Goal: Task Accomplishment & Management: Use online tool/utility

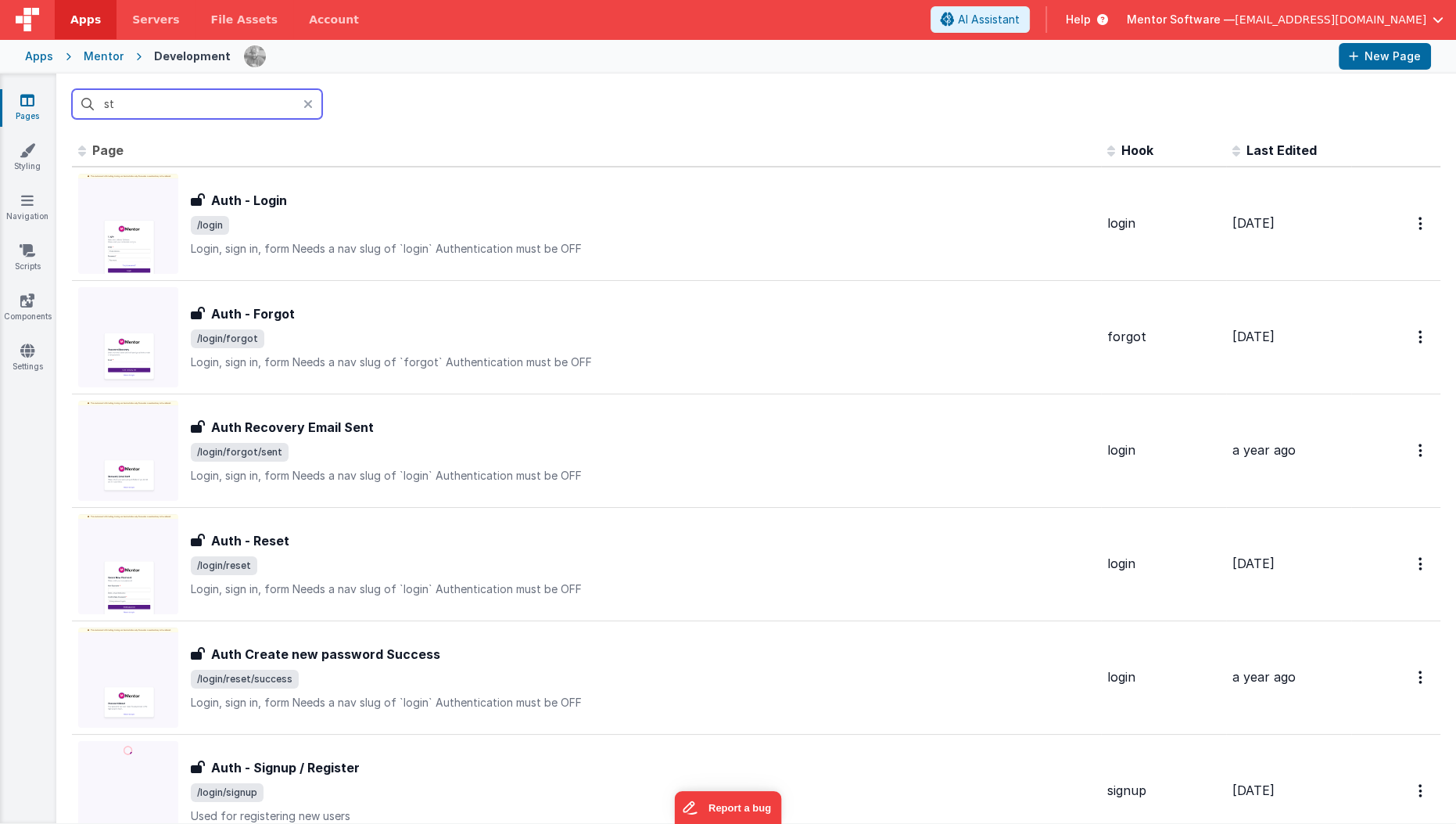
type input "s"
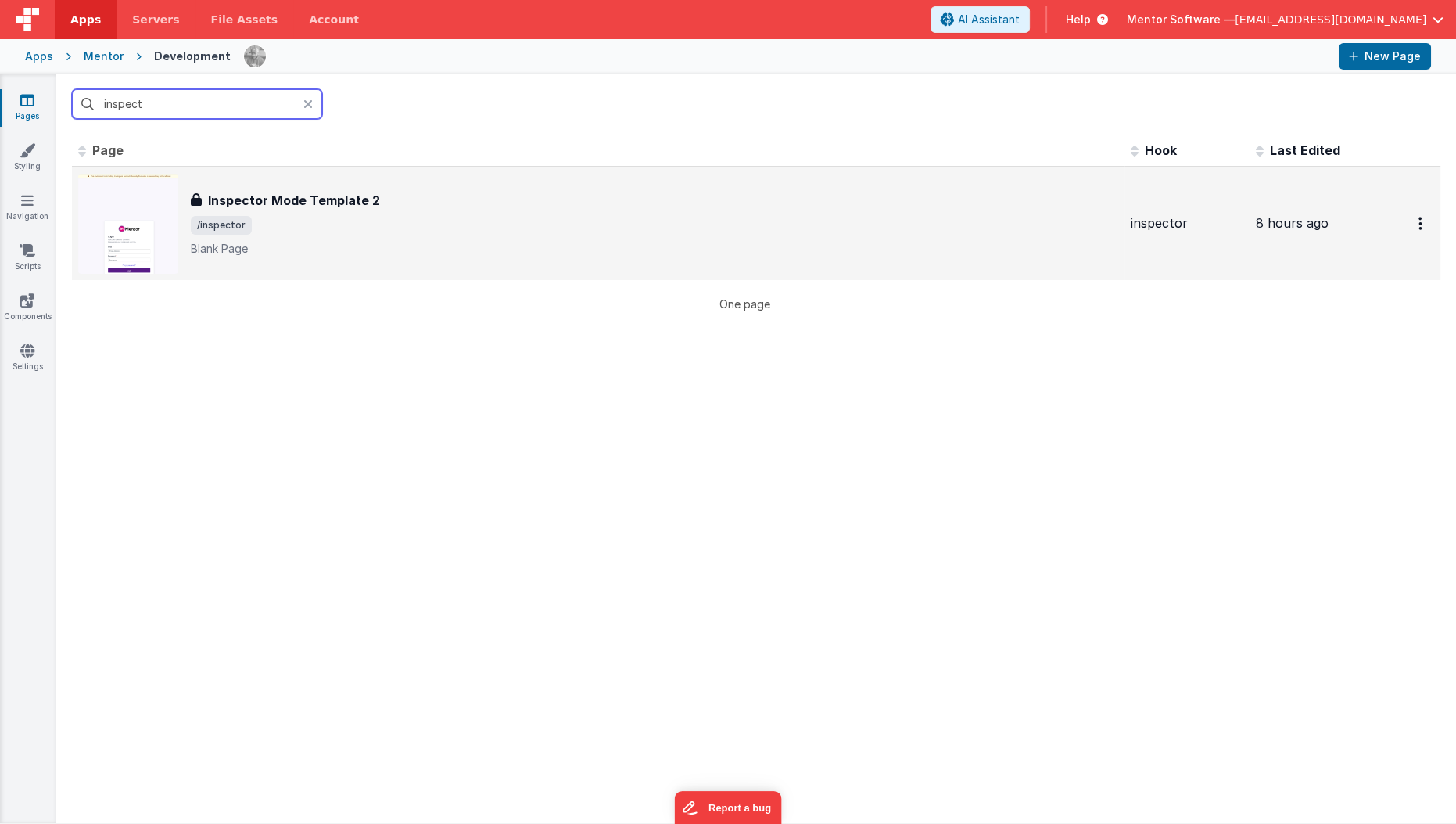
type input "inspect"
click at [340, 197] on h3 "Inspector Mode Template 2" at bounding box center [294, 201] width 172 height 19
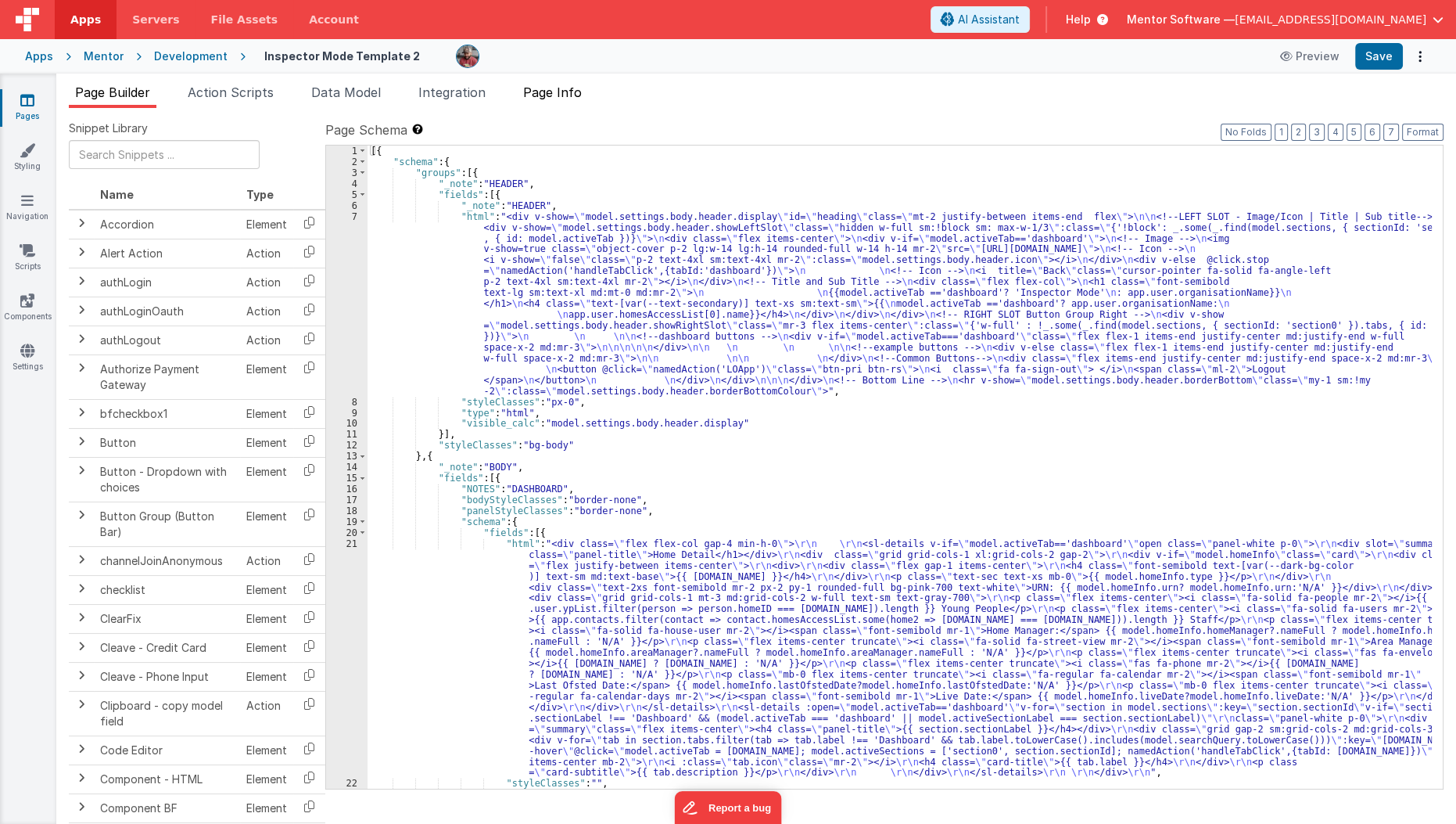
click at [581, 105] on li "Page Info" at bounding box center [552, 96] width 71 height 25
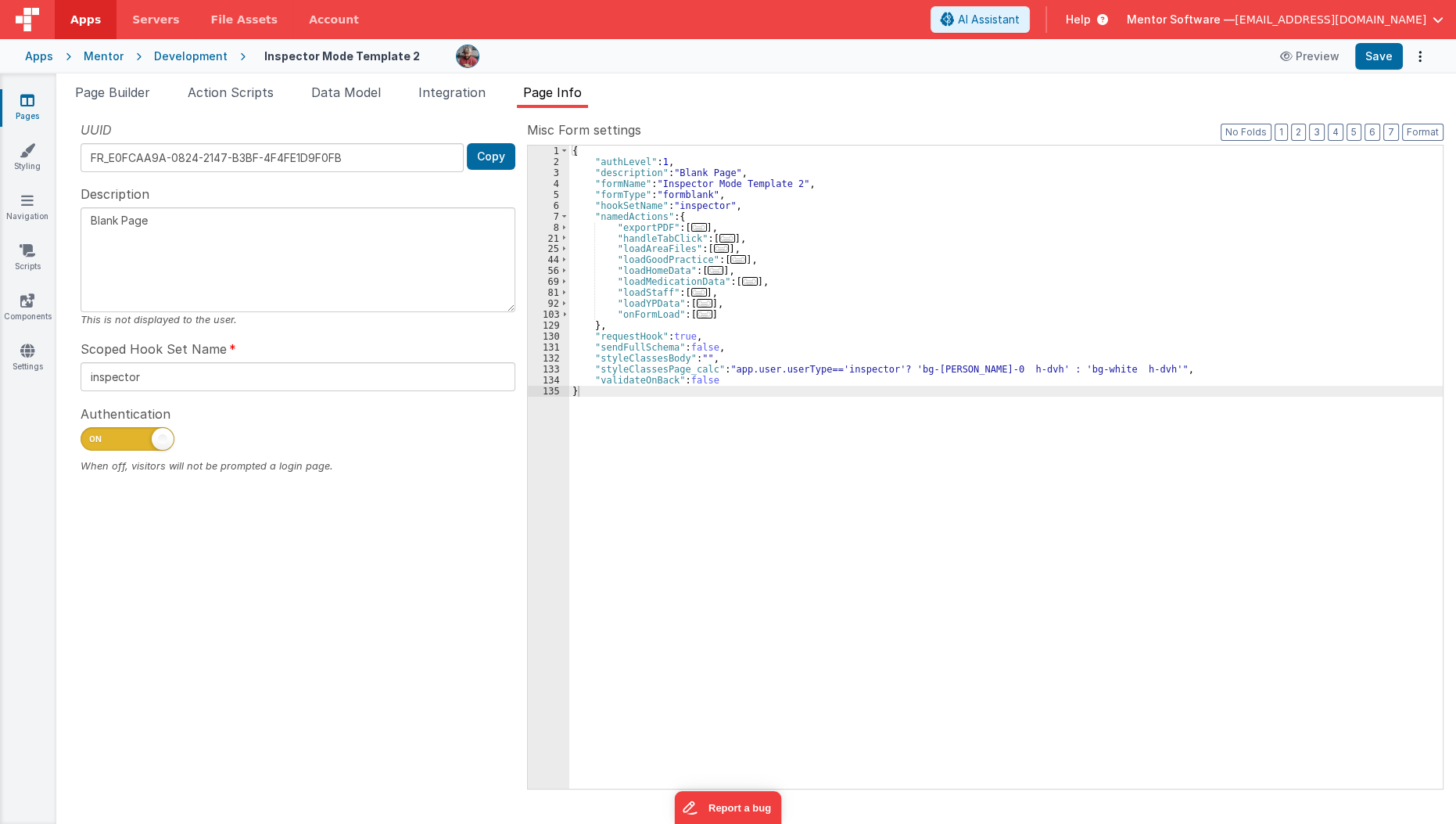
click at [714, 251] on span "..." at bounding box center [722, 248] width 15 height 8
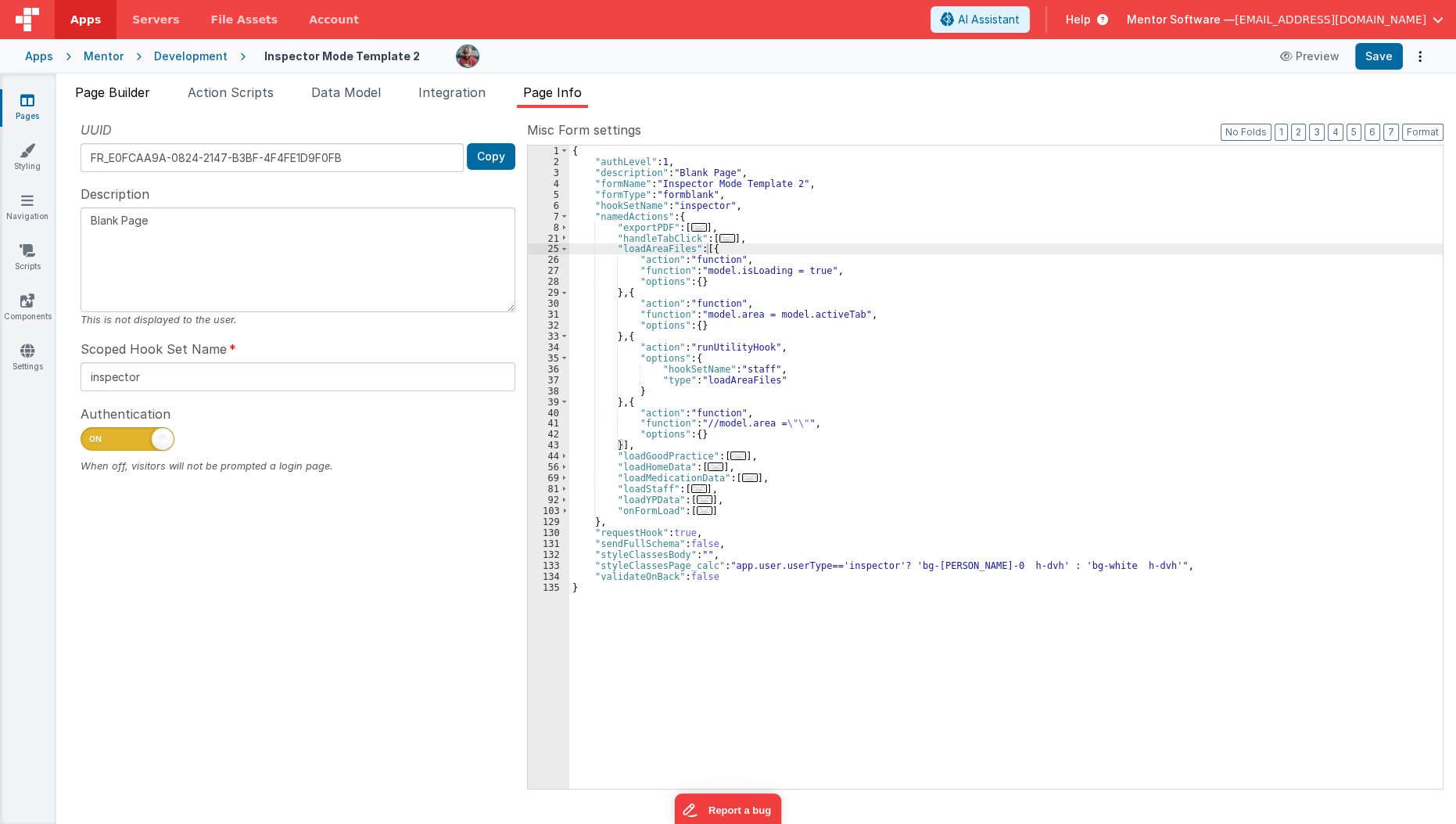
click at [142, 92] on span "Page Builder" at bounding box center [113, 92] width 75 height 15
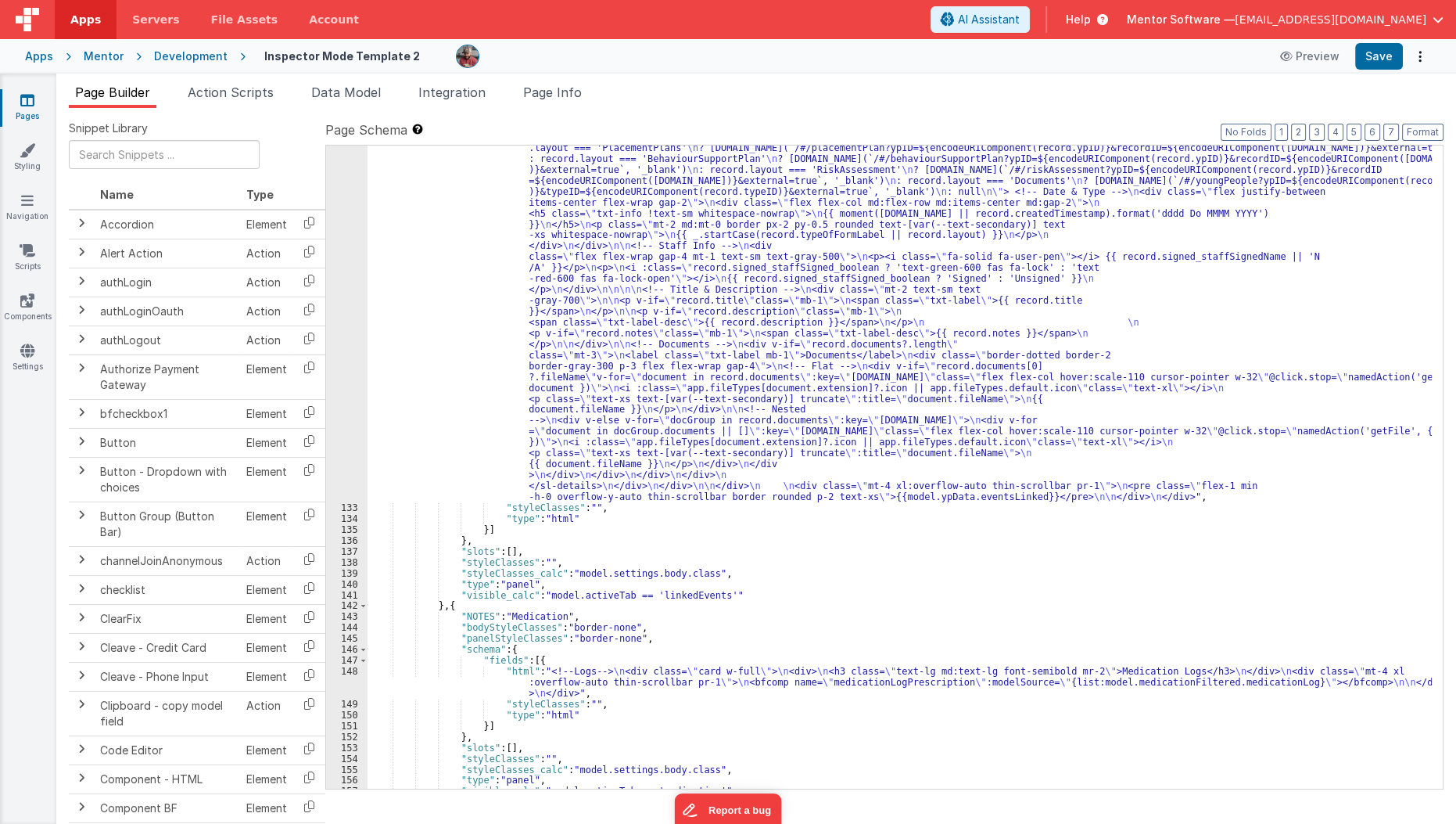
scroll to position [2999, 0]
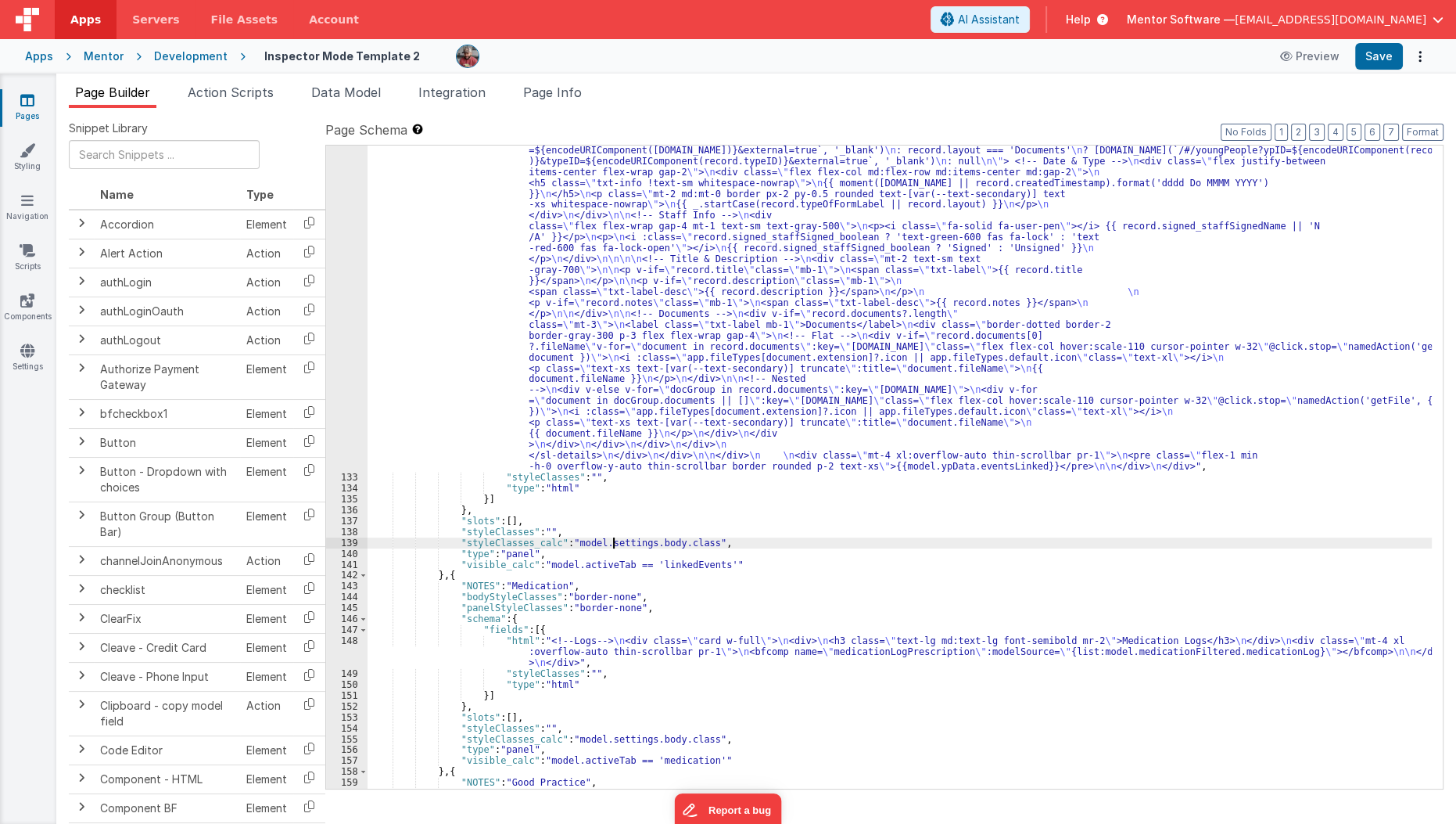
click at [611, 545] on div ""html" : "<!--Logs--> \n <div class= \" panel-white \" > \n <div> \n <h3 class=…" at bounding box center [900, 477] width 1065 height 1297
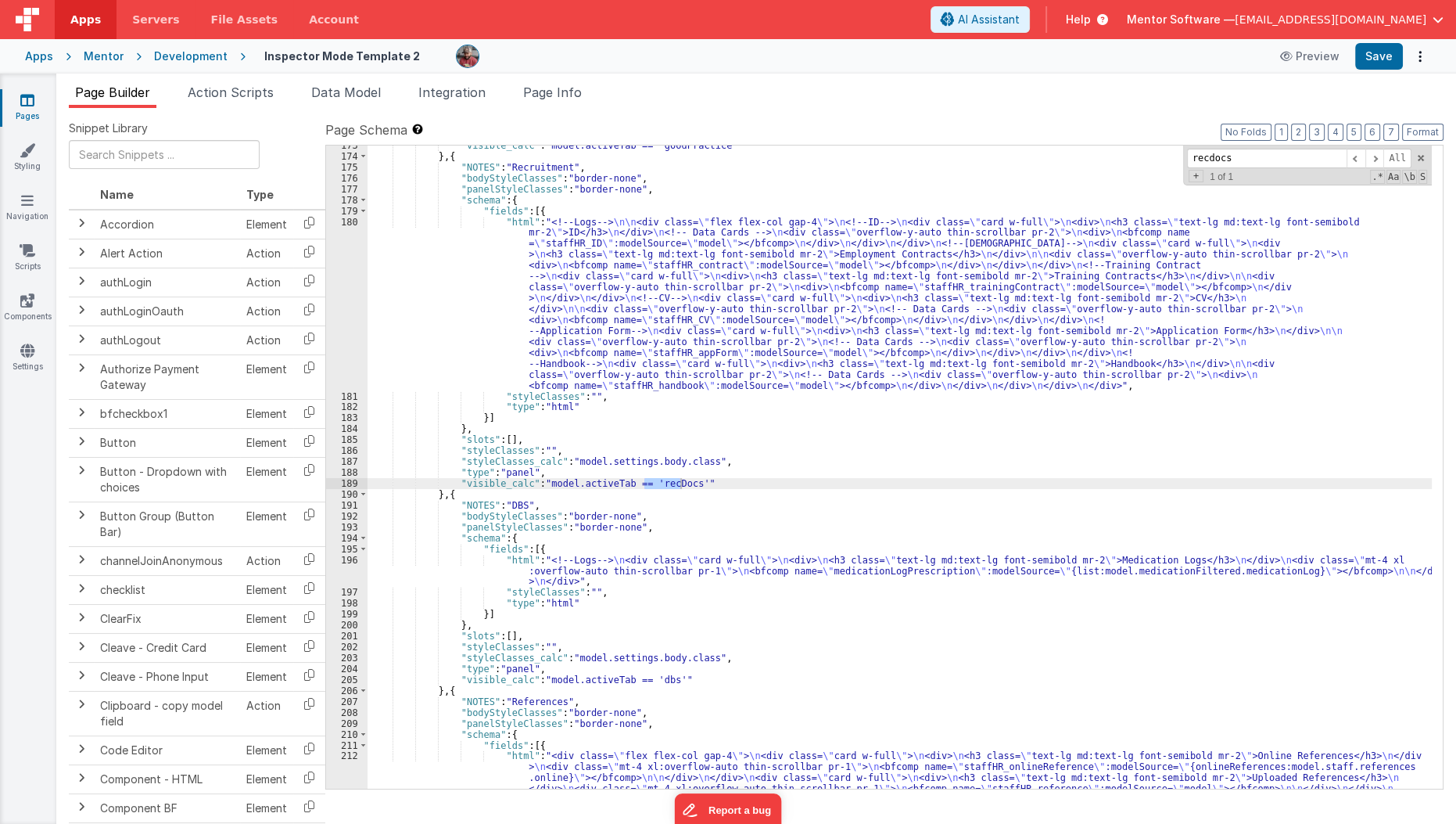
scroll to position [4017, 0]
type input "recdocs"
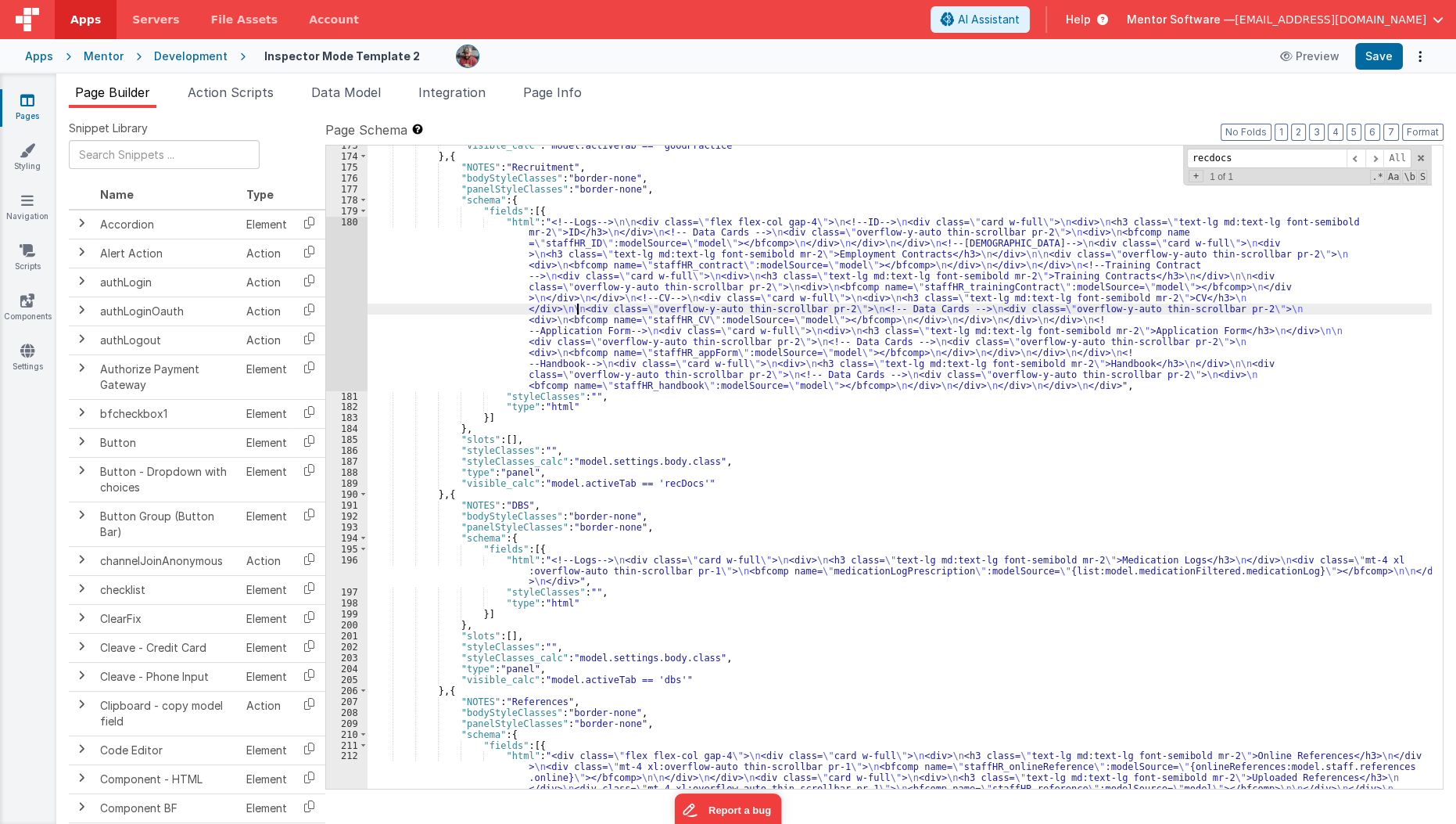
click at [575, 303] on div ""visible_calc" : "model.activeTab == 'goodPractice'" } , { "NOTES" : "Recruitme…" at bounding box center [900, 494] width 1065 height 709
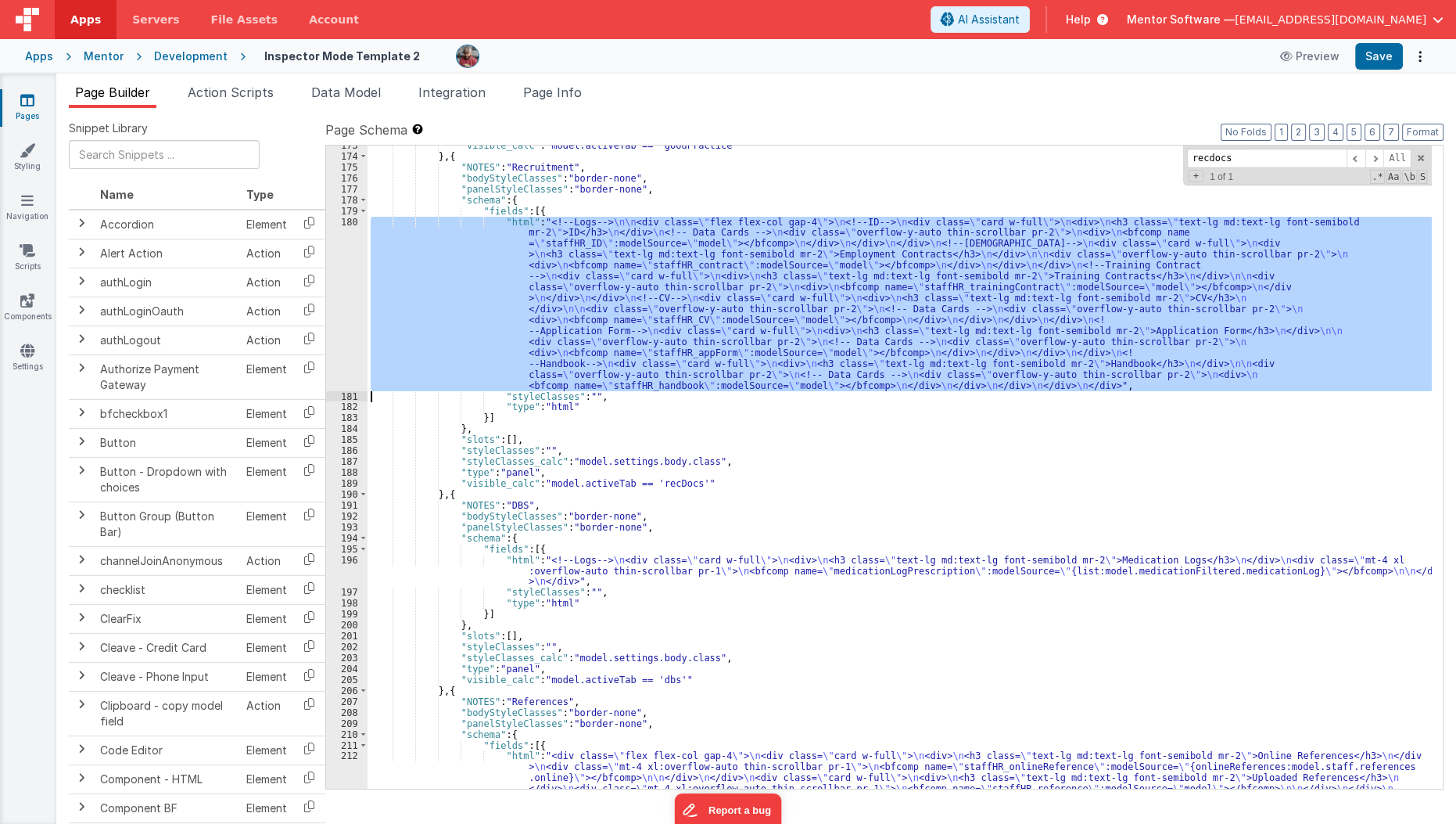
click at [353, 325] on div "180" at bounding box center [347, 304] width 41 height 174
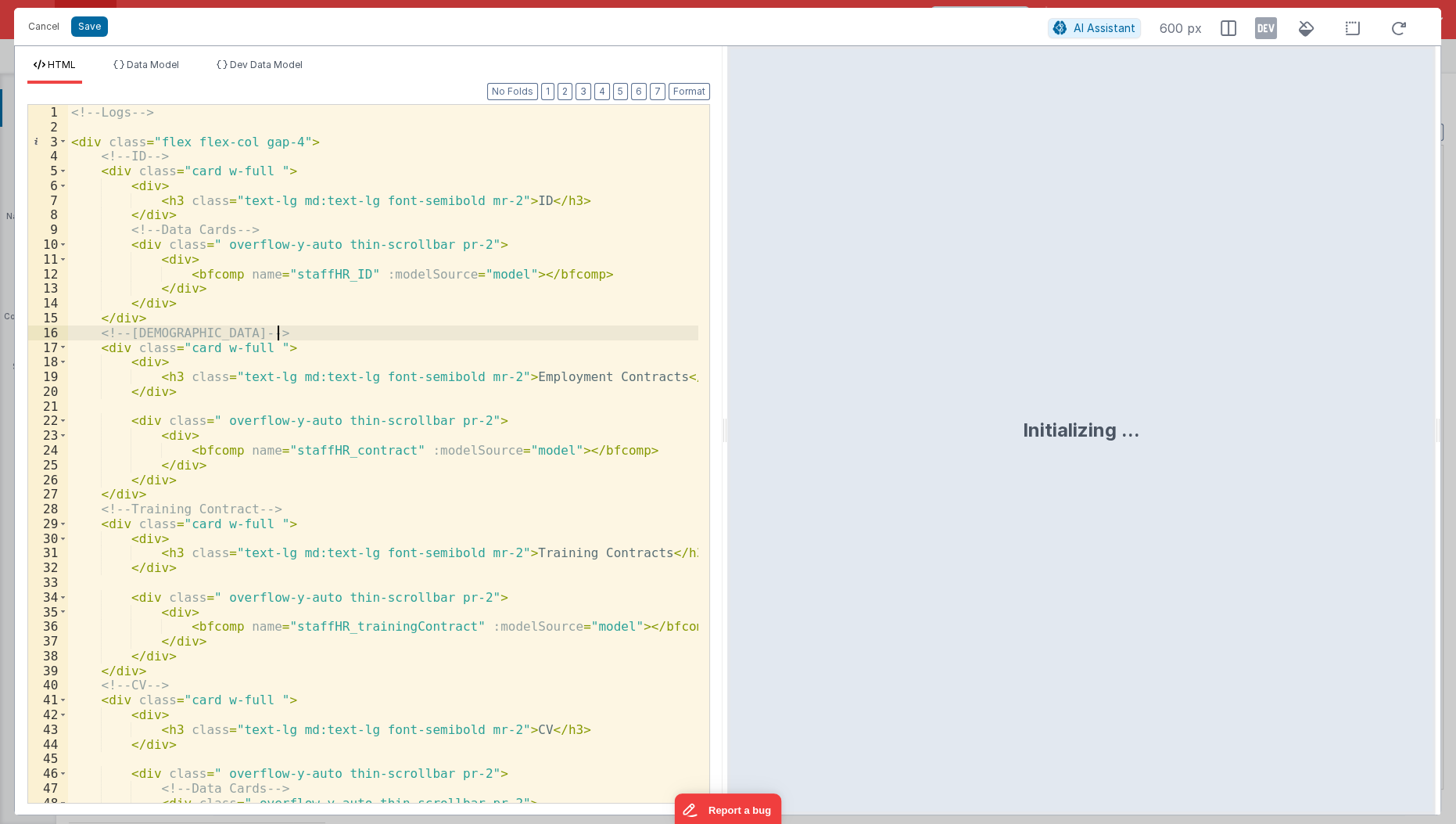
click at [353, 325] on div "<!-- Logs --> < div class = "flex flex-col gap-4" > <!-- ID --> < div class = "…" at bounding box center [383, 470] width 632 height 729
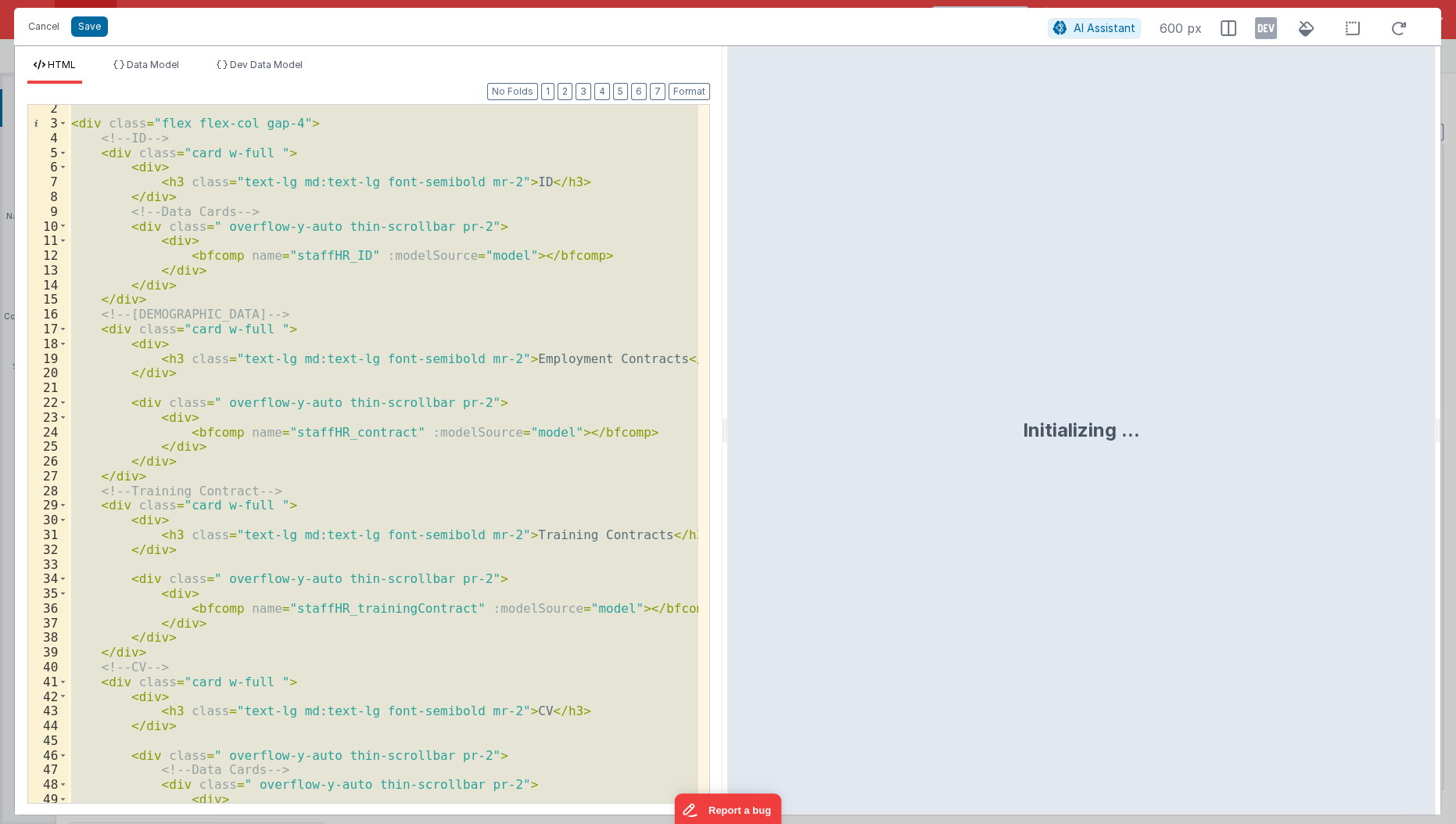
scroll to position [0, 0]
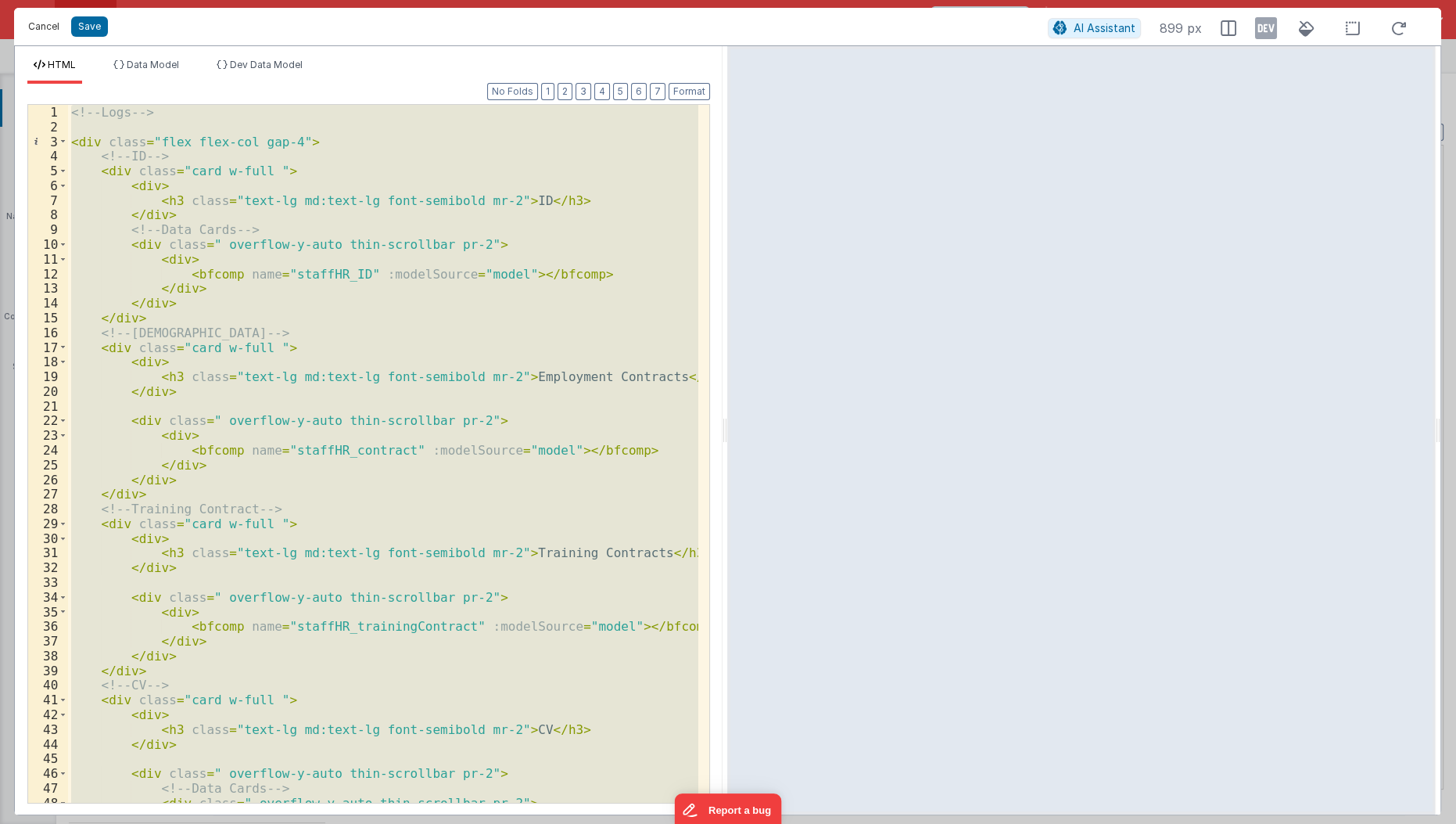
click at [47, 20] on button "Cancel" at bounding box center [43, 26] width 47 height 22
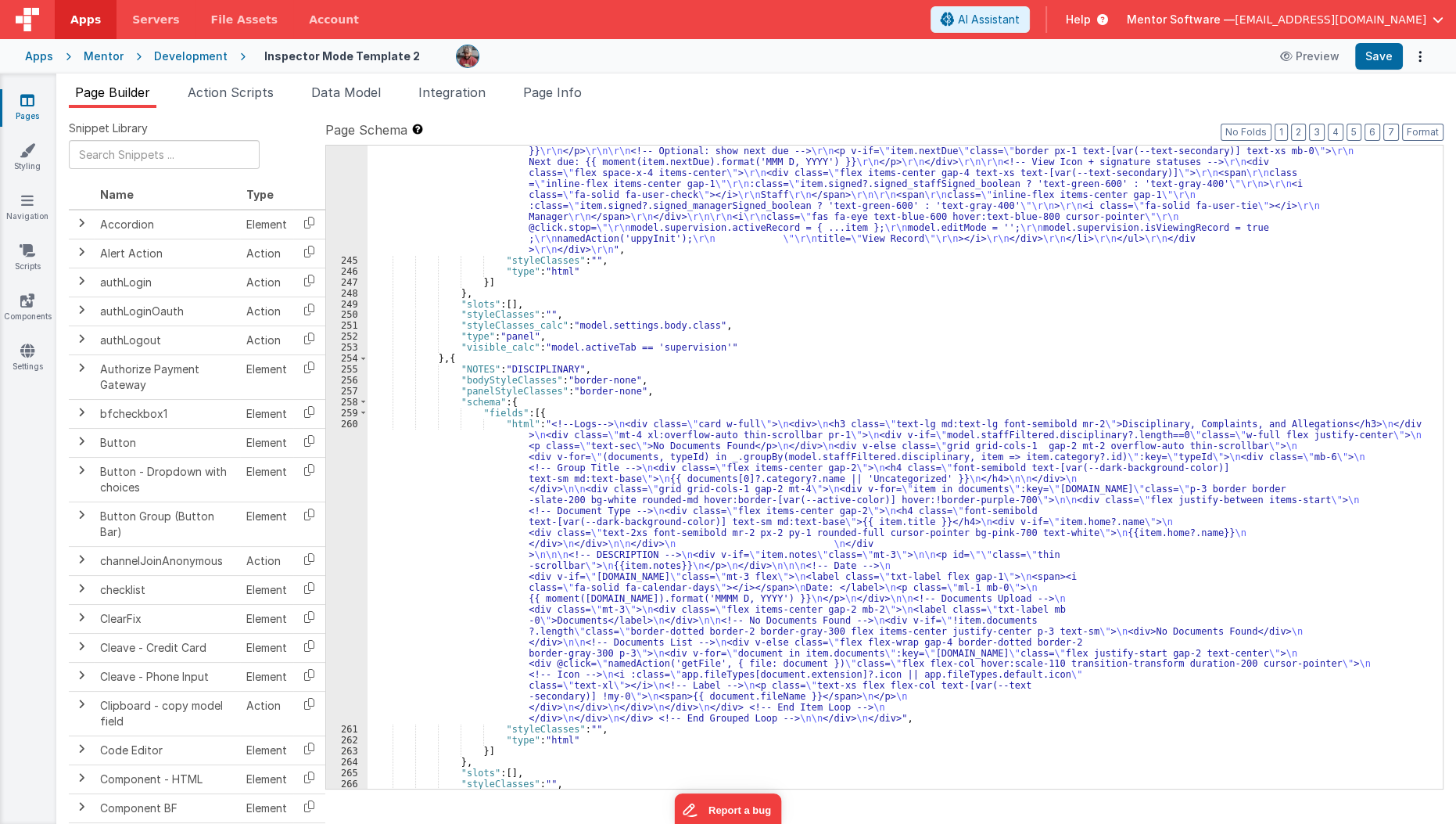
scroll to position [5188, 0]
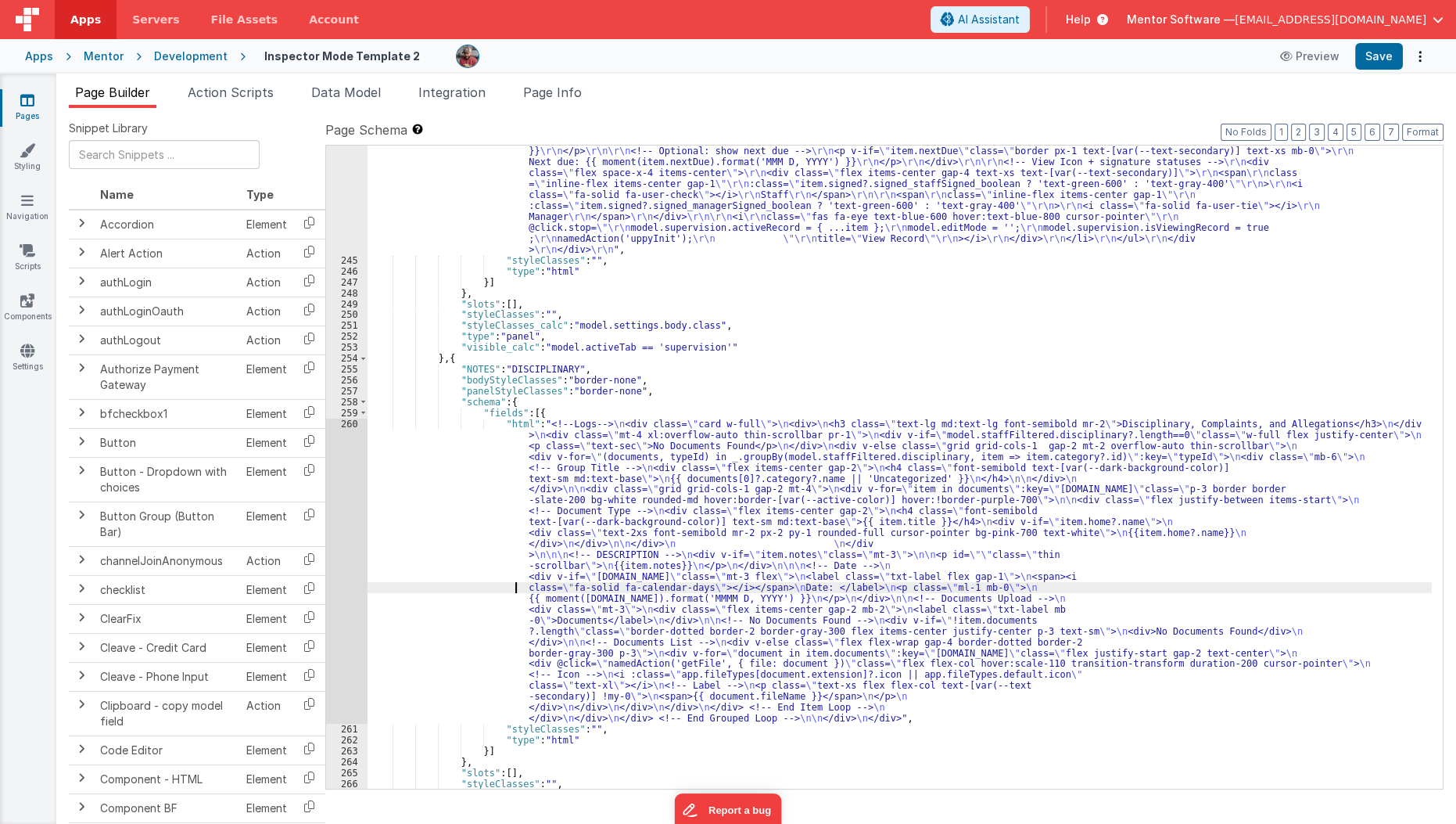
click at [454, 587] on div ""html" : "<!-- Logs --> \r\n <div class= \" card w-full \" > \r\n <div> \r\n <h…" at bounding box center [900, 483] width 1065 height 850
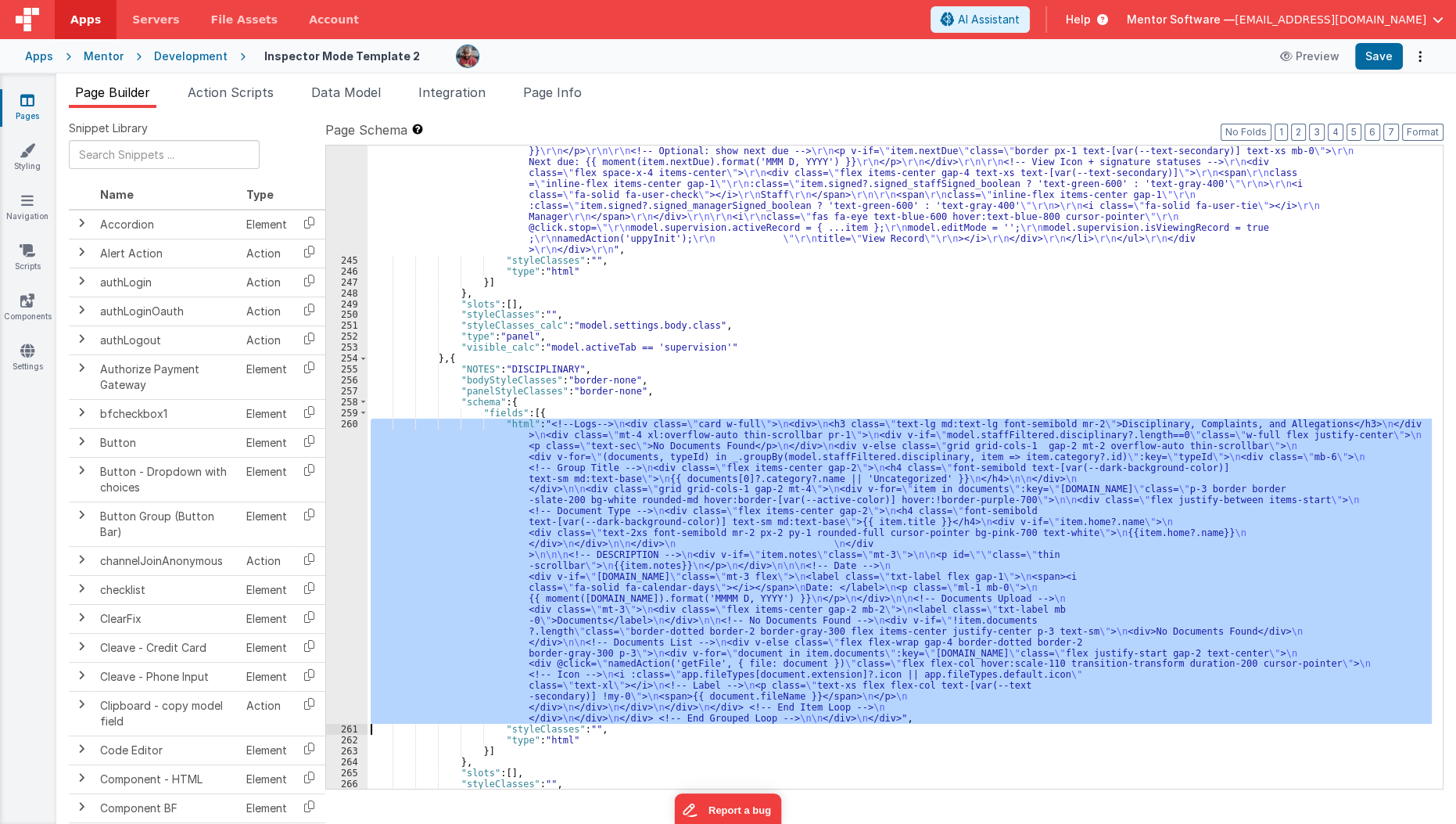
click at [348, 612] on div "260" at bounding box center [347, 571] width 41 height 305
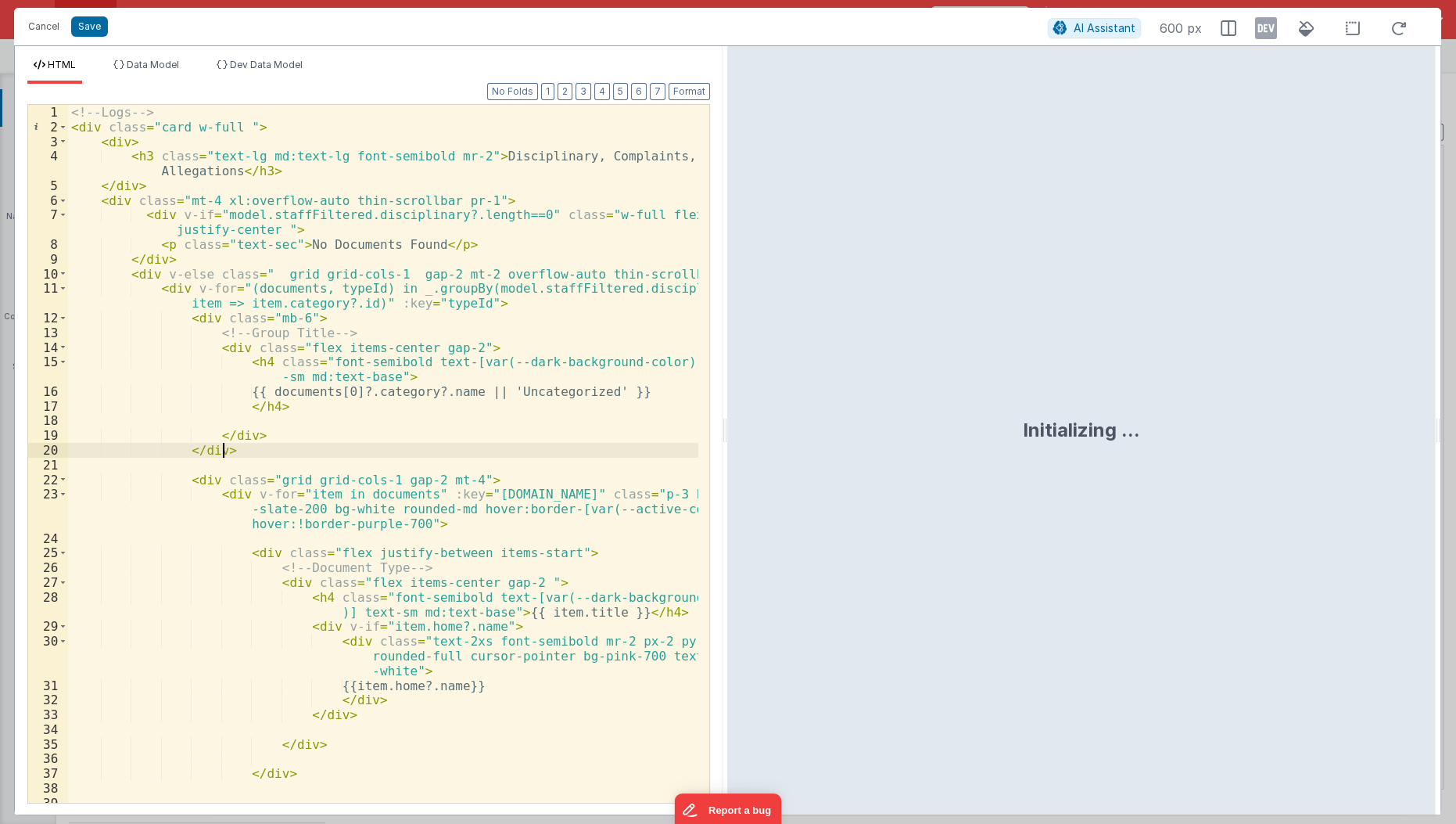
click at [476, 451] on div "<!-- Logs --> < div class = "card w-full " > < div > < h3 class = "text-lg md:t…" at bounding box center [383, 470] width 632 height 729
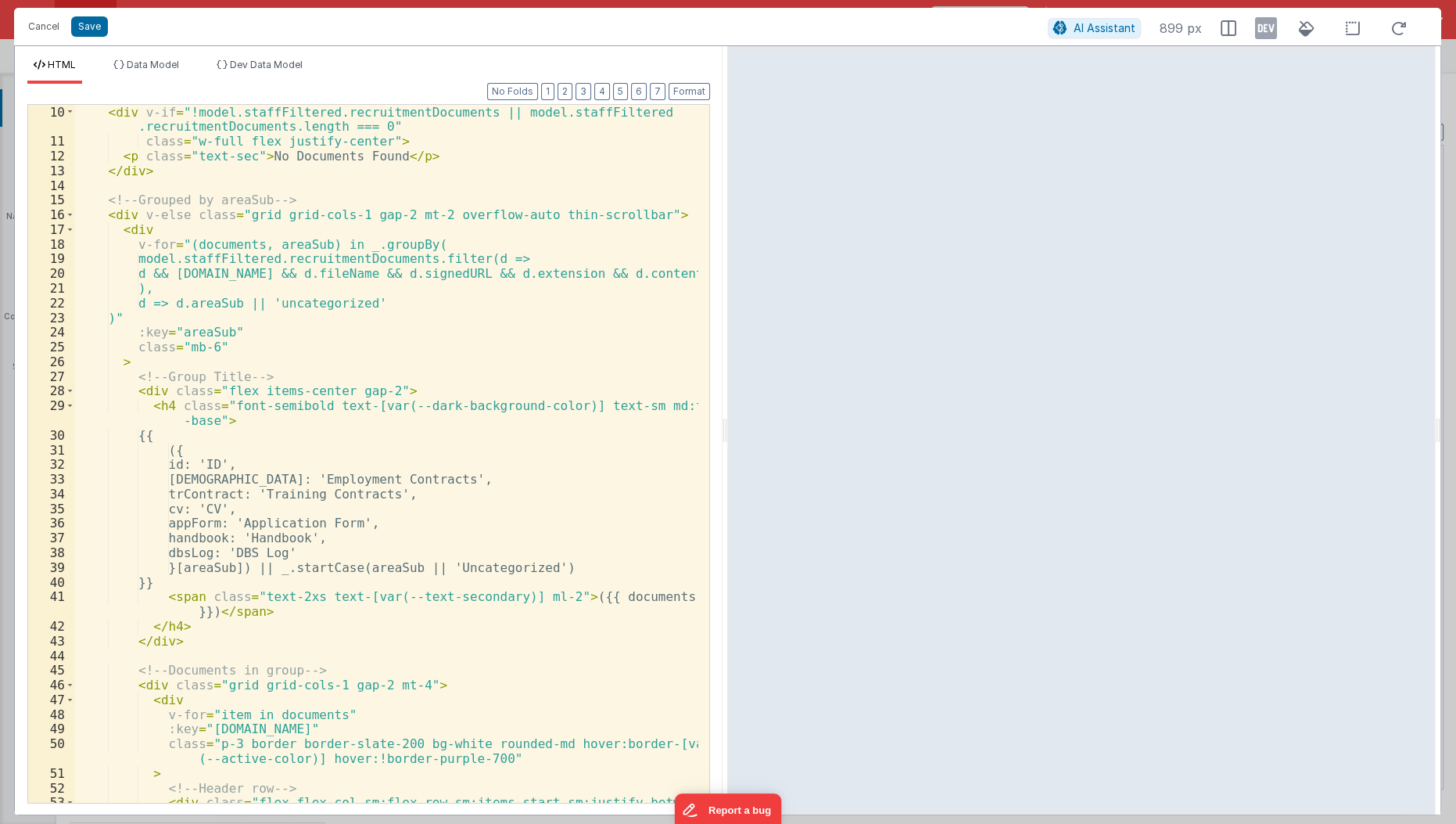
scroll to position [0, 0]
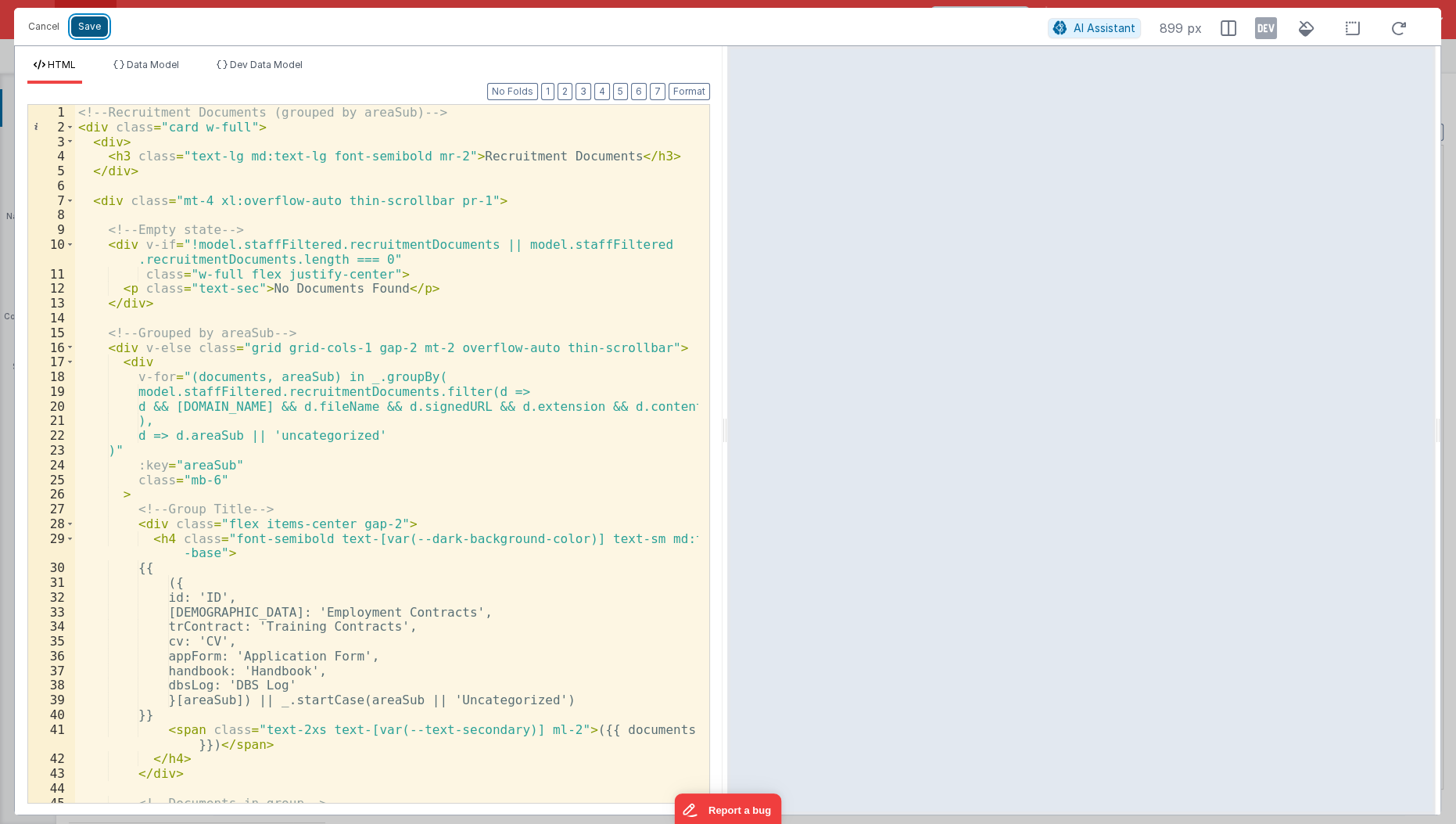
click at [81, 25] on button "Save" at bounding box center [89, 26] width 36 height 20
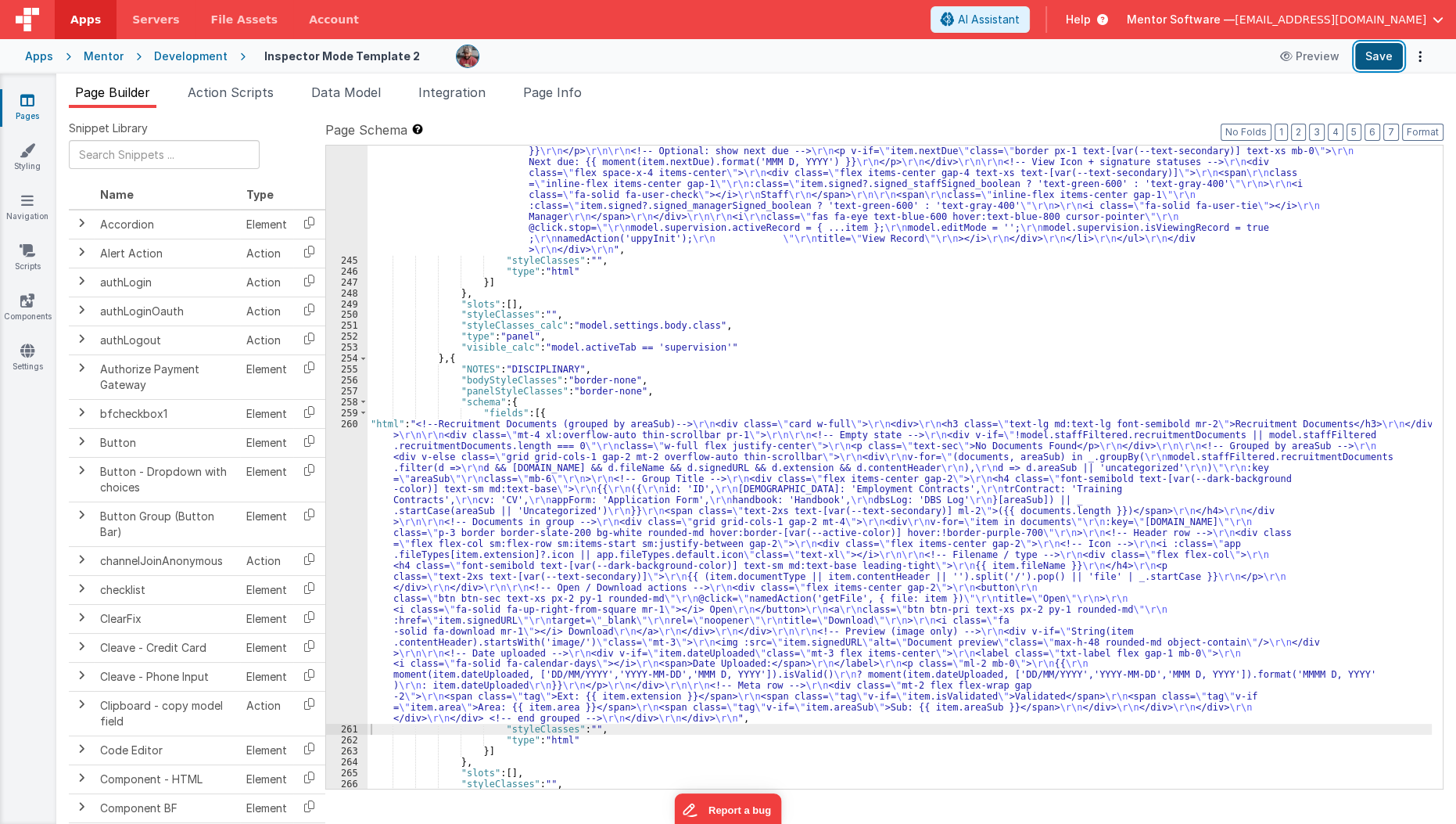
click at [1380, 51] on button "Save" at bounding box center [1379, 56] width 47 height 26
click at [542, 98] on span "Page Info" at bounding box center [552, 92] width 58 height 15
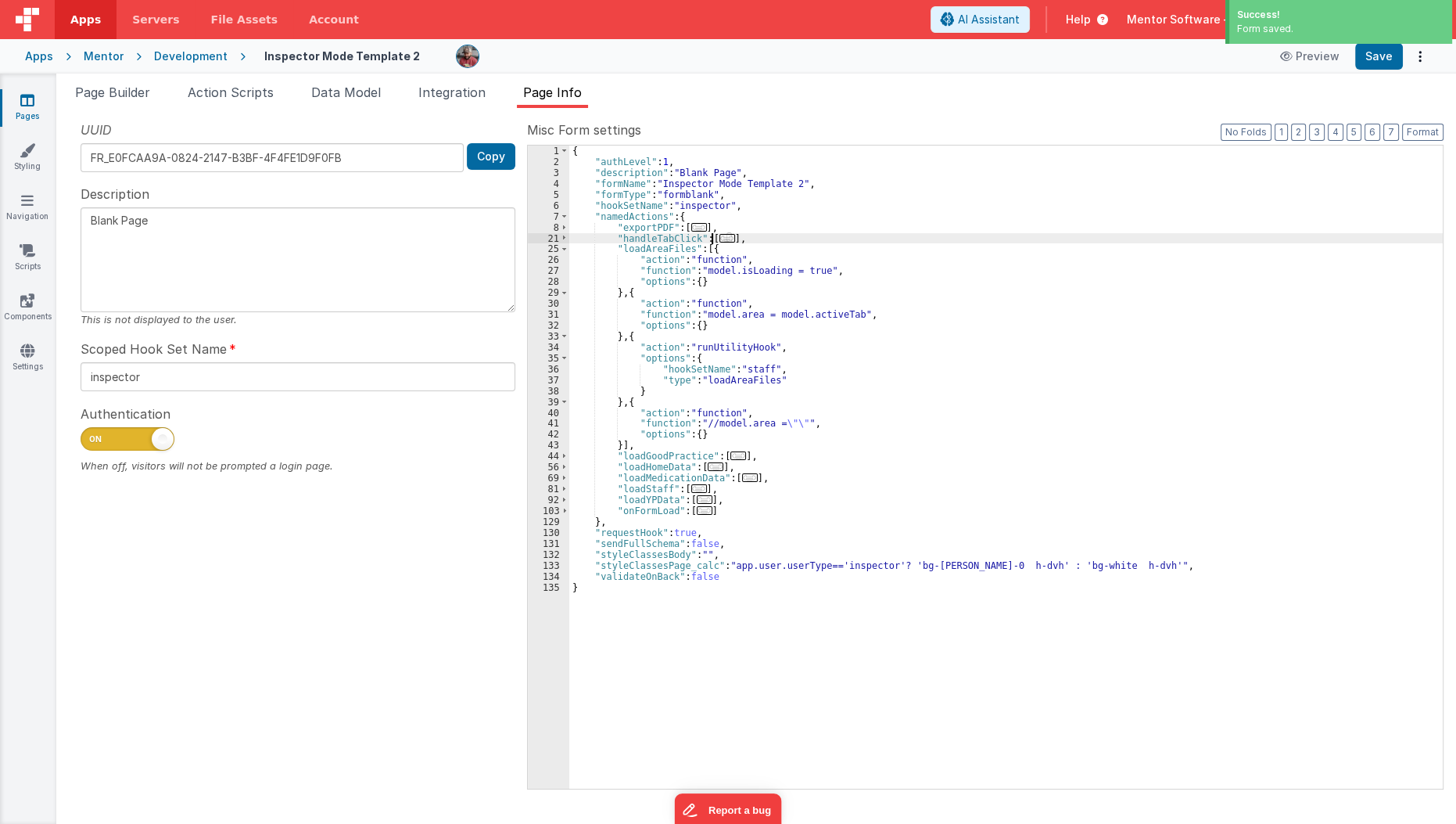
click at [720, 239] on span "..." at bounding box center [728, 238] width 15 height 8
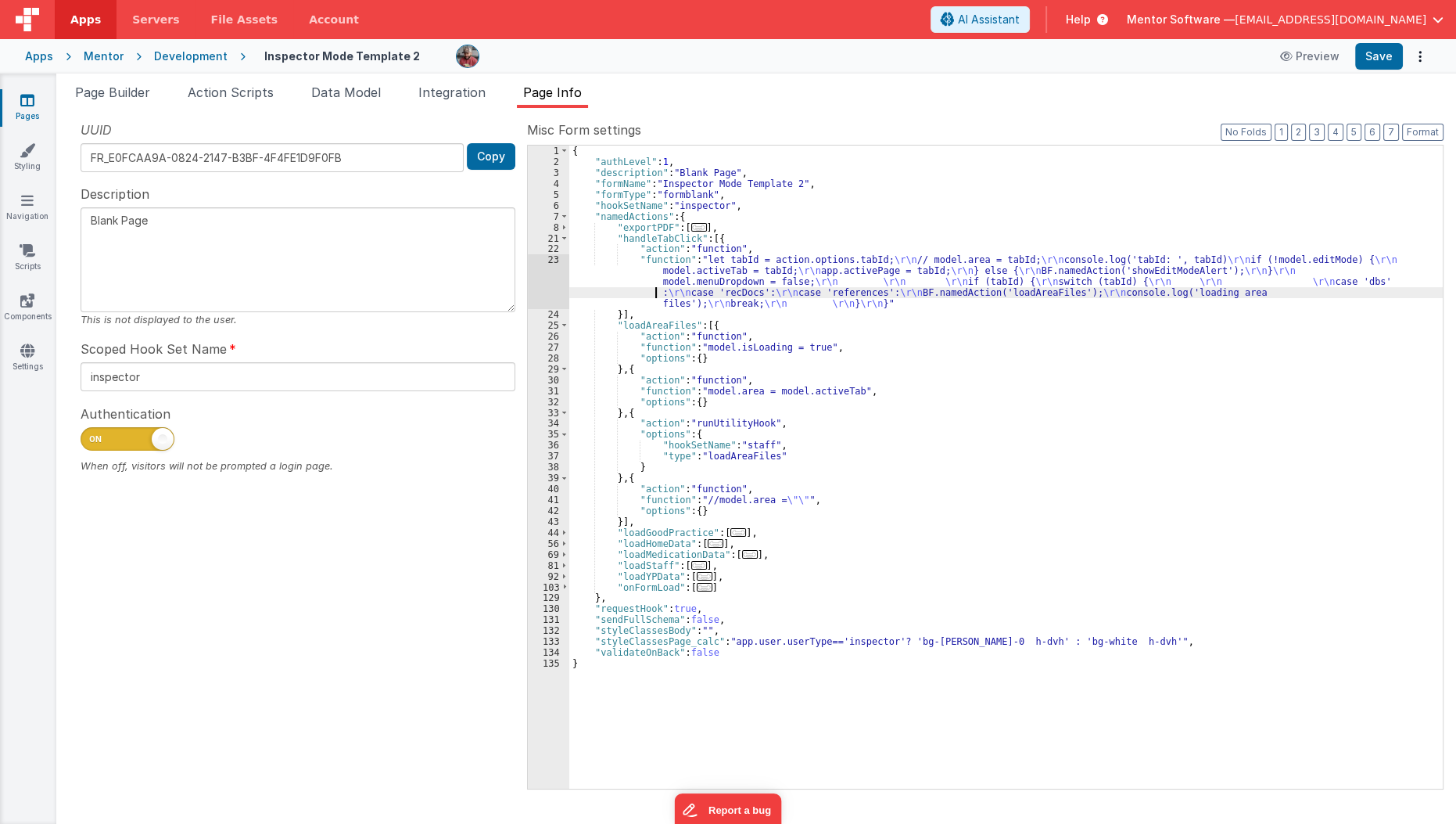
click at [638, 289] on div "{ "authLevel" : 1 , "description" : "Blank Page" , "formName" : "Inspector Mode…" at bounding box center [1007, 478] width 875 height 665
click at [552, 279] on div "23" at bounding box center [548, 281] width 41 height 55
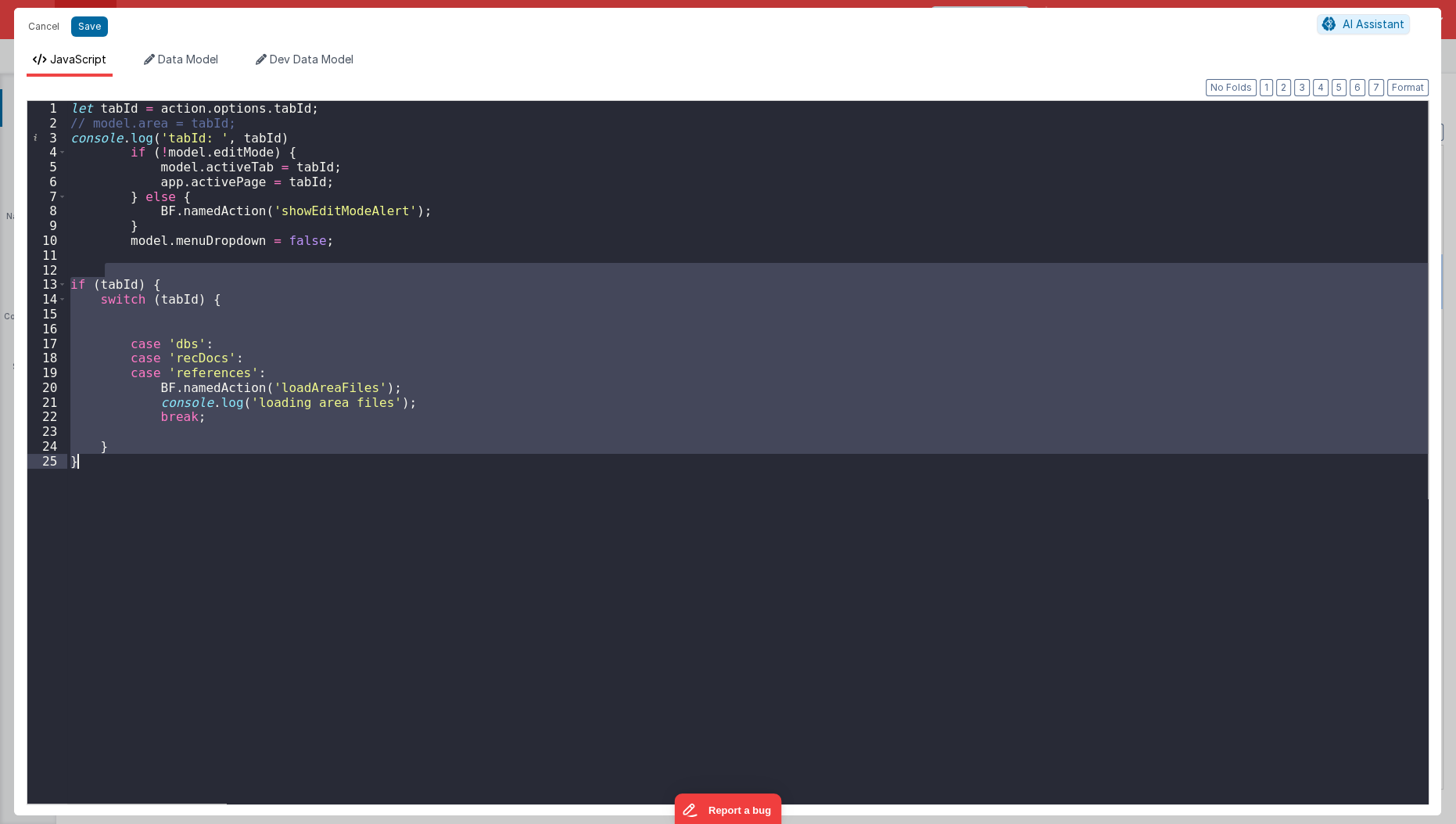
drag, startPoint x: 107, startPoint y: 270, endPoint x: 113, endPoint y: 455, distance: 185.1
click at [113, 455] on div "let tabId = action . options . tabId ; // model.area = tabId; console . log ( '…" at bounding box center [749, 467] width 1362 height 733
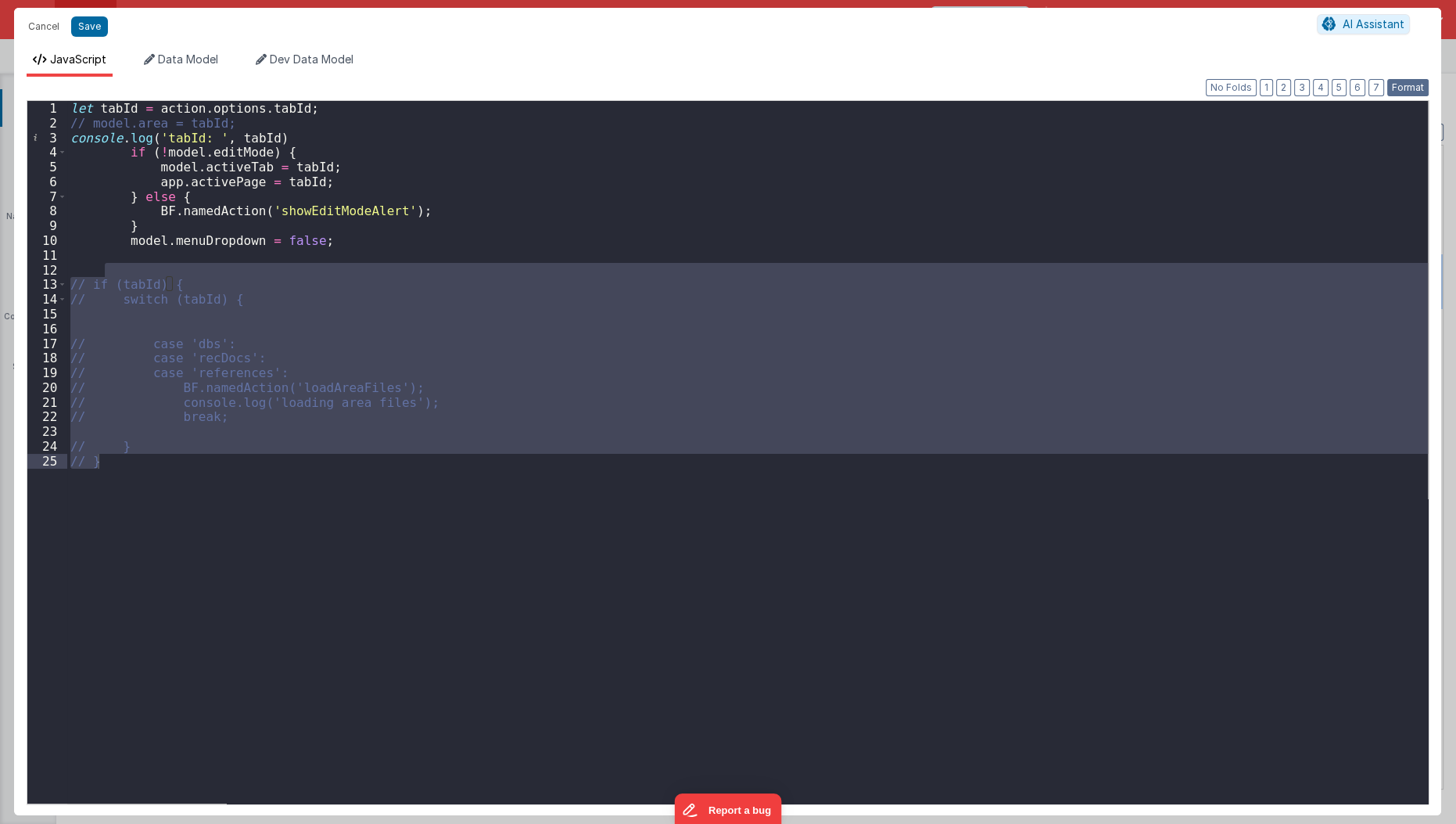
click at [1404, 93] on button "Format" at bounding box center [1408, 87] width 41 height 17
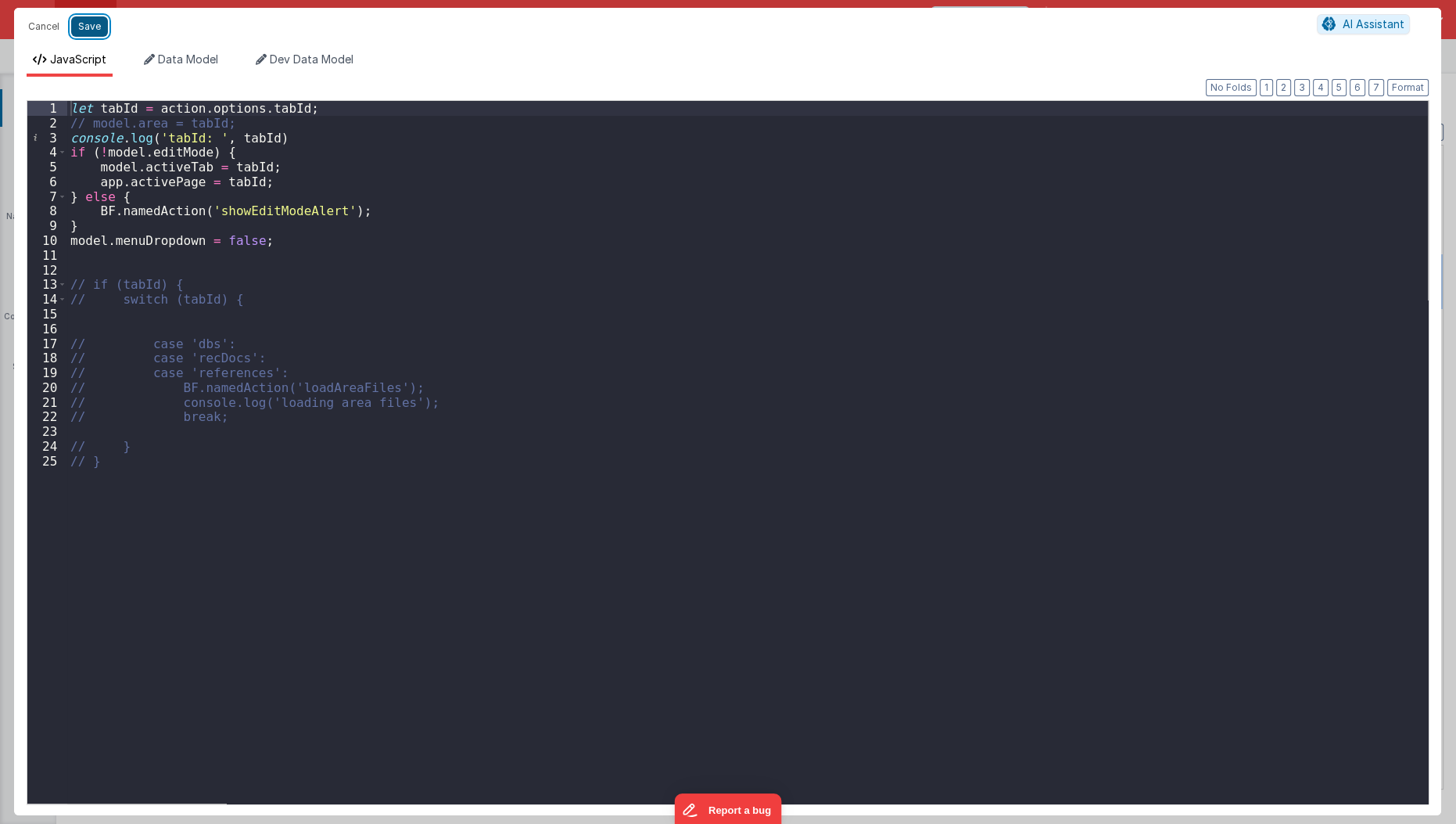
click at [91, 30] on button "Save" at bounding box center [89, 26] width 36 height 20
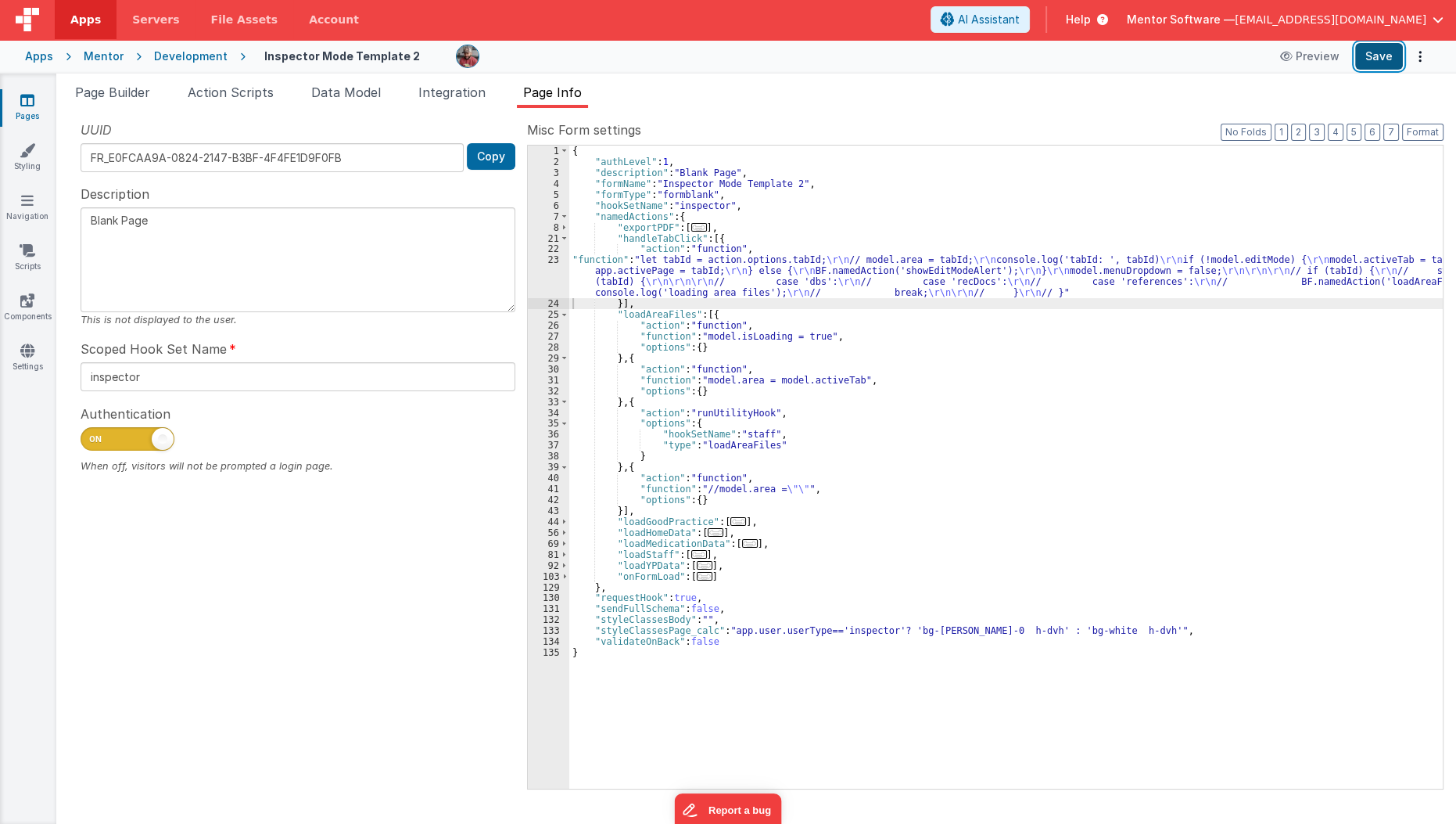
click at [1382, 58] on button "Save" at bounding box center [1379, 56] width 47 height 26
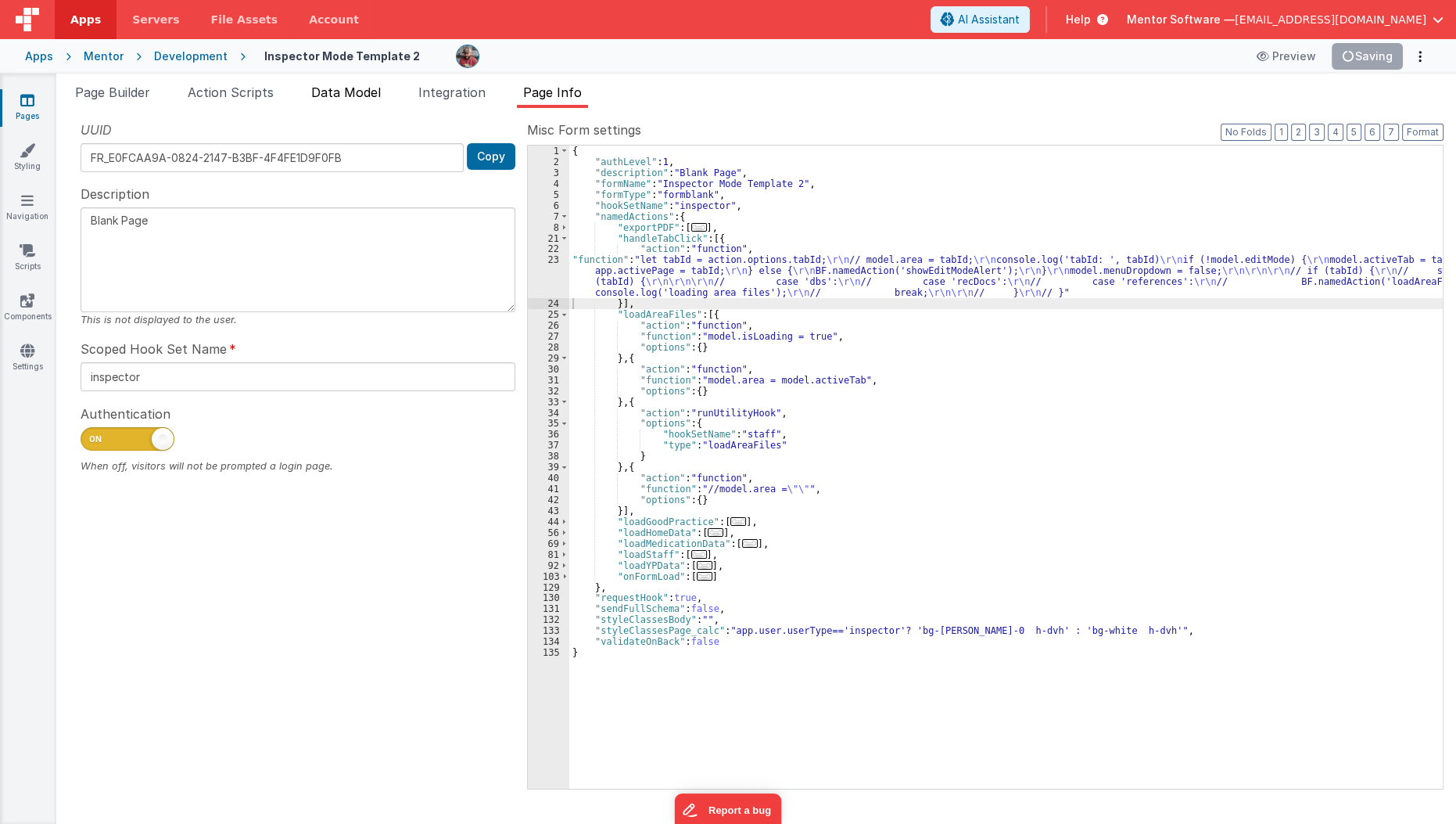
click at [329, 98] on span "Data Model" at bounding box center [346, 92] width 69 height 15
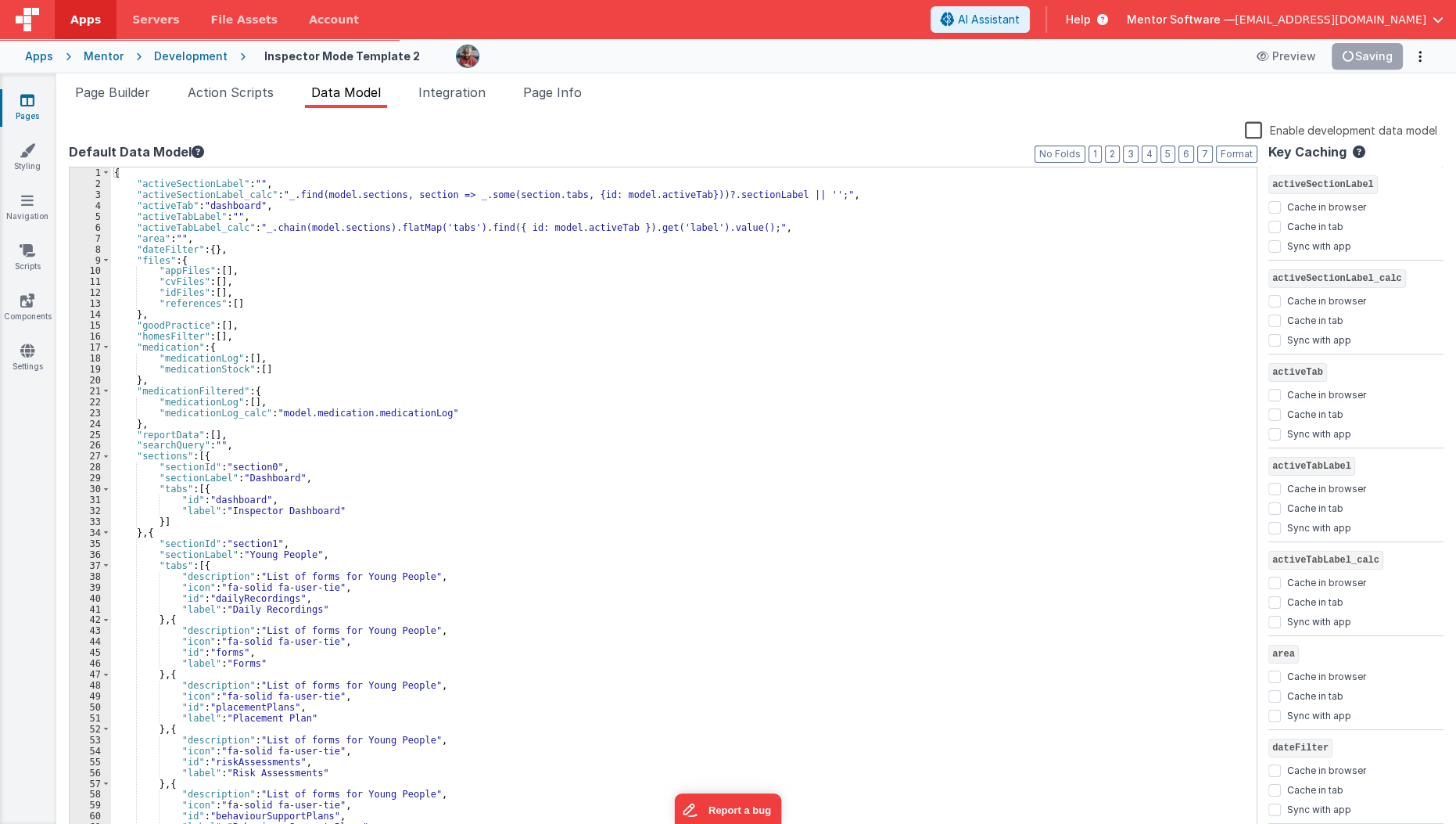
click at [1259, 124] on label "Enable development data model" at bounding box center [1341, 129] width 192 height 18
click at [0, 0] on input "Enable development data model" at bounding box center [0, 0] width 0 height 0
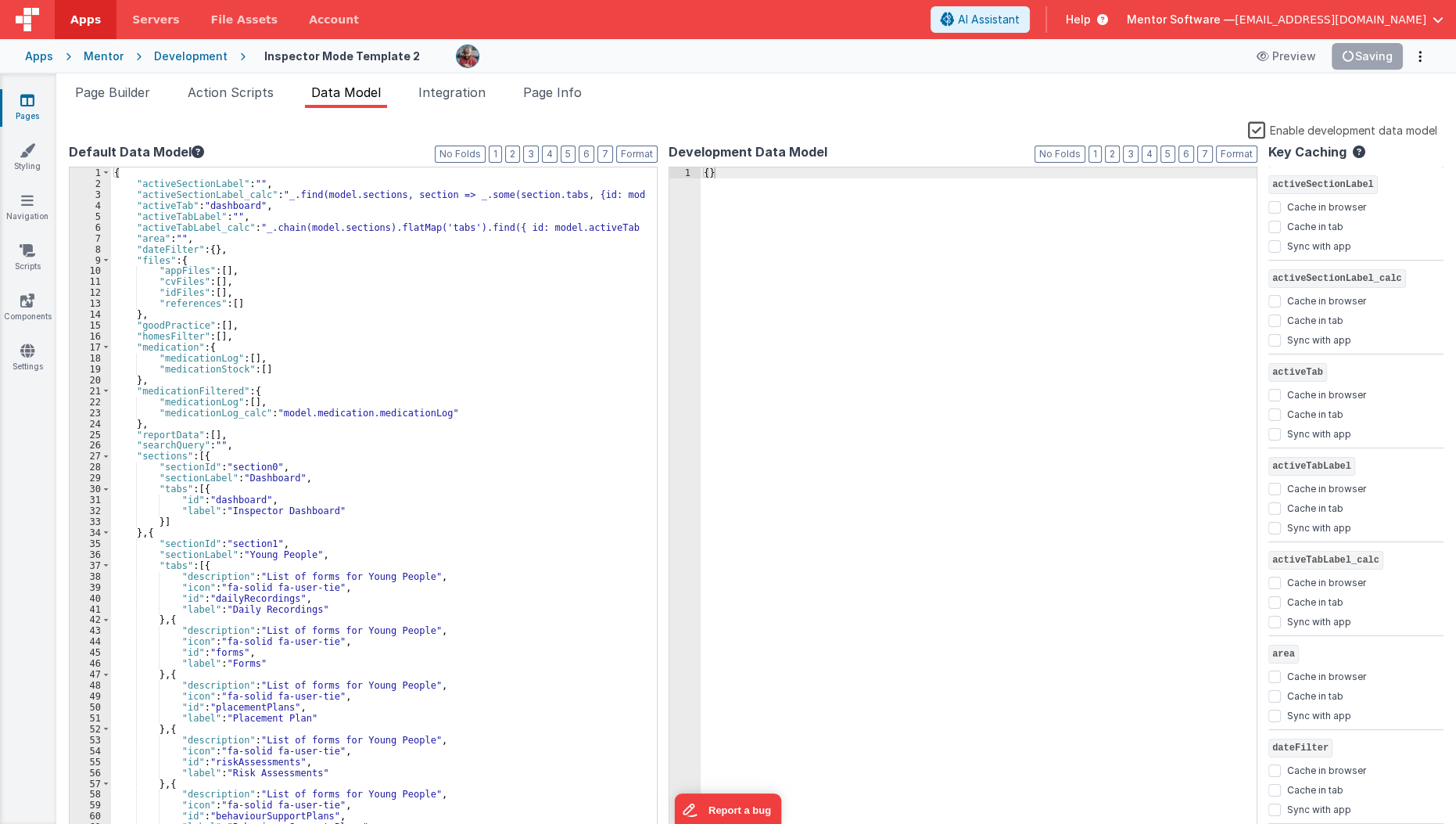
click at [1259, 124] on label "Enable development data model" at bounding box center [1343, 129] width 190 height 18
click at [0, 0] on input "Enable development data model" at bounding box center [0, 0] width 0 height 0
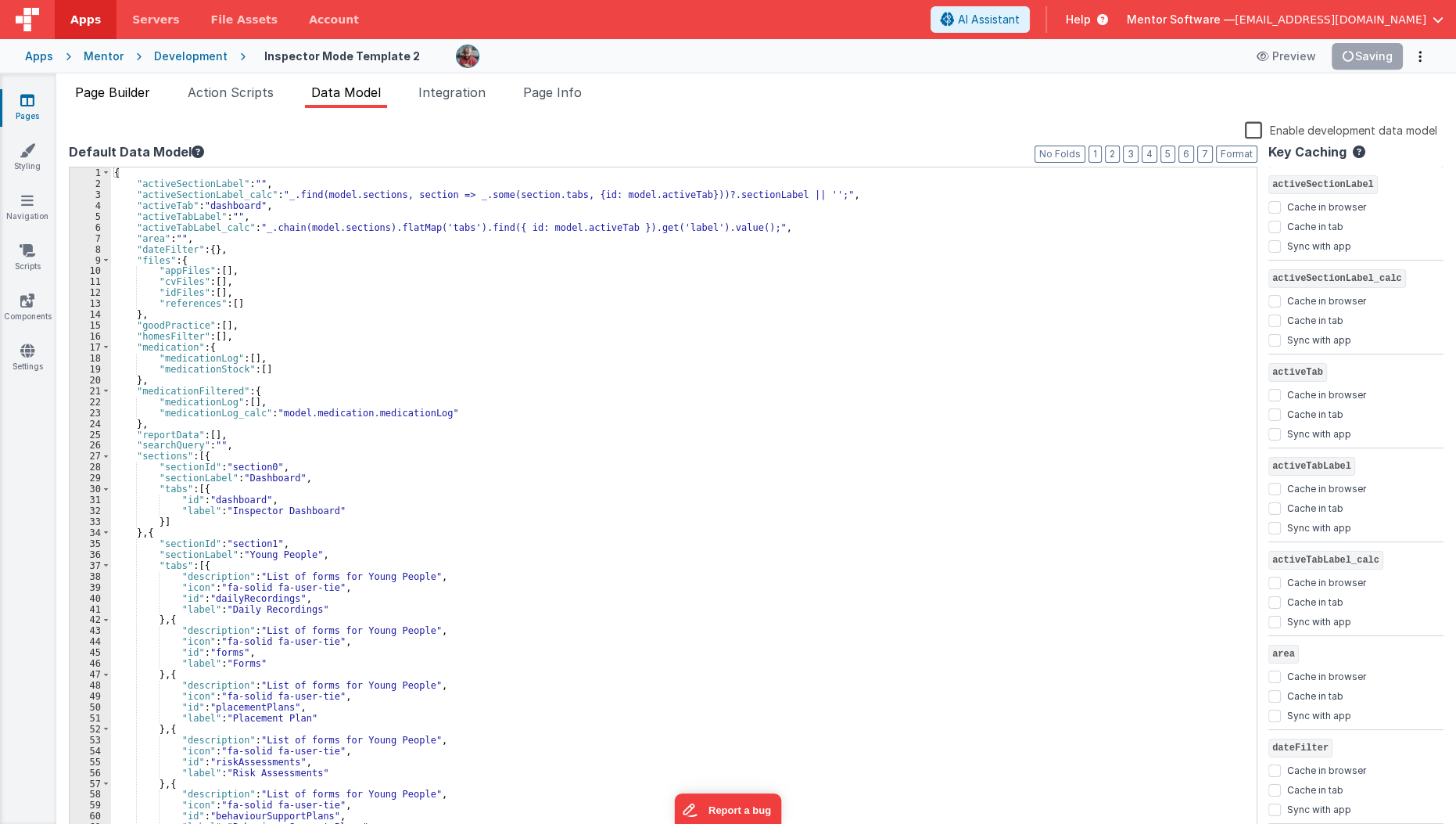
click at [151, 98] on span "Page Builder" at bounding box center [113, 92] width 75 height 15
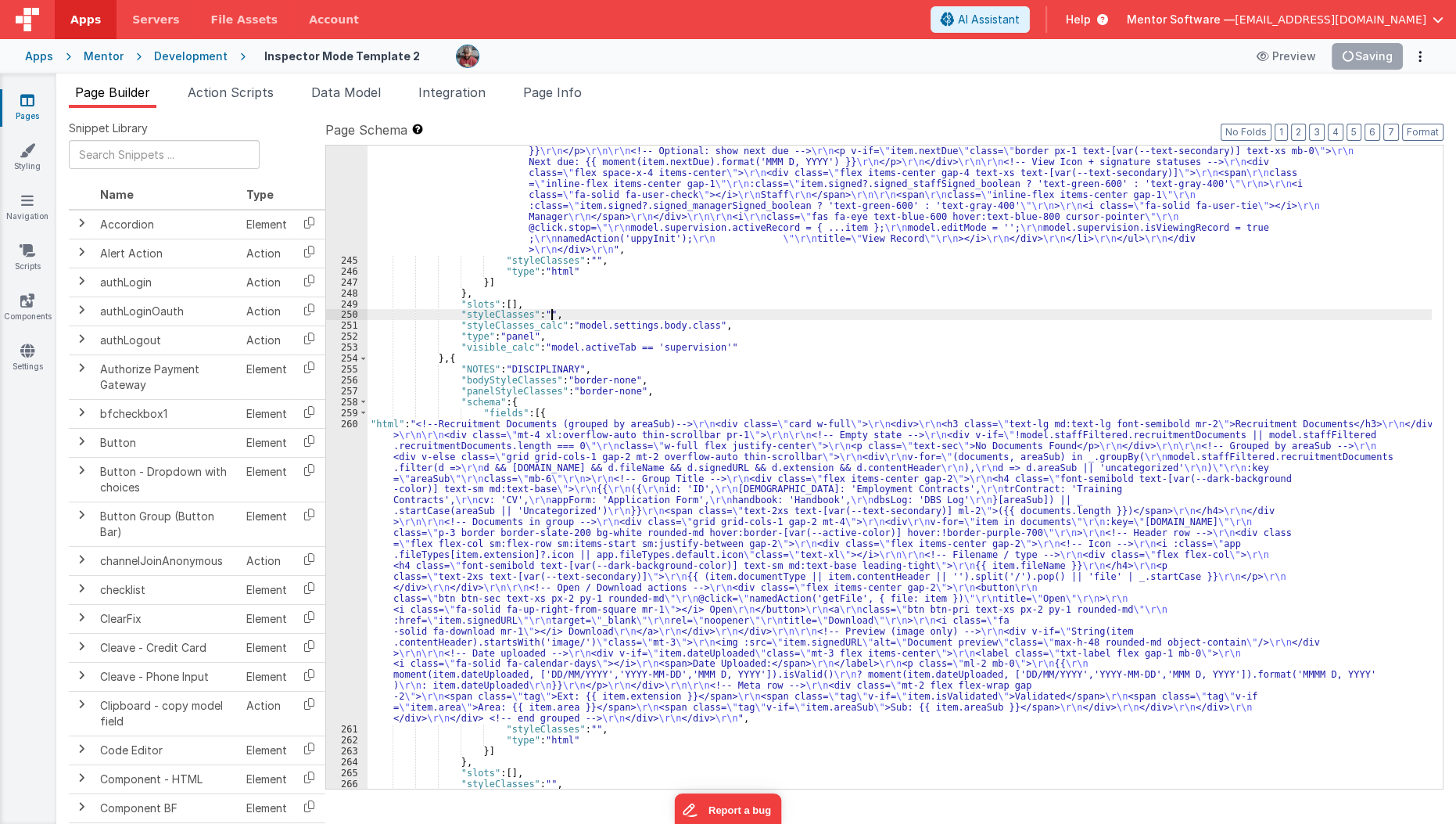
click at [604, 313] on div ""html" : "<!-- Logs --> \r\n <div class= \" card w-full \" > \r\n <div> \r\n <h…" at bounding box center [900, 483] width 1065 height 850
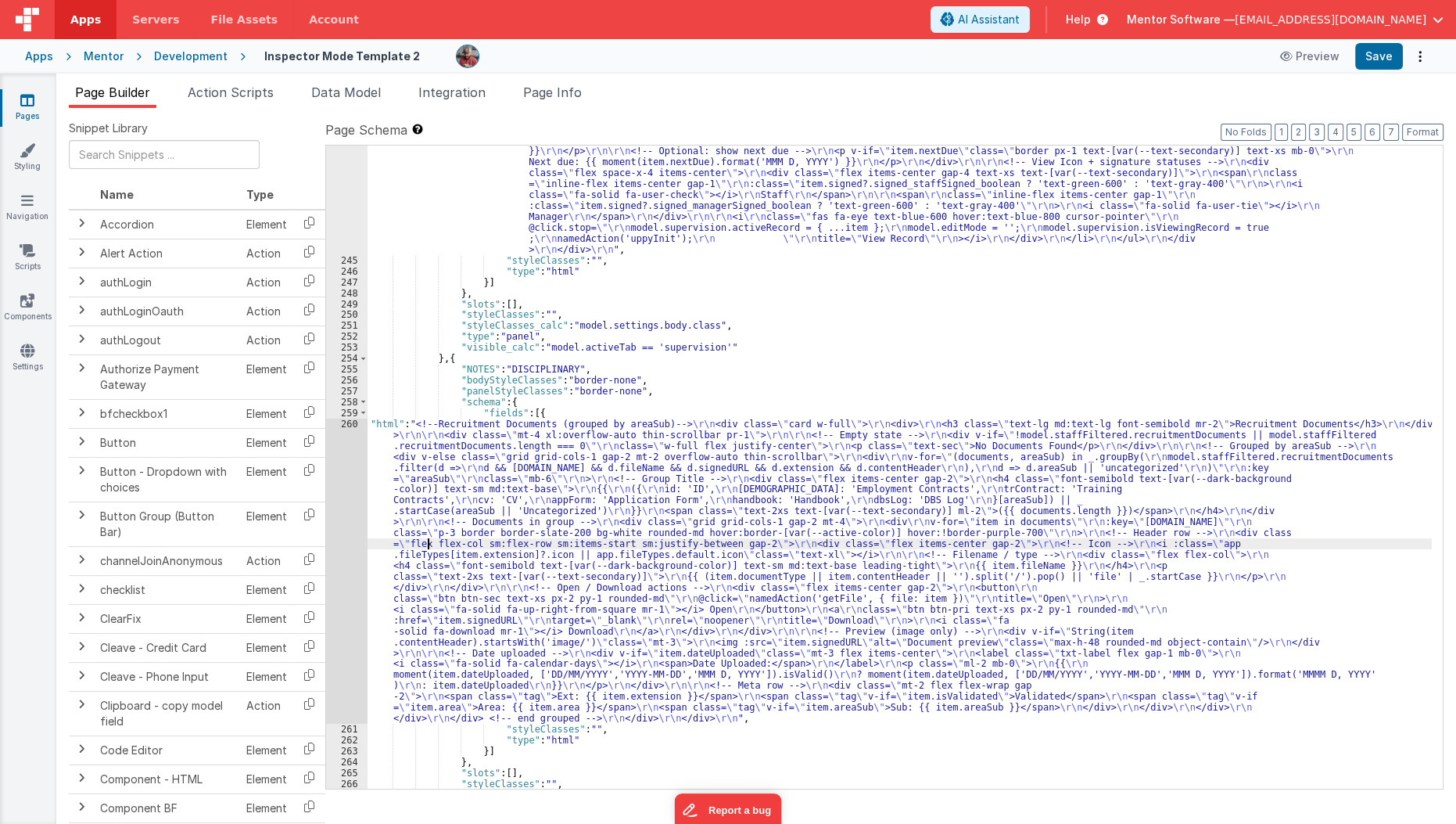
click at [425, 538] on div ""html" : "<!-- Logs --> \r\n <div class= \" card w-full \" > \r\n <div> \r\n <h…" at bounding box center [900, 483] width 1065 height 850
click at [343, 575] on div "260" at bounding box center [347, 571] width 41 height 305
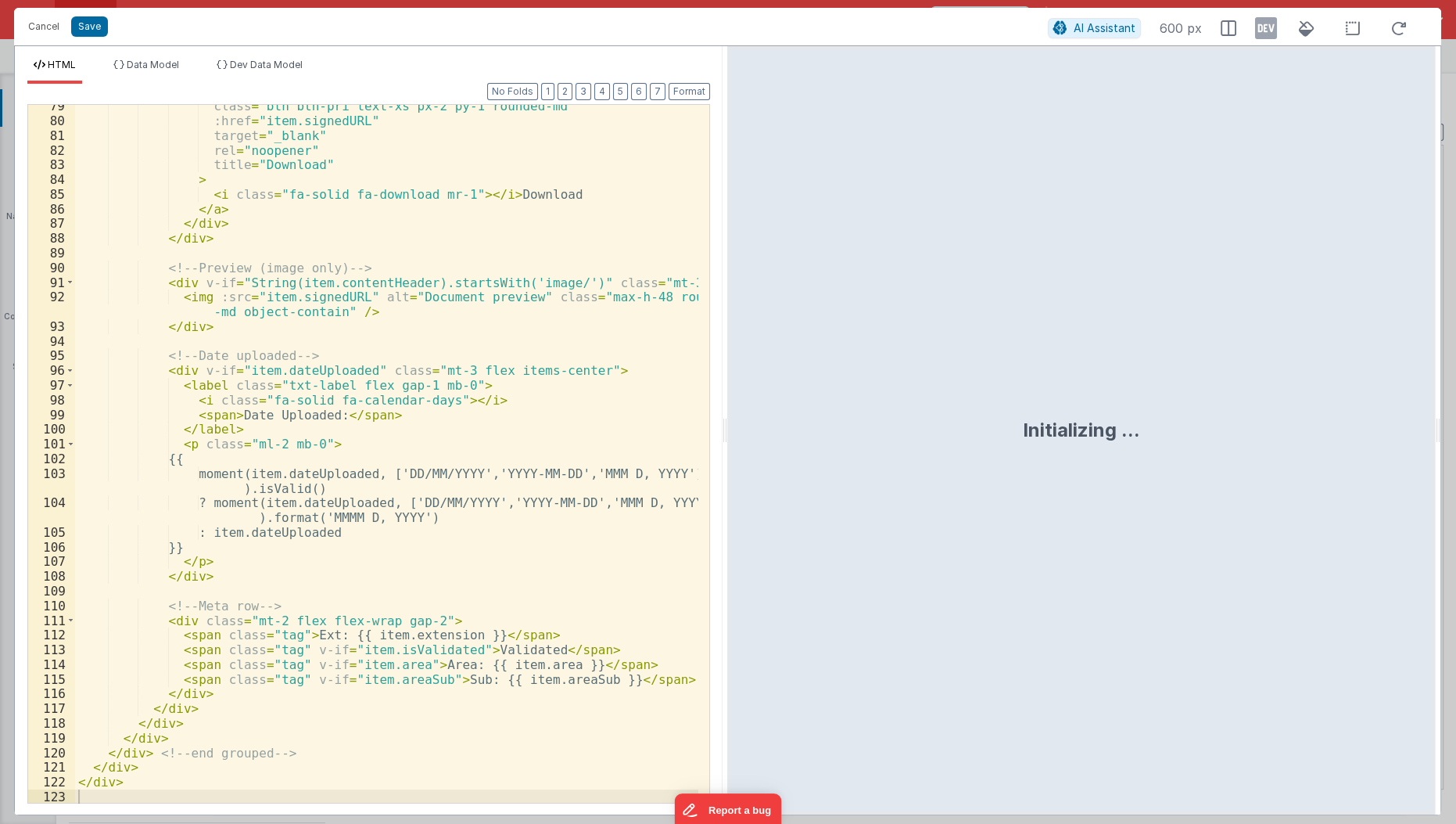
scroll to position [1270, 0]
click at [93, 23] on button "Save" at bounding box center [89, 26] width 36 height 20
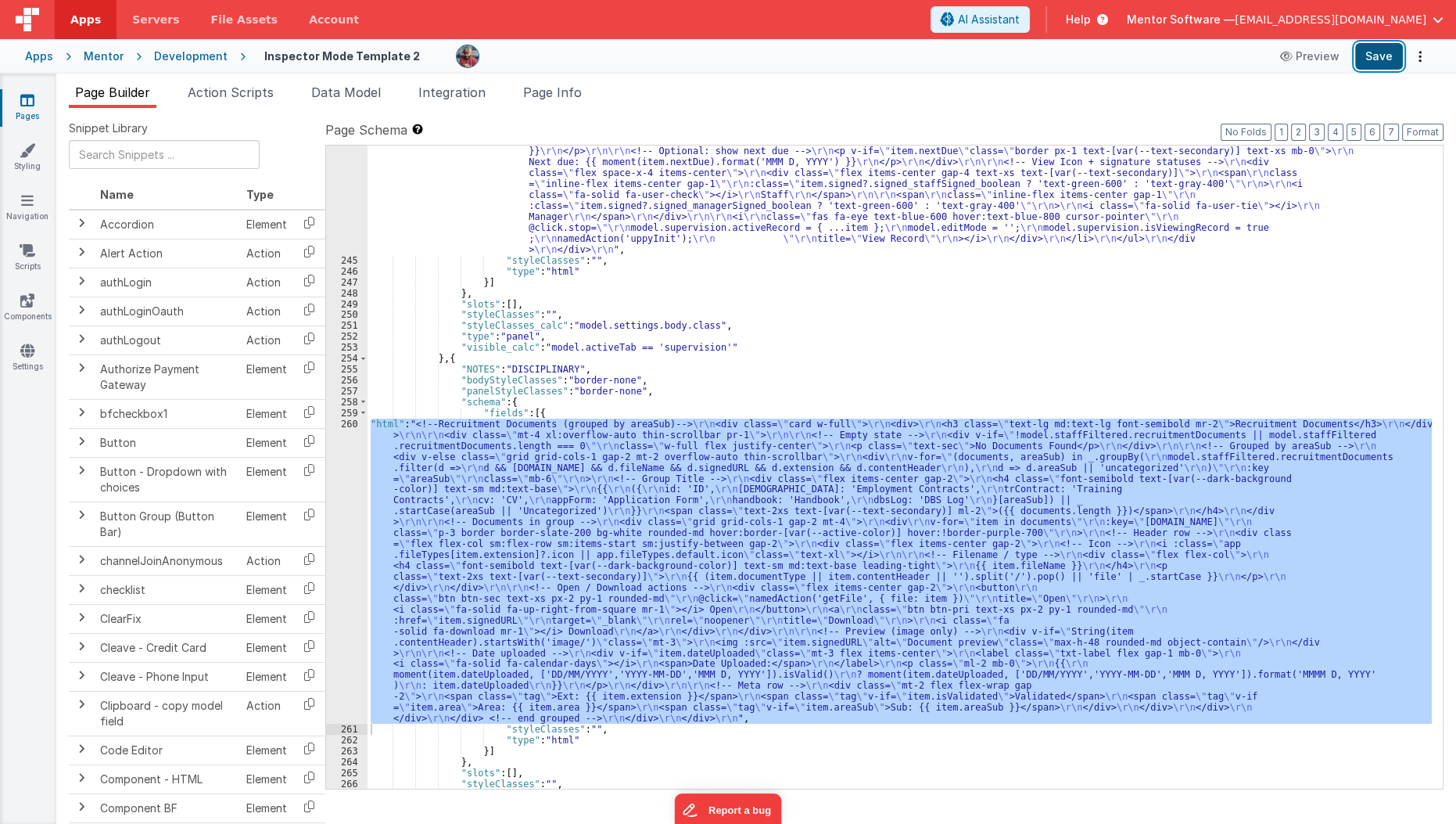
click at [1373, 52] on button "Save" at bounding box center [1379, 56] width 47 height 26
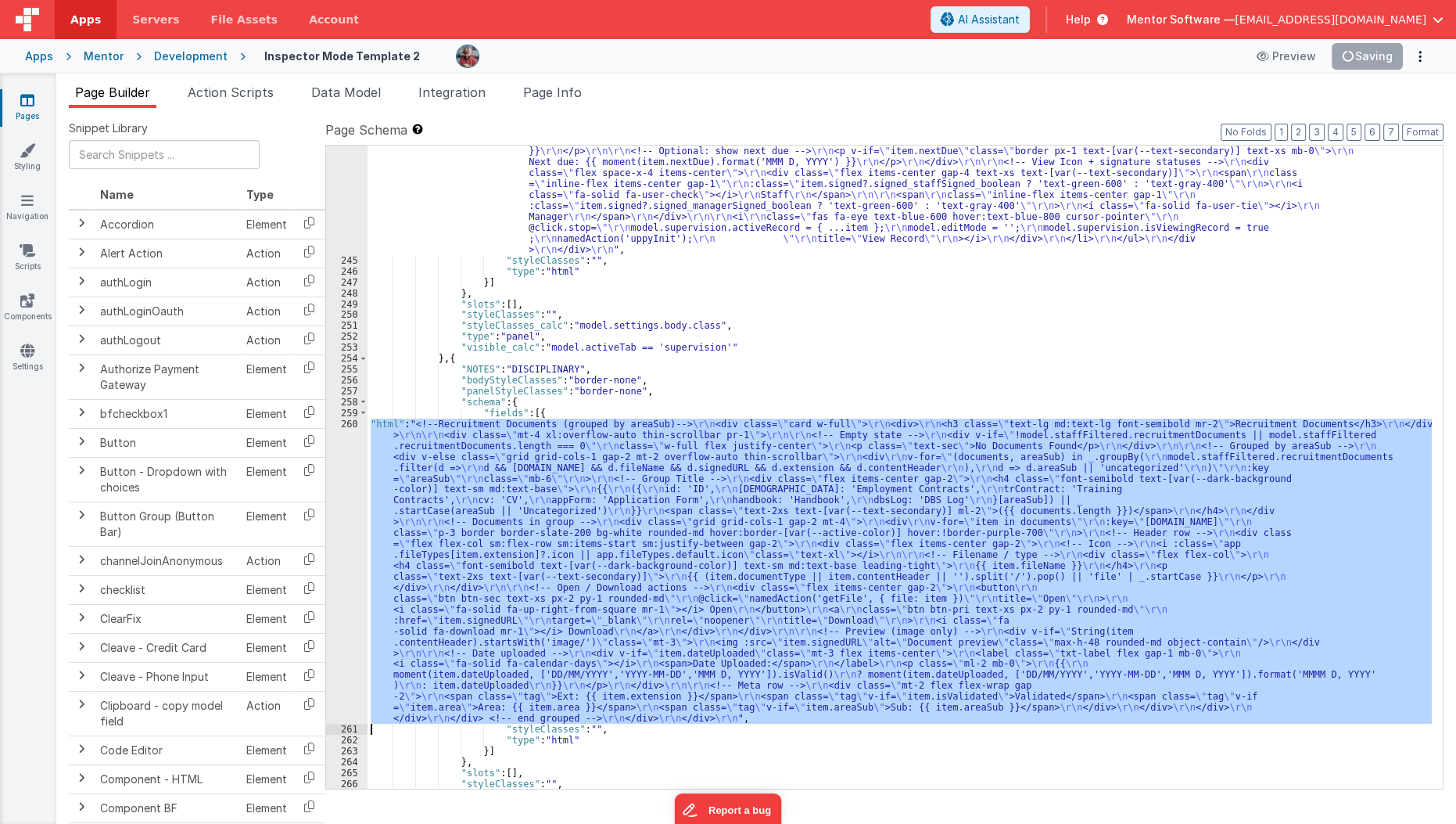
click at [786, 566] on div ""html" : "<!-- Logs --> \r\n <div class= \" card w-full \" > \r\n <div> \r\n <h…" at bounding box center [900, 467] width 1064 height 643
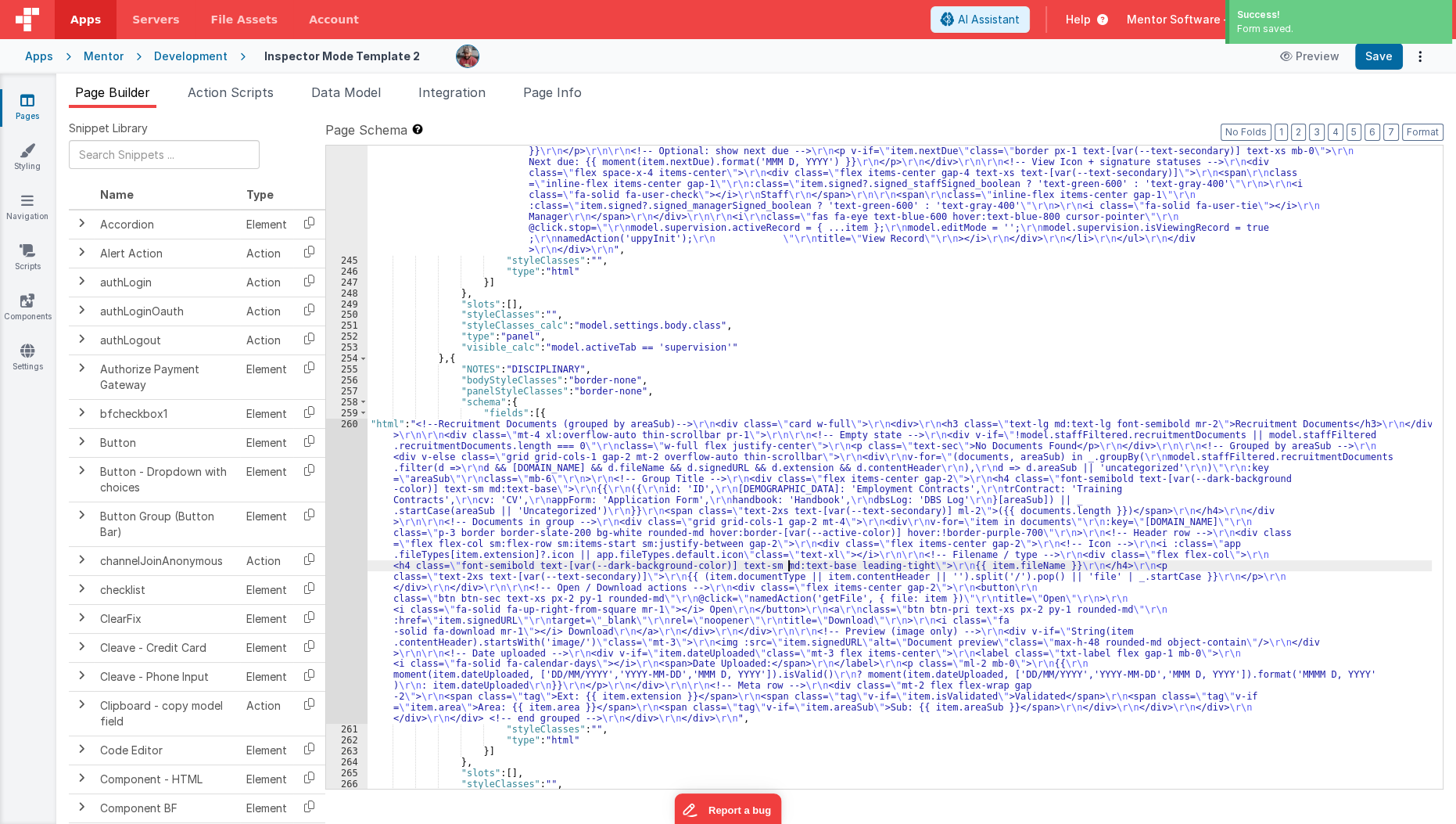
click at [866, 404] on div ""html" : "<!-- Logs --> \r\n <div class= \" card w-full \" > \r\n <div> \r\n <h…" at bounding box center [900, 483] width 1065 height 850
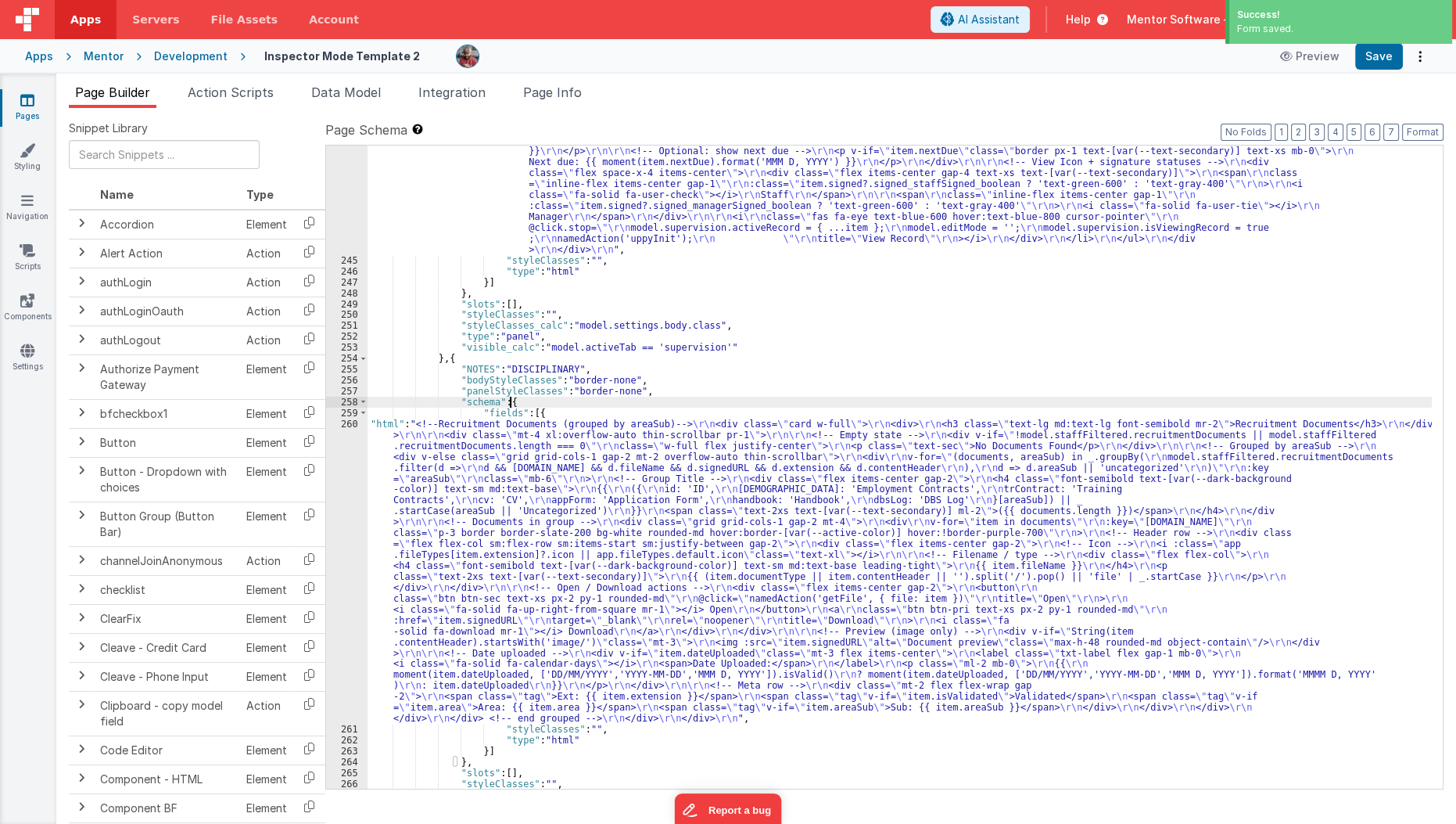
click at [349, 563] on div "260" at bounding box center [347, 571] width 41 height 305
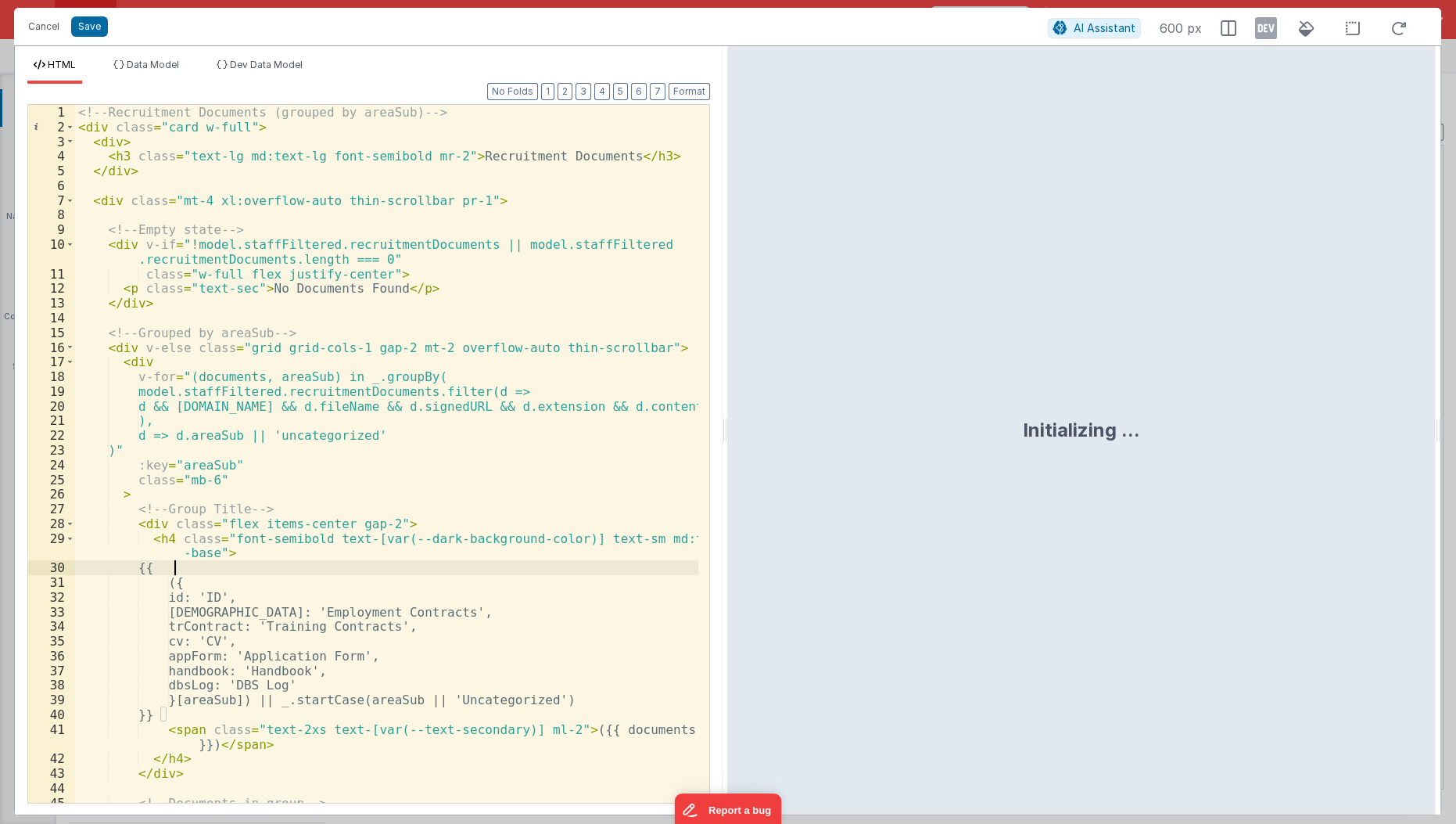
click at [349, 563] on div "<!-- Recruitment Documents (grouped by areaSub) --> < div class = "card w-full"…" at bounding box center [387, 470] width 625 height 729
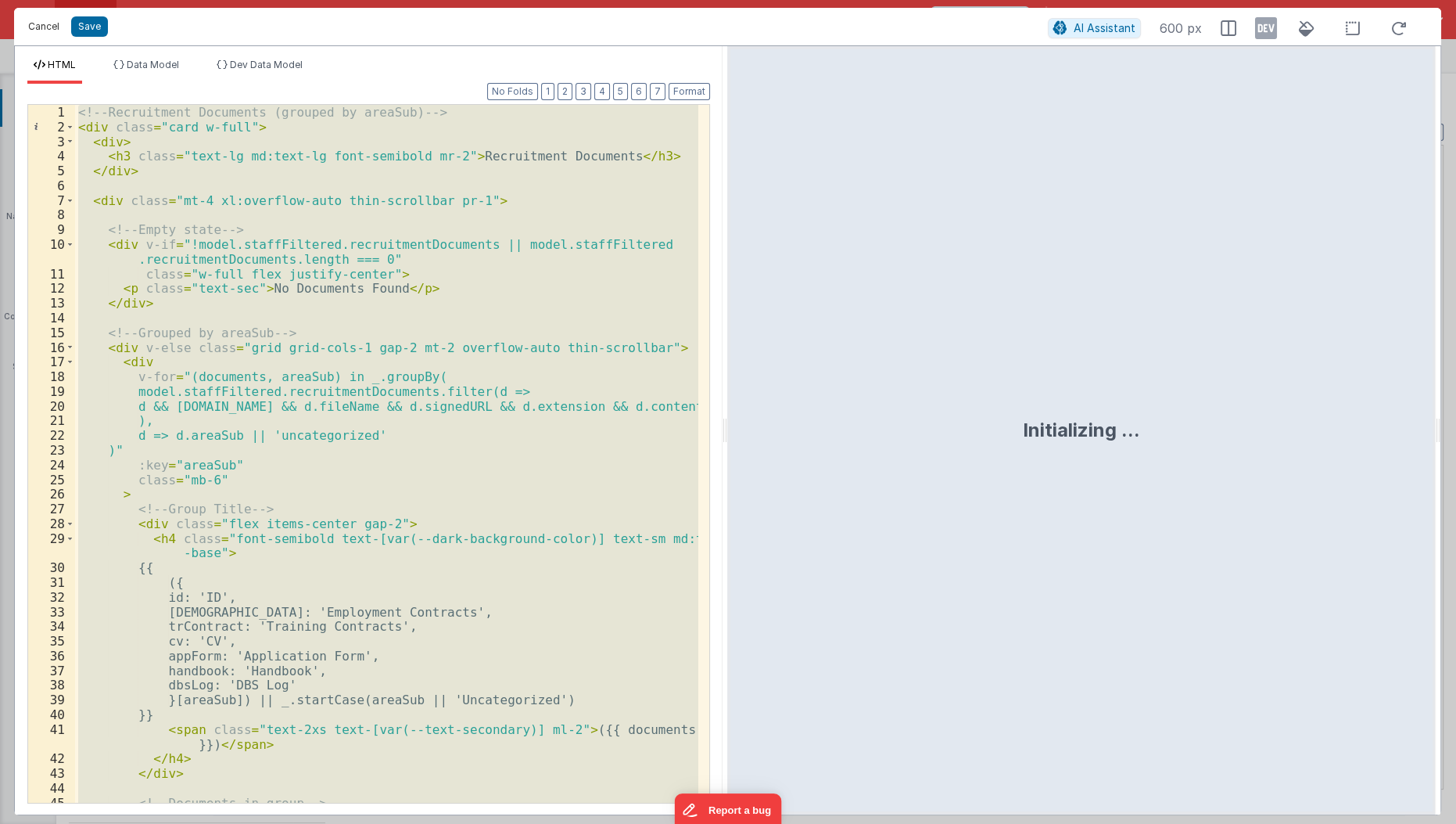
click at [40, 28] on button "Cancel" at bounding box center [43, 26] width 47 height 22
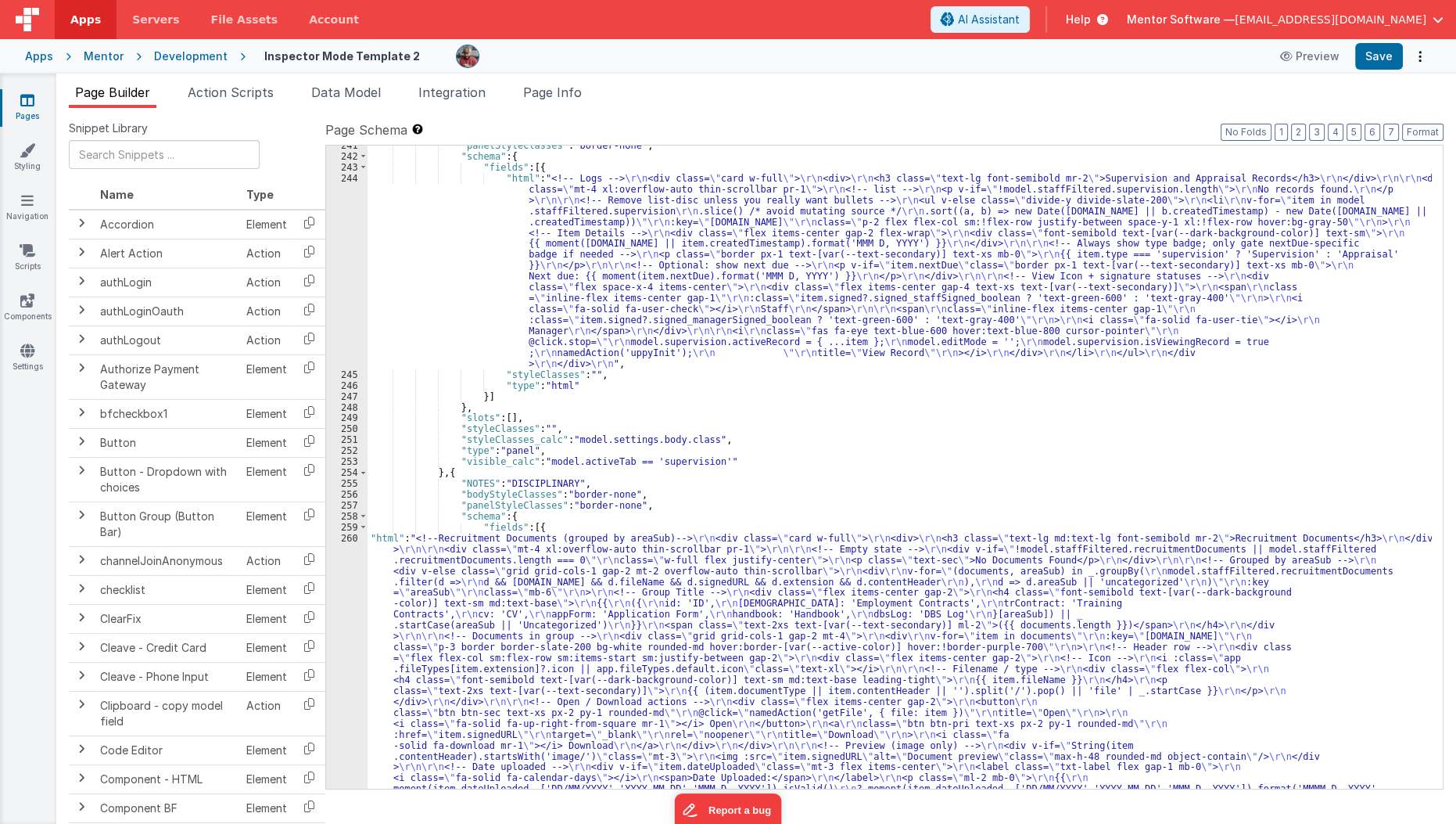
scroll to position [5218, 0]
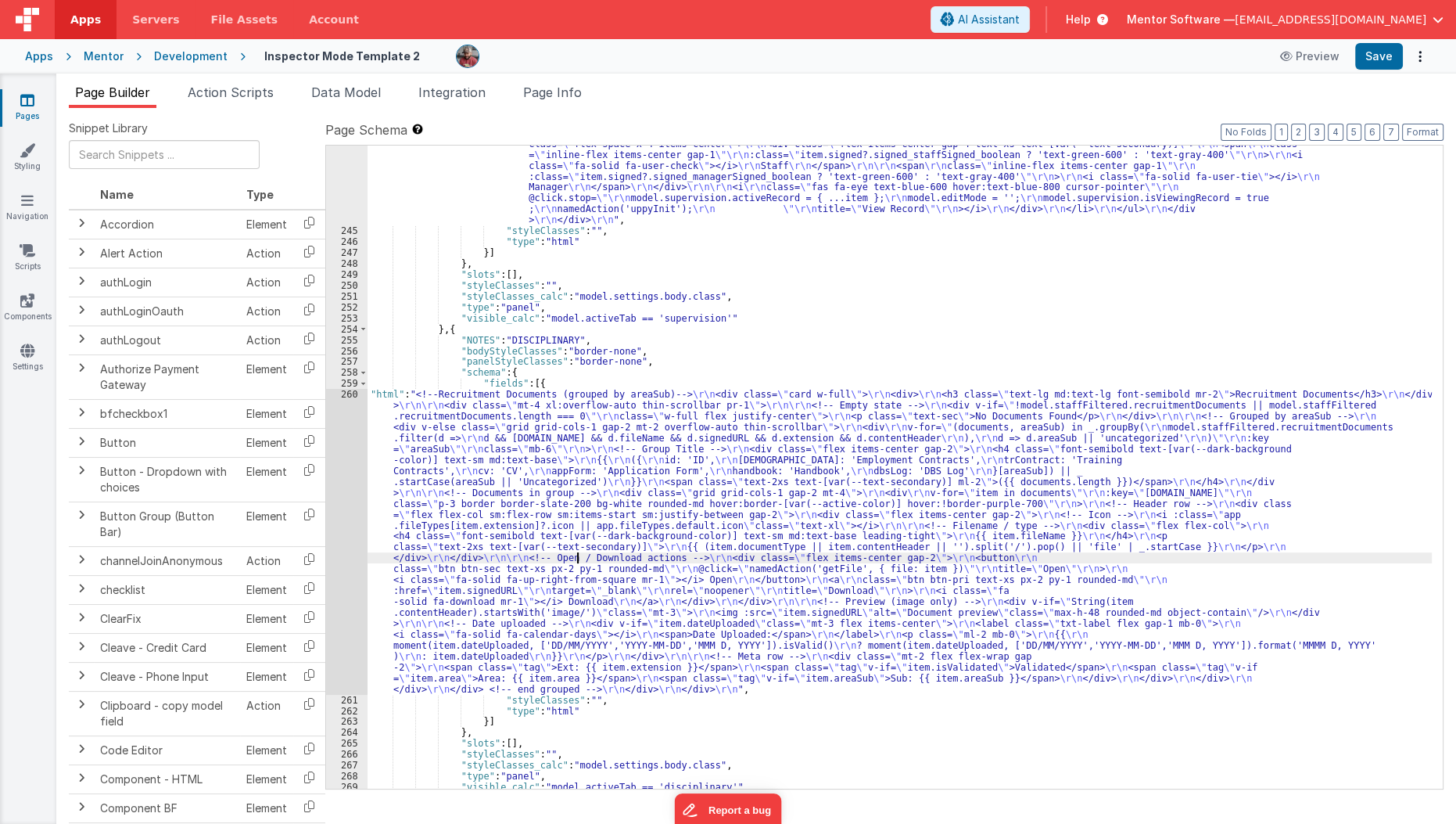
click at [577, 554] on div ""html" : "<!-- Logs --> \r\n <div class= \" card w-full \" > \r\n <div> \r\n <h…" at bounding box center [900, 453] width 1065 height 850
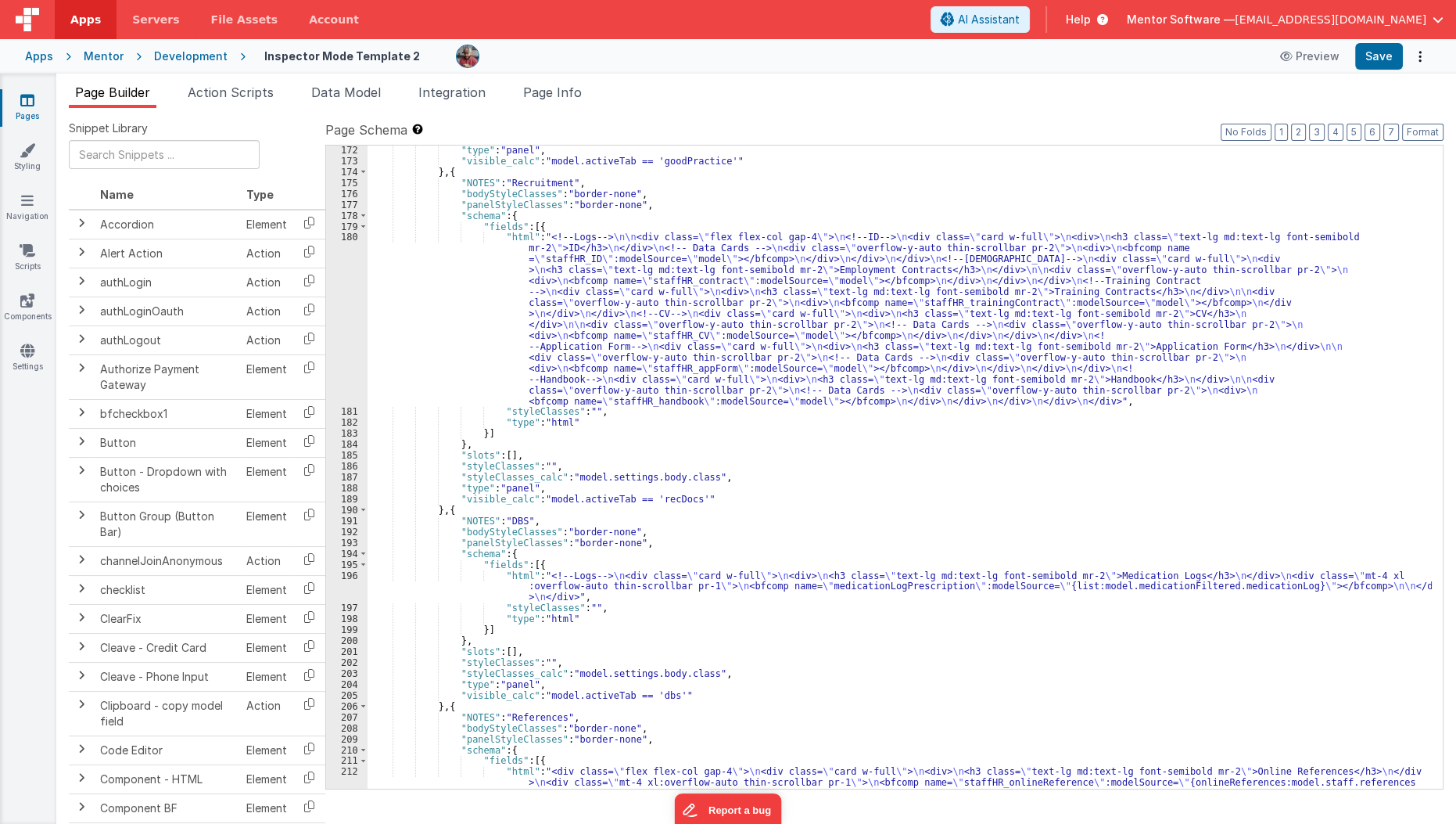
scroll to position [4002, 0]
click at [481, 273] on div ""type" : "panel" , "visible_calc" : "model.activeTab == 'goodPractice'" } , { "…" at bounding box center [900, 499] width 1065 height 709
click at [354, 314] on div "180" at bounding box center [347, 319] width 41 height 174
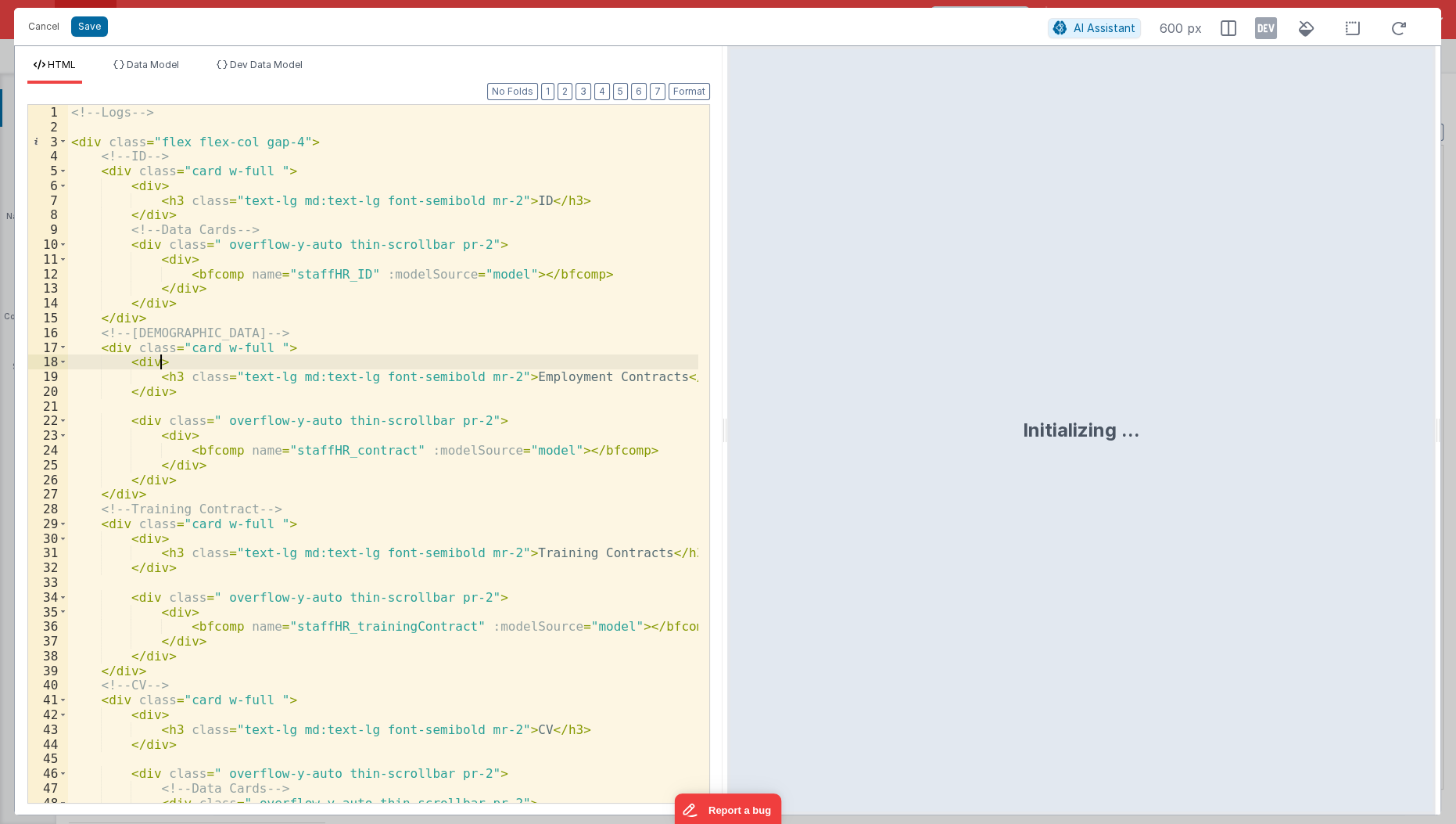
click at [358, 410] on div "<!-- Logs --> < div class = "flex flex-col gap-4" > <!-- ID --> < div class = "…" at bounding box center [383, 470] width 632 height 729
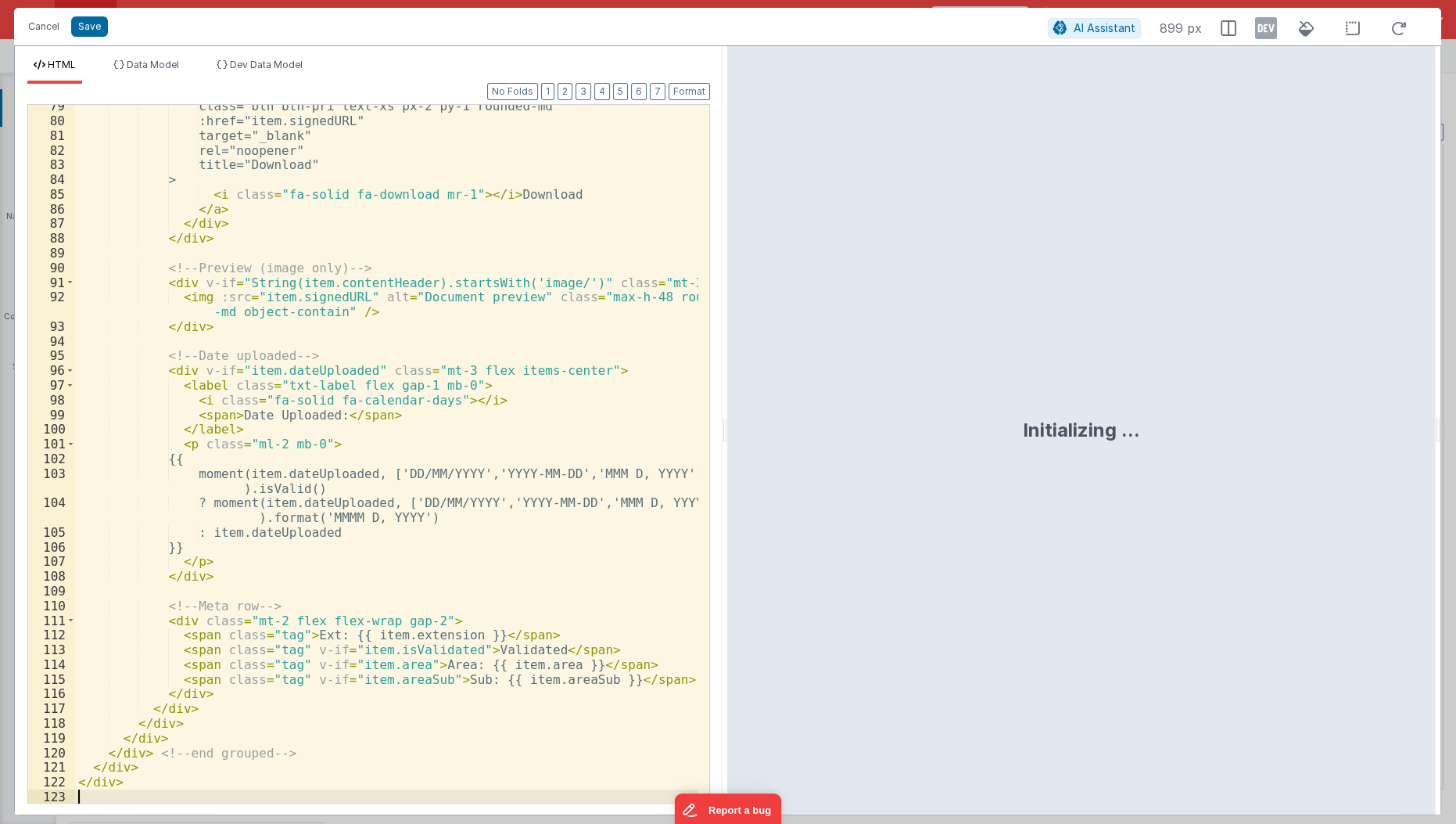
scroll to position [1270, 0]
click at [95, 25] on button "Save" at bounding box center [89, 26] width 36 height 20
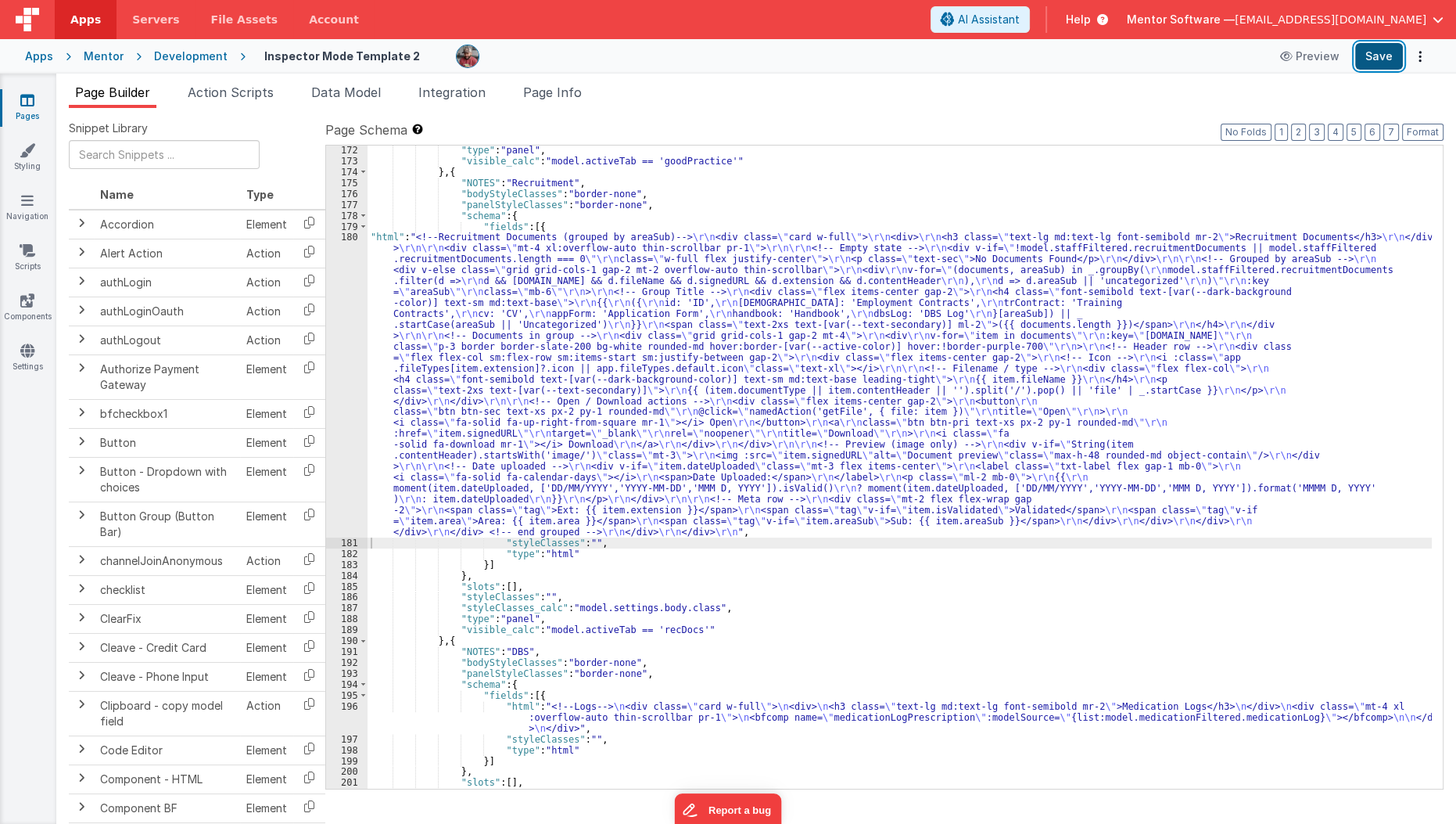
click at [1392, 60] on button "Save" at bounding box center [1379, 56] width 47 height 26
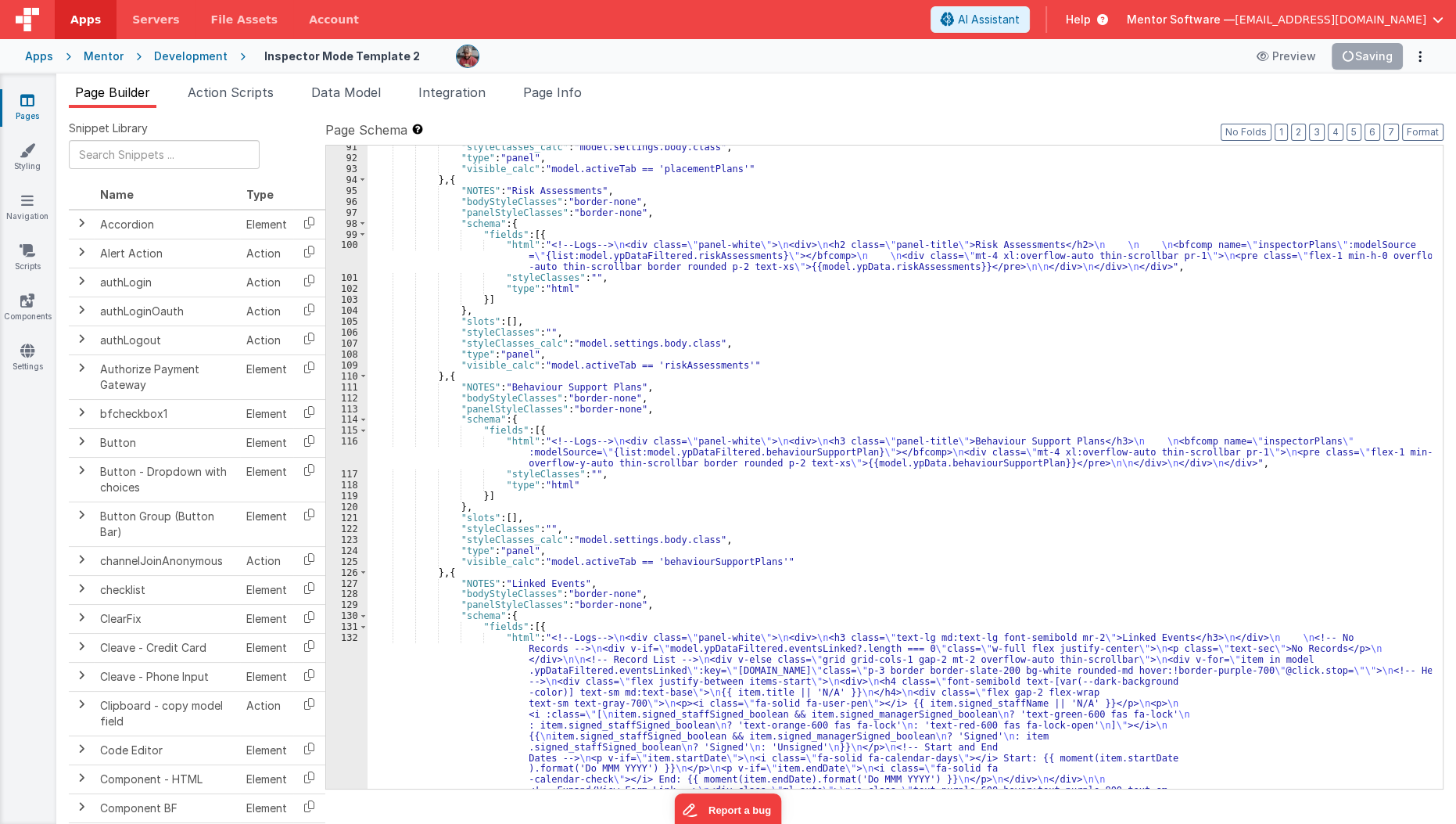
scroll to position [2195, 0]
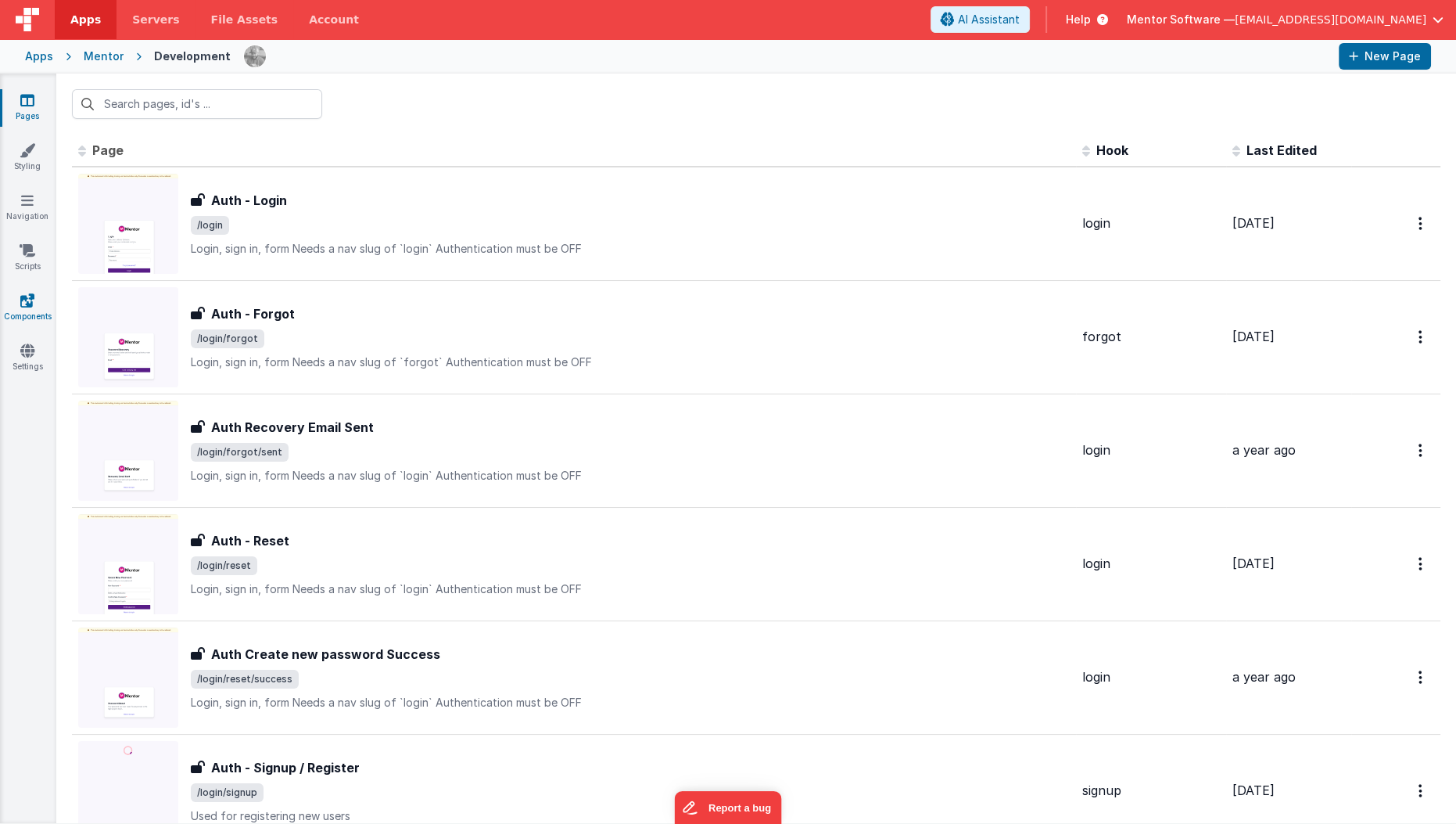
click at [32, 306] on icon at bounding box center [27, 300] width 14 height 15
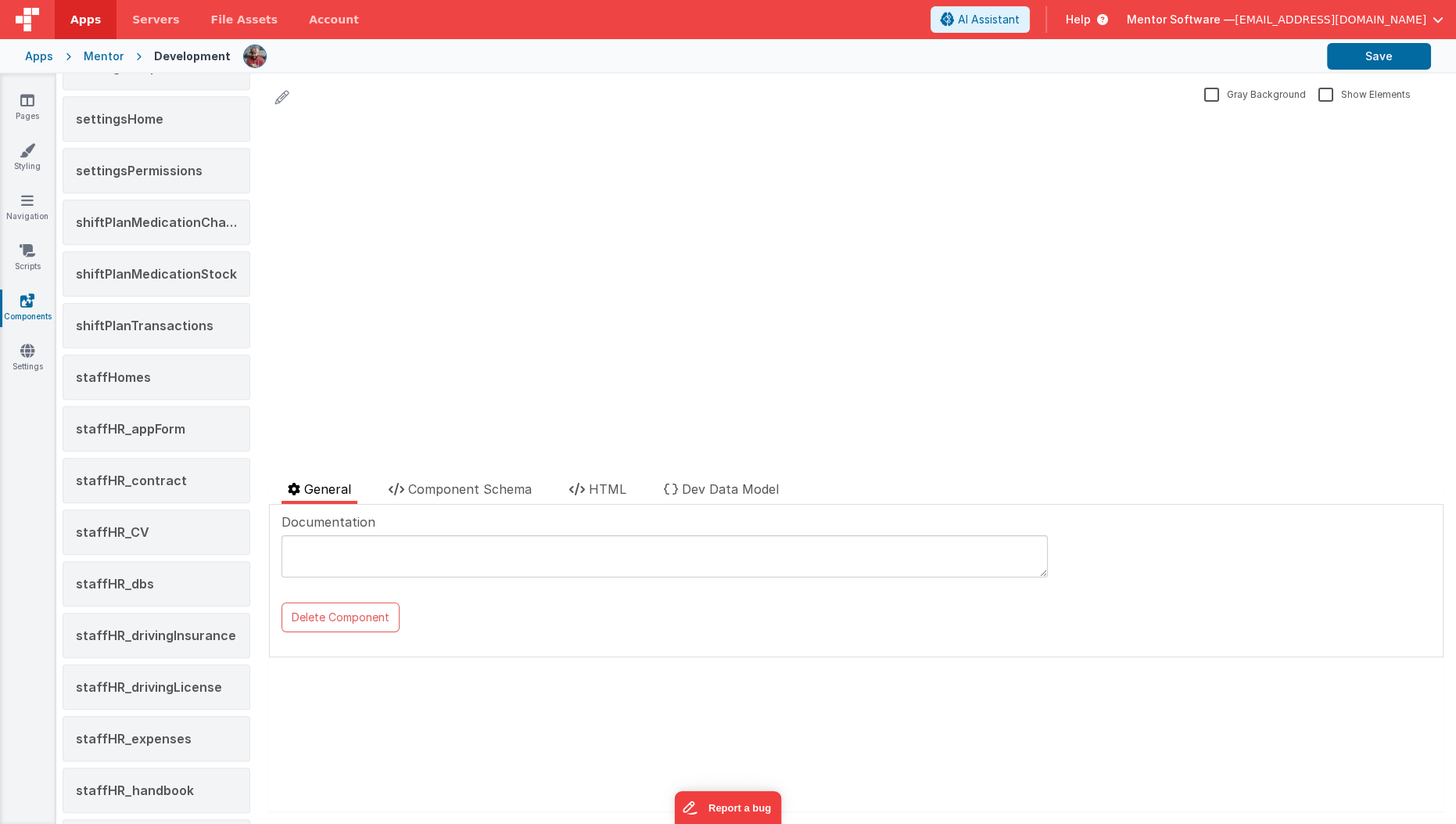
scroll to position [1680, 0]
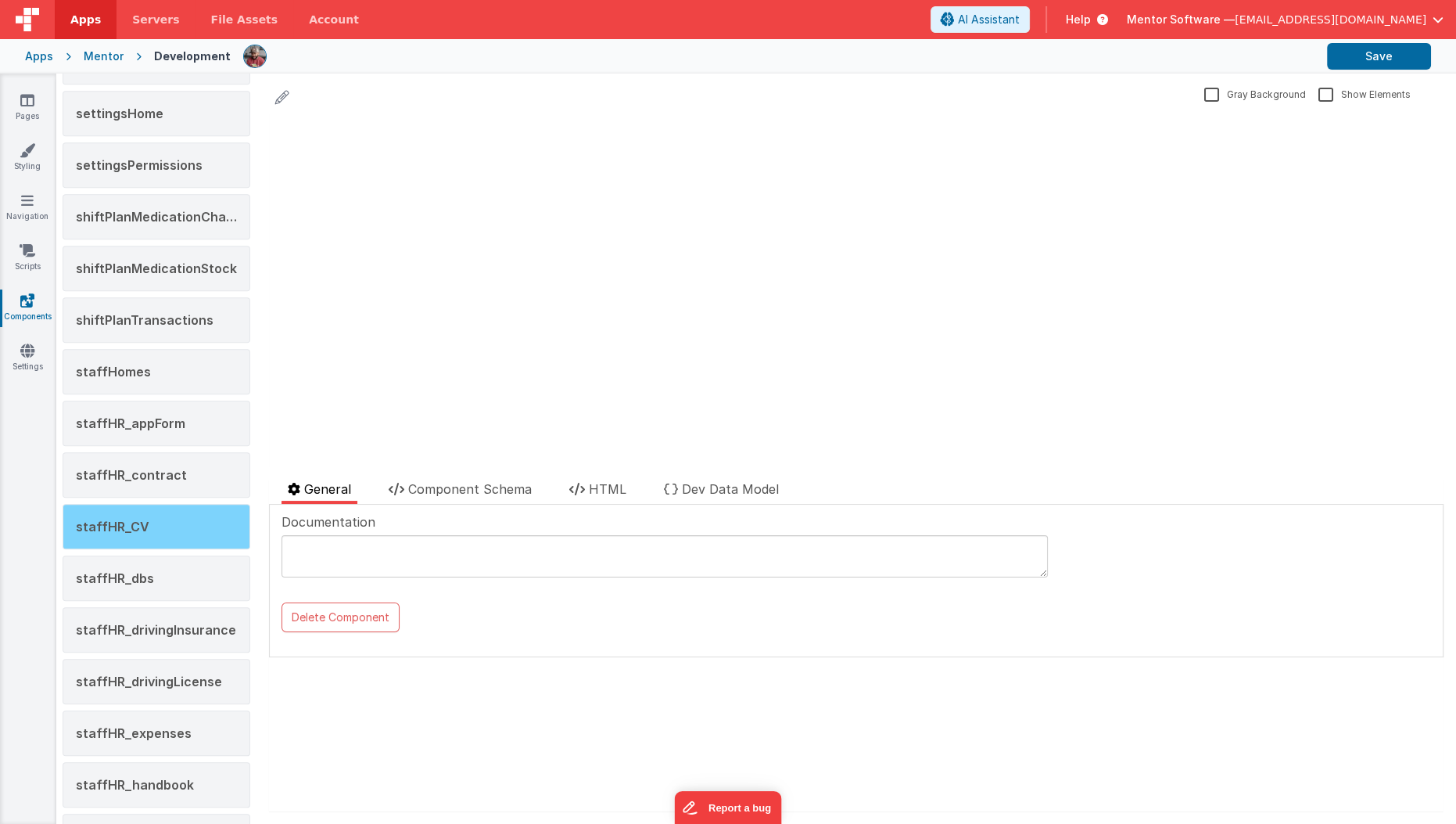
click at [131, 519] on span "staffHR_CV" at bounding box center [113, 526] width 74 height 15
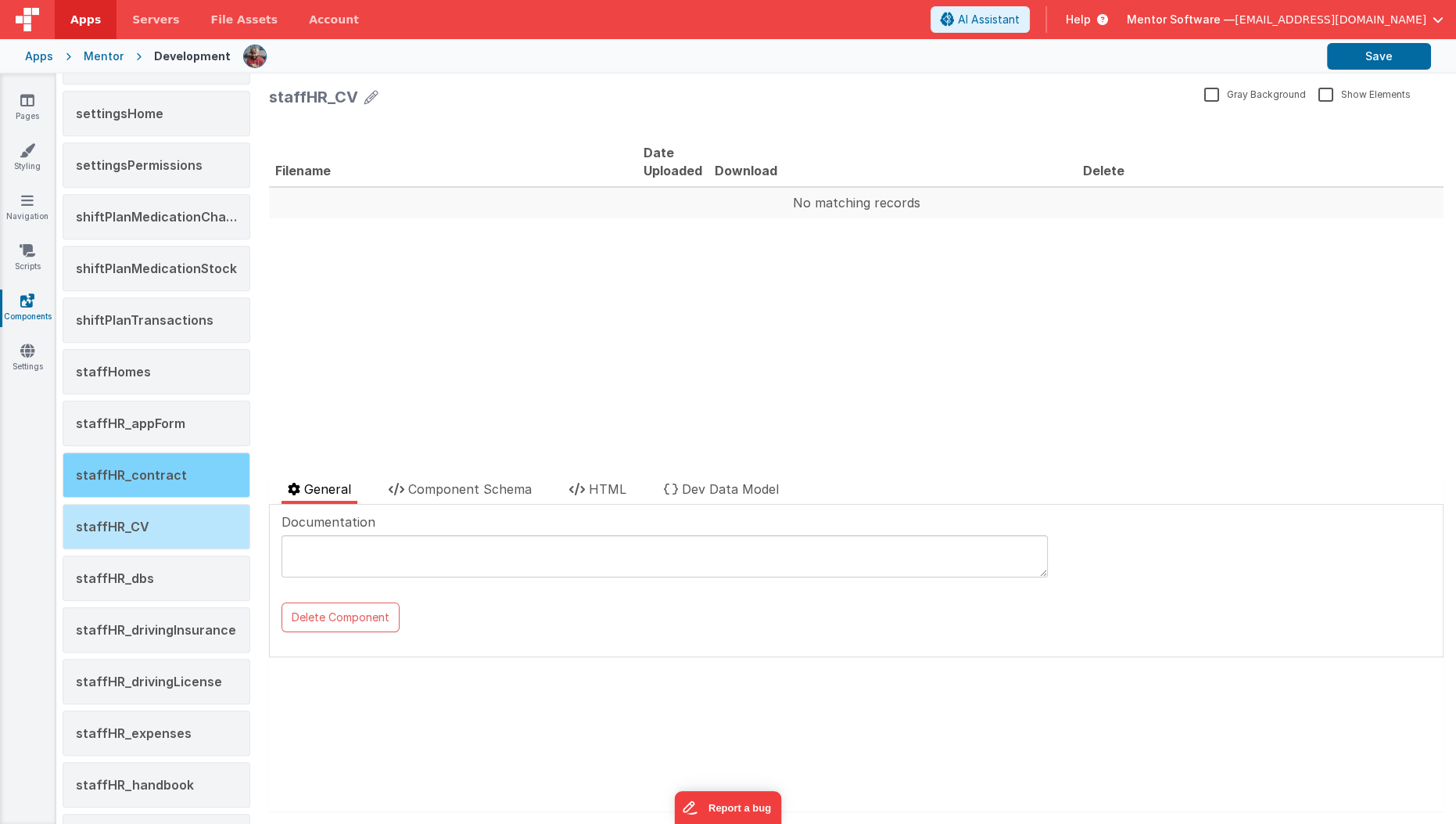
click at [150, 459] on div "staffHR_contract" at bounding box center [157, 475] width 188 height 46
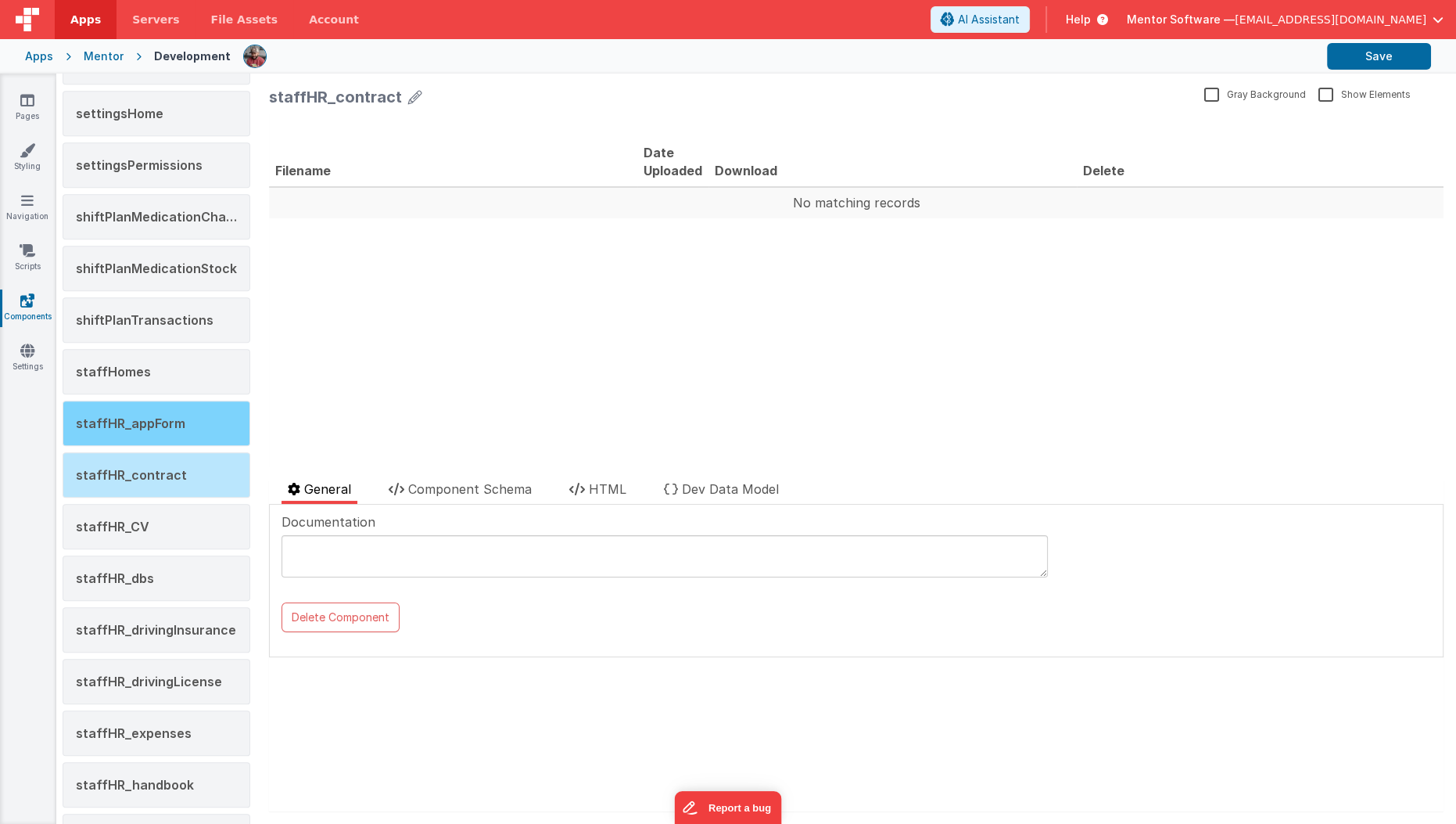
click at [166, 415] on span "staffHR_appForm" at bounding box center [130, 423] width 109 height 15
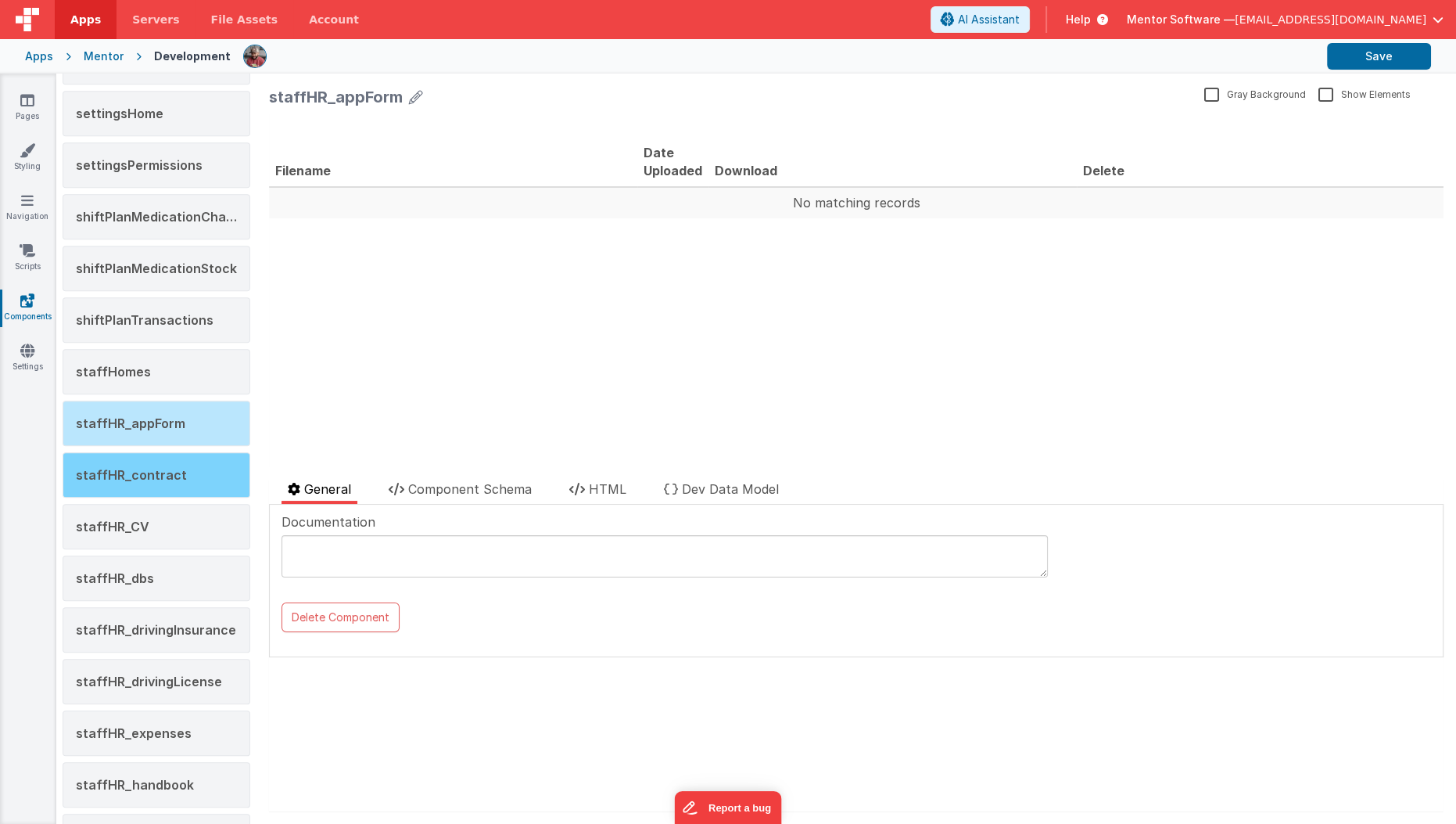
click at [153, 467] on span "staffHR_contract" at bounding box center [131, 475] width 111 height 15
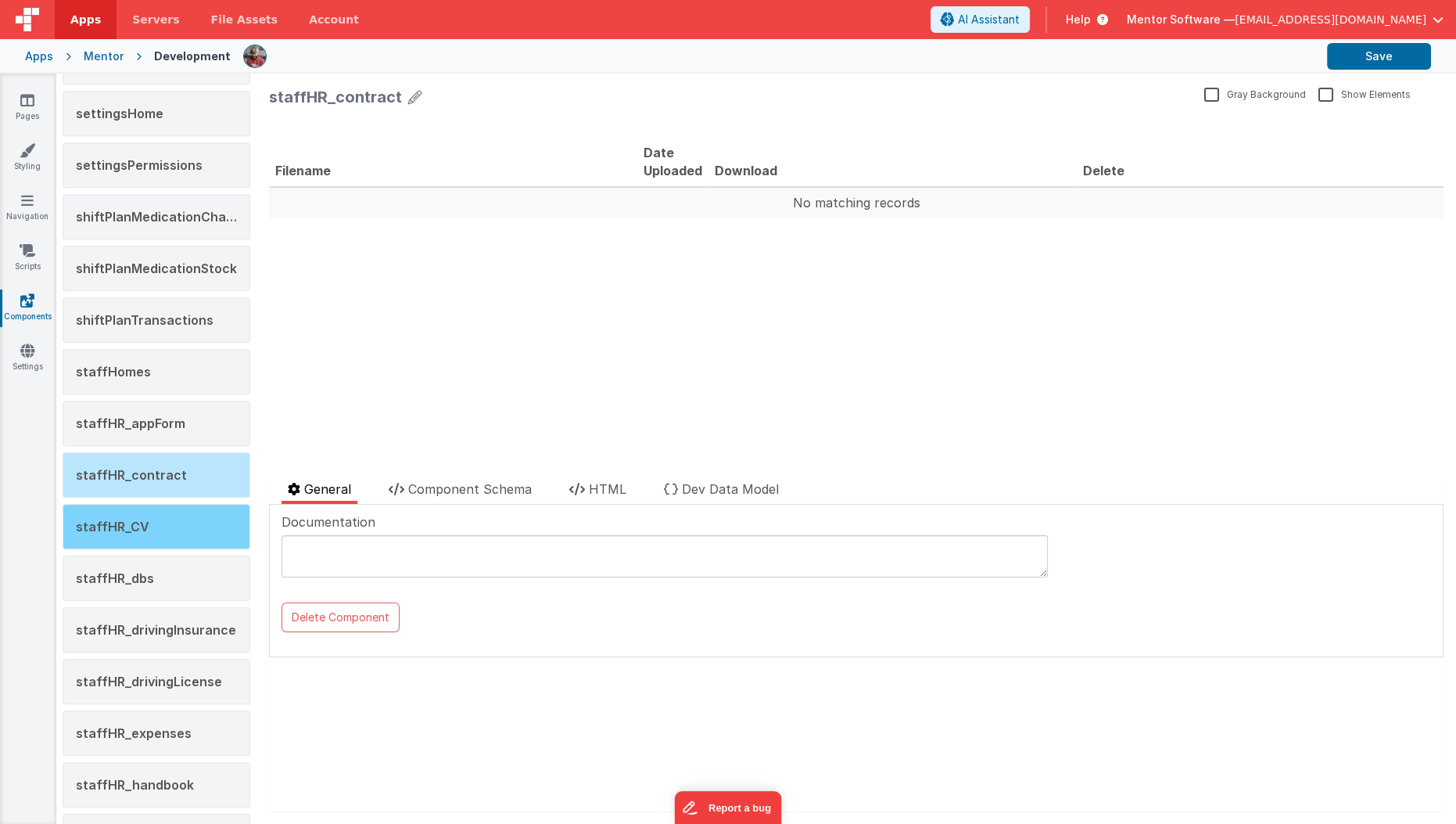
click at [137, 519] on span "staffHR_CV" at bounding box center [113, 526] width 74 height 15
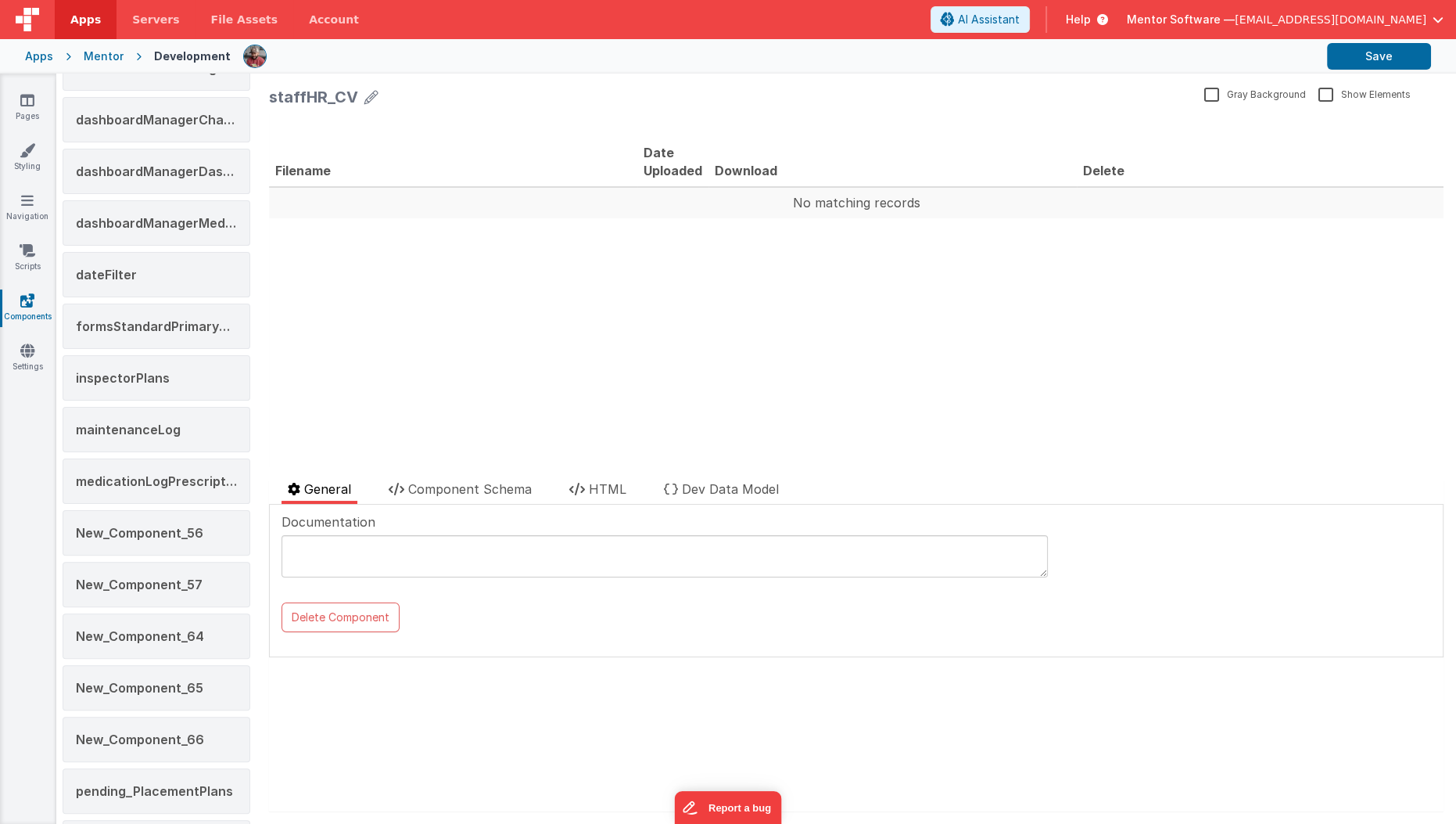
scroll to position [536, 0]
click at [193, 369] on div "inspectorPlans" at bounding box center [157, 380] width 188 height 46
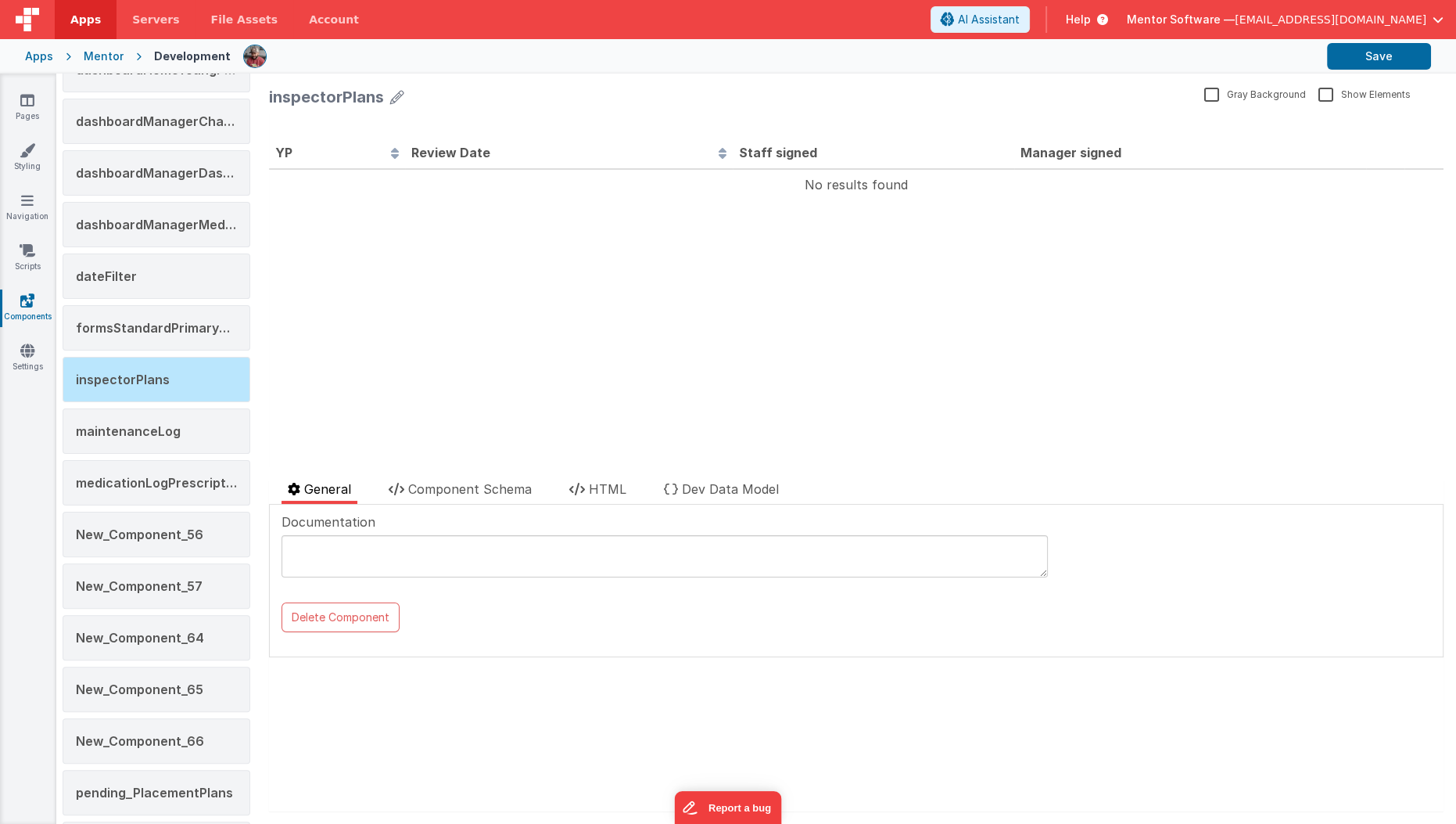
click at [525, 480] on li "Component Schema" at bounding box center [460, 492] width 156 height 25
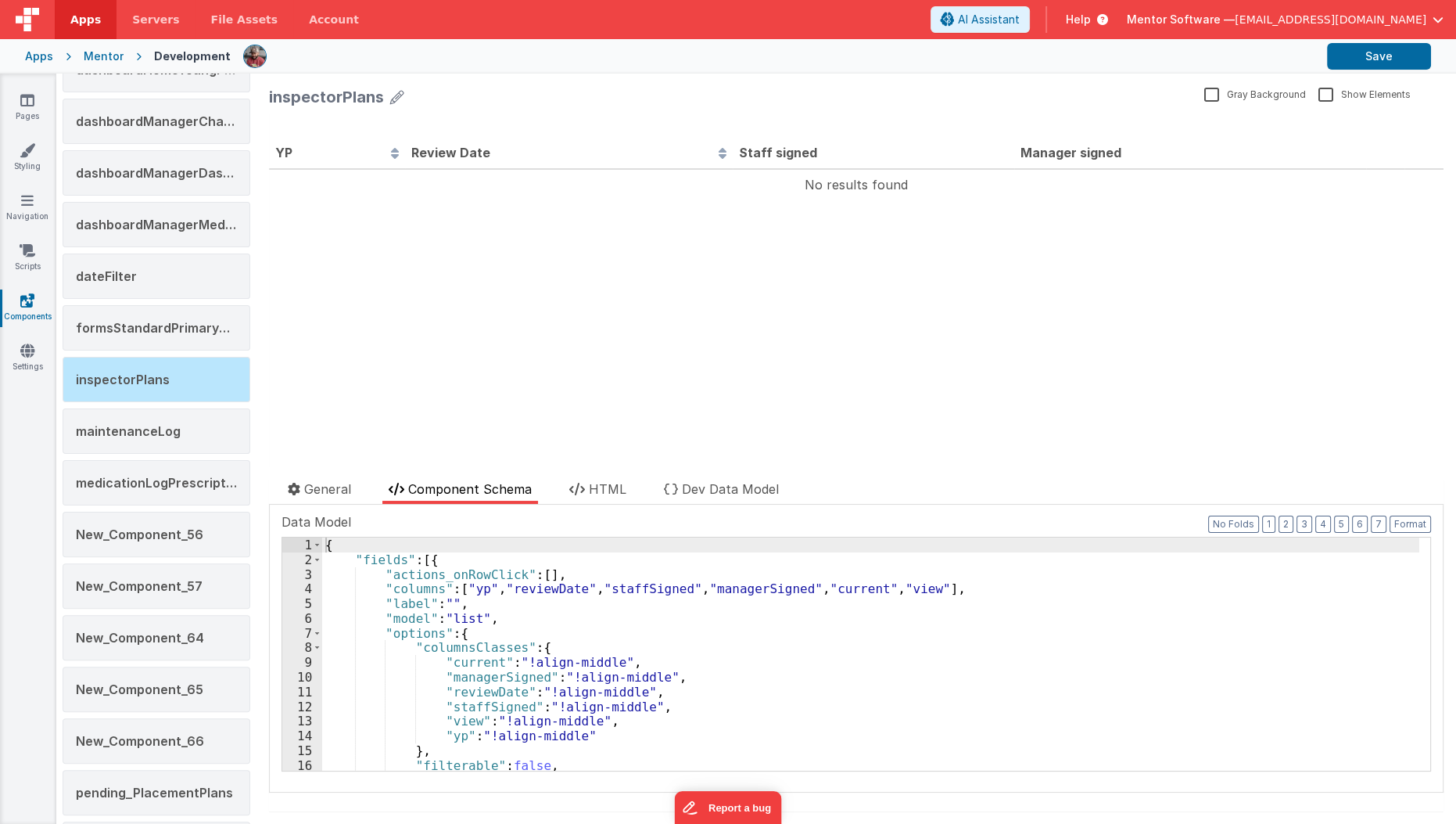
click at [515, 492] on span "Component Schema" at bounding box center [470, 489] width 124 height 15
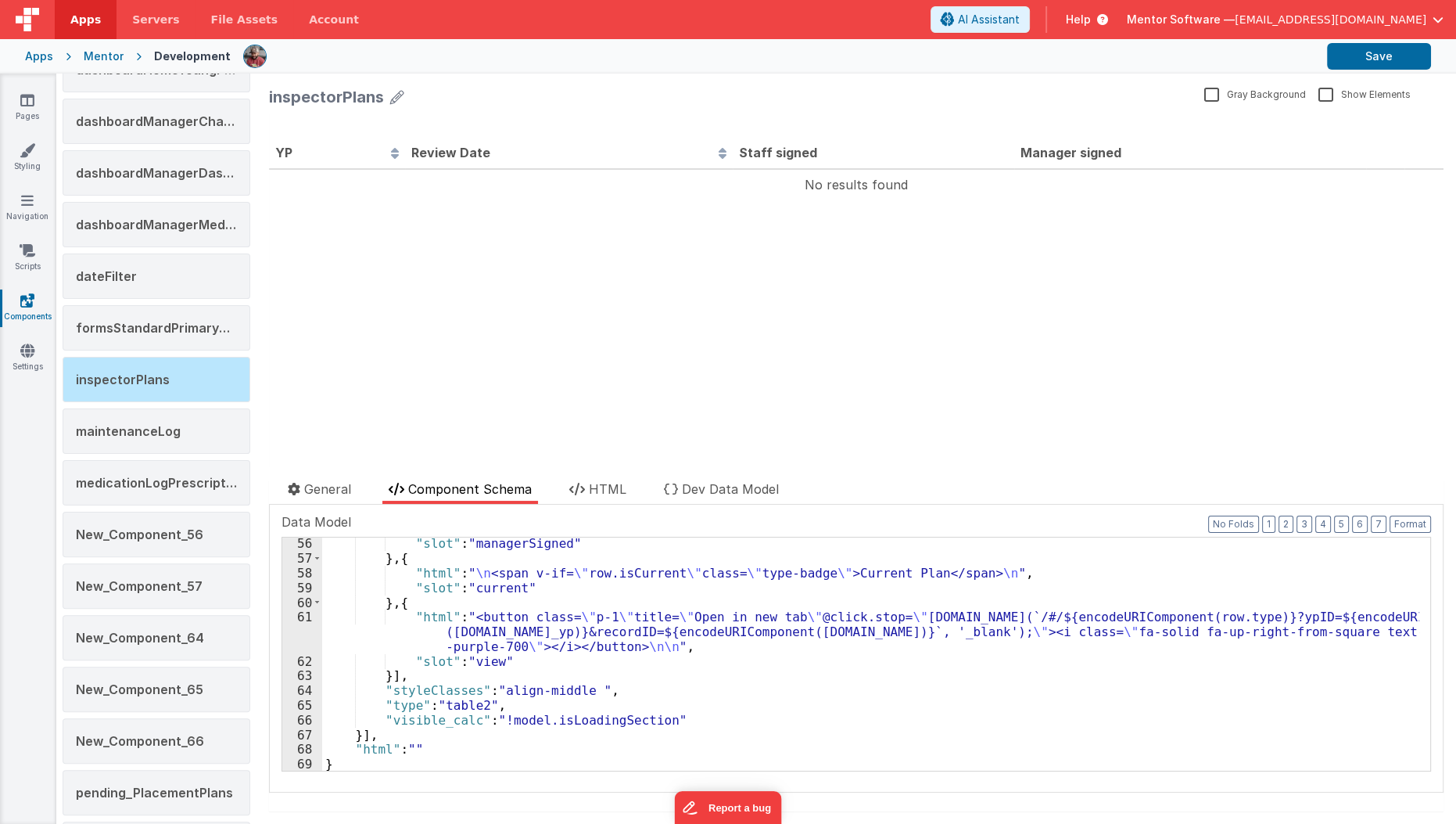
scroll to position [838, 0]
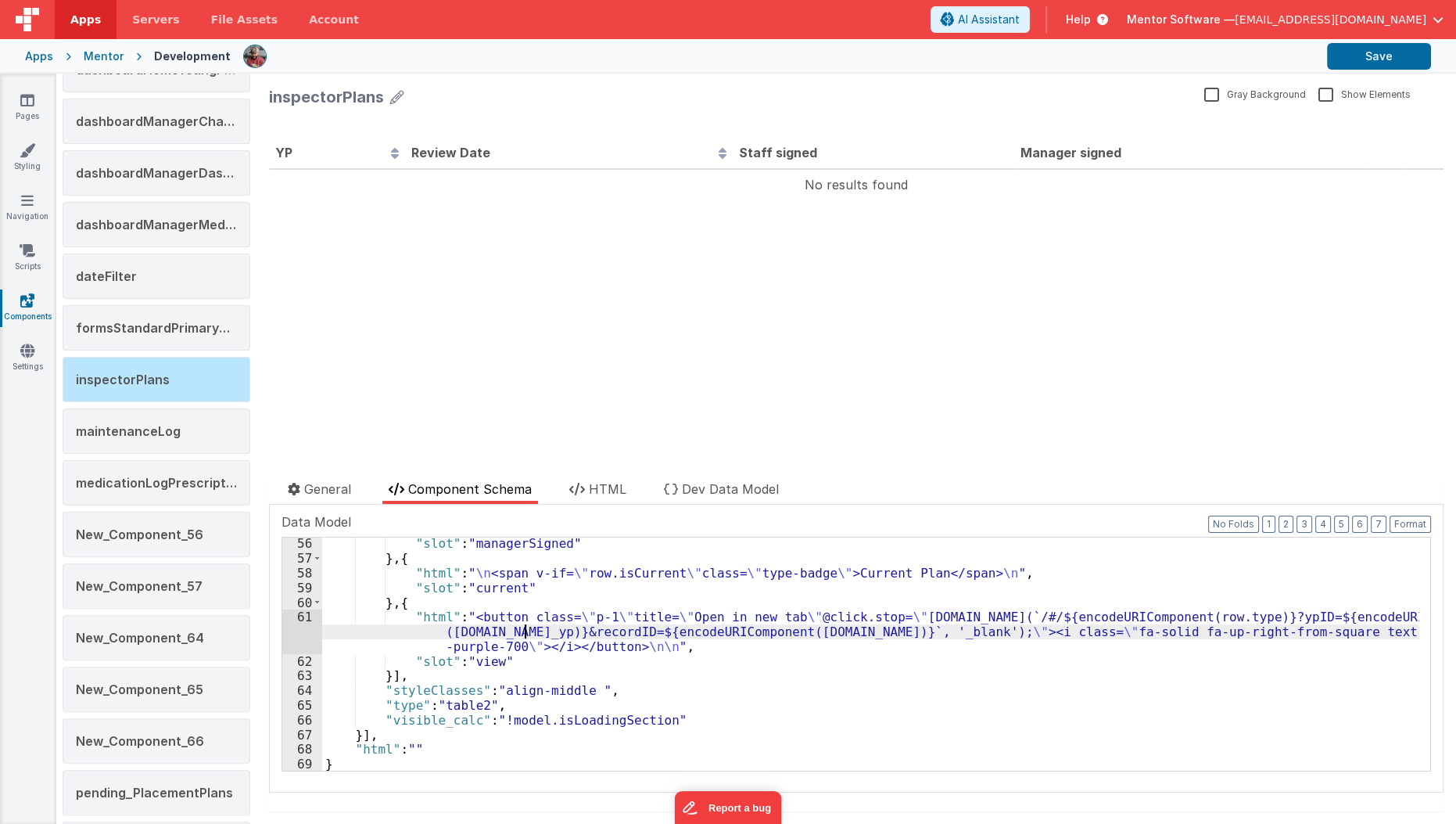
click at [524, 626] on div ""slot" : "managerSigned" } , { "html" : " \n <span v-if= \" row.isCurrent \" cl…" at bounding box center [871, 667] width 1097 height 264
click at [295, 631] on div "61" at bounding box center [302, 631] width 40 height 44
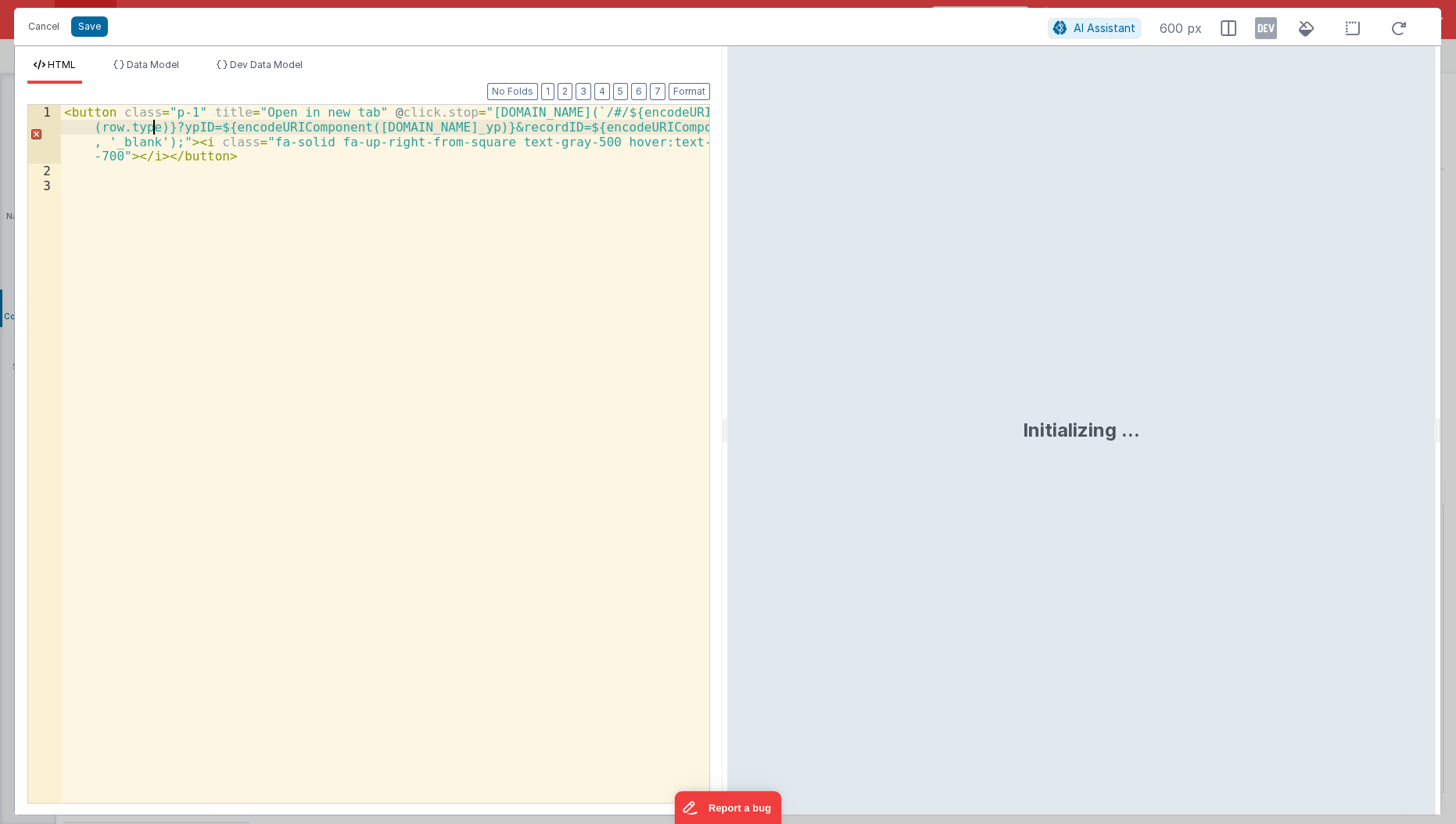
click at [152, 129] on div "< button class = "p-1" title = "Open in new tab" @ click.stop = "window.open(`/…" at bounding box center [386, 491] width 650 height 772
click at [142, 124] on div "< button class = "p-1" title = "Open in new tab" @ click.stop = "window.open(`/…" at bounding box center [386, 491] width 650 height 772
click at [97, 25] on button "Save" at bounding box center [89, 26] width 36 height 20
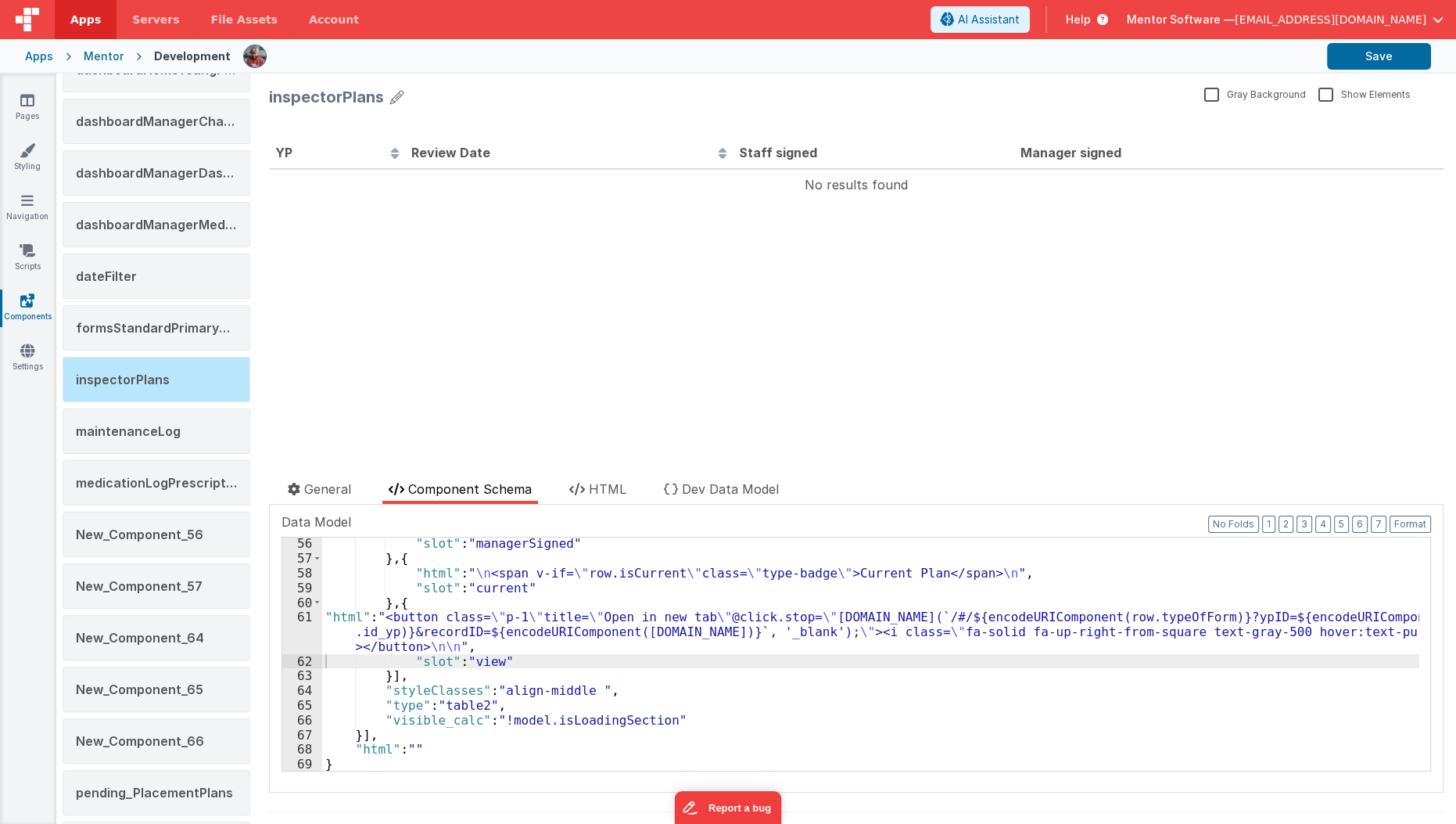
click at [1404, 37] on header "Apps Servers File Assets Account Some FUTURE Slot AI Assistant Help Mentor Soft…" at bounding box center [728, 19] width 1456 height 39
click at [1402, 41] on div "Apps Mentor Development Save" at bounding box center [728, 56] width 1456 height 35
click at [1392, 56] on button "Save" at bounding box center [1379, 56] width 104 height 26
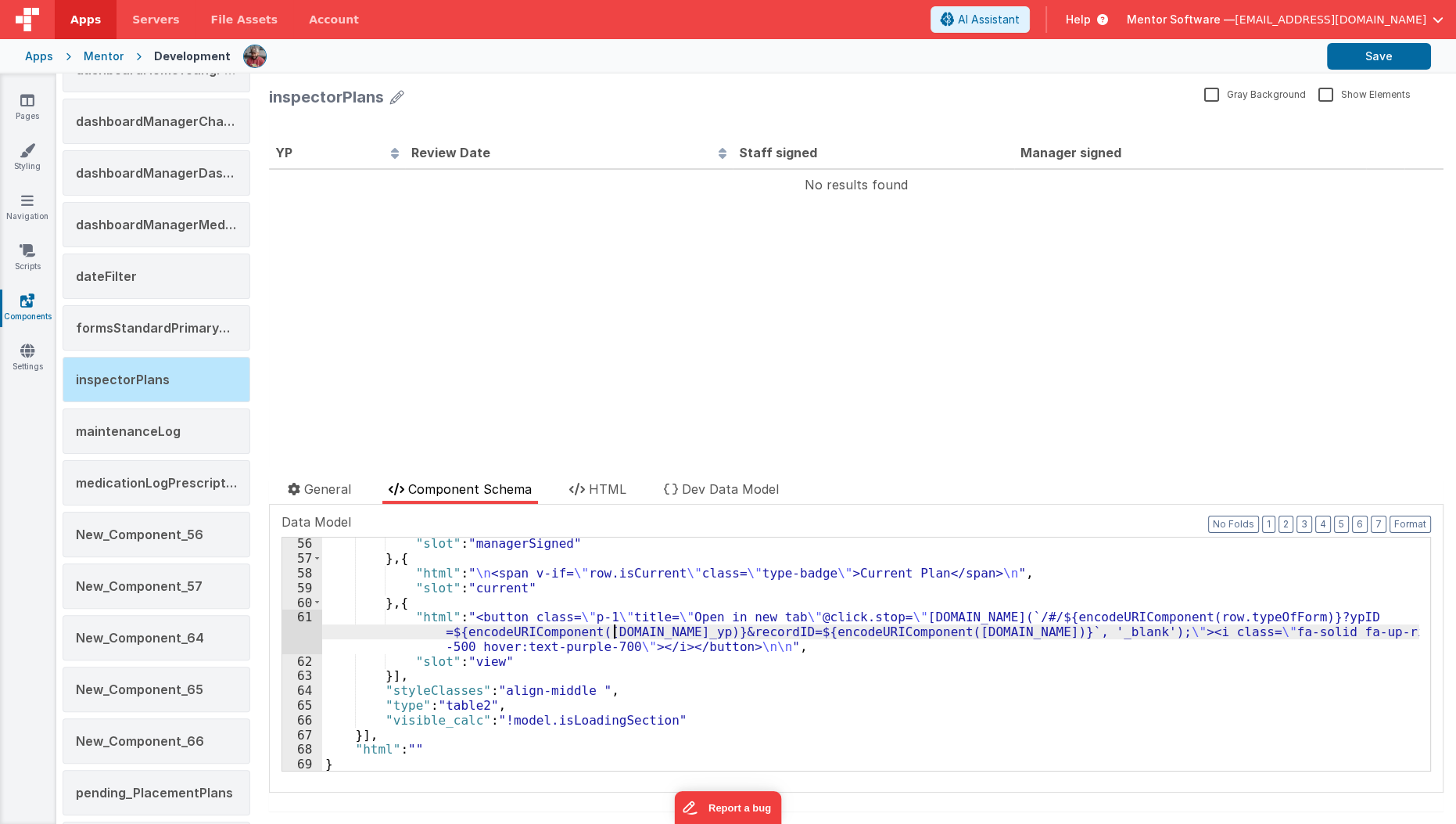
click at [614, 629] on div ""slot" : "managerSigned" } , { "html" : " \n <span v-if= \" row.isCurrent \" cl…" at bounding box center [871, 667] width 1097 height 264
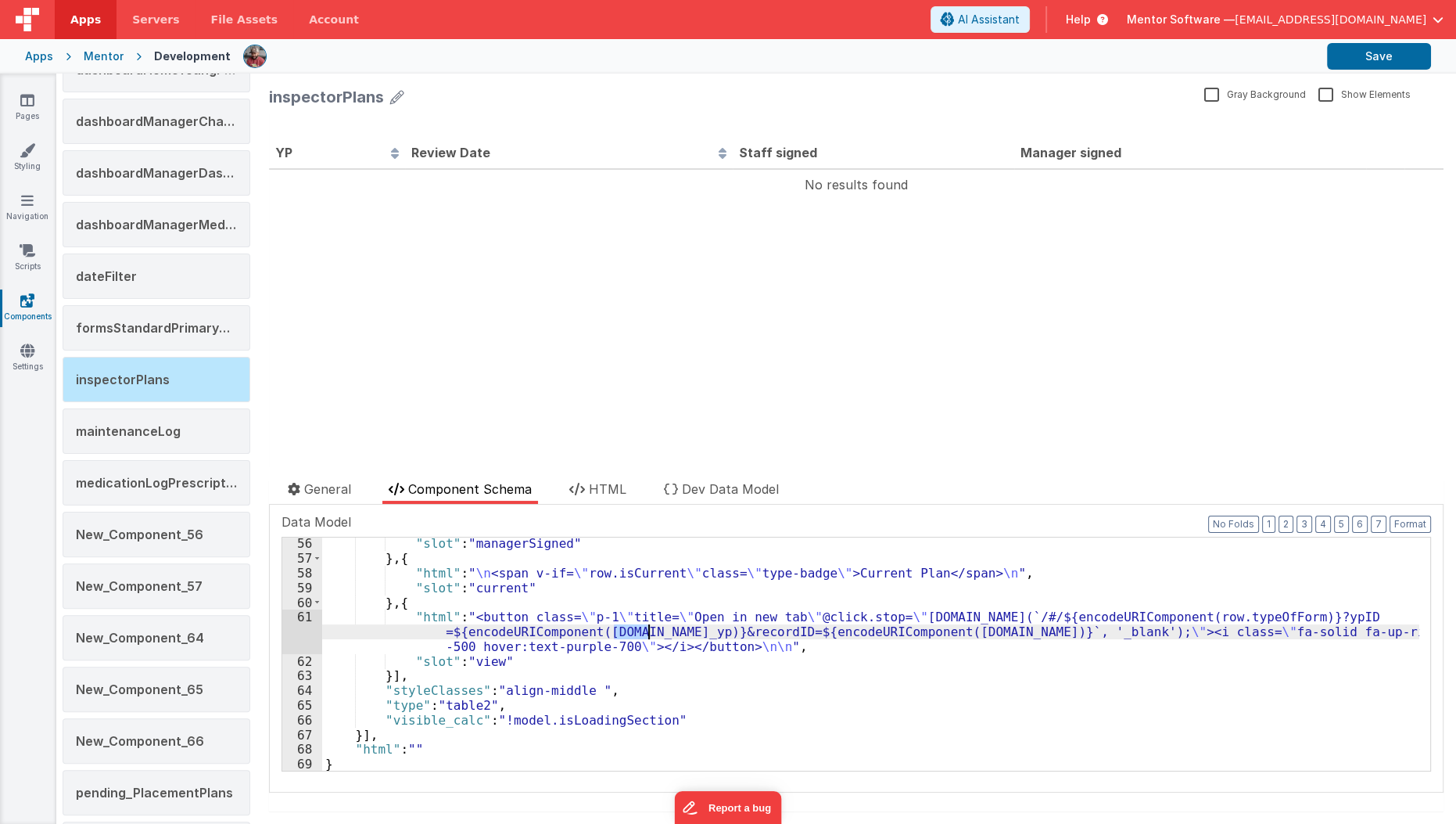
click at [624, 625] on div ""slot" : "managerSigned" } , { "html" : " \n <span v-if= \" row.isCurrent \" cl…" at bounding box center [871, 654] width 1097 height 233
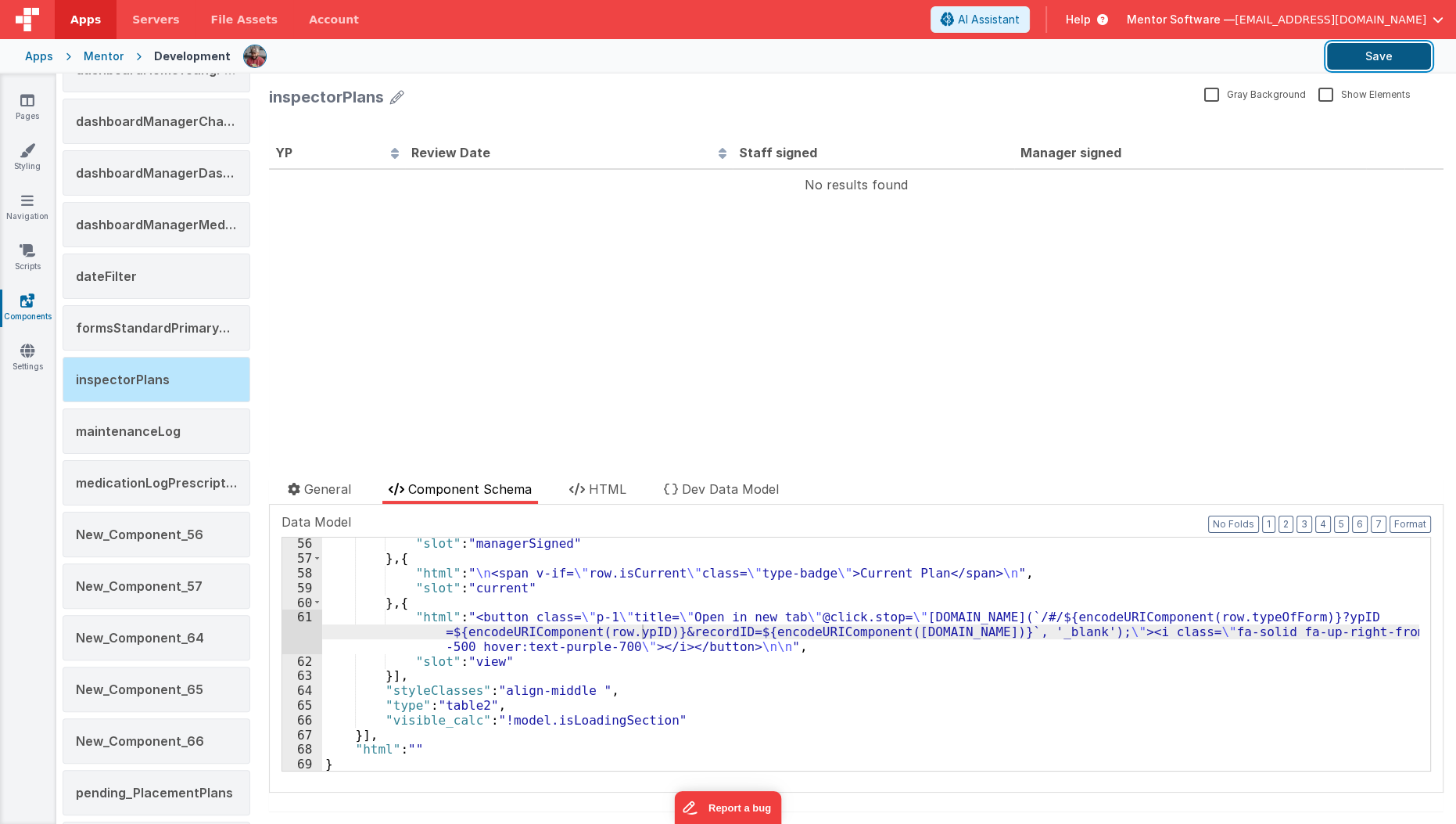
click at [1398, 60] on button "Save" at bounding box center [1379, 56] width 104 height 26
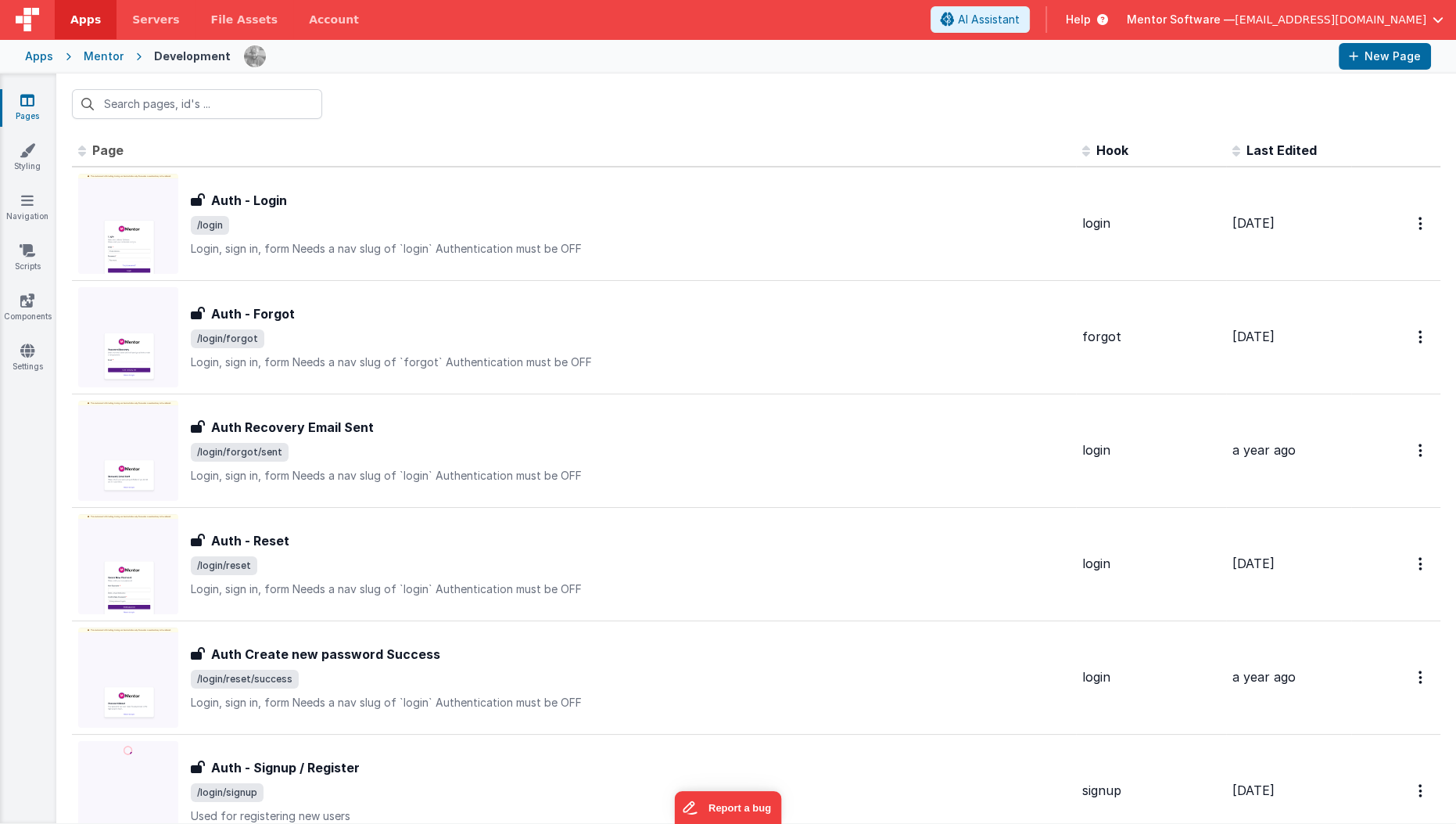
click at [36, 277] on div "Pages Styling Navigation Scripts Components Settings" at bounding box center [28, 448] width 57 height 750
click at [28, 257] on link "Scripts" at bounding box center [27, 258] width 57 height 31
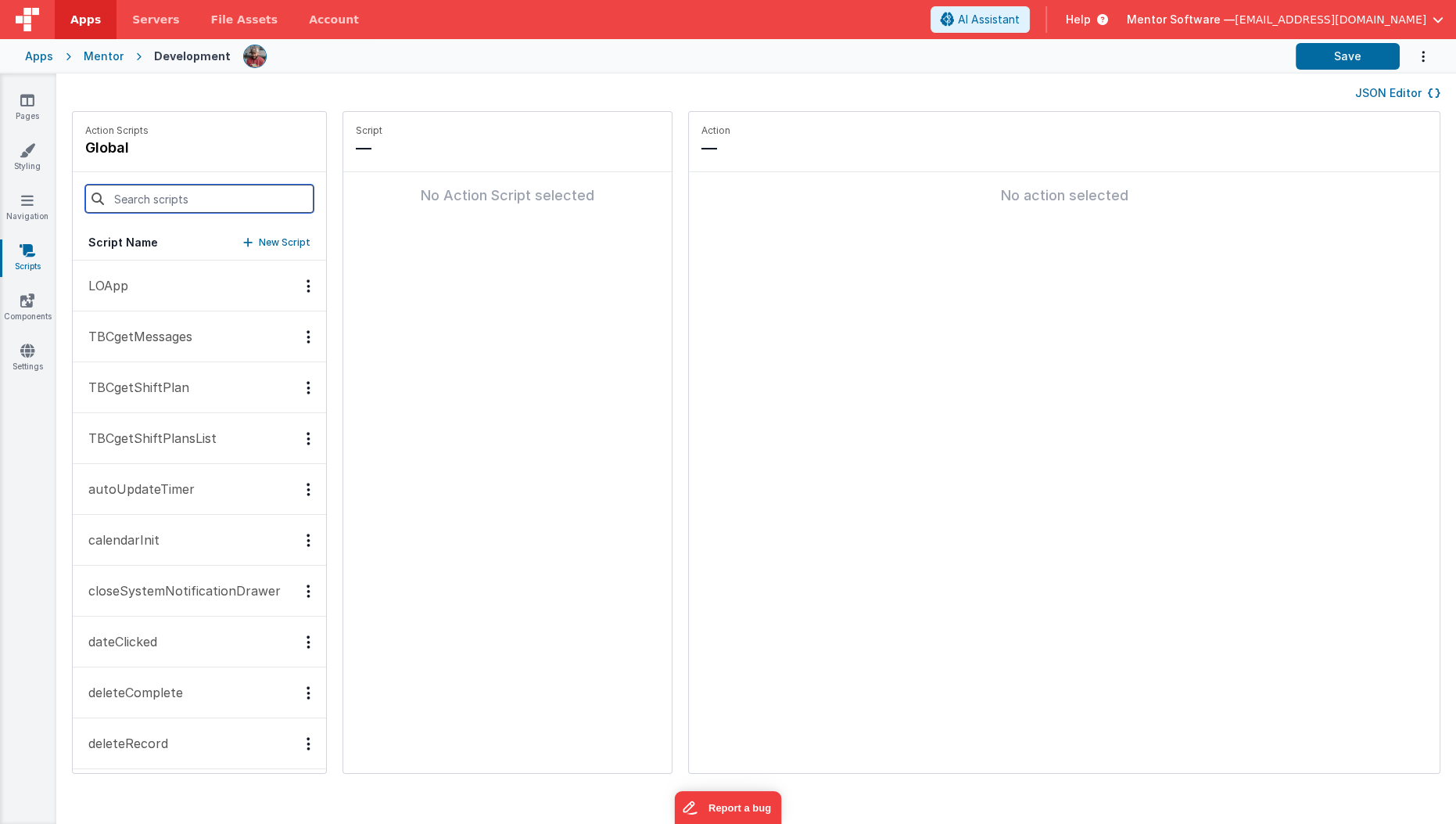
click at [157, 198] on input at bounding box center [200, 198] width 228 height 28
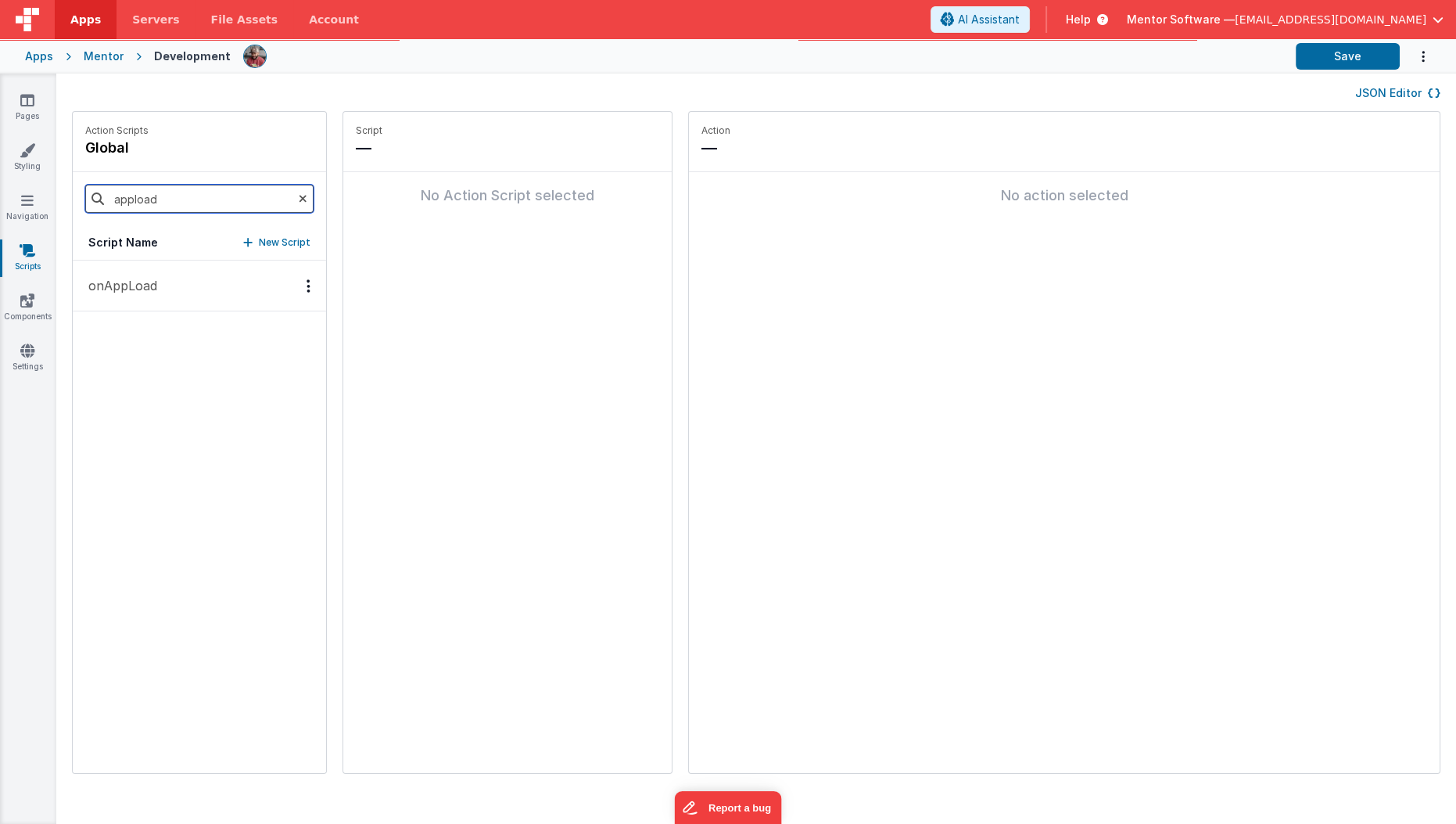
type input "appload"
click at [155, 281] on p "onAppLoad" at bounding box center [118, 285] width 78 height 19
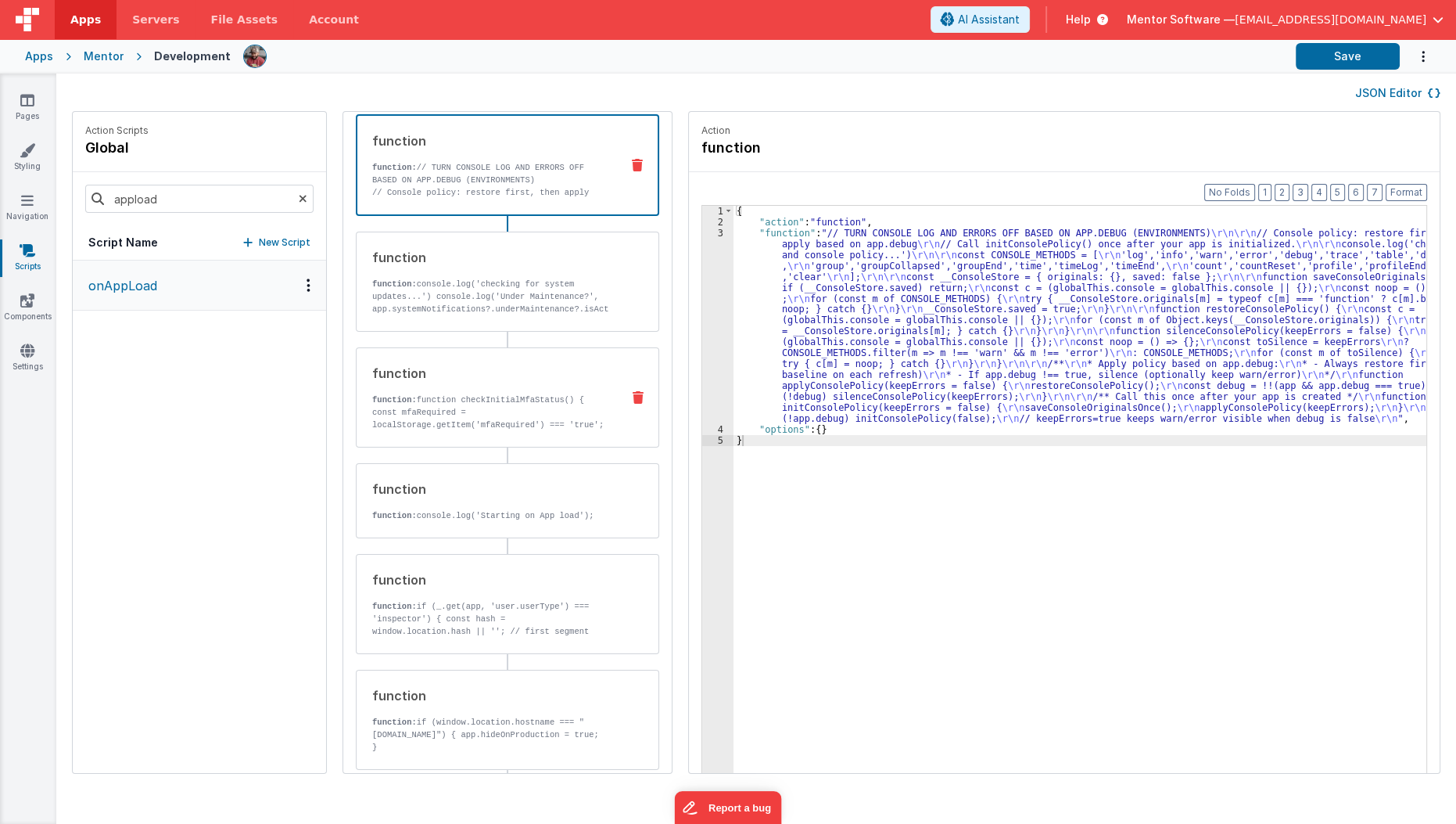
scroll to position [93, 0]
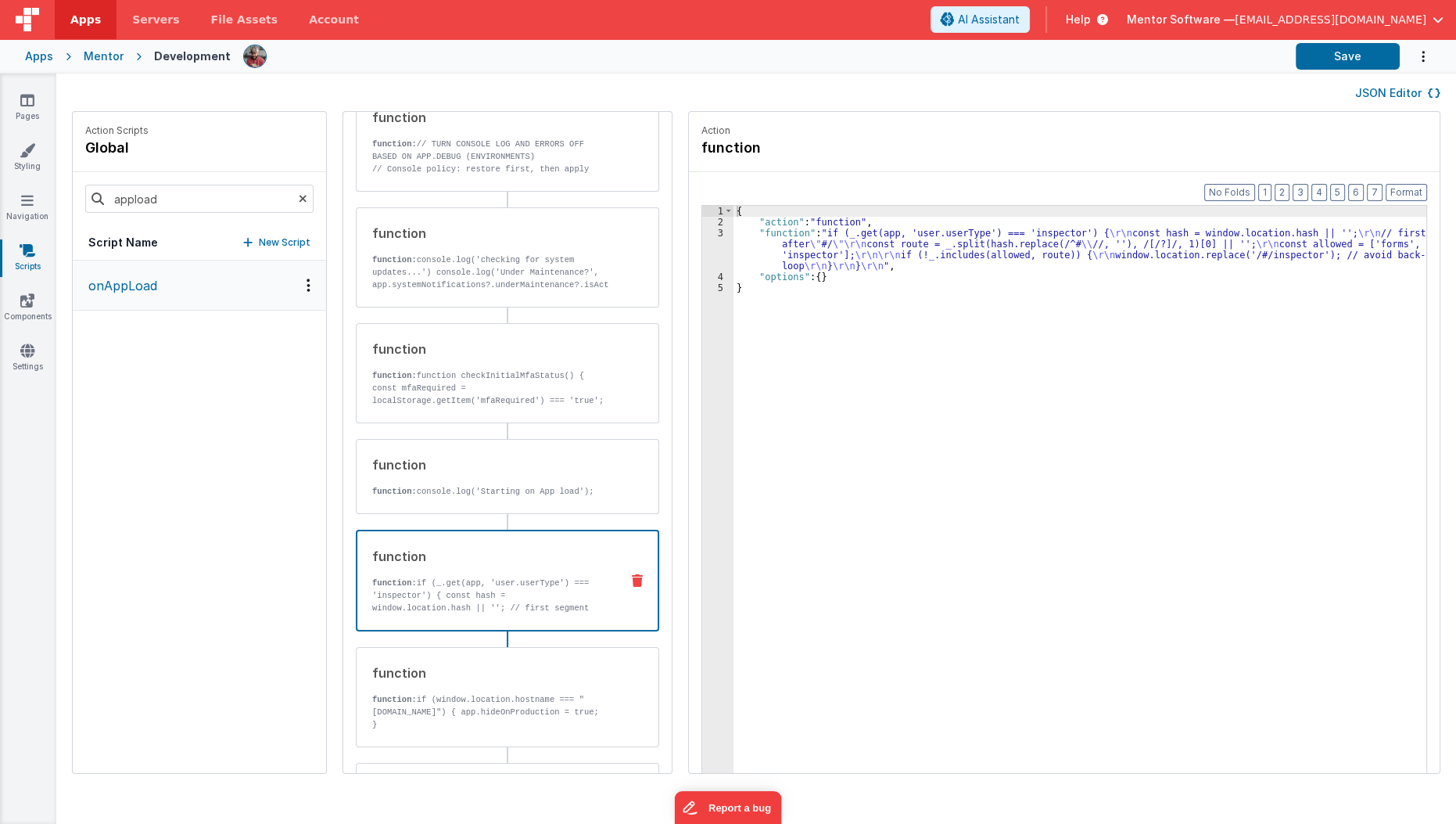
click at [372, 597] on p "function: if (_.get(app, 'user.userType') === 'inspector') { const hash = windo…" at bounding box center [490, 613] width 235 height 75
click at [743, 244] on div "{ "action" : "function" , "function" : "if (_.get(app, 'user.userType') === 'in…" at bounding box center [1090, 525] width 712 height 638
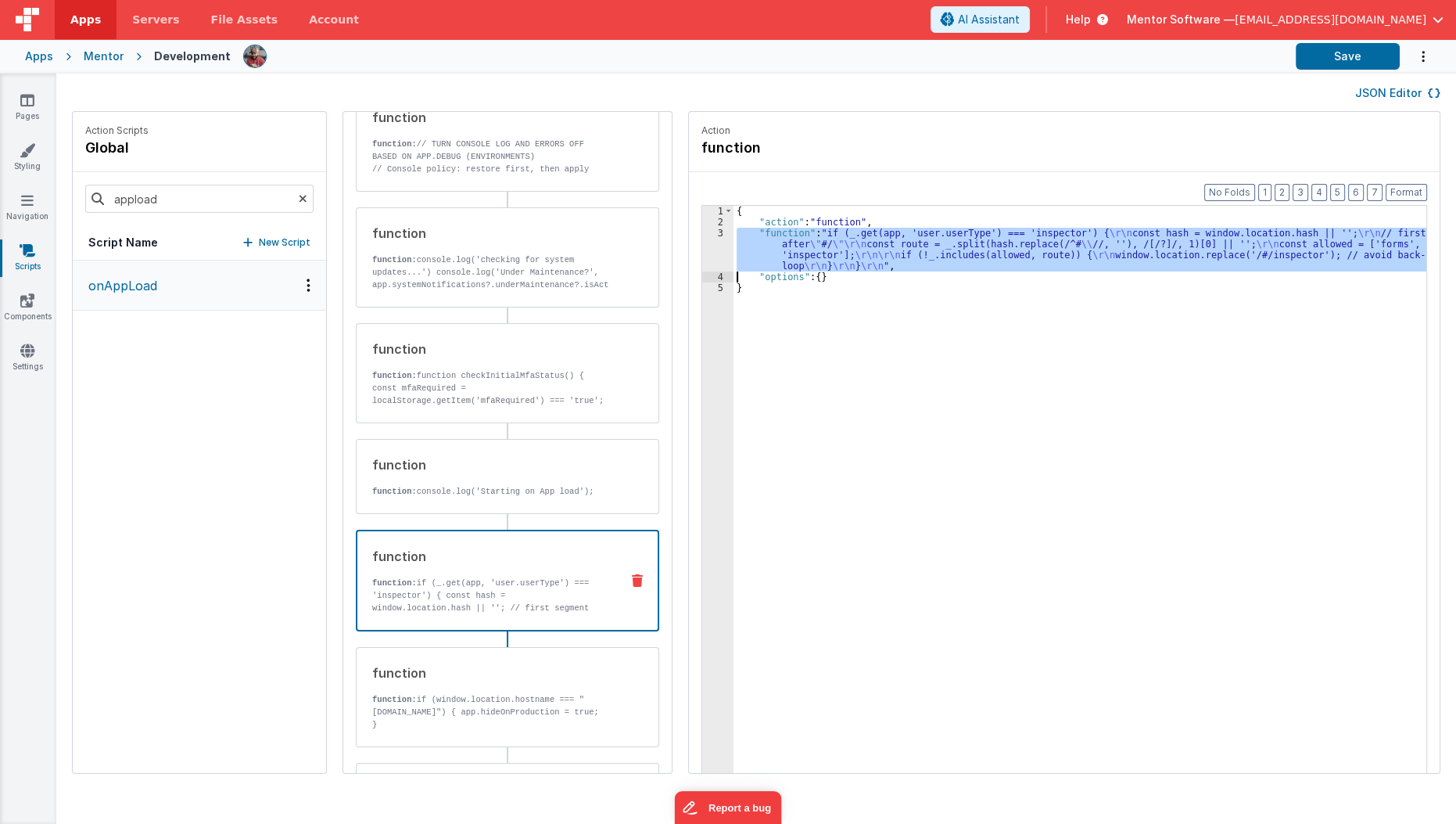
click at [702, 248] on div "3" at bounding box center [717, 250] width 31 height 44
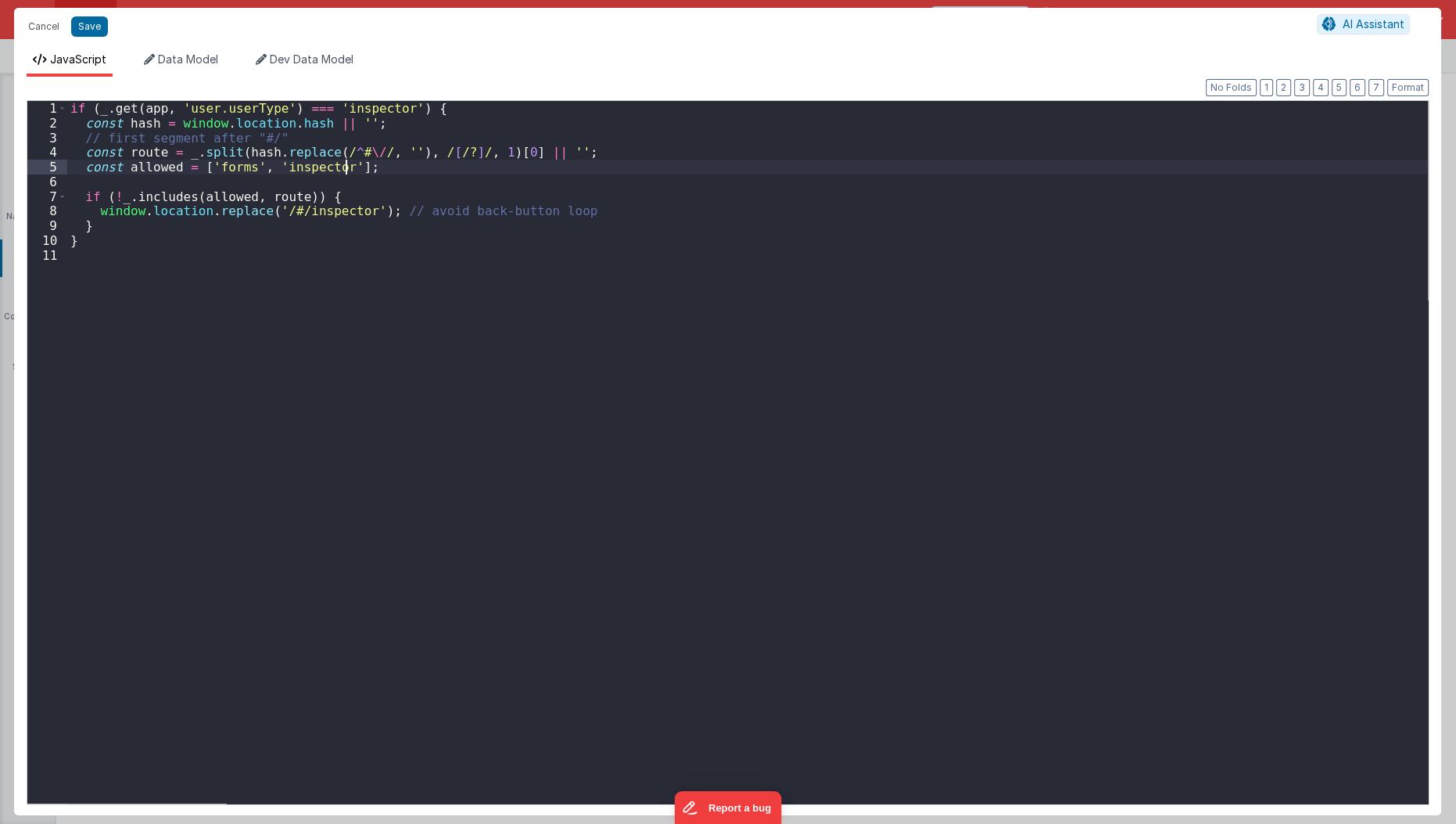
click at [343, 167] on div "if ( _ . get ( app , 'user.userType' ) === 'inspector' ) { const hash = window …" at bounding box center [749, 479] width 1362 height 757
click at [354, 269] on div "if ( _ . get ( app , 'user.userType' ) === 'inspector' ) { const hash = window …" at bounding box center [749, 479] width 1362 height 757
click at [357, 168] on div "if ( _ . get ( app , 'user.userType' ) === 'inspector' ) { const hash = window …" at bounding box center [749, 479] width 1362 height 757
click at [559, 203] on div "if ( _ . get ( app , 'user.userType' ) === 'inspector' ) { const hash = window …" at bounding box center [749, 479] width 1362 height 757
click at [368, 165] on div "if ( _ . get ( app , 'user.userType' ) === 'inspector' ) { const hash = window …" at bounding box center [749, 479] width 1362 height 757
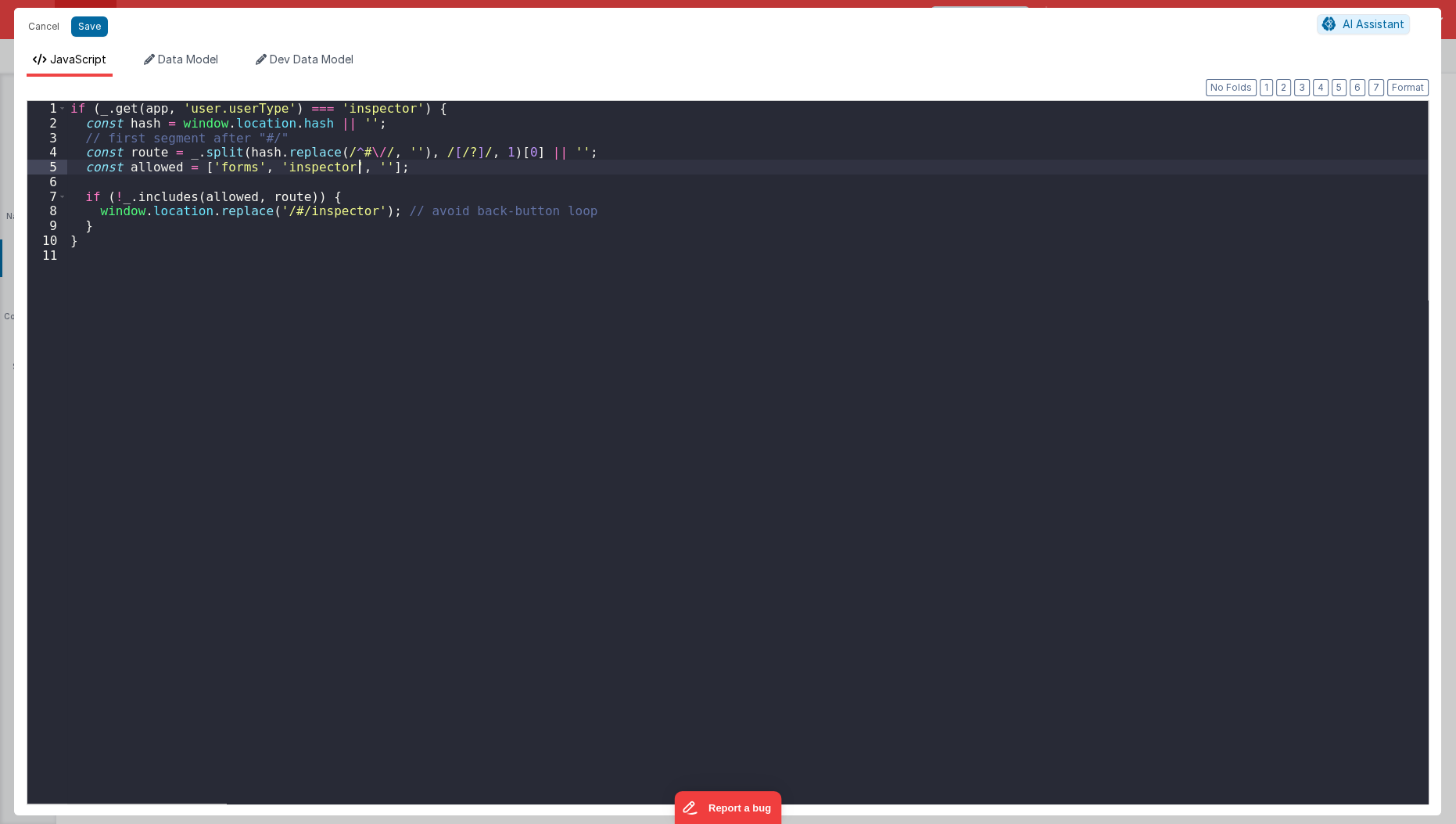
paste textarea
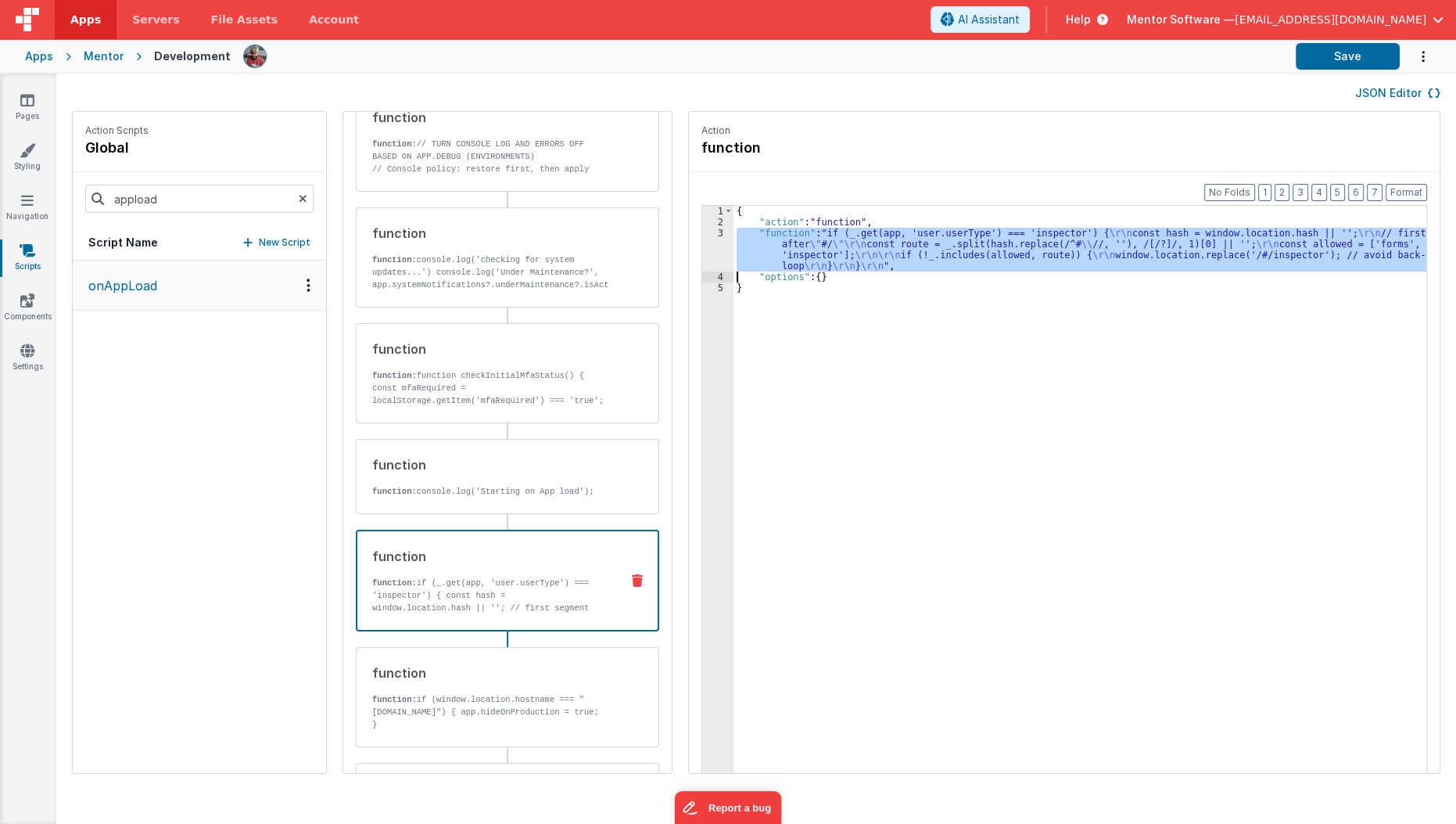
click at [733, 241] on div "{ "action" : "function" , "function" : "if (_.get(app, 'user.userType') === 'in…" at bounding box center [1080, 514] width 693 height 616
click at [702, 250] on div "3" at bounding box center [717, 250] width 31 height 44
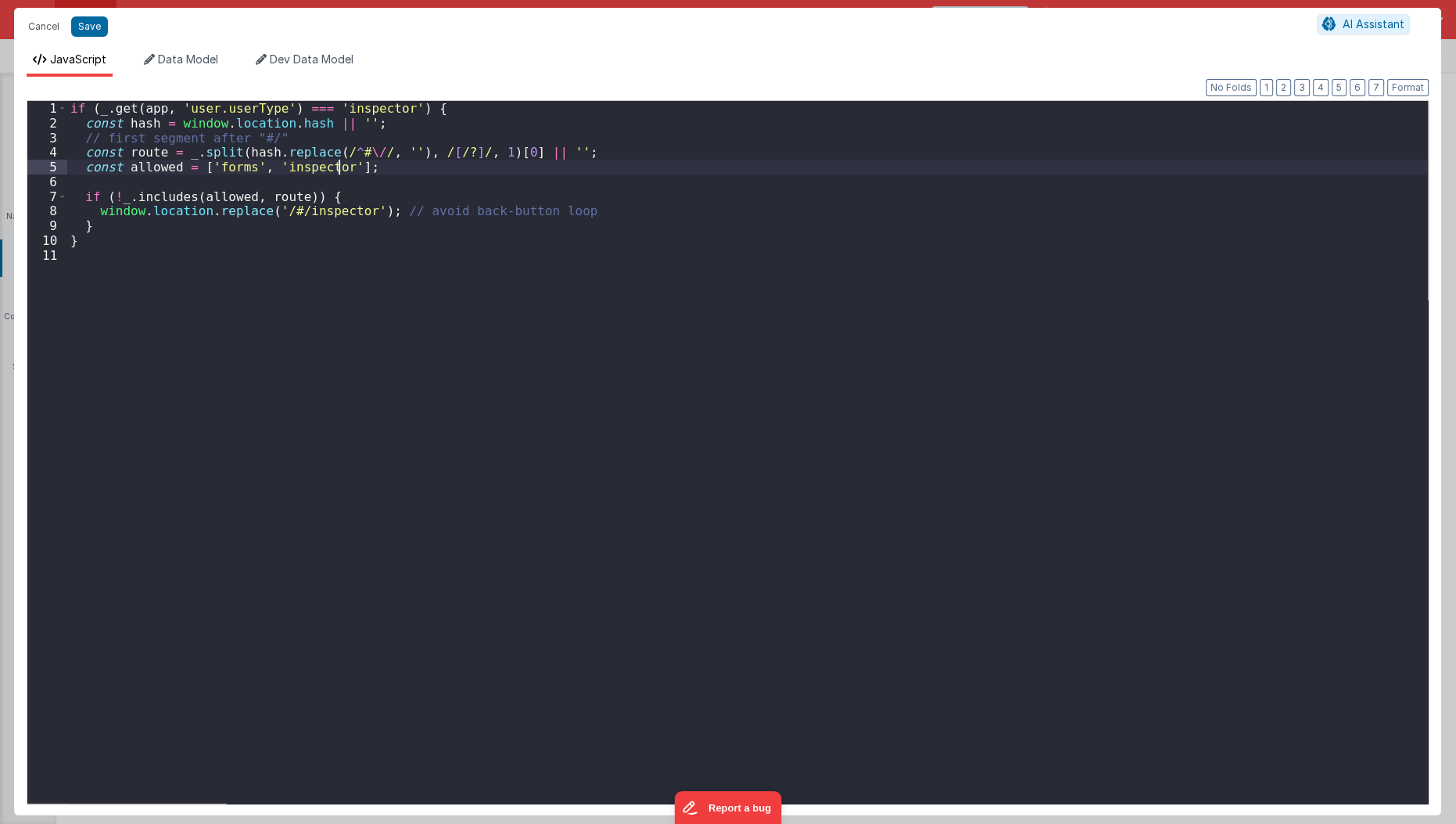
click at [340, 169] on div "if ( _ . get ( app , 'user.userType' ) === 'inspector' ) { const hash = window …" at bounding box center [749, 467] width 1362 height 733
click at [97, 29] on button "Save" at bounding box center [89, 26] width 36 height 20
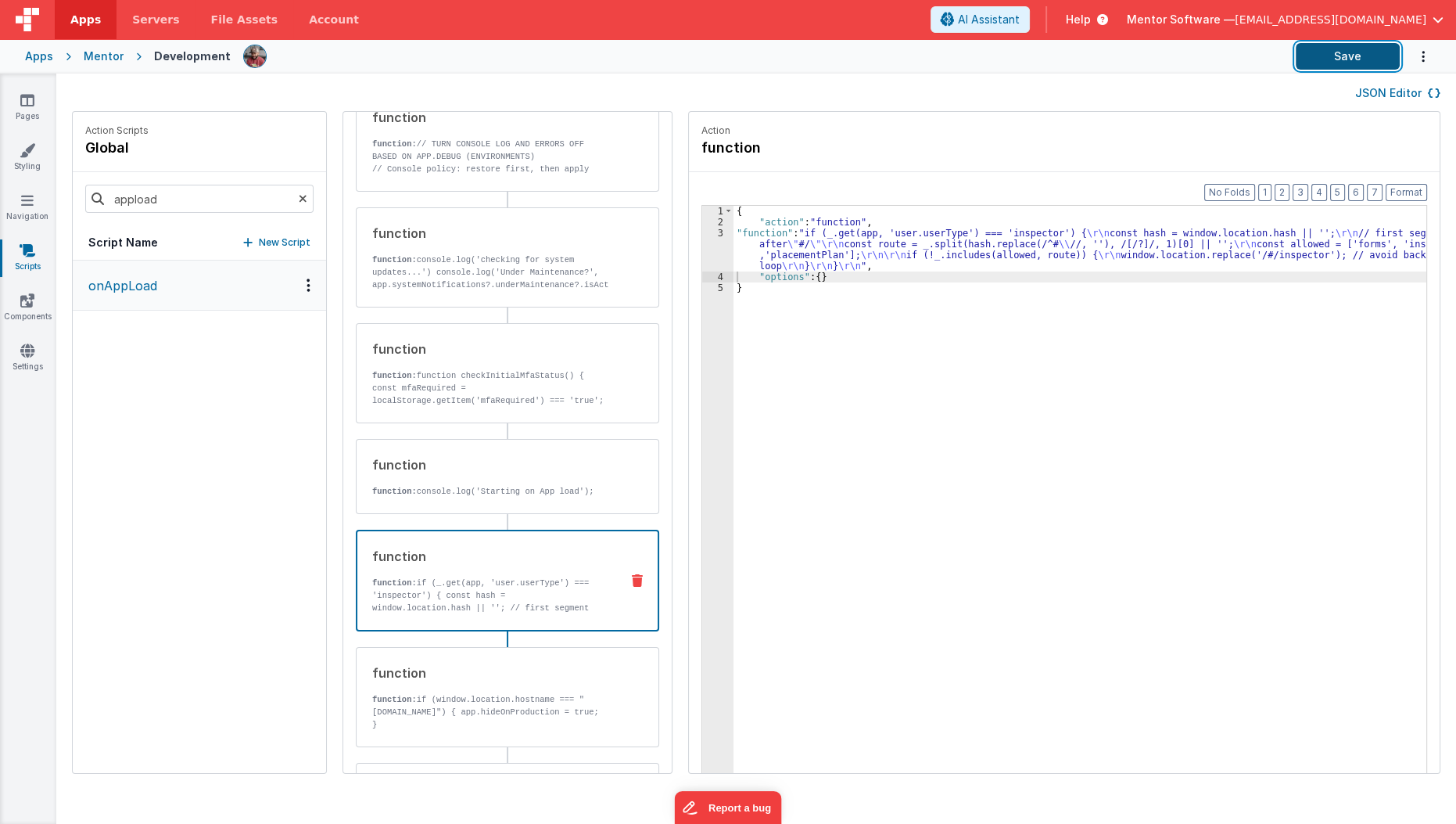
click at [1321, 65] on button "Save" at bounding box center [1348, 56] width 104 height 26
click at [887, 261] on div "{ "action" : "function" , "function" : "if (_.get(app, 'user.userType') === 'in…" at bounding box center [1090, 525] width 712 height 638
click at [702, 251] on div "3" at bounding box center [717, 250] width 31 height 44
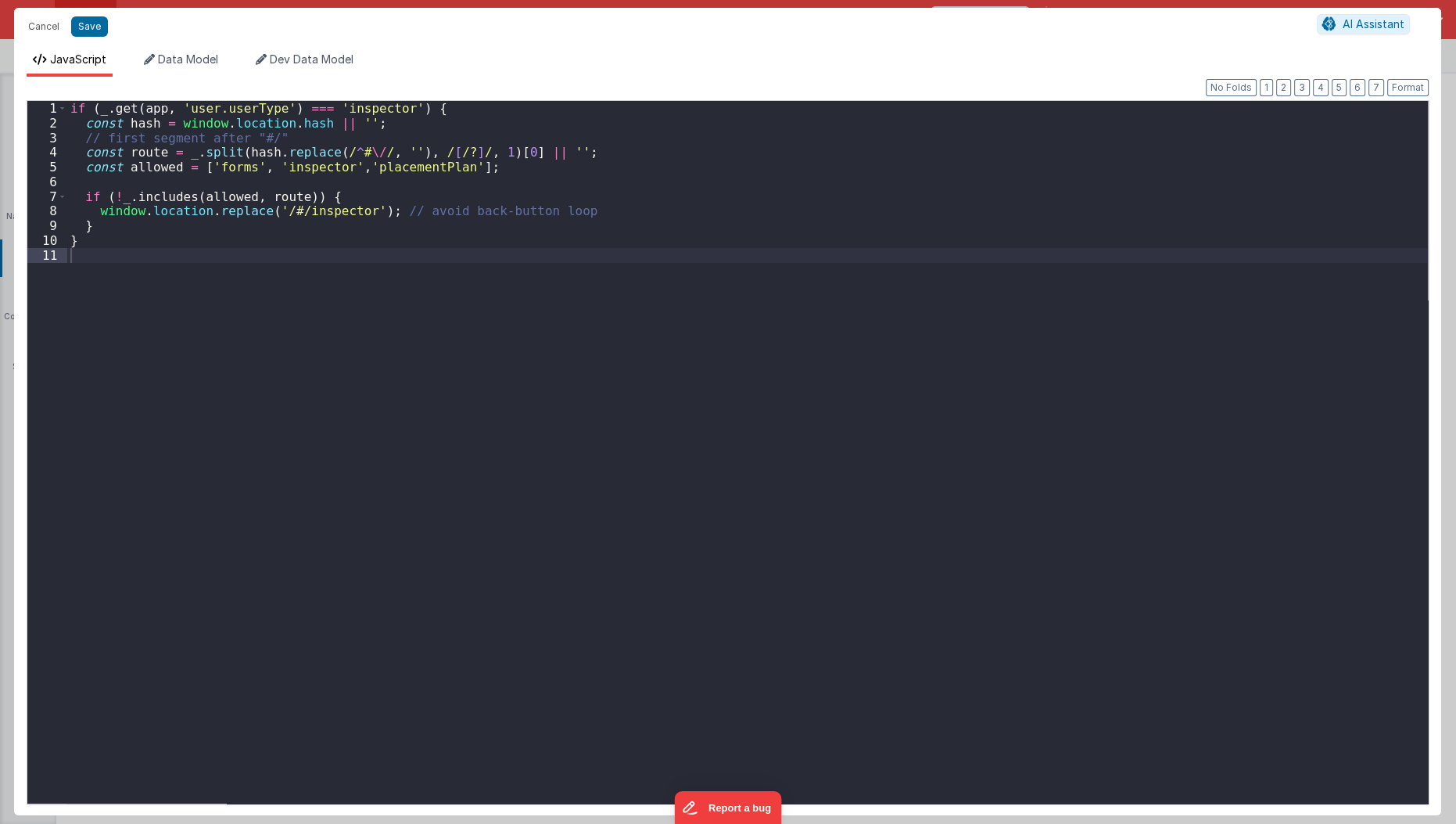
click at [98, 37] on div "Cancel Save AI Assistant" at bounding box center [728, 26] width 1427 height 37
click at [92, 25] on button "Save" at bounding box center [89, 26] width 36 height 20
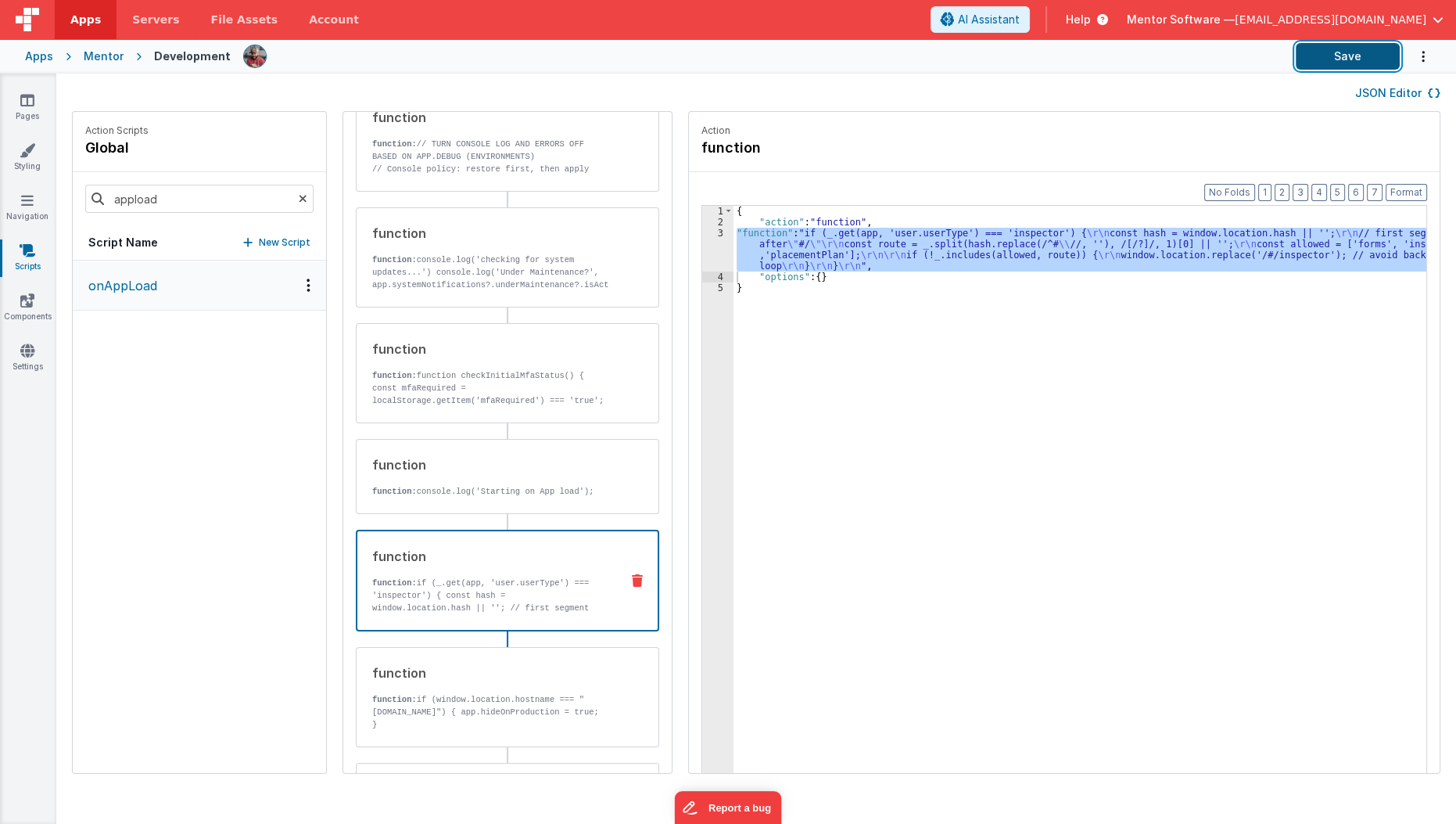
click at [1332, 56] on button "Save" at bounding box center [1348, 56] width 104 height 26
click at [787, 241] on div "{ "action" : "function" , "function" : "if (_.get(app, 'user.userType') === 'in…" at bounding box center [1080, 514] width 693 height 616
click at [702, 264] on div "3" at bounding box center [717, 250] width 31 height 44
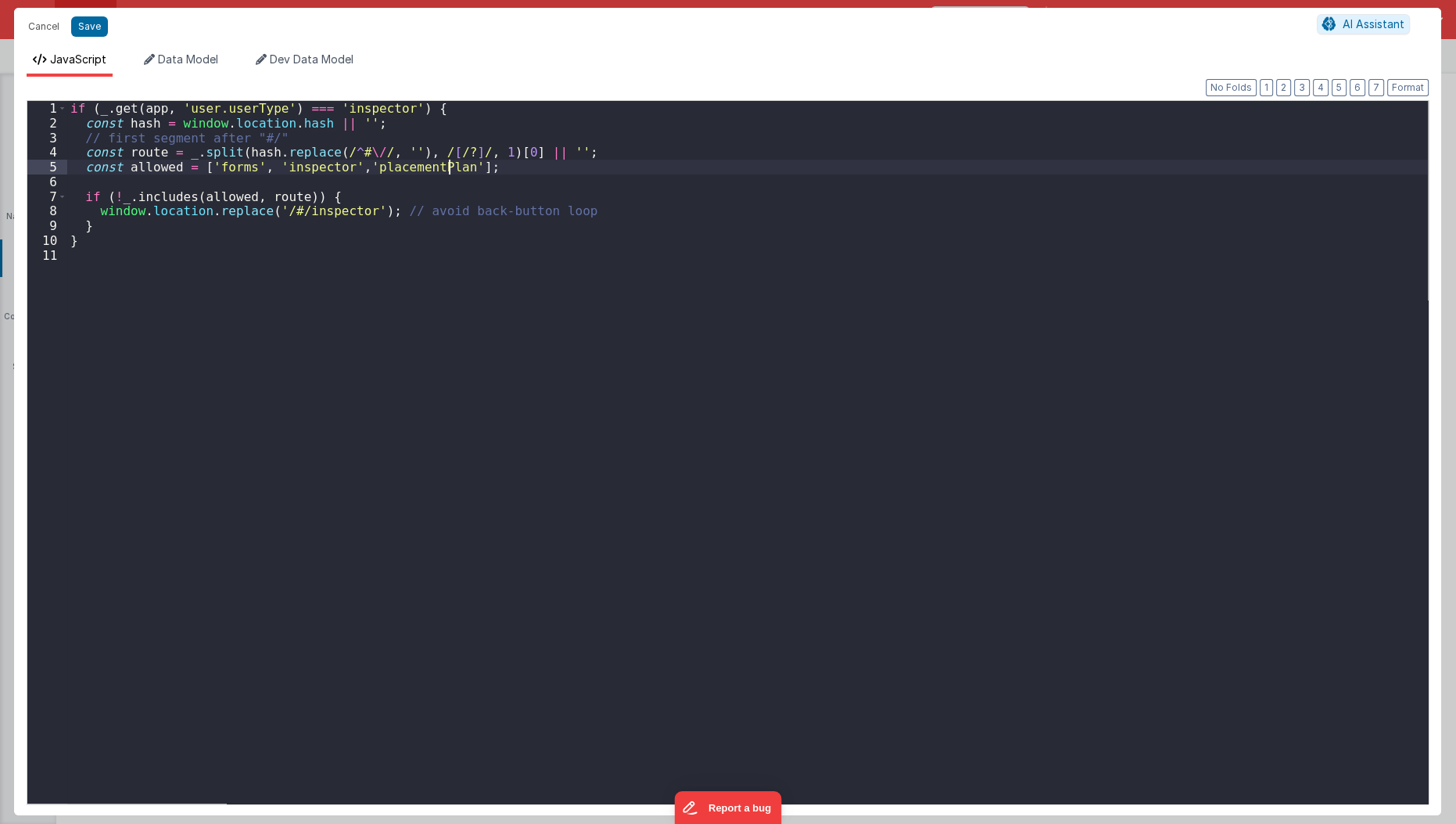
click at [448, 167] on div "if ( _ . get ( app , 'user.userType' ) === 'inspector' ) { const hash = window …" at bounding box center [749, 467] width 1362 height 733
click at [346, 163] on div "if ( _ . get ( app , 'user.userType' ) === 'inspector' ) { const hash = window …" at bounding box center [749, 467] width 1362 height 733
click at [261, 167] on div "if ( _ . get ( app , 'user.userType' ) === 'inspector' ) { const hash = window …" at bounding box center [749, 467] width 1362 height 733
paste textarea
click at [305, 344] on div "if ( _ . get ( app , 'user.userType' ) === 'inspector' ) { const hash = window …" at bounding box center [749, 467] width 1362 height 733
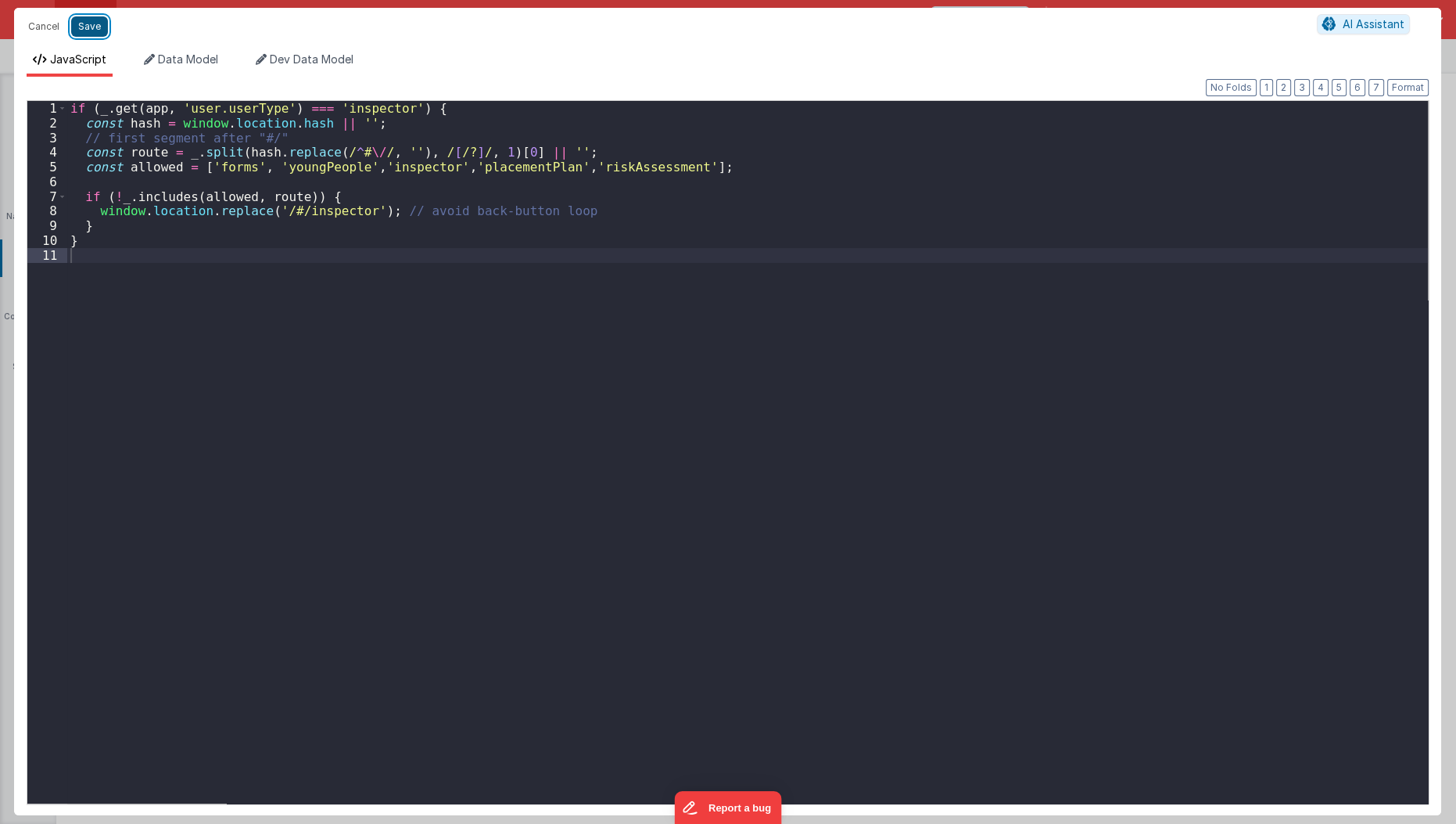
click at [94, 30] on button "Save" at bounding box center [89, 26] width 36 height 20
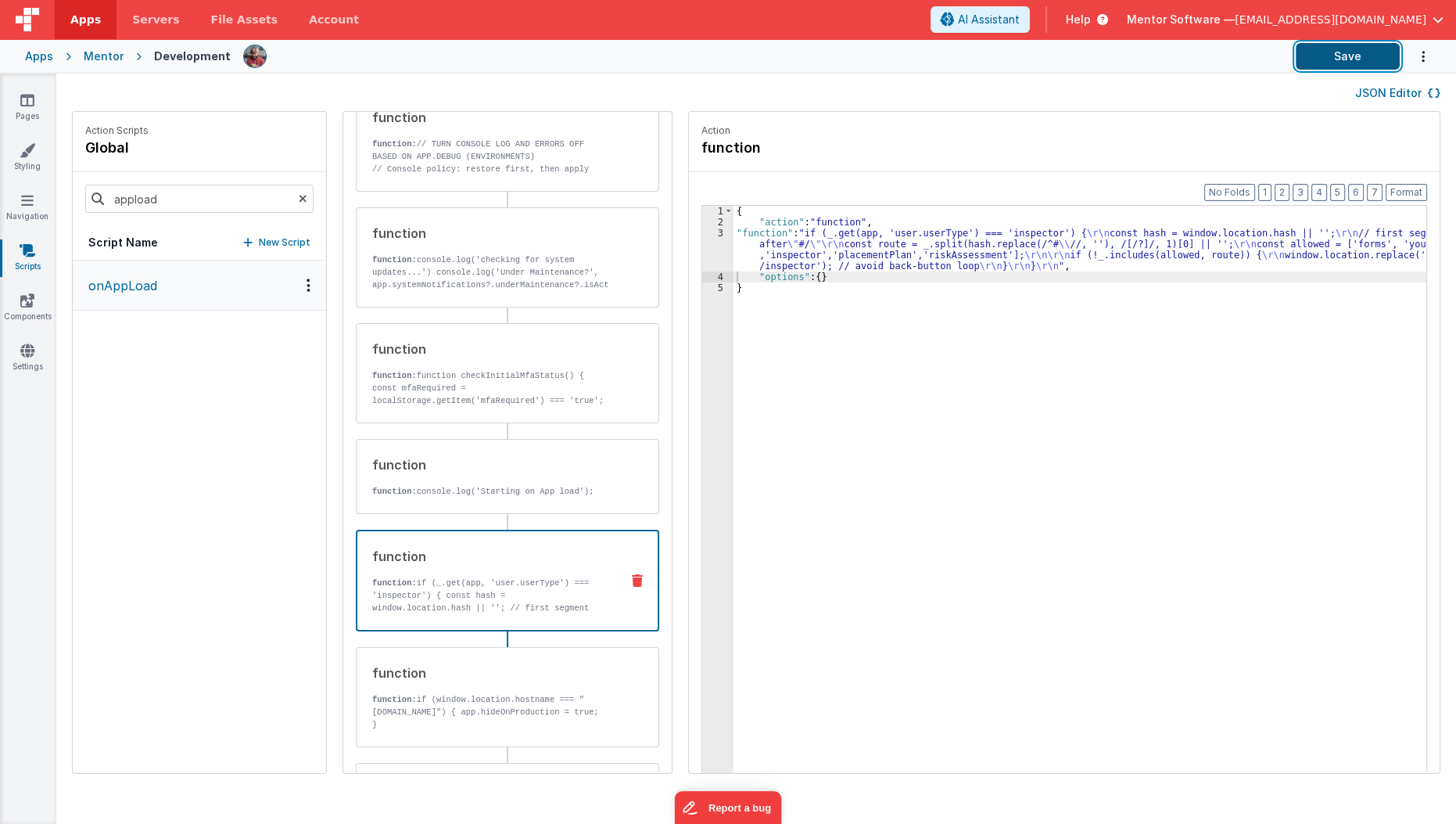
click at [1355, 49] on button "Save" at bounding box center [1348, 56] width 104 height 26
click at [1340, 56] on button "Save" at bounding box center [1348, 56] width 104 height 26
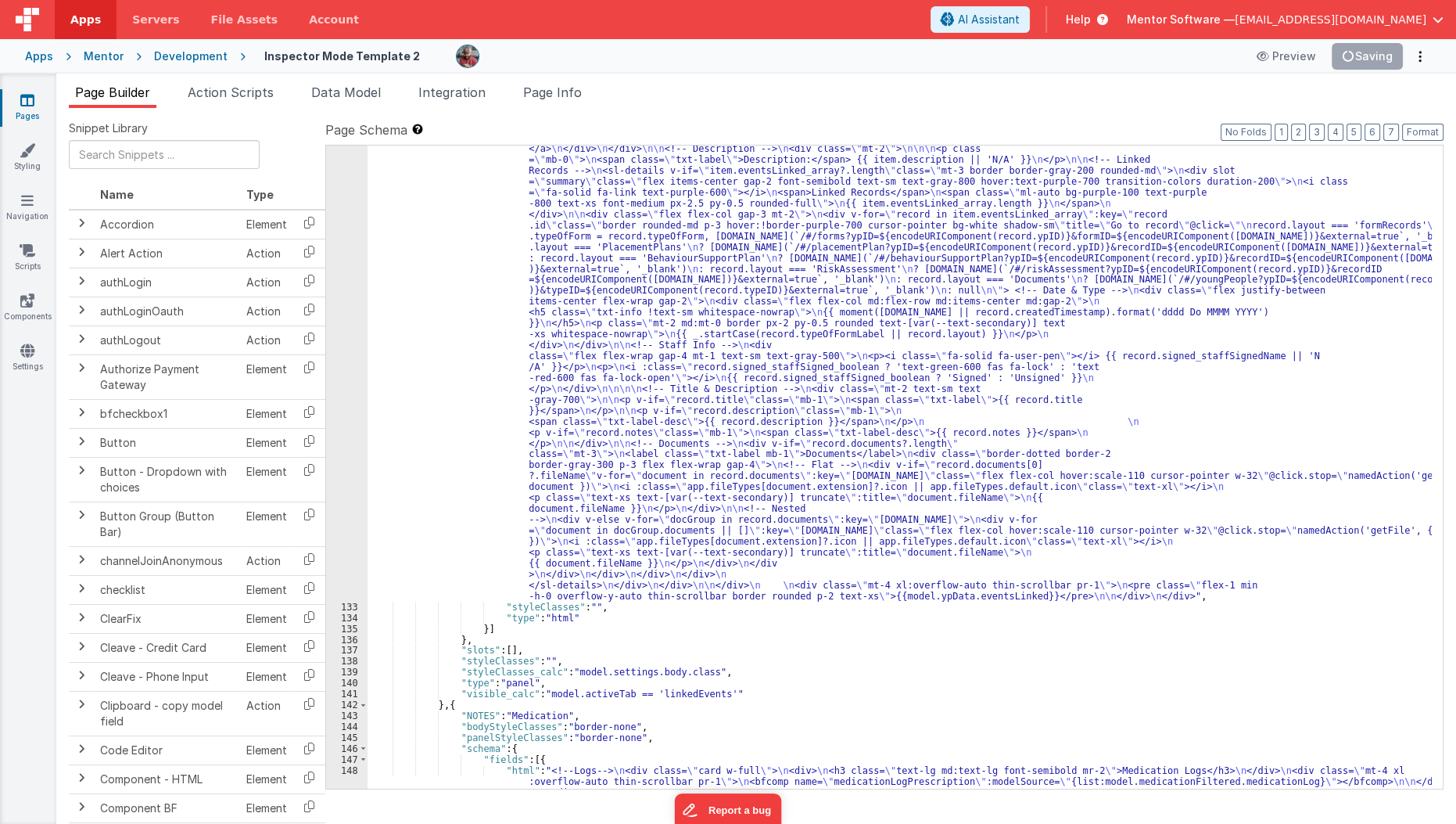
scroll to position [2883, 0]
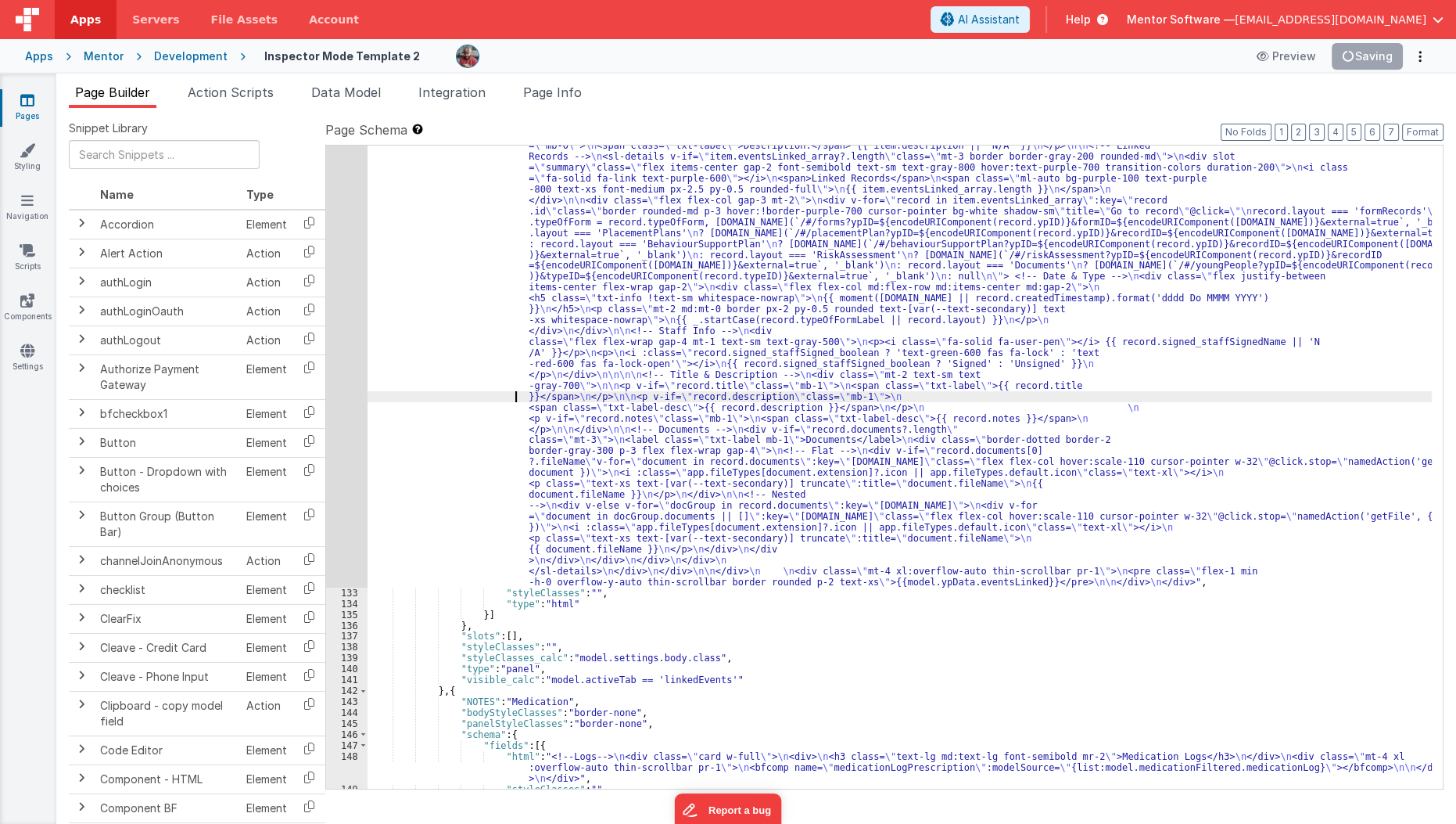
click at [514, 390] on div ""html" : "<!--Logs--> \n <div class= \" panel-white \" > \n <div> \n <h3 class=…" at bounding box center [900, 591] width 1065 height 1297
click at [341, 433] on div "132" at bounding box center [347, 265] width 41 height 643
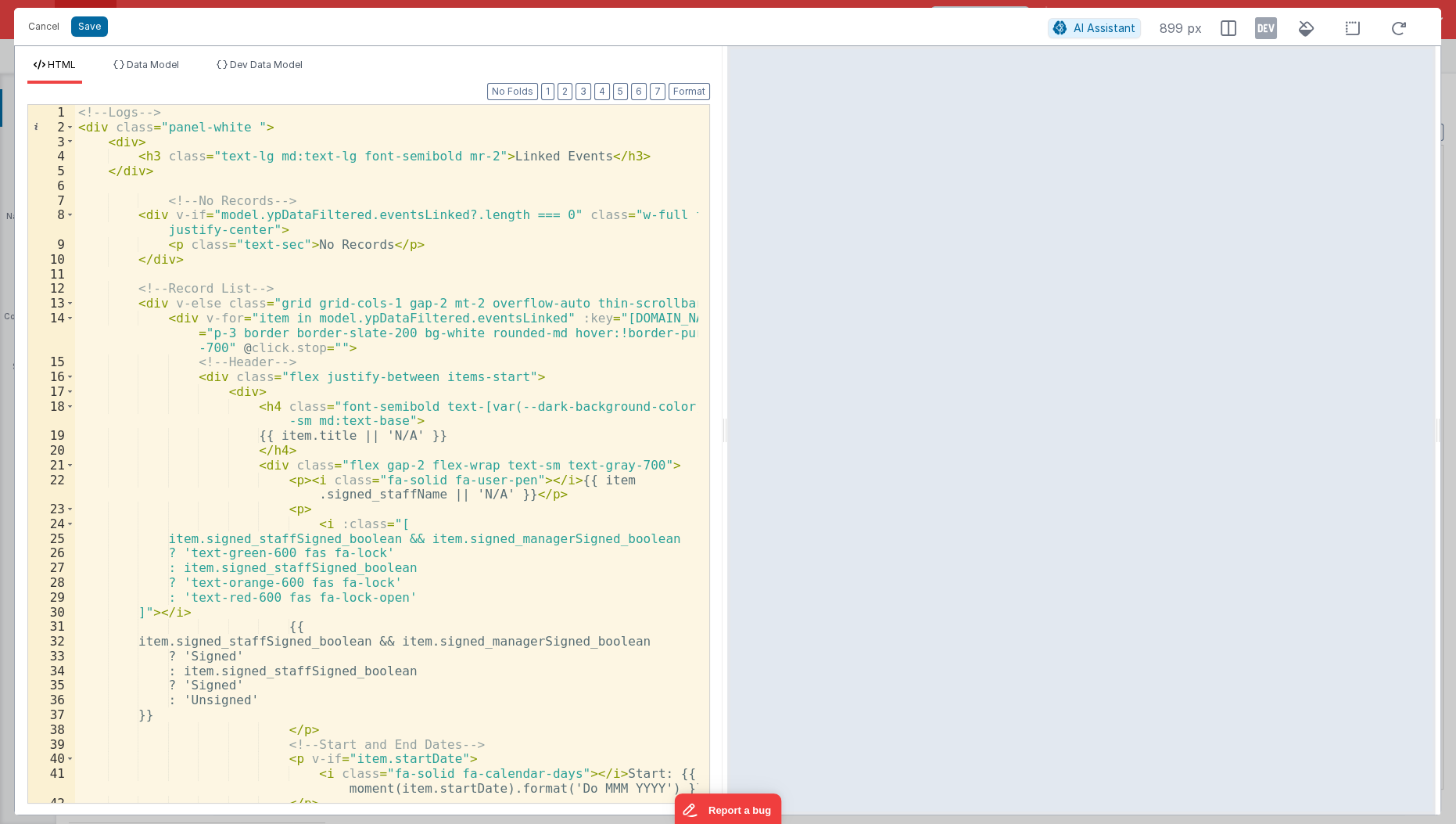
click at [444, 329] on div "<!-- Logs --> < div class = "panel-white " > < div > < h3 class = "text-lg md:t…" at bounding box center [387, 470] width 625 height 729
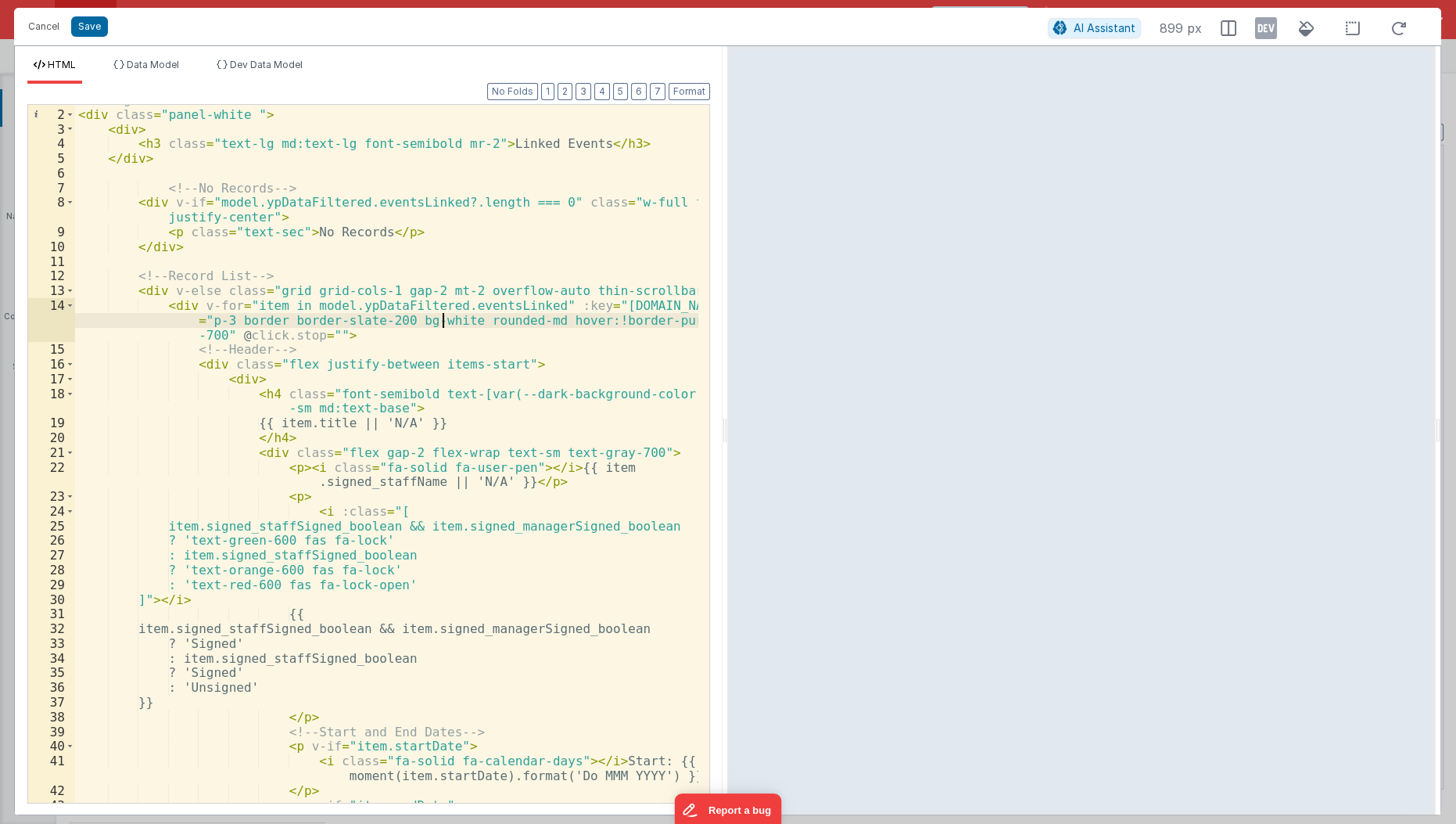
scroll to position [12, 0]
click at [406, 354] on div "<!-- Logs --> < div class = "panel-white " > < div > < h3 class = "text-lg md:t…" at bounding box center [387, 457] width 625 height 729
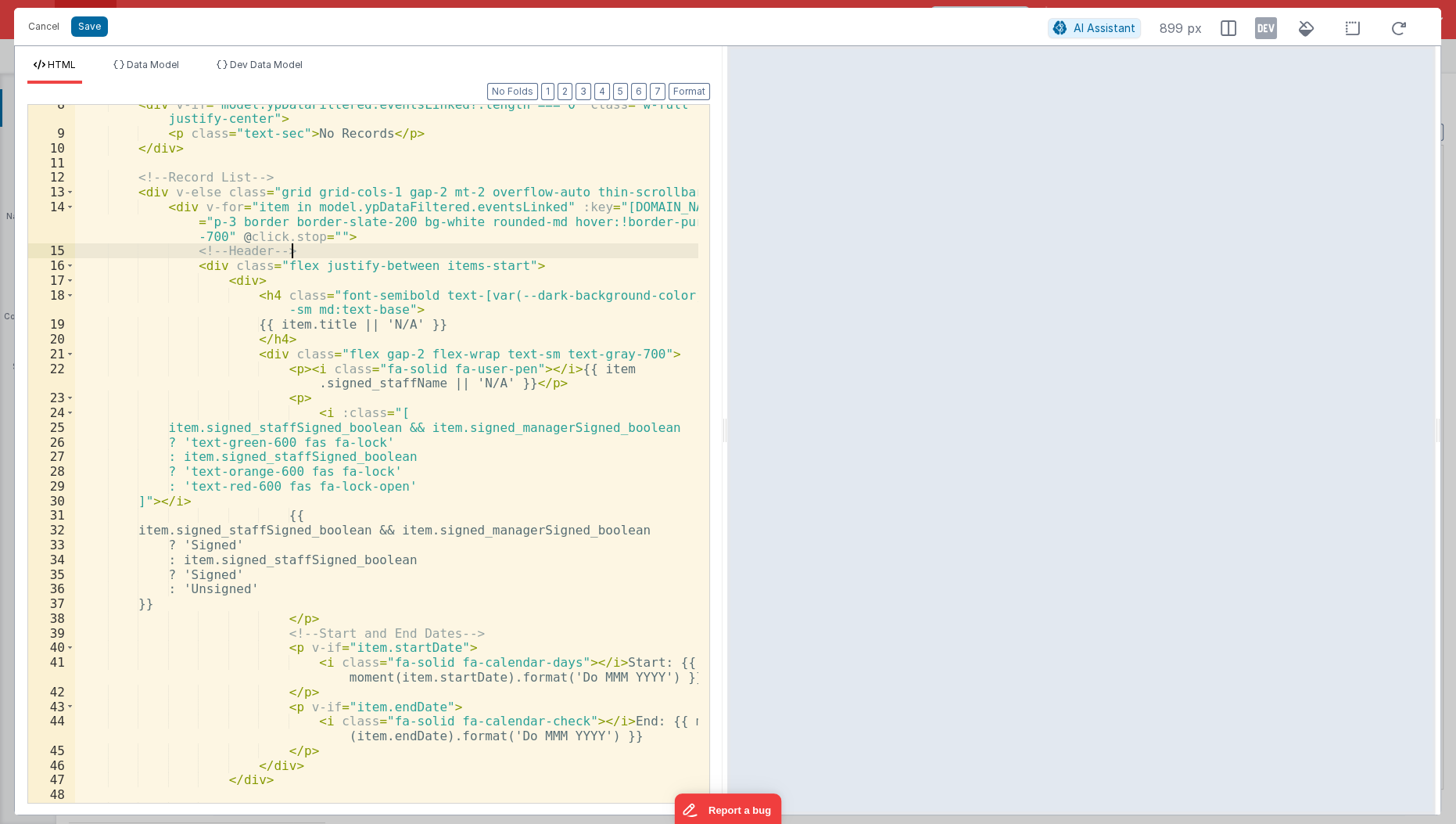
scroll to position [110, 0]
click at [305, 367] on div "< div v-if = "model.ypDataFiltered.eventsLinked?.length === 0" class = "w-full …" at bounding box center [387, 469] width 625 height 743
click at [285, 401] on div "< div v-if = "model.ypDataFiltered.eventsLinked?.length === 0" class = "w-full …" at bounding box center [387, 469] width 625 height 743
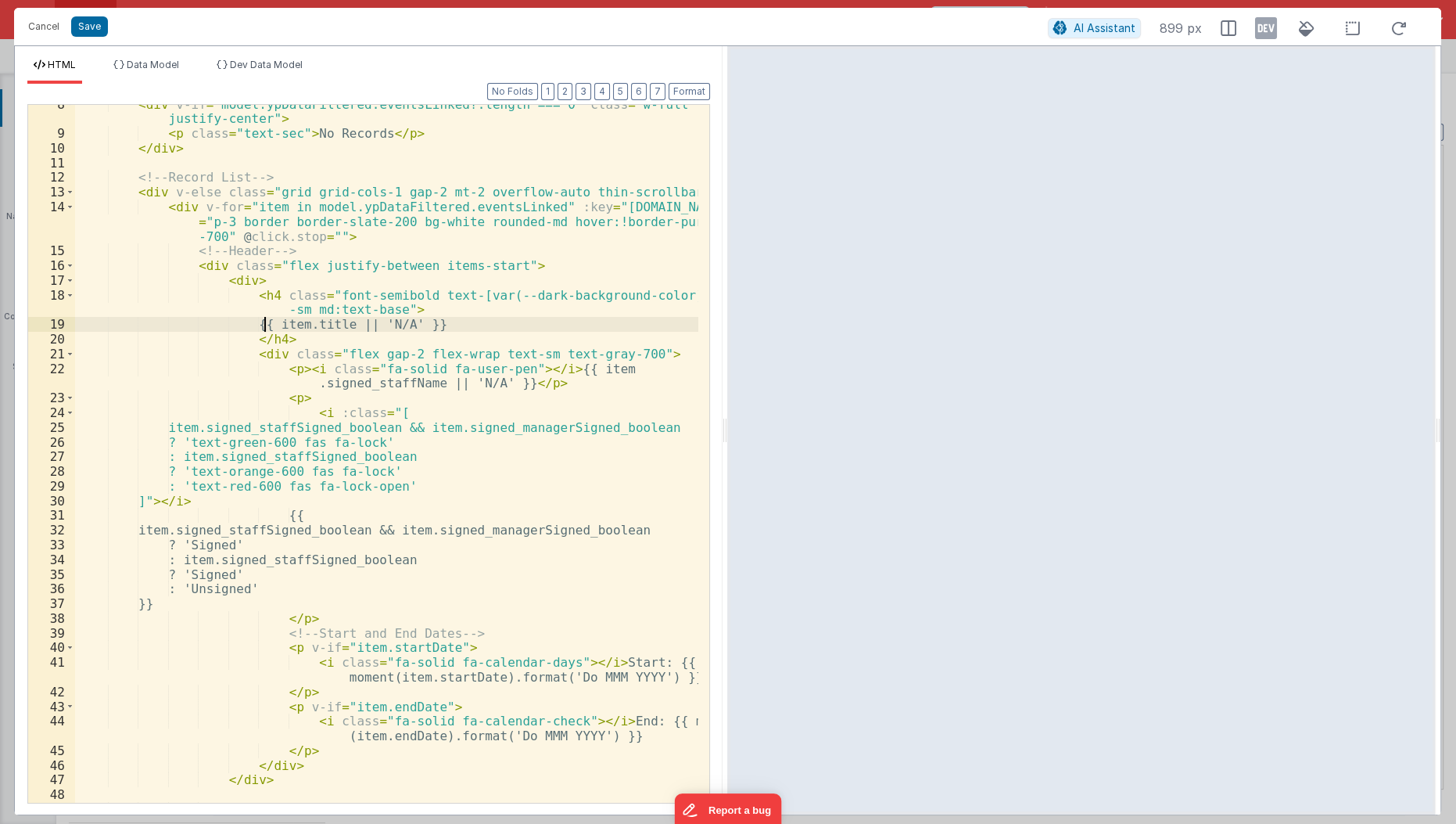
click at [262, 327] on div "< div v-if = "model.ypDataFiltered.eventsLinked?.length === 0" class = "w-full …" at bounding box center [387, 469] width 625 height 743
click at [276, 327] on div "< div v-if = "model.ypDataFiltered.eventsLinked?.length === 0" class = "w-full …" at bounding box center [387, 469] width 625 height 743
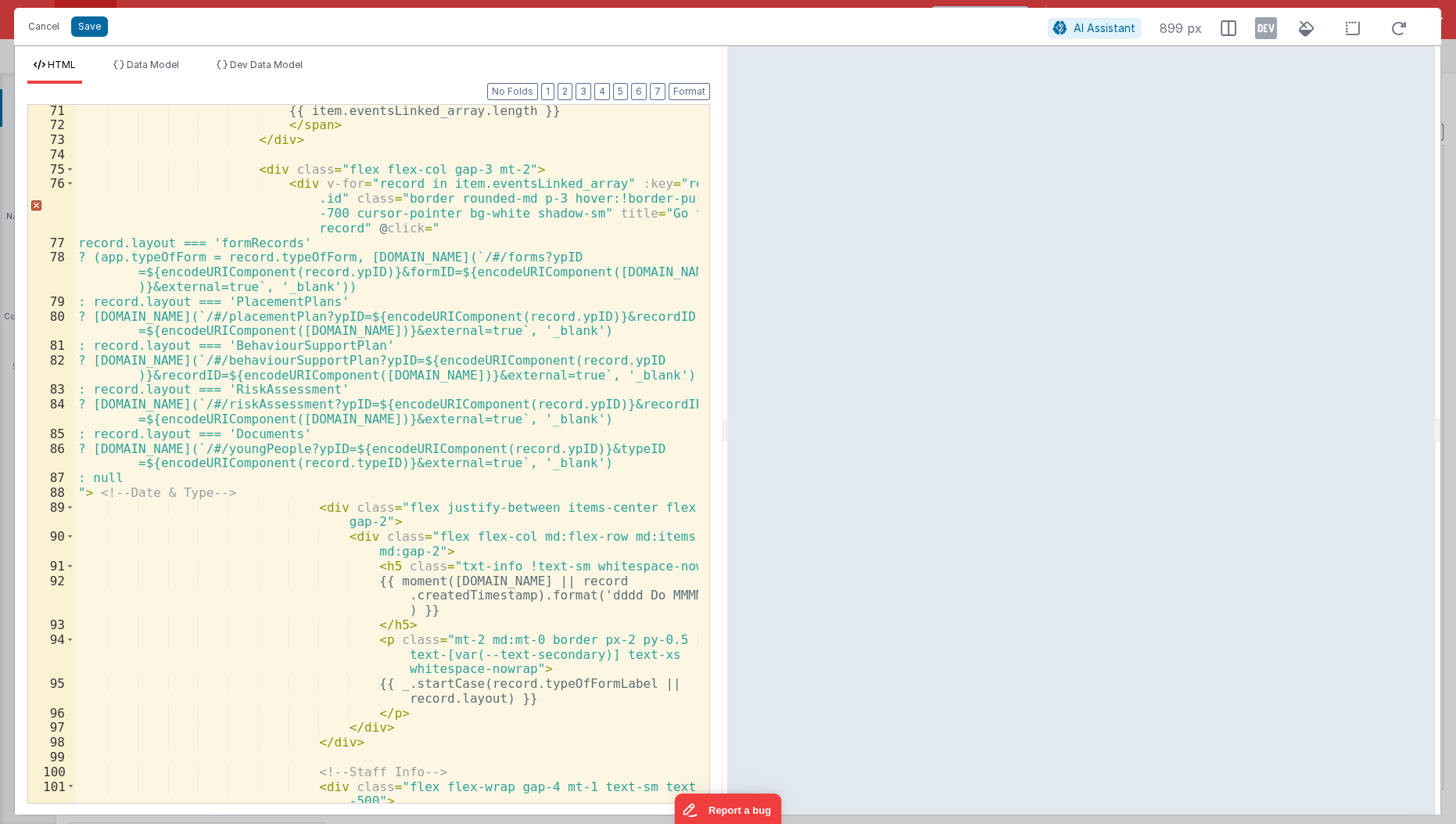
scroll to position [1280, 0]
click at [368, 581] on div "{{ item.eventsLinked_array.length }} </ span > </ div > < div class = "flex fle…" at bounding box center [387, 475] width 625 height 743
click at [378, 583] on div "{{ item.eventsLinked_array.length }} </ span > </ div > < div class = "flex fle…" at bounding box center [387, 475] width 625 height 743
click at [385, 581] on div "{{ item.eventsLinked_array.length }} </ span > </ div > < div class = "flex fle…" at bounding box center [387, 475] width 625 height 743
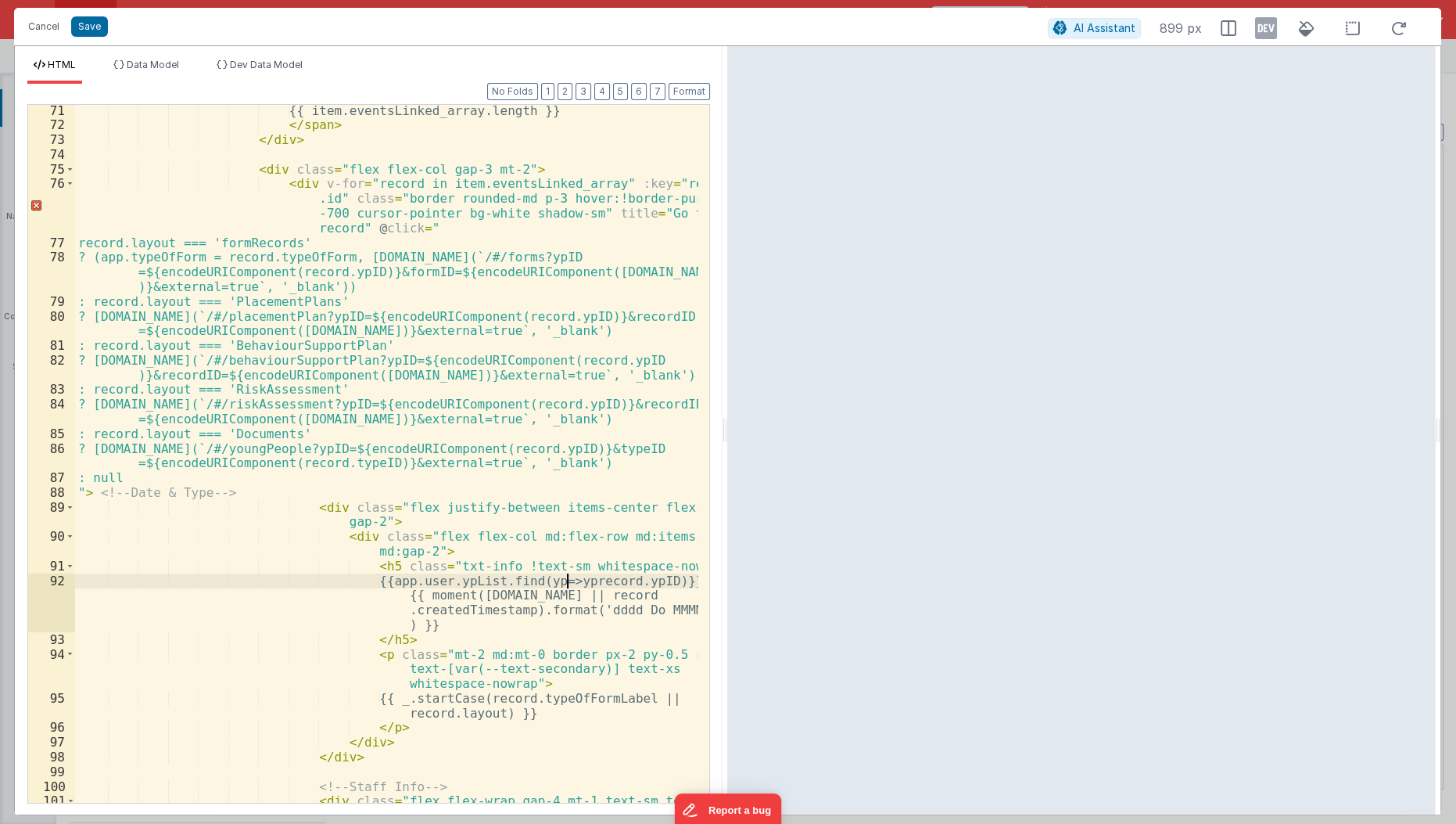
click at [568, 577] on div "{{ item.eventsLinked_array.length }} </ span > </ div > < div class = "flex fle…" at bounding box center [387, 475] width 625 height 743
click at [88, 31] on button "Save" at bounding box center [89, 26] width 36 height 20
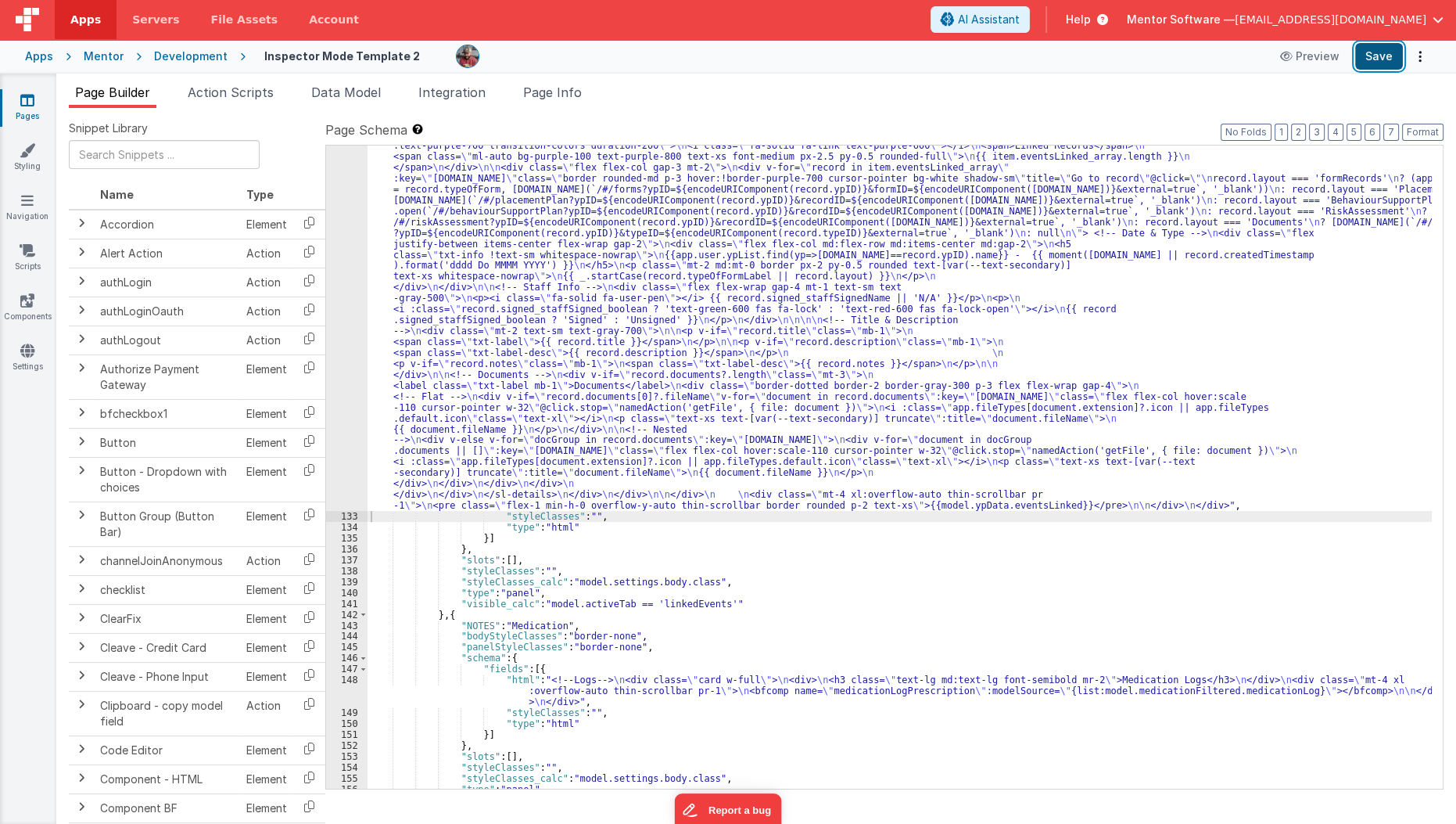
click at [1373, 53] on button "Save" at bounding box center [1379, 56] width 47 height 26
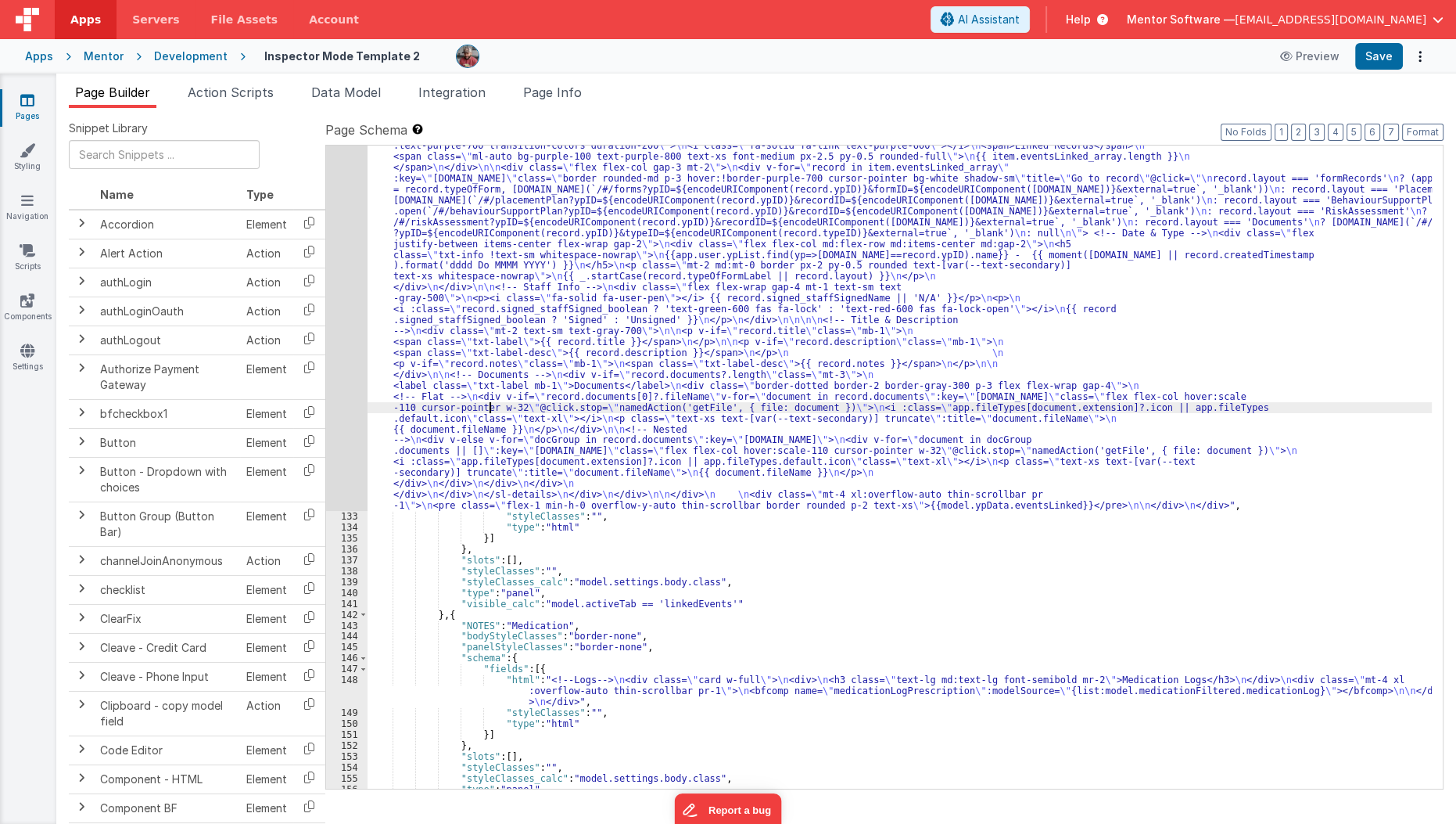
click at [489, 401] on div ""html" : "<!--Logs--> \n <div class= \" panel-white \" > \n <div> \n <h3 class=…" at bounding box center [900, 553] width 1065 height 1221
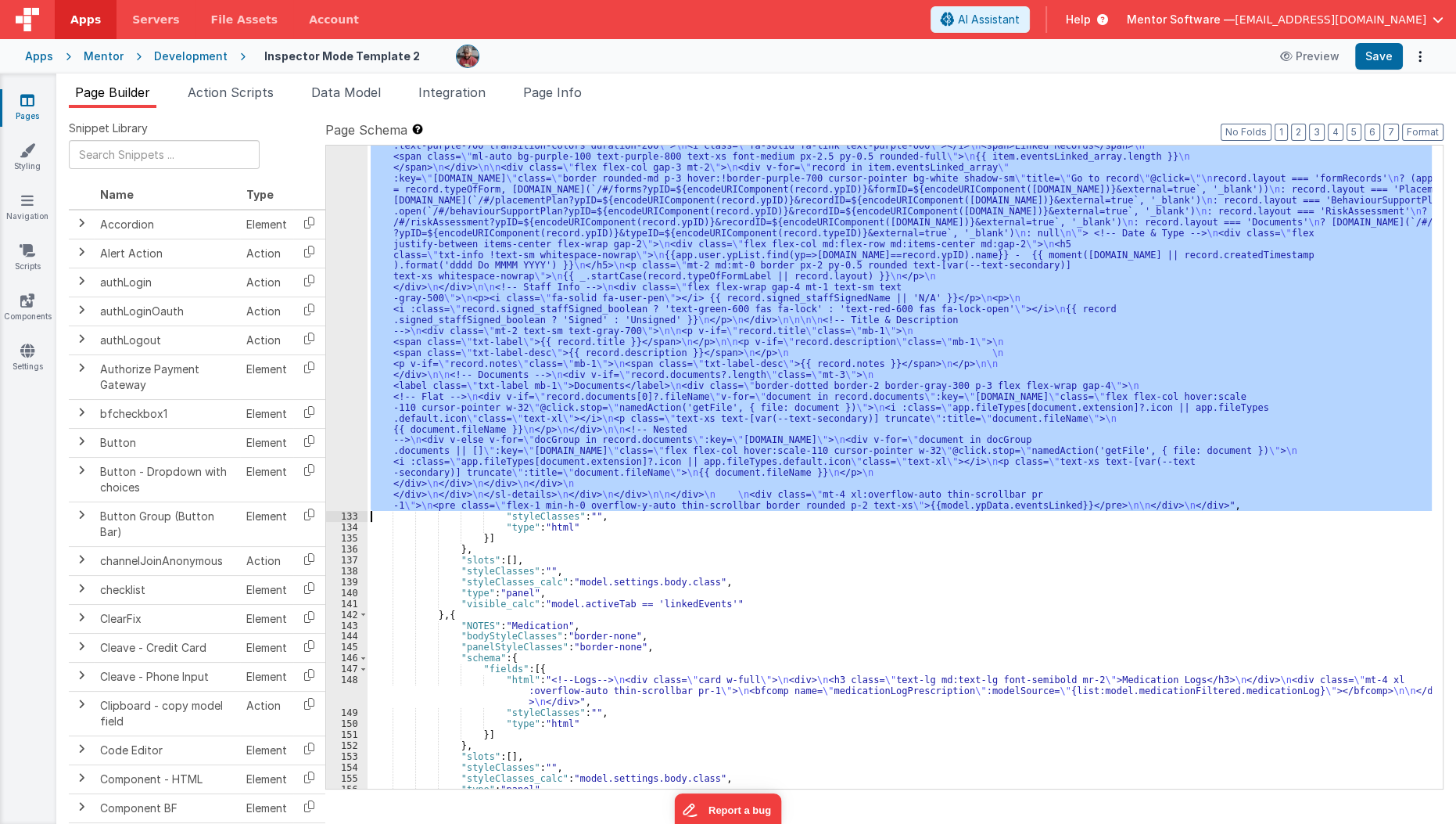
click at [335, 422] on div "132" at bounding box center [347, 227] width 41 height 567
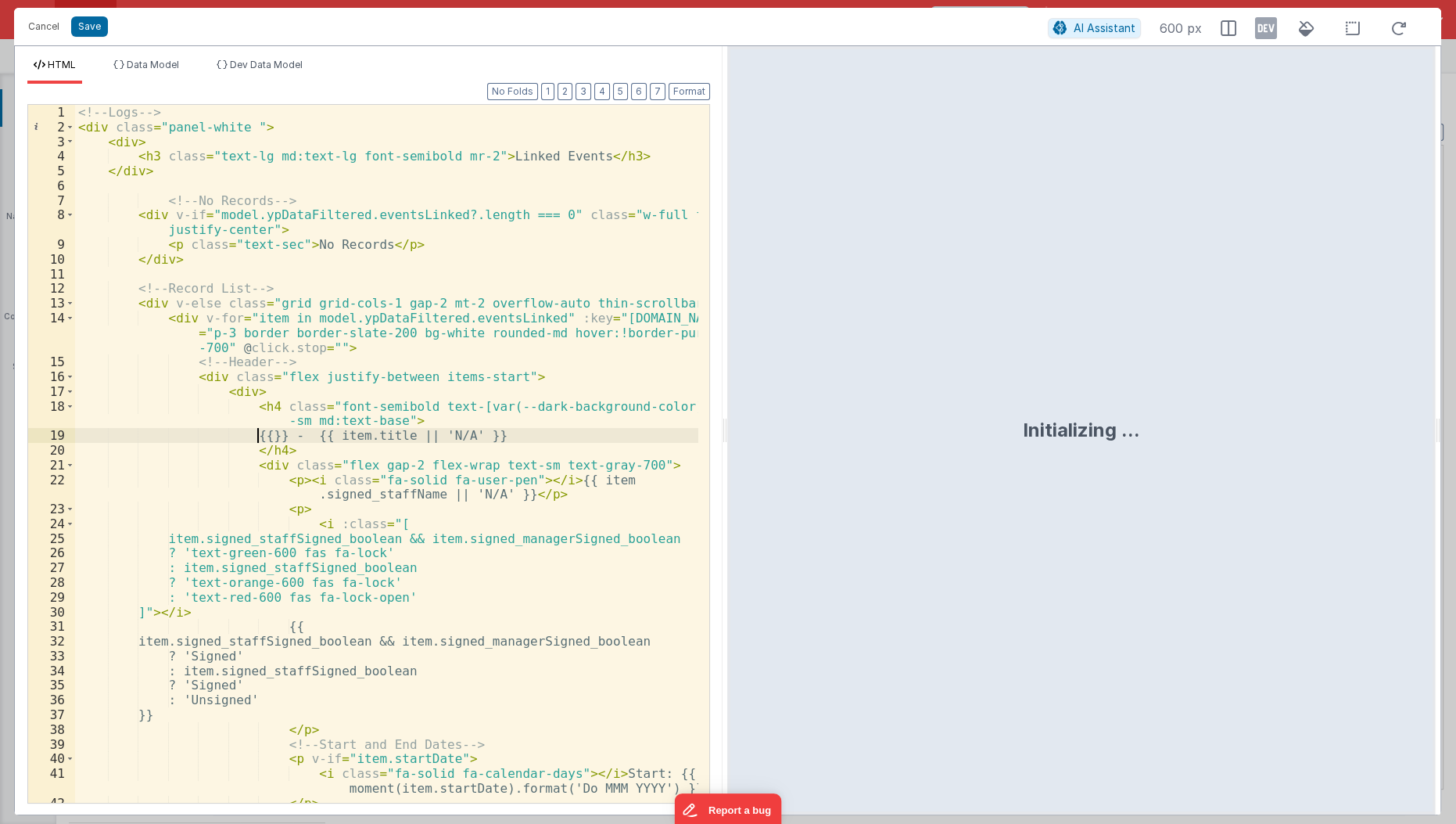
click at [259, 430] on div "<!-- Logs --> < div class = "panel-white " > < div > < h3 class = "text-lg md:t…" at bounding box center [387, 470] width 625 height 729
click at [88, 30] on button "Save" at bounding box center [89, 26] width 36 height 20
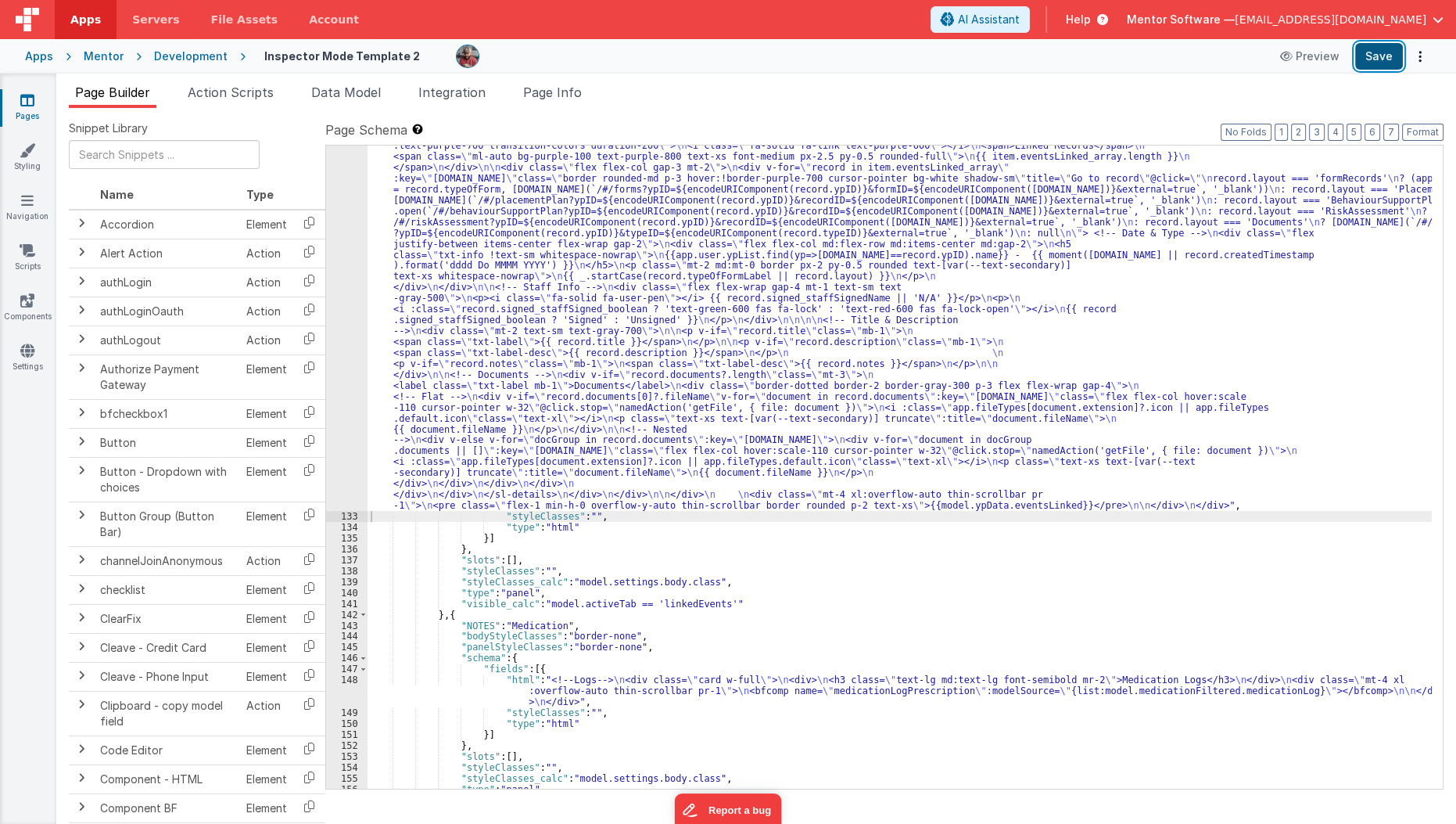
click at [1377, 63] on button "Save" at bounding box center [1379, 56] width 47 height 26
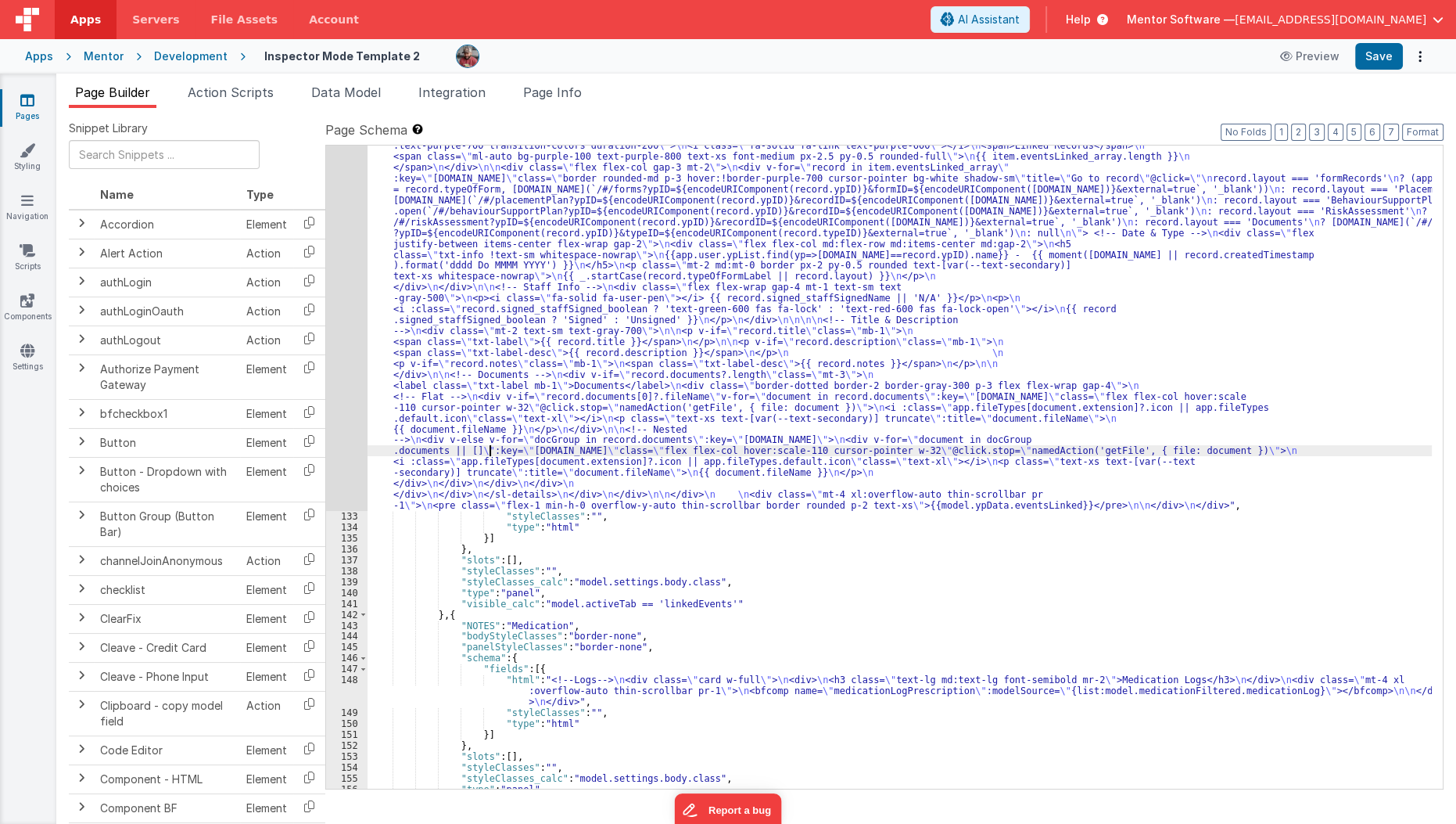
click at [488, 448] on div ""html" : "<!--Logs--> \n <div class= \" panel-white \" > \n <div> \n <h3 class=…" at bounding box center [900, 553] width 1065 height 1221
click at [343, 441] on div "132" at bounding box center [347, 227] width 41 height 567
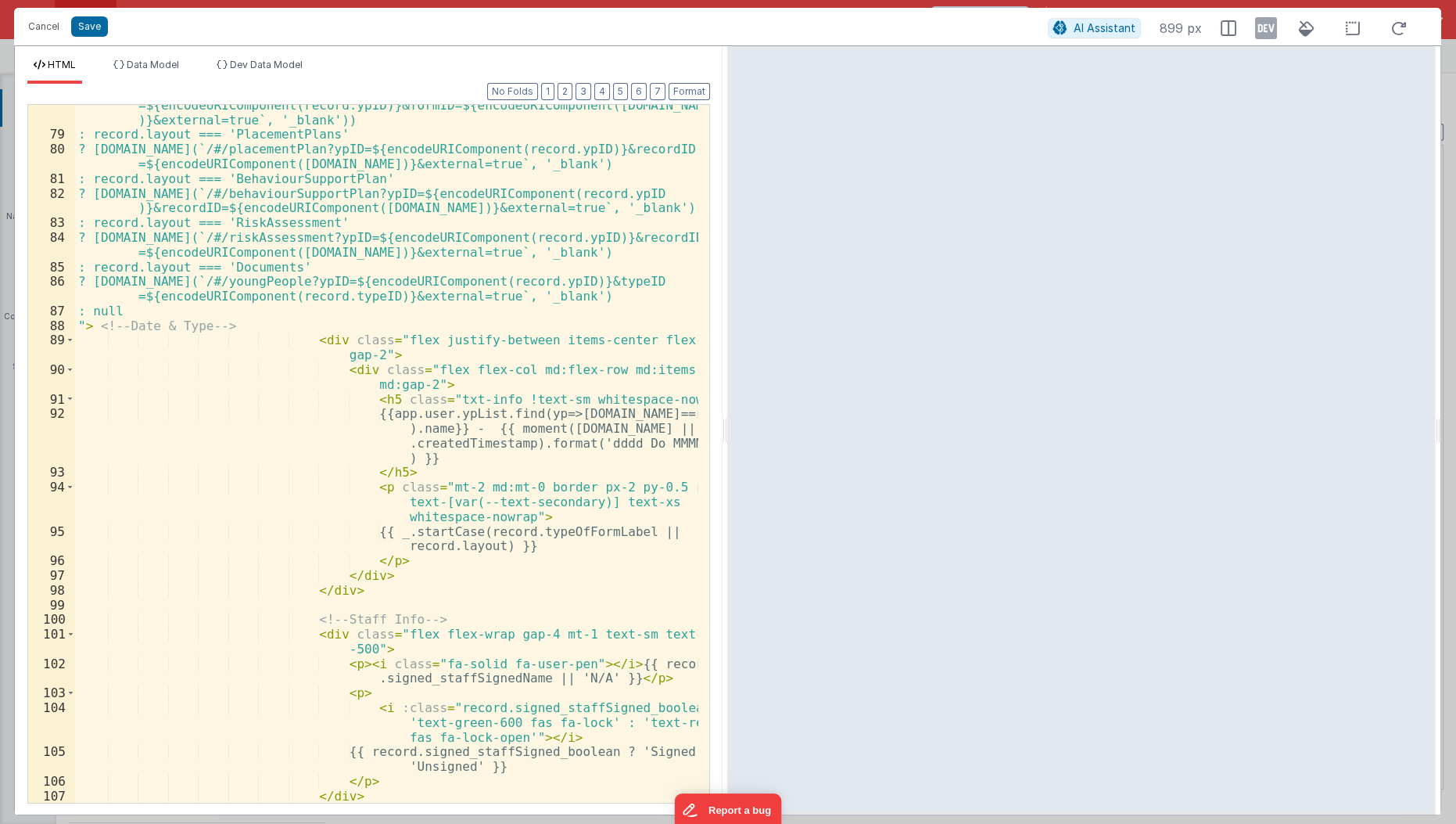
scroll to position [1449, 0]
click at [553, 410] on div "? (app.typeOfForm = record.typeOfForm, window.open(`/#/forms?ypID =${encodeURIC…" at bounding box center [387, 459] width 625 height 758
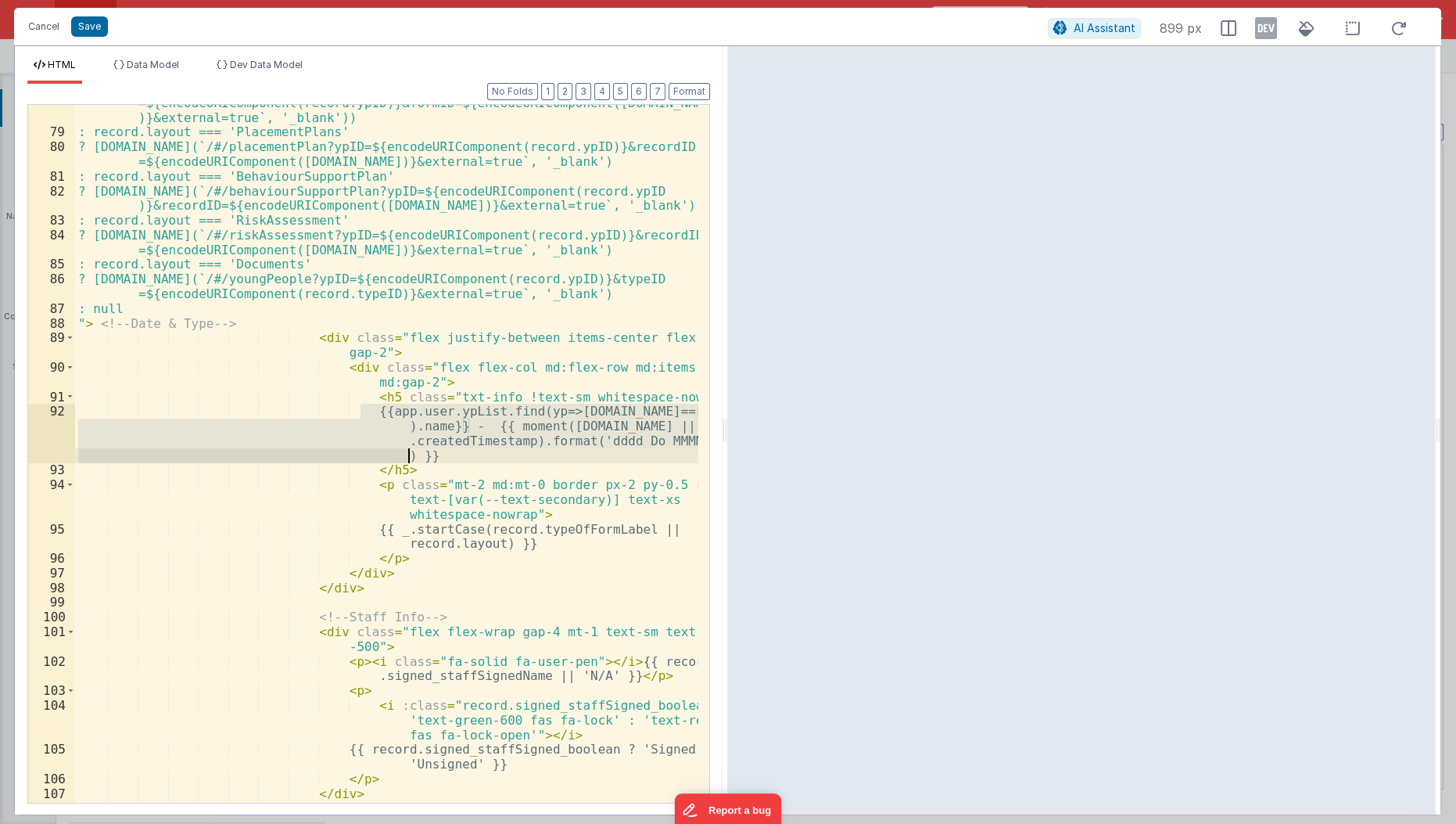
drag, startPoint x: 360, startPoint y: 410, endPoint x: 427, endPoint y: 458, distance: 82.4
click at [427, 458] on div "? (app.typeOfForm = record.typeOfForm, window.open(`/#/forms?ypID =${encodeURIC…" at bounding box center [387, 459] width 625 height 758
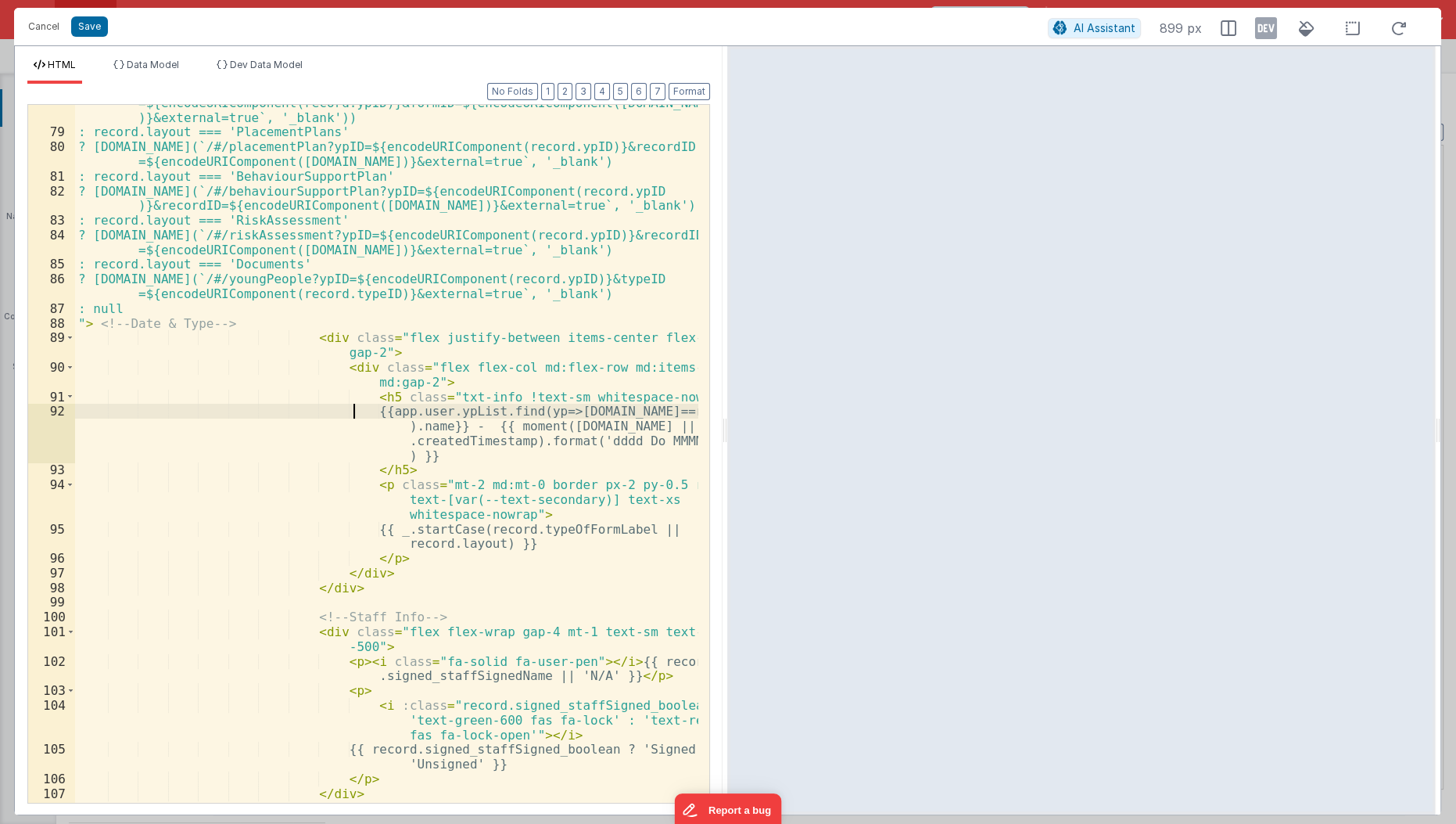
click at [354, 410] on div "? (app.typeOfForm = record.typeOfForm, window.open(`/#/forms?ypID =${encodeURIC…" at bounding box center [387, 459] width 625 height 758
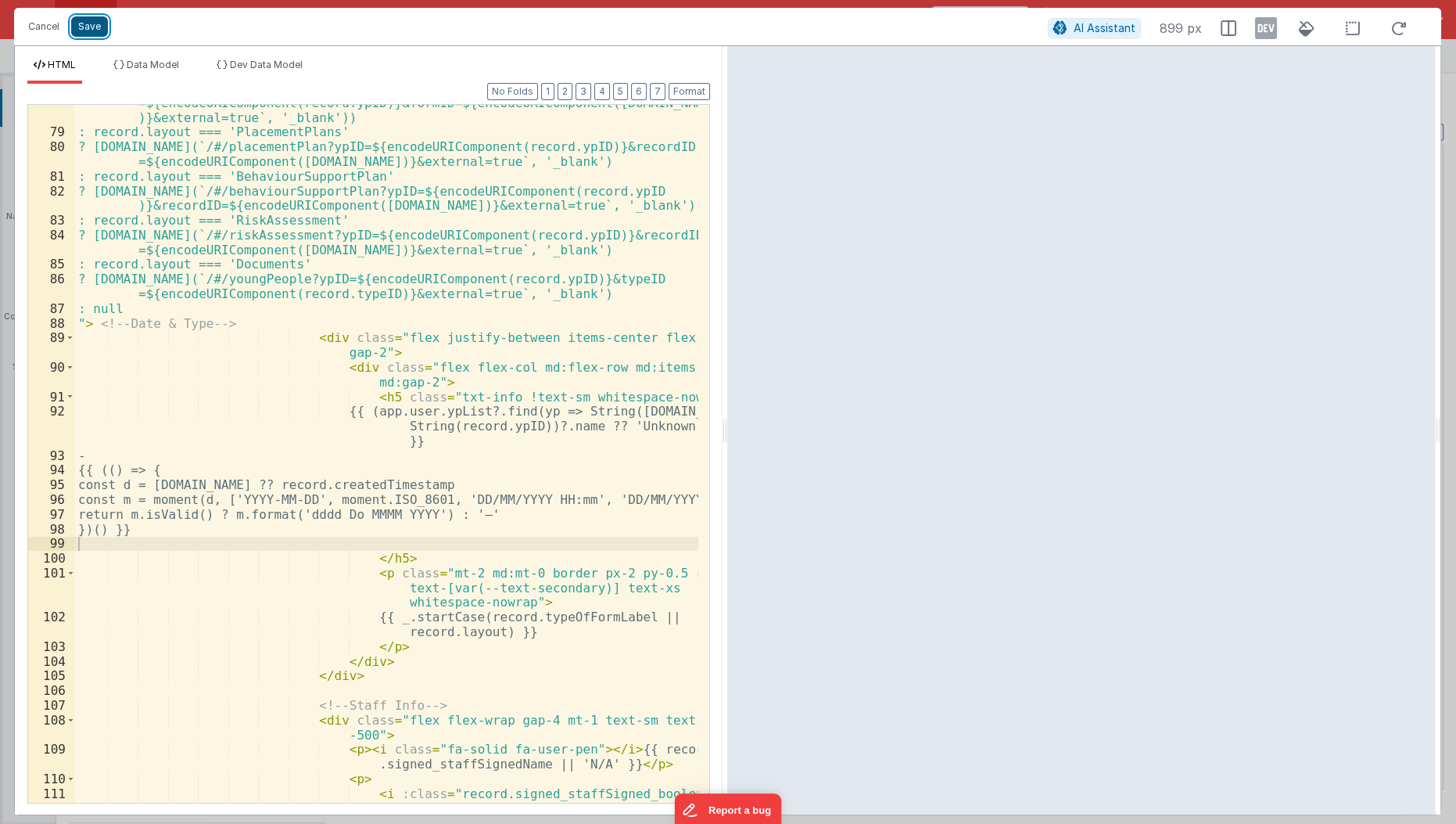
click at [75, 19] on button "Save" at bounding box center [89, 26] width 36 height 20
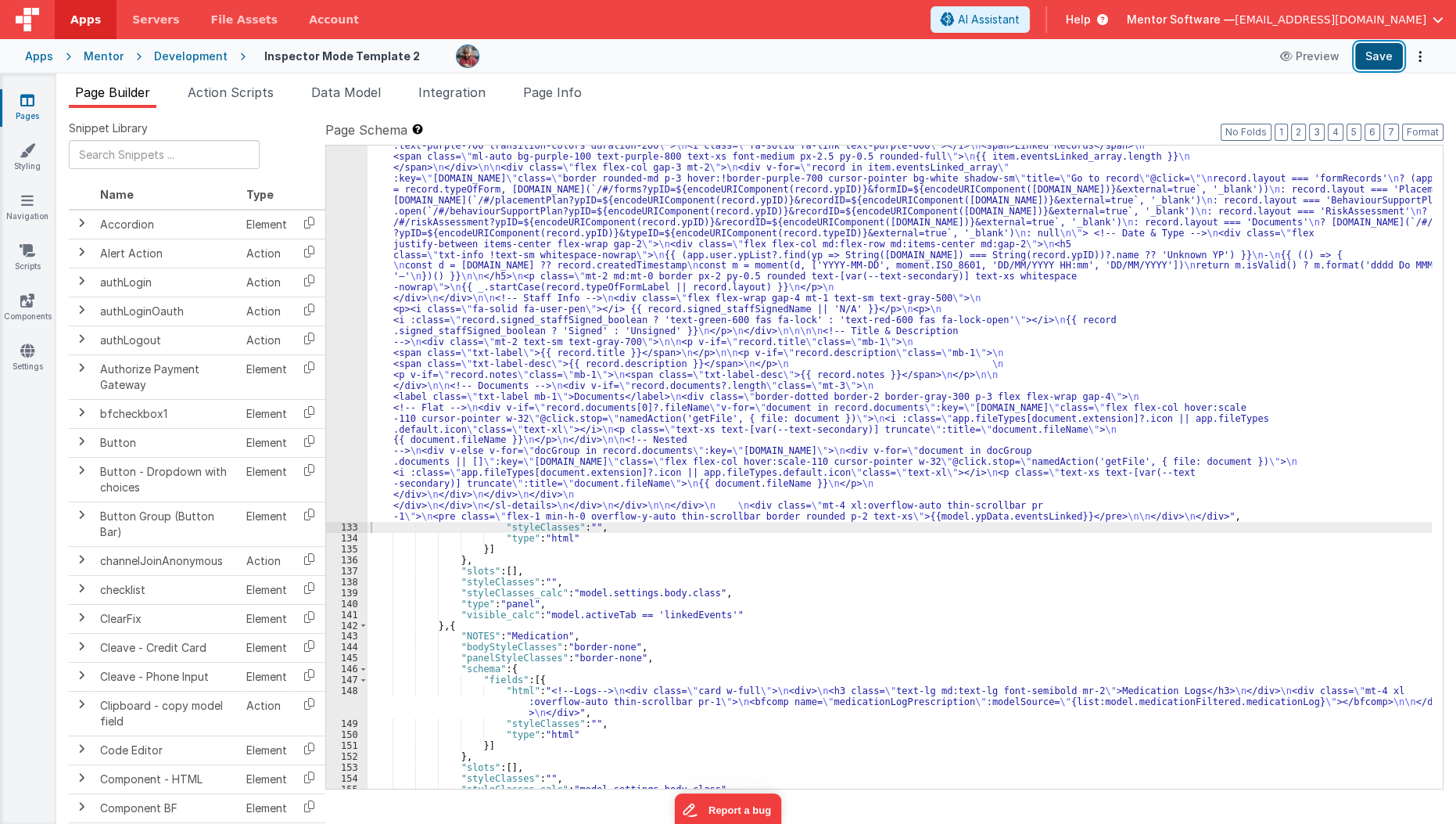
click at [1374, 57] on button "Save" at bounding box center [1379, 56] width 47 height 26
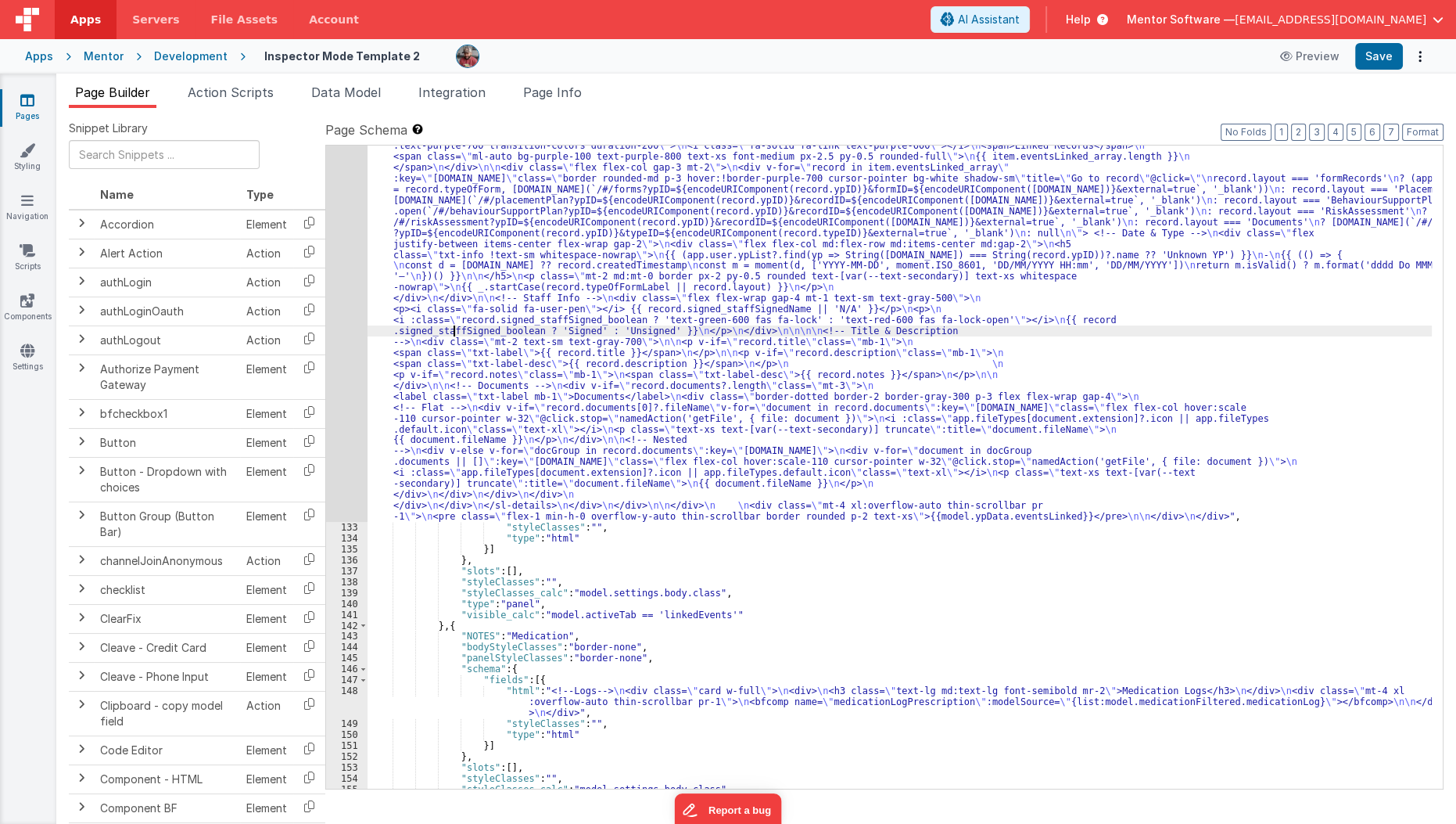
click at [453, 326] on div ""html" : "<!--Logs--> \n <div class= \" panel-white \" > \n <div> \n <h3 class=…" at bounding box center [900, 559] width 1065 height 1232
click at [341, 379] on div "132" at bounding box center [347, 232] width 41 height 578
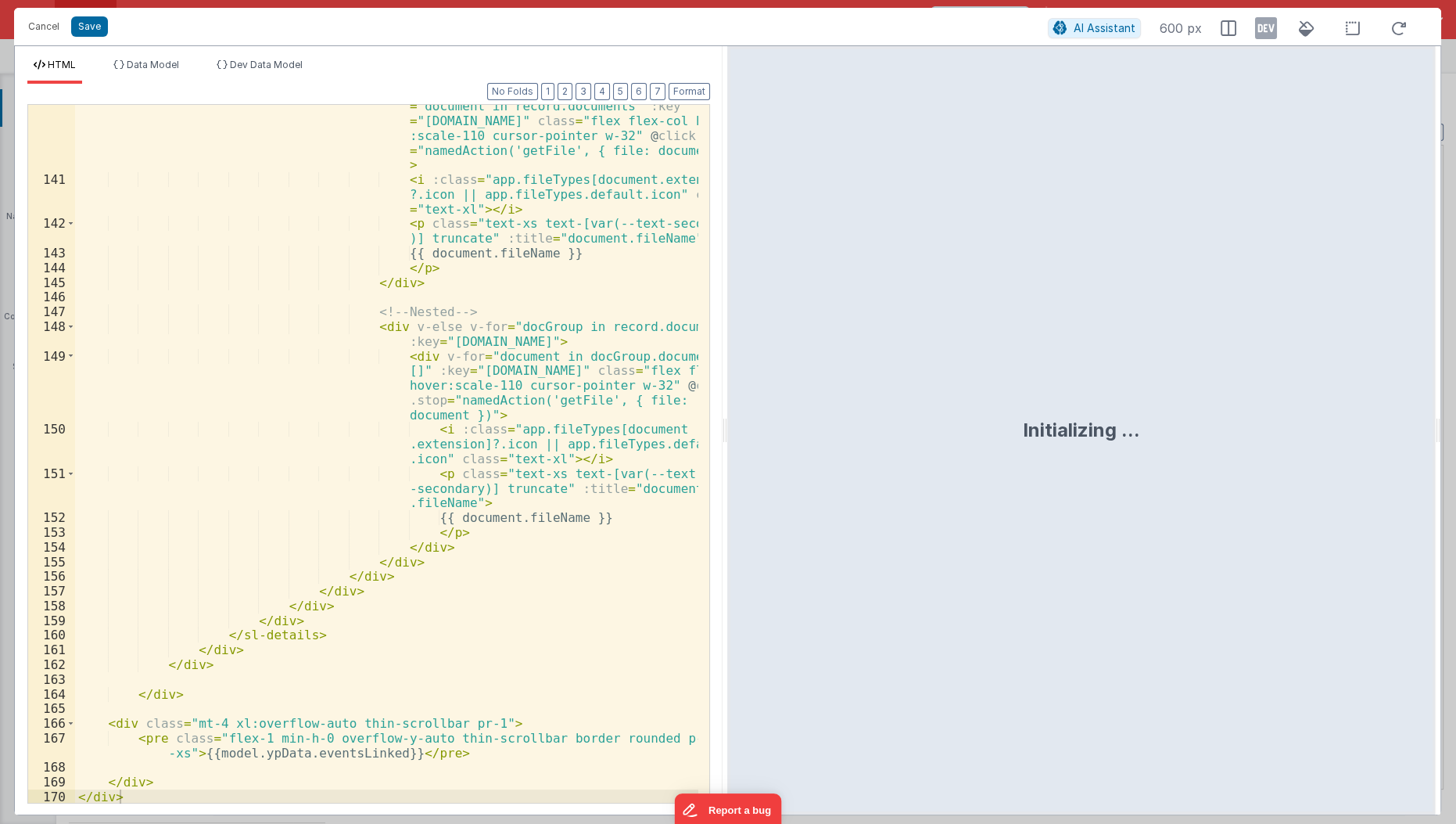
scroll to position [2666, 0]
click at [100, 720] on div "< div v-if = "record.documents[0]?.fileName" v-for = "document in record.docume…" at bounding box center [387, 485] width 625 height 803
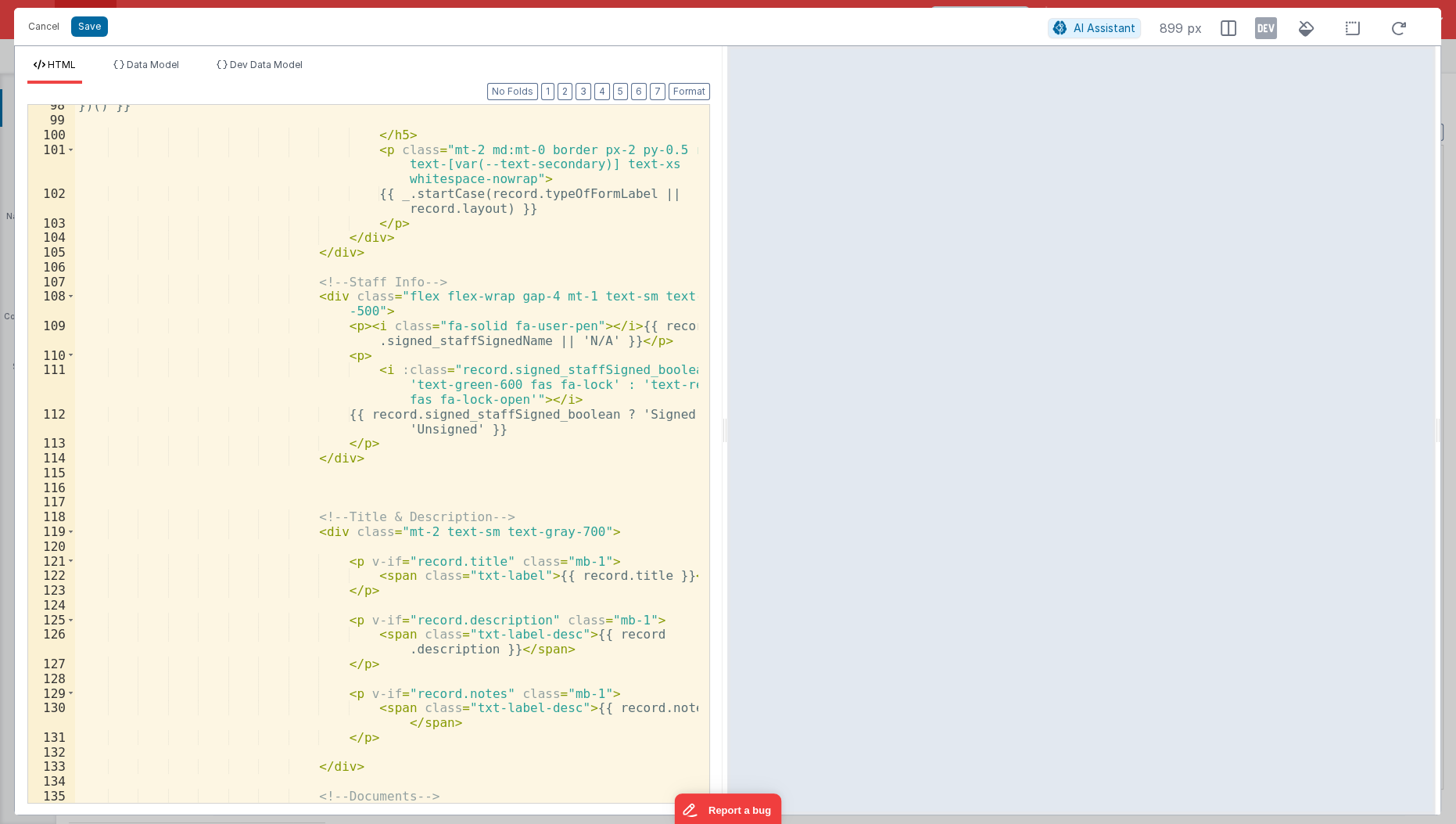
scroll to position [1872, 0]
click at [500, 420] on div "})() }} </ h5 > < p class = "mt-2 md:mt-0 border px-2 py-0.5 rounded text-[var(…" at bounding box center [387, 463] width 625 height 729
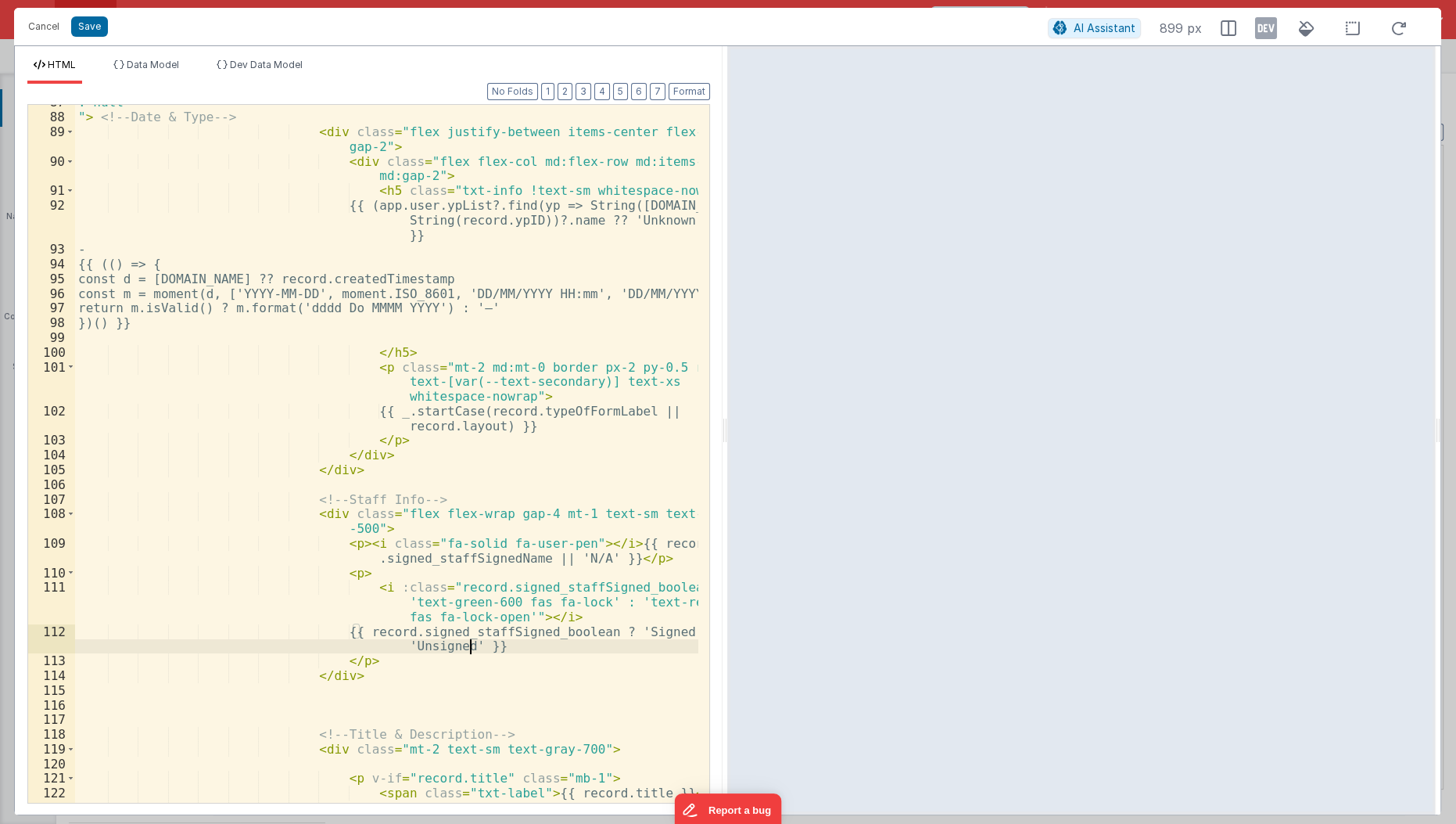
scroll to position [1643, 0]
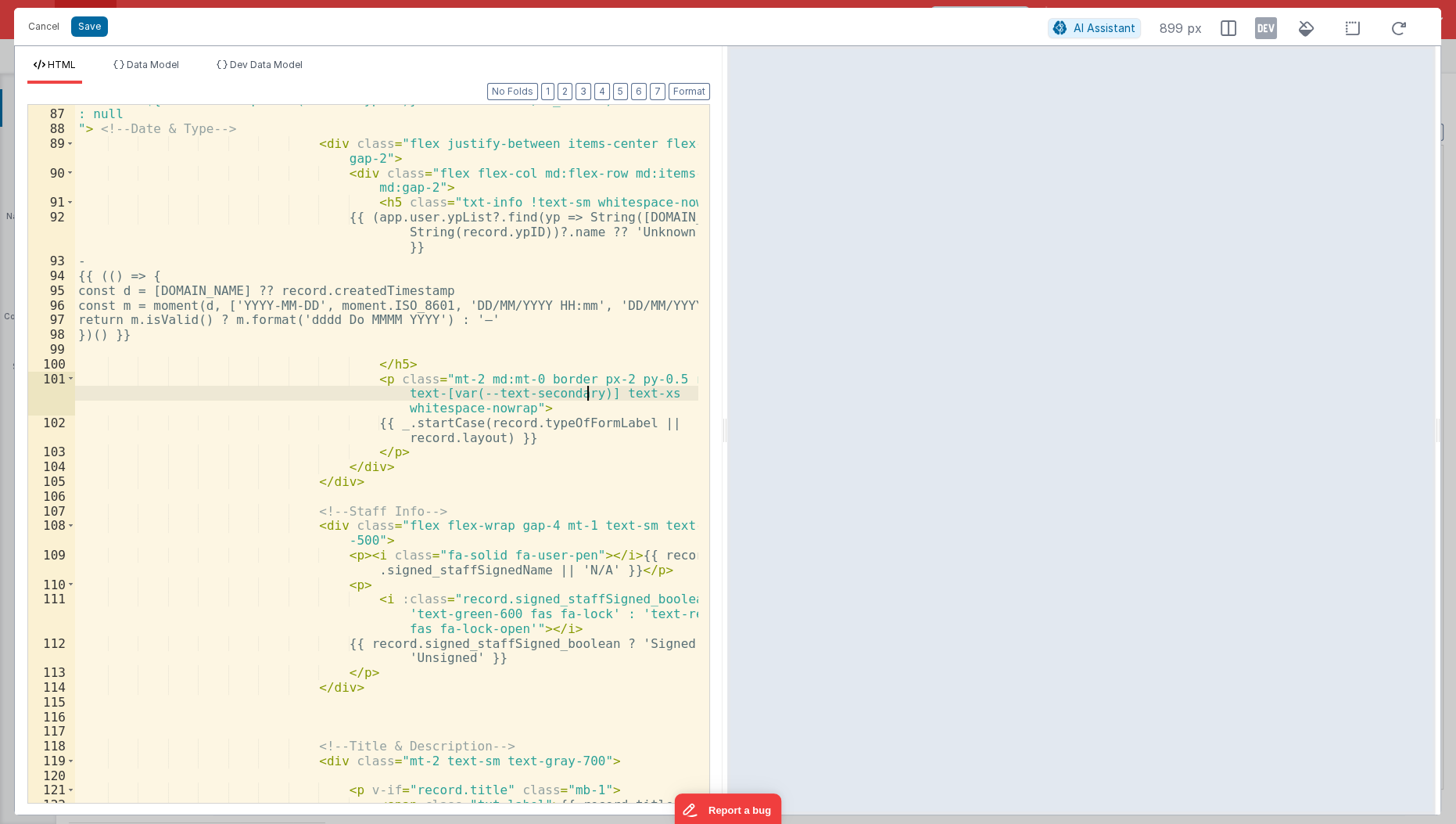
click at [585, 389] on div "? window.open(`/#/youngPeople?ypID=${encodeURIComponent(record.ypID)}&typeID =$…" at bounding box center [387, 449] width 625 height 743
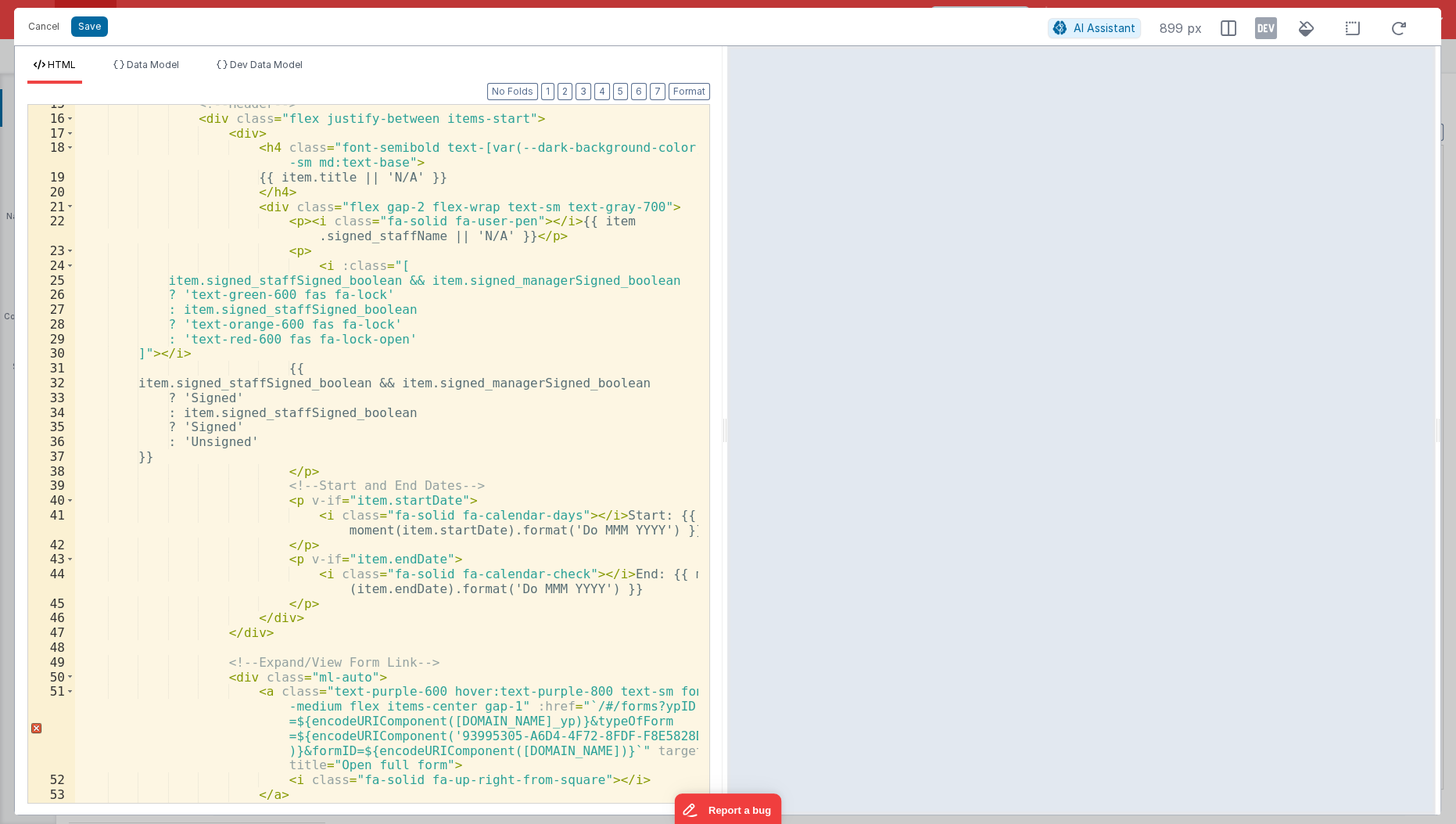
scroll to position [155, 0]
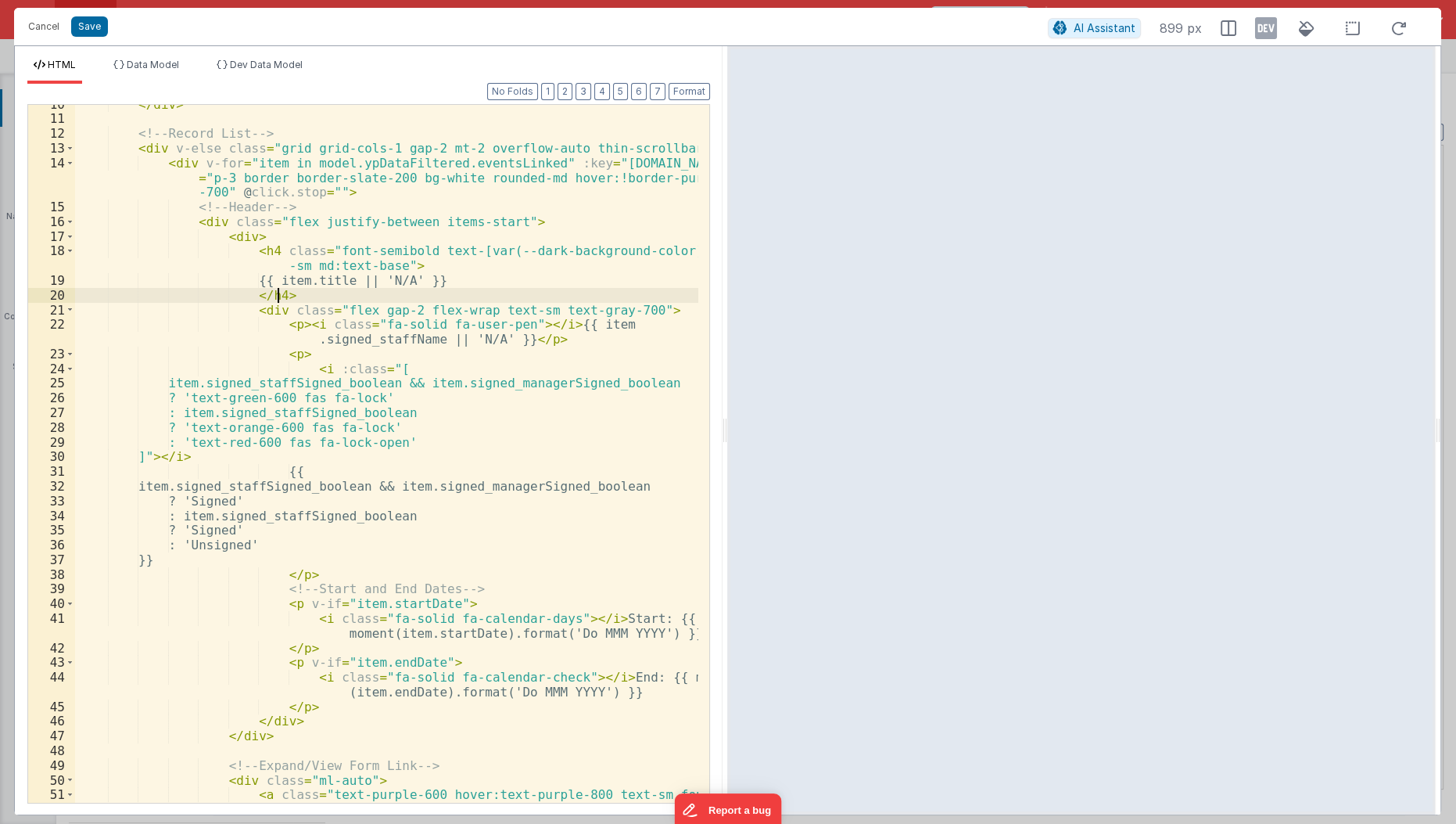
click at [362, 288] on div "</ div > <!-- Record List --> < div v-else class = "grid grid-cols-1 gap-2 mt-2…" at bounding box center [387, 498] width 625 height 803
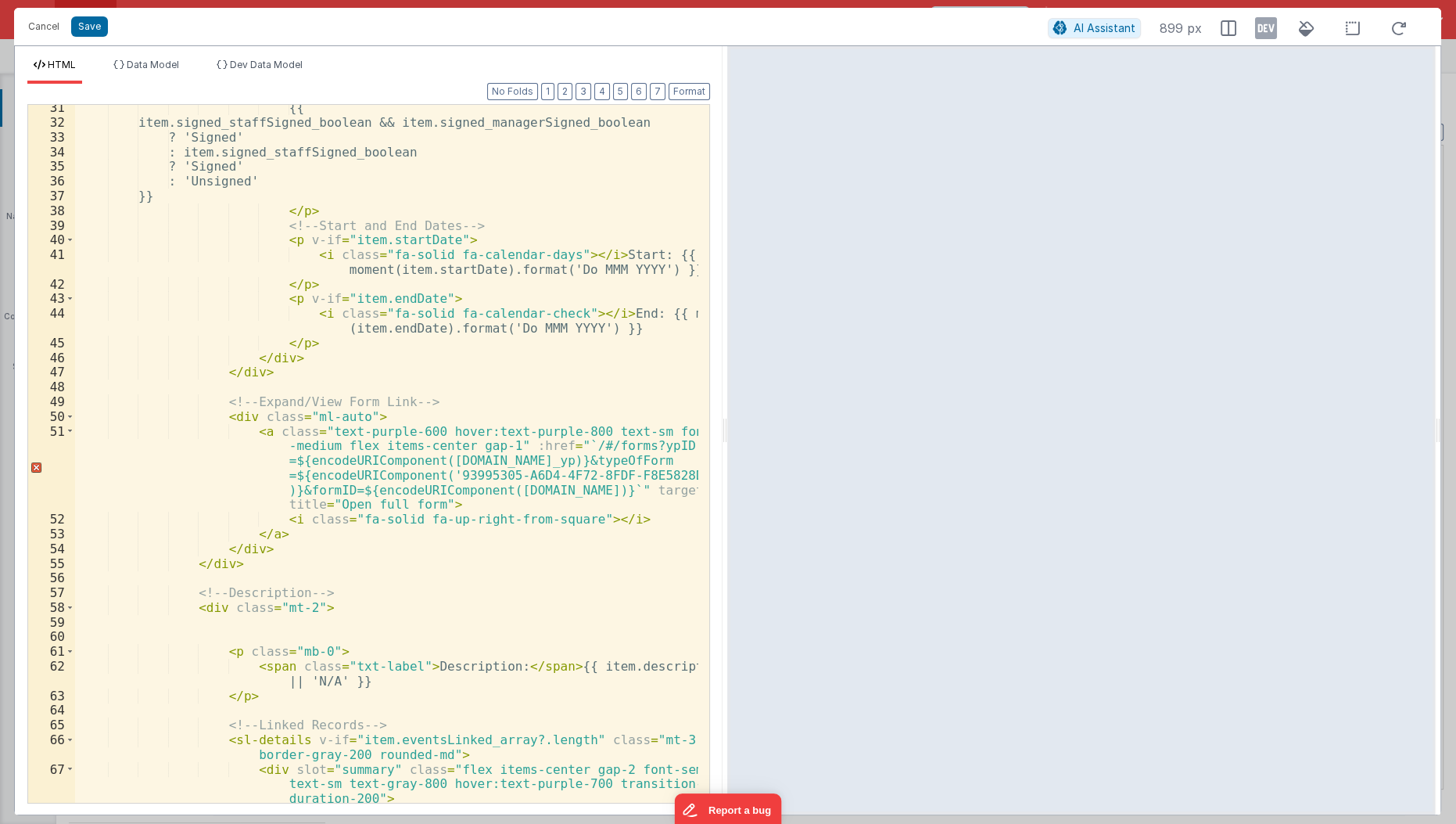
scroll to position [588, 0]
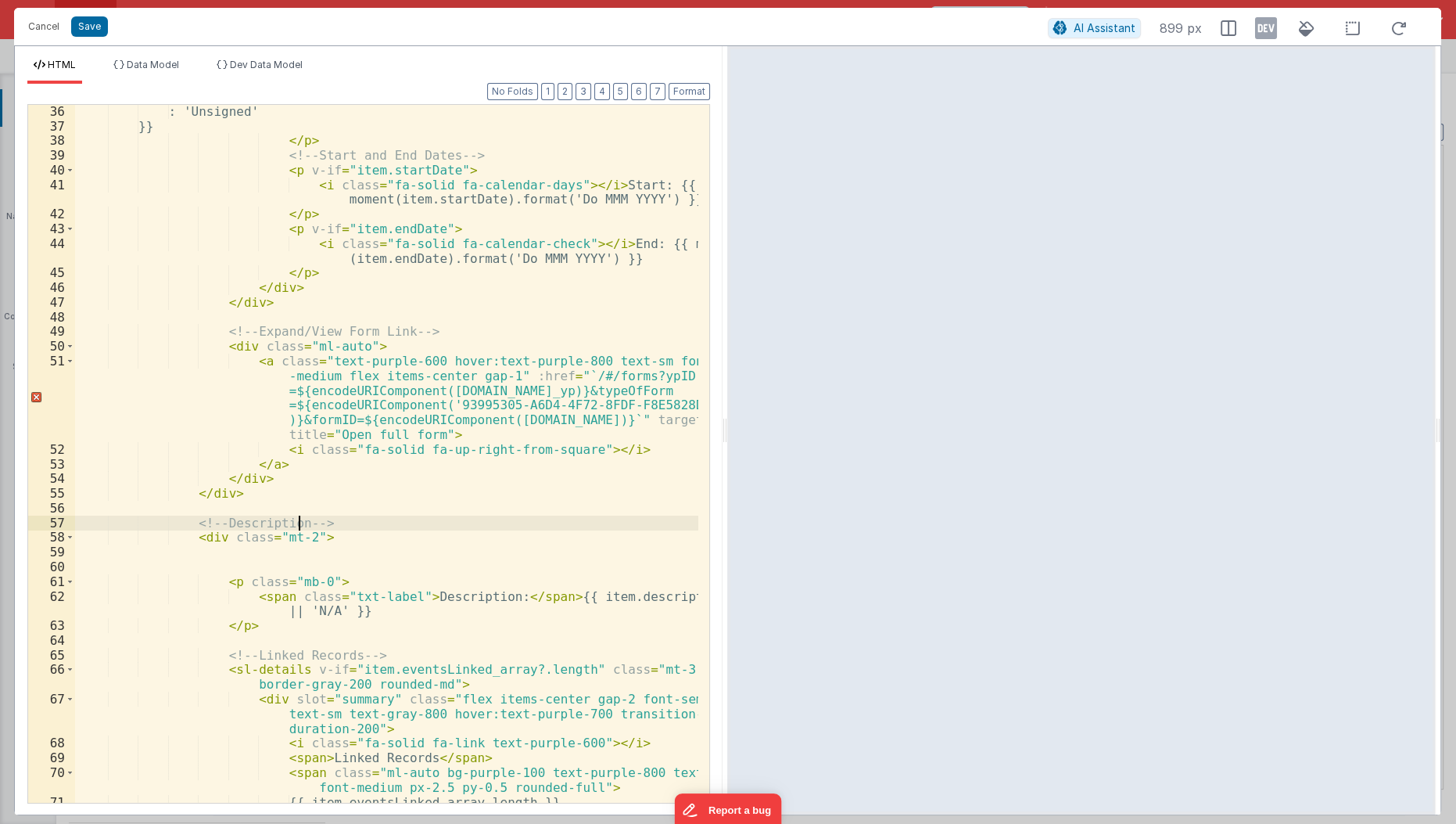
click at [296, 520] on div ": 'Unsigned' }} </ p > <!-- Start and End Dates --> < p v-if = "item.startDate"…" at bounding box center [387, 469] width 625 height 729
click at [262, 575] on div ": 'Unsigned' }} </ p > <!-- Start and End Dates --> < p v-if = "item.startDate"…" at bounding box center [387, 469] width 625 height 729
click at [250, 560] on div ": 'Unsigned' }} </ p > <!-- Start and End Dates --> < p v-if = "item.startDate"…" at bounding box center [387, 469] width 625 height 729
click at [268, 547] on div ": 'Unsigned' }} </ p > <!-- Start and End Dates --> < p v-if = "item.startDate"…" at bounding box center [387, 469] width 625 height 729
click at [69, 668] on span at bounding box center [70, 669] width 8 height 15
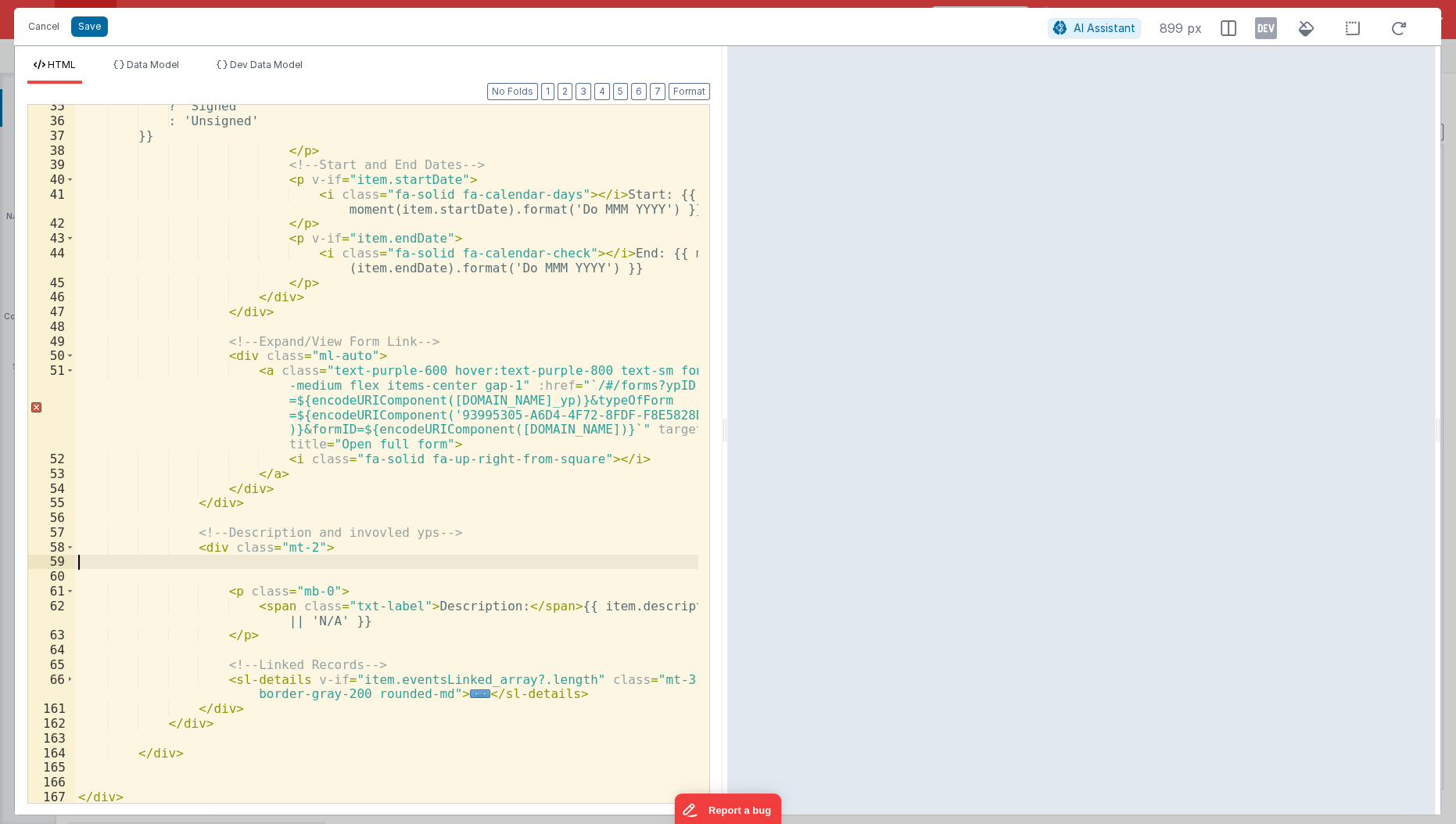
scroll to position [579, 0]
click at [263, 579] on div "? 'Signed' : 'Unsigned' }} </ p > <!-- Start and End Dates --> < p v-if = "item…" at bounding box center [387, 463] width 625 height 729
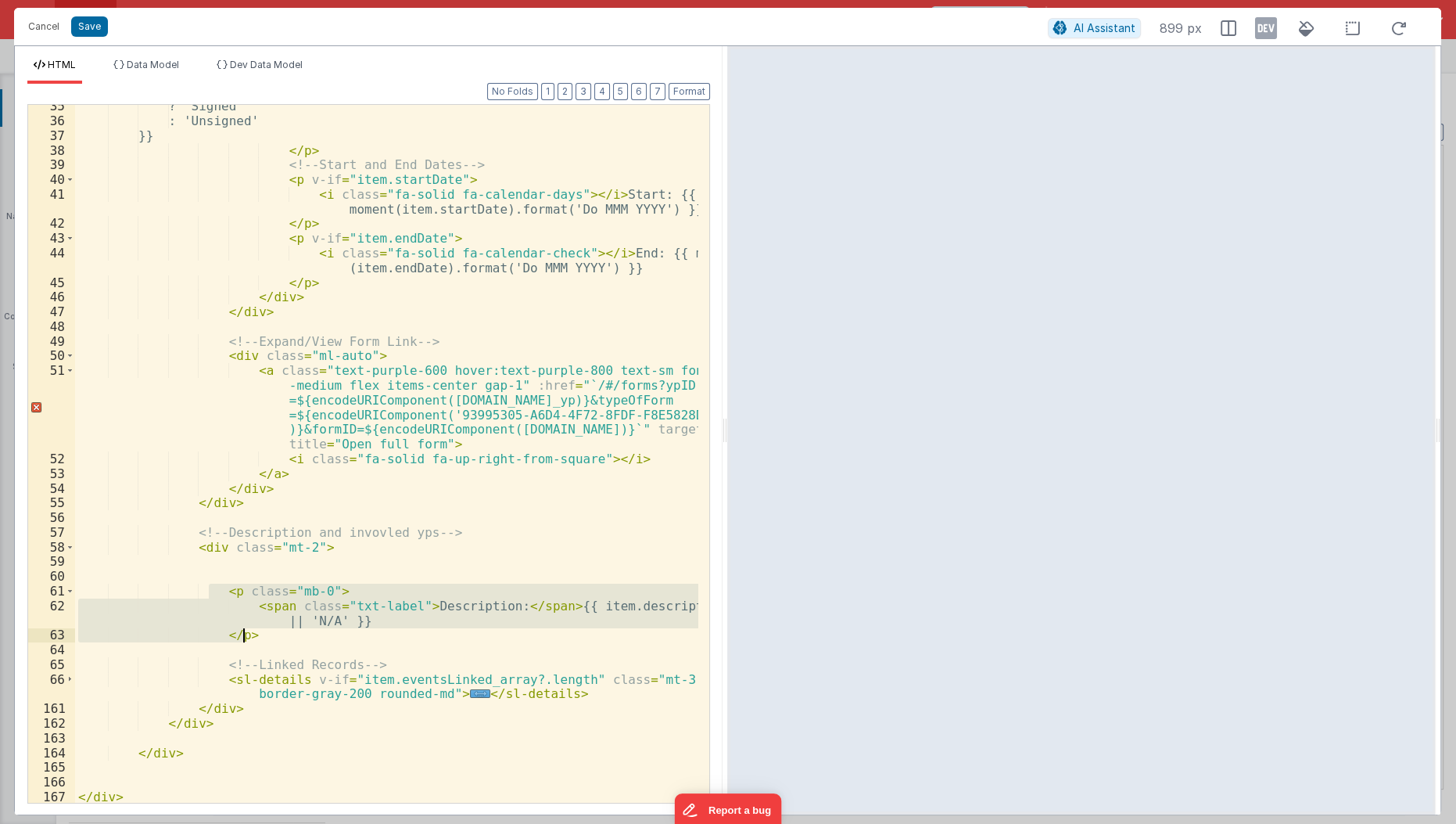
drag, startPoint x: 212, startPoint y: 591, endPoint x: 250, endPoint y: 636, distance: 58.9
click at [250, 636] on div "? 'Signed' : 'Unsigned' }} </ p > <!-- Start and End Dates --> < p v-if = "item…" at bounding box center [387, 463] width 625 height 729
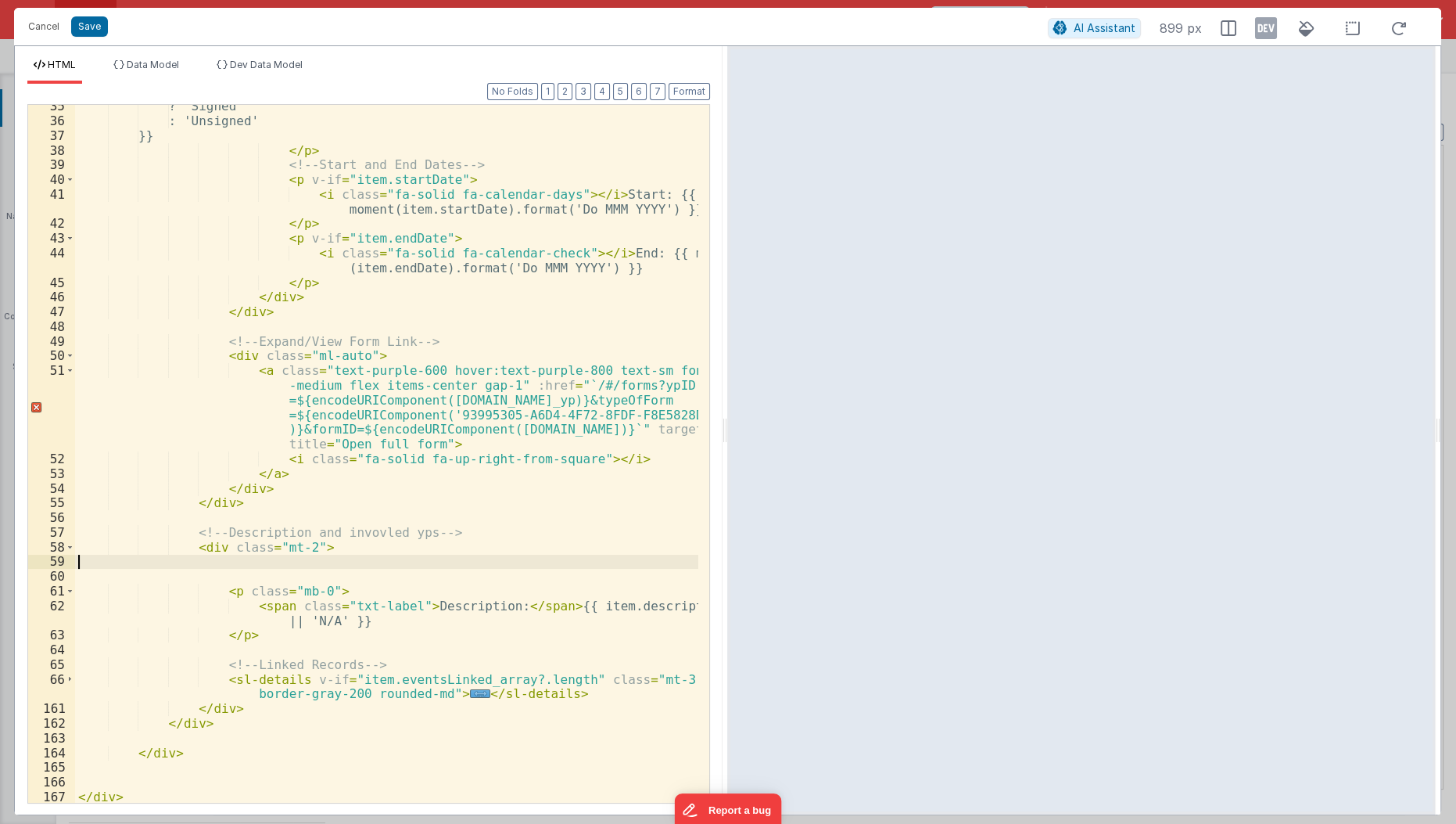
click at [273, 561] on div "? 'Signed' : 'Unsigned' }} </ p > <!-- Start and End Dates --> < p v-if = "item…" at bounding box center [387, 463] width 625 height 729
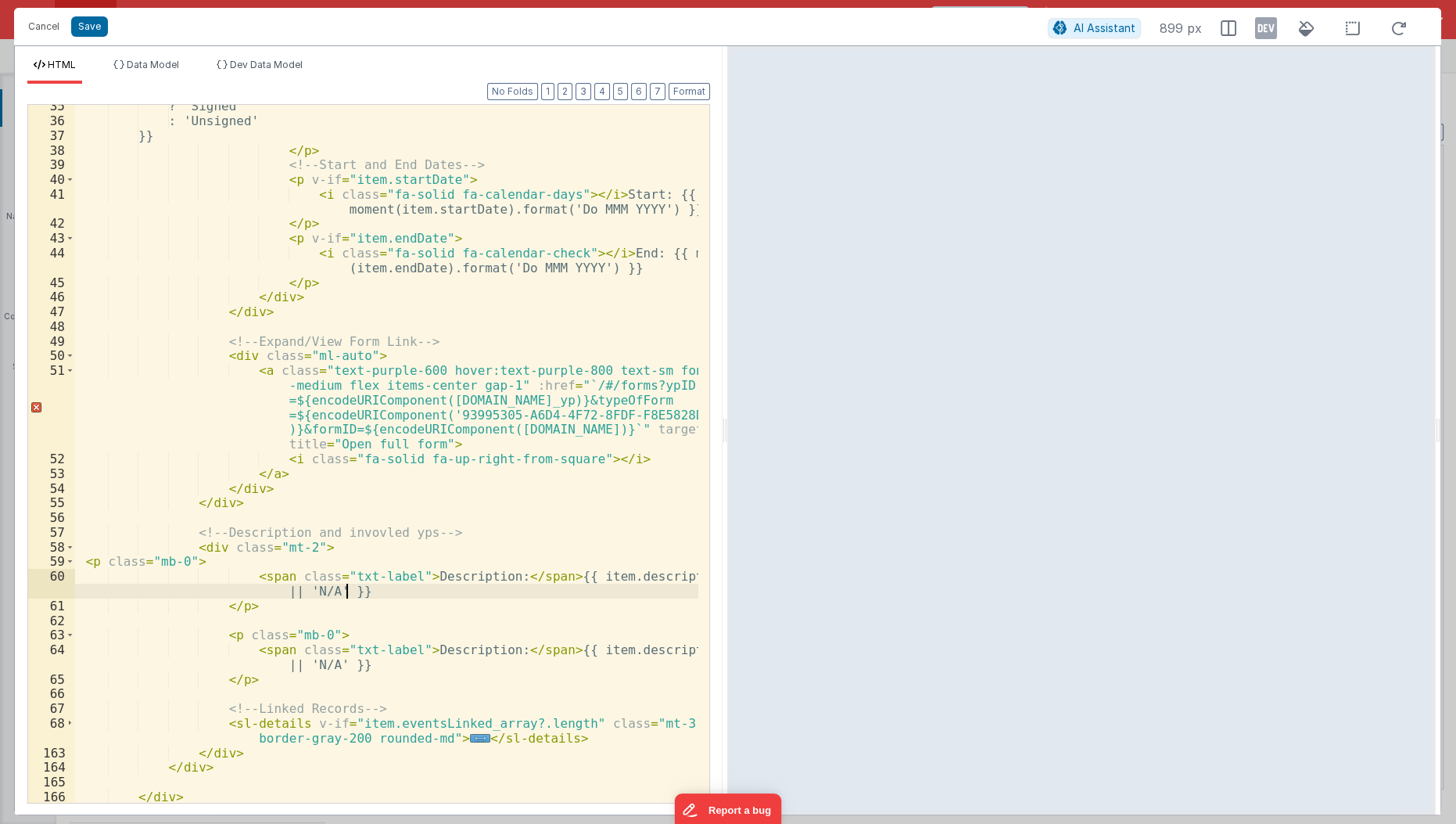
click at [446, 584] on div "? 'Signed' : 'Unsigned' }} </ p > <!-- Start and End Dates --> < p v-if = "item…" at bounding box center [387, 463] width 625 height 729
click at [451, 580] on div "? 'Signed' : 'Unsigned' }} </ p > <!-- Start and End Dates --> < p v-if = "item…" at bounding box center [387, 463] width 625 height 729
drag, startPoint x: 574, startPoint y: 575, endPoint x: 331, endPoint y: 594, distance: 243.7
click at [331, 594] on div "? 'Signed' : 'Unsigned' }} </ p > <!-- Start and End Dates --> < p v-if = "item…" at bounding box center [387, 463] width 625 height 729
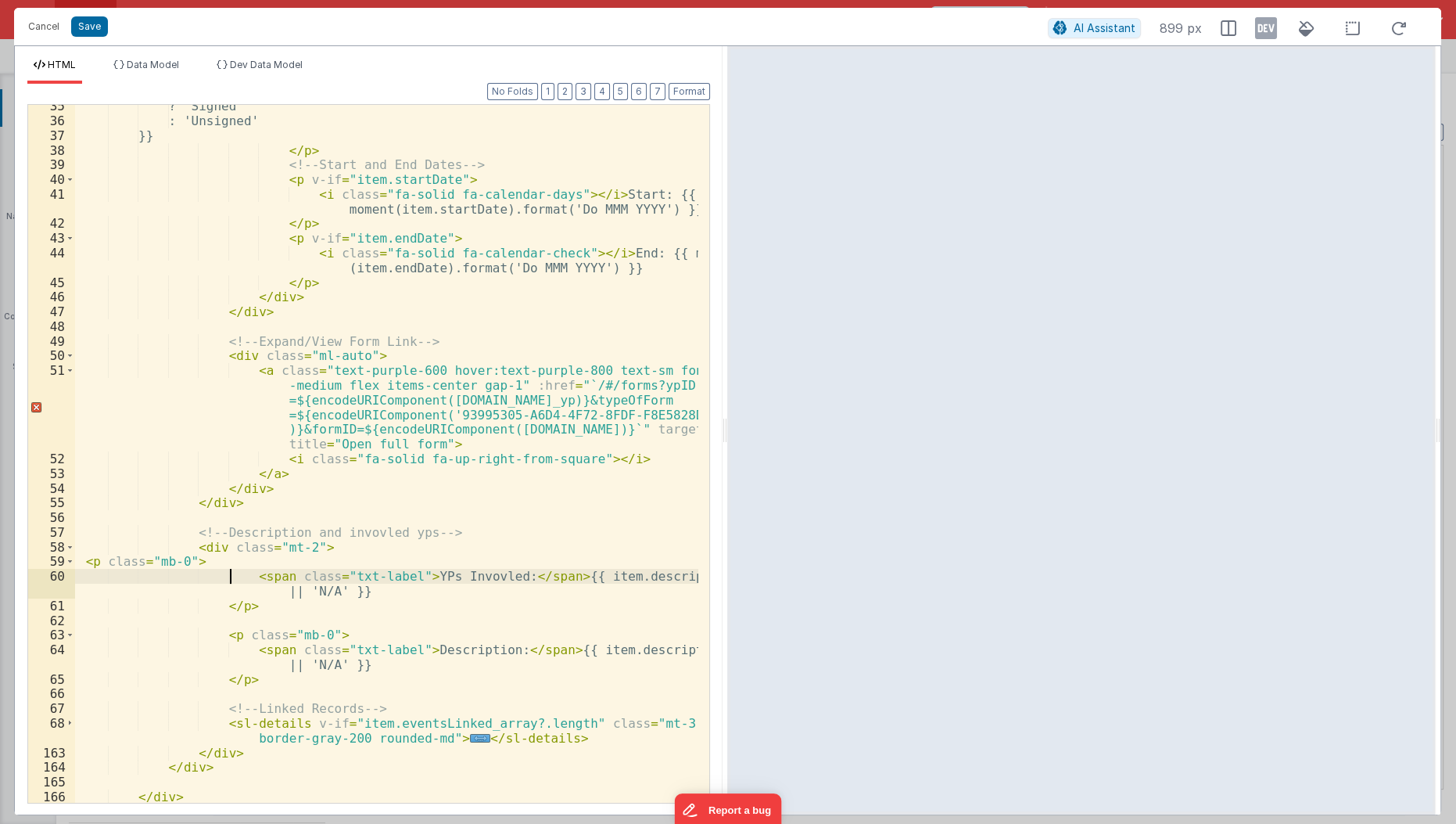
click at [227, 568] on div "? 'Signed' : 'Unsigned' }} </ p > <!-- Start and End Dates --> < p v-if = "item…" at bounding box center [387, 463] width 625 height 729
click at [570, 572] on div "? 'Signed' : 'Unsigned' }} </ p > <!-- Start and End Dates --> < p v-if = "item…" at bounding box center [387, 463] width 625 height 729
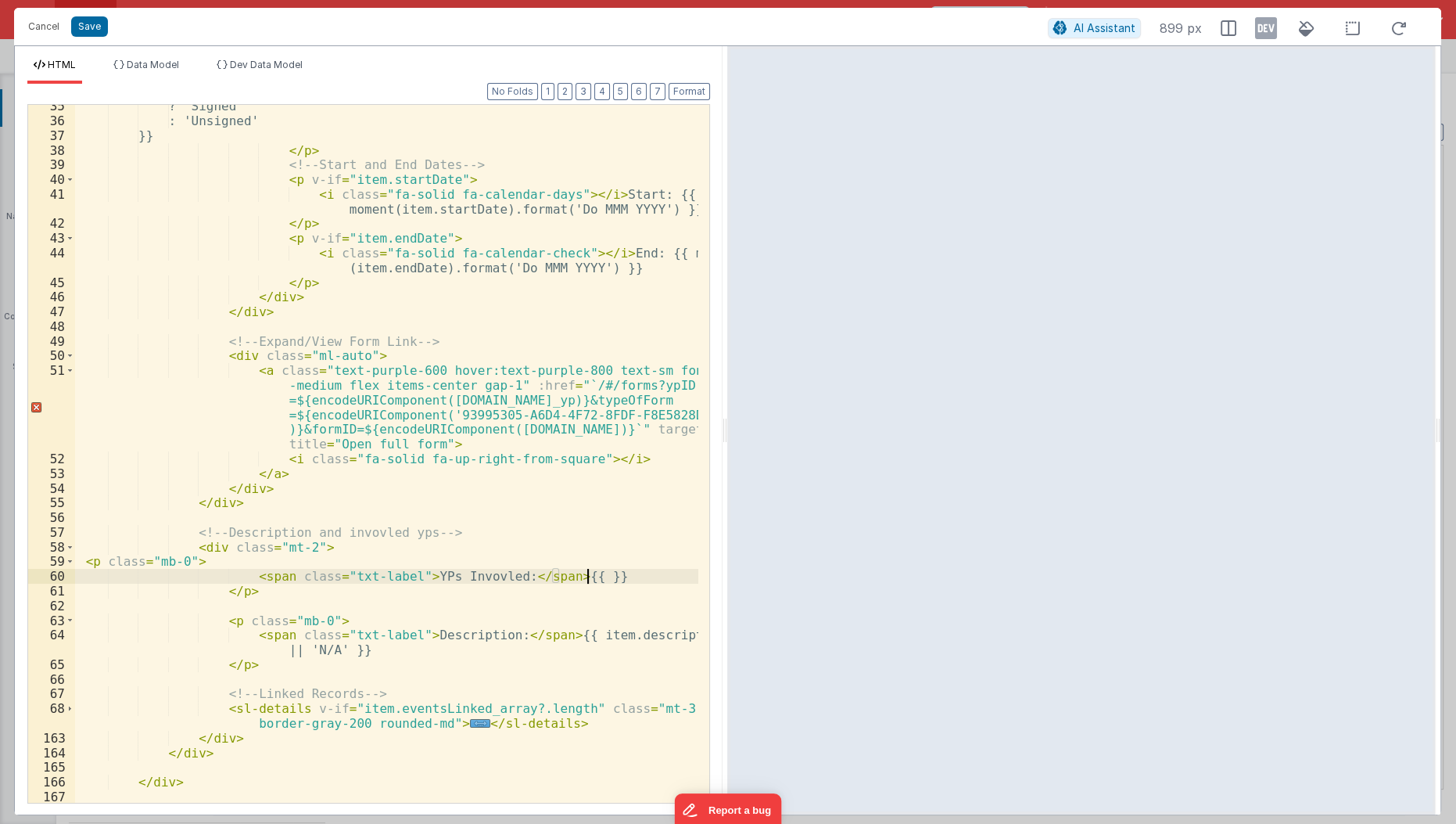
click at [611, 579] on div "? 'Signed' : 'Unsigned' }} </ p > <!-- Start and End Dates --> < p v-if = "item…" at bounding box center [387, 463] width 625 height 729
click at [279, 602] on div "? 'Signed' : 'Unsigned' }} </ p > <!-- Start and End Dates --> < p v-if = "item…" at bounding box center [387, 463] width 625 height 729
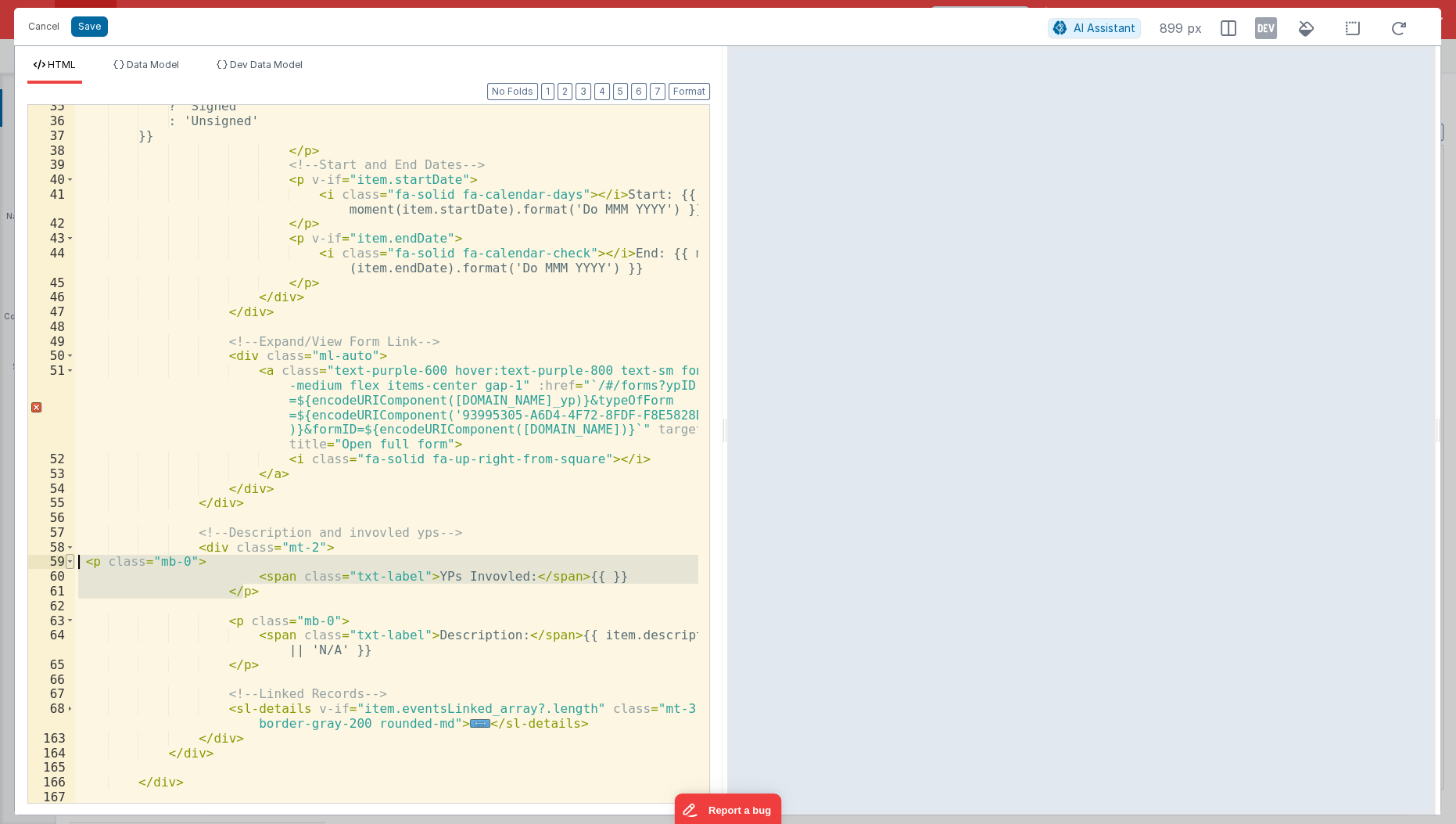
drag, startPoint x: 266, startPoint y: 586, endPoint x: 73, endPoint y: 561, distance: 194.6
click at [73, 561] on div "35 36 37 38 39 40 41 42 43 44 45 46 47 48 49 50 51 52 53 54 55 56 57 58 59 60 6…" at bounding box center [368, 453] width 683 height 700
click at [540, 544] on div "? 'Signed' : 'Unsigned' }} </ p > <!-- Start and End Dates --> < p v-if = "item…" at bounding box center [387, 463] width 625 height 729
click at [555, 579] on div "? 'Signed' : 'Unsigned' }} </ p > <!-- Start and End Dates --> < p v-if = "item…" at bounding box center [387, 463] width 625 height 729
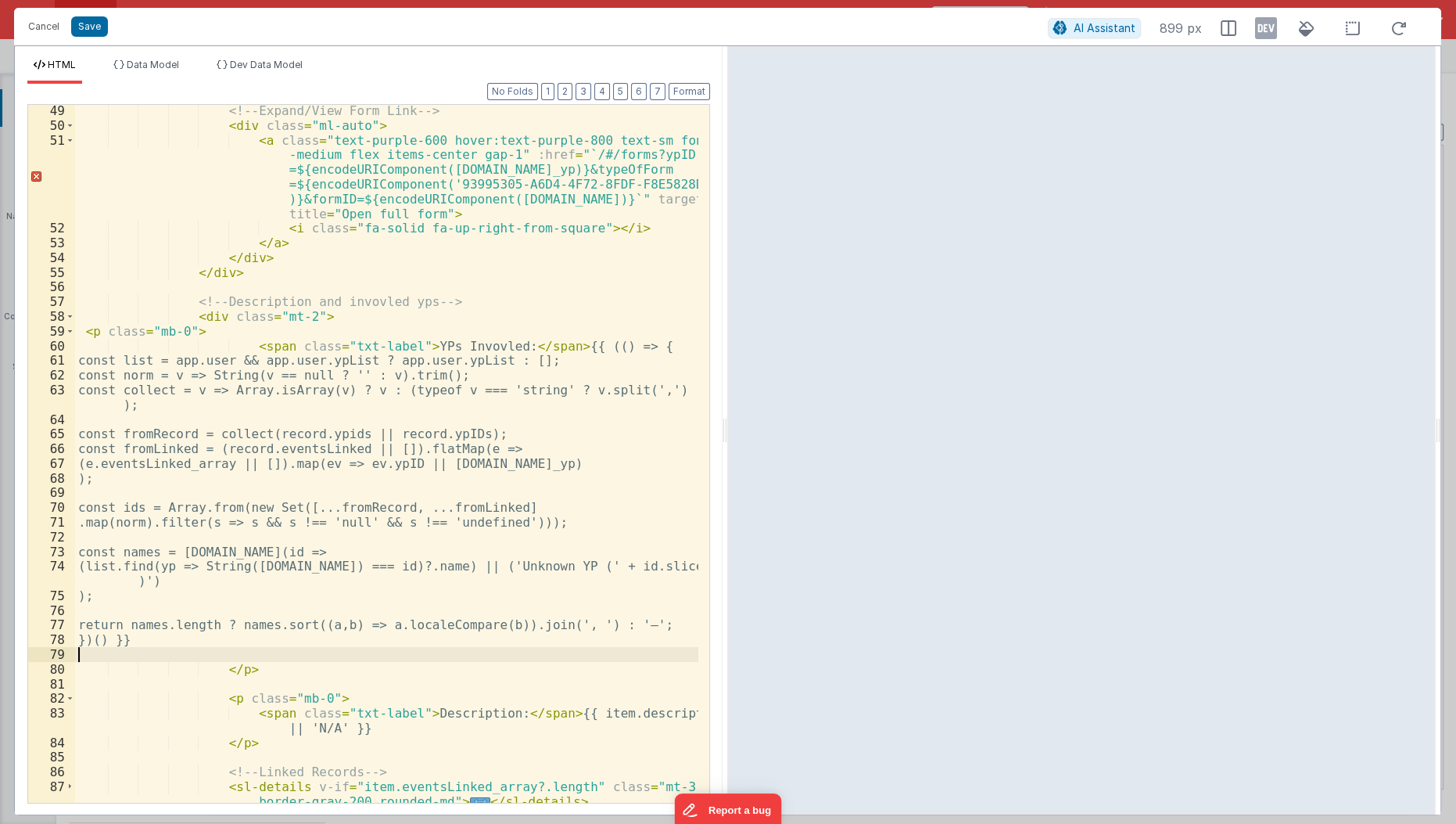
scroll to position [814, 0]
click at [94, 24] on button "Save" at bounding box center [89, 26] width 36 height 20
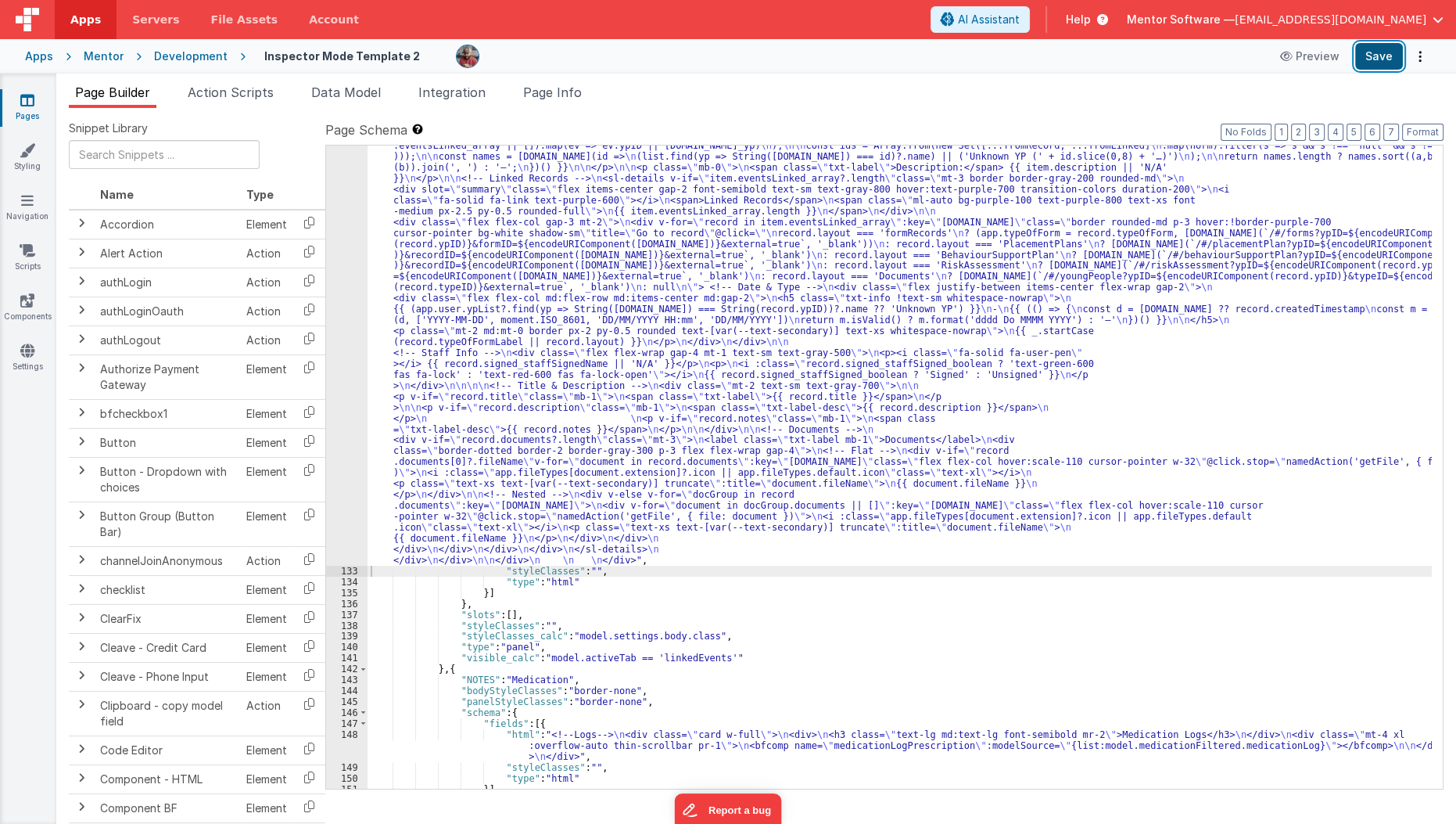
click at [1378, 52] on button "Save" at bounding box center [1379, 56] width 47 height 26
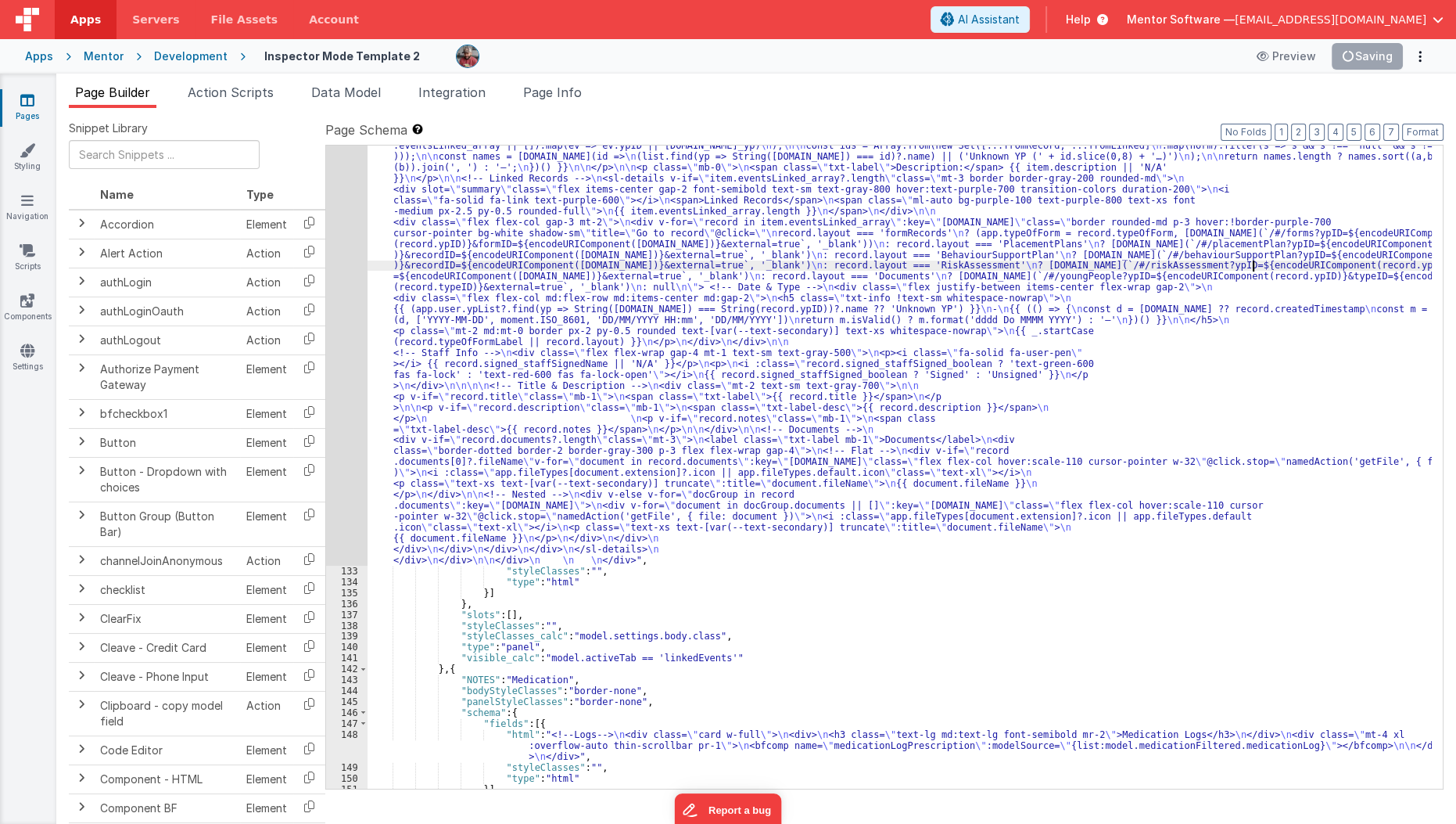
click at [1255, 264] on div ""html" : "<!--Logs--> \n <div class= \" panel-white \" > \n <div> \n <h3 class=…" at bounding box center [900, 580] width 1065 height 1275
click at [700, 335] on div ""html" : "<!--Logs--> \n <div class= \" panel-white \" > \n <div> \n <h3 class=…" at bounding box center [900, 580] width 1065 height 1275
click at [349, 88] on span "Data Model" at bounding box center [346, 92] width 69 height 15
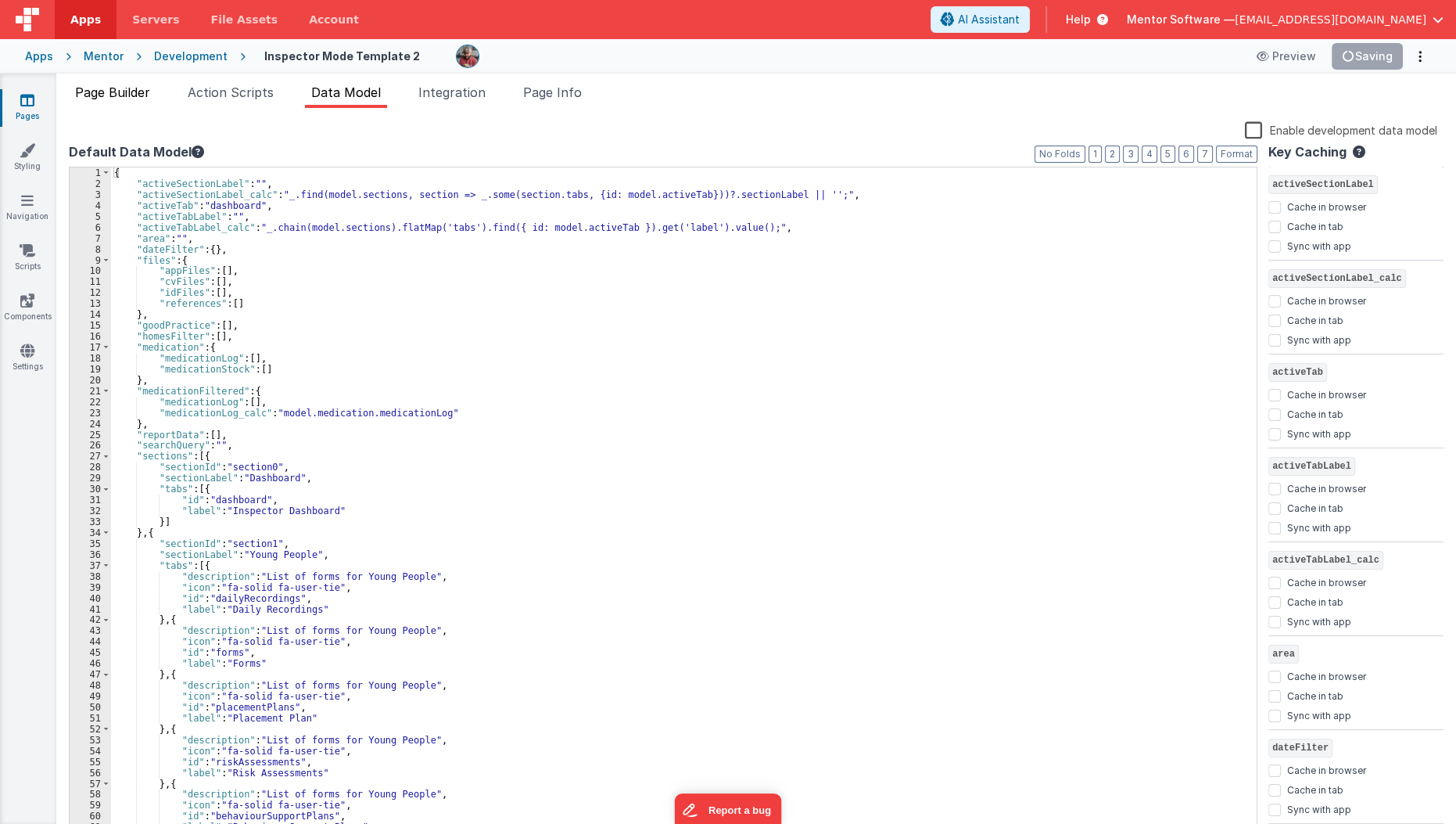
click at [129, 91] on span "Page Builder" at bounding box center [113, 92] width 75 height 15
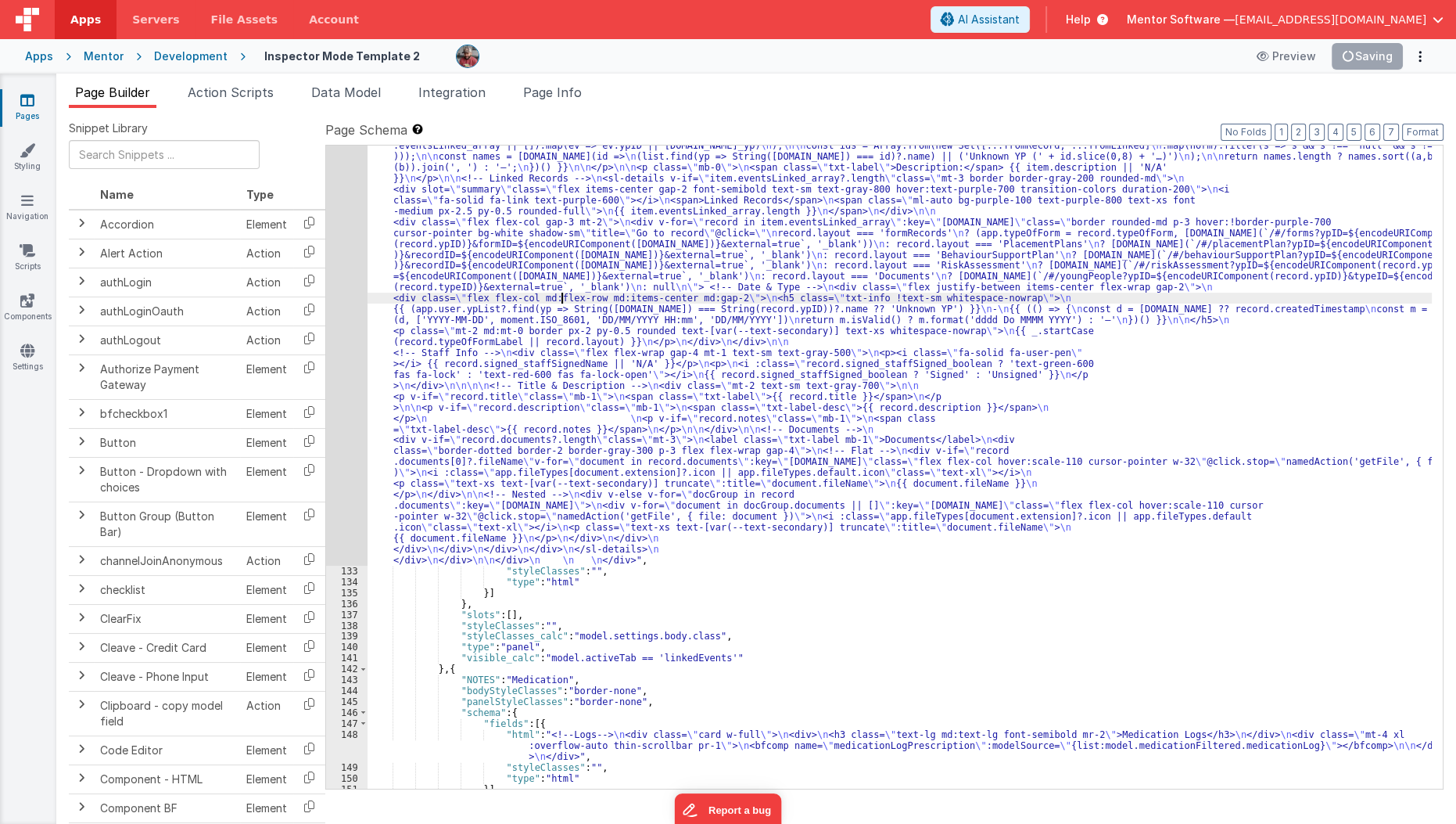
click at [561, 296] on div ""html" : "<!--Logs--> \n <div class= \" panel-white \" > \n <div> \n <h3 class=…" at bounding box center [900, 580] width 1065 height 1275
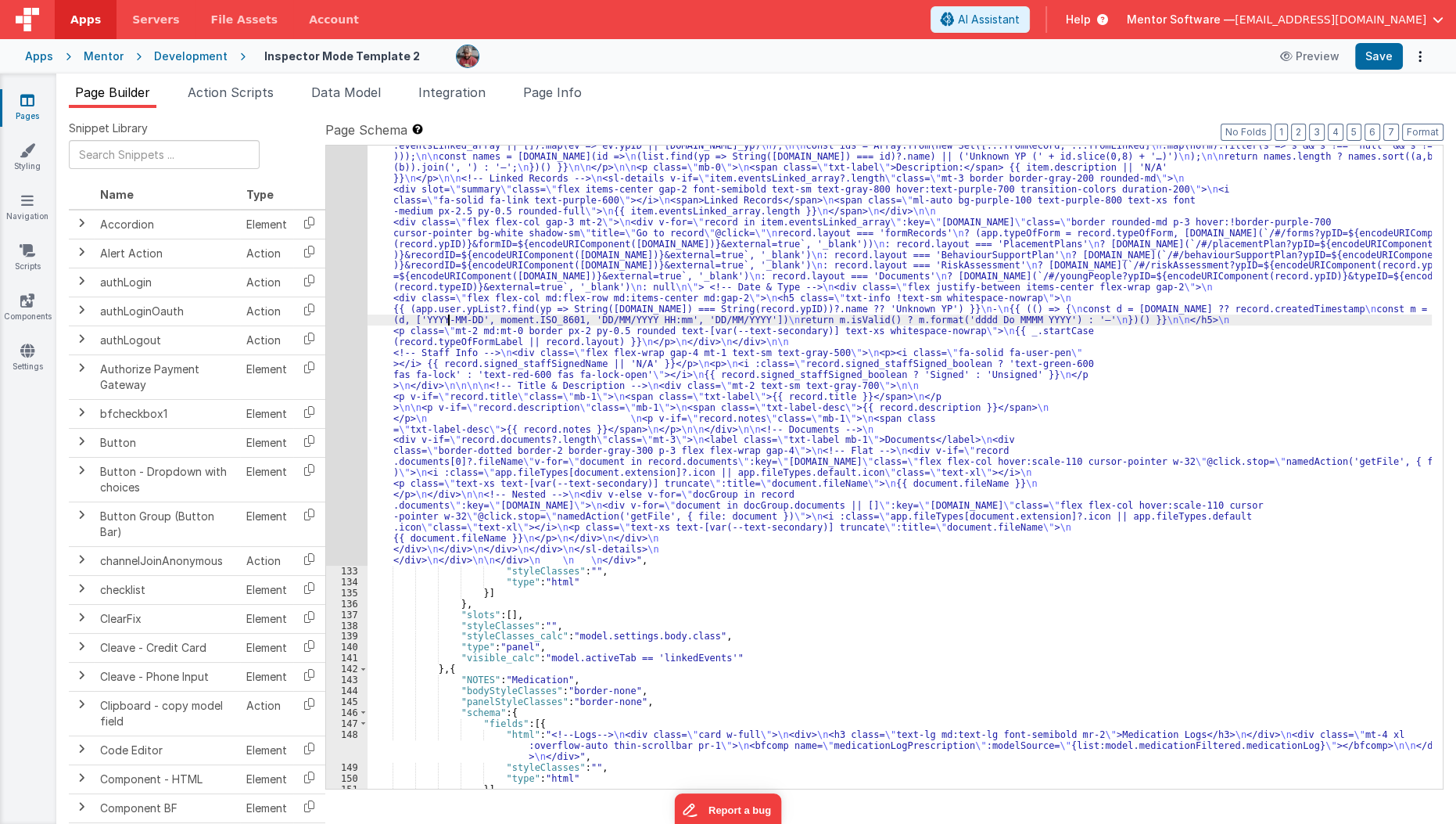
click at [450, 319] on div ""html" : "<!--Logs--> \n <div class= \" panel-white \" > \n <div> \n <h3 class=…" at bounding box center [900, 580] width 1065 height 1275
click at [338, 371] on div "132" at bounding box center [347, 254] width 41 height 622
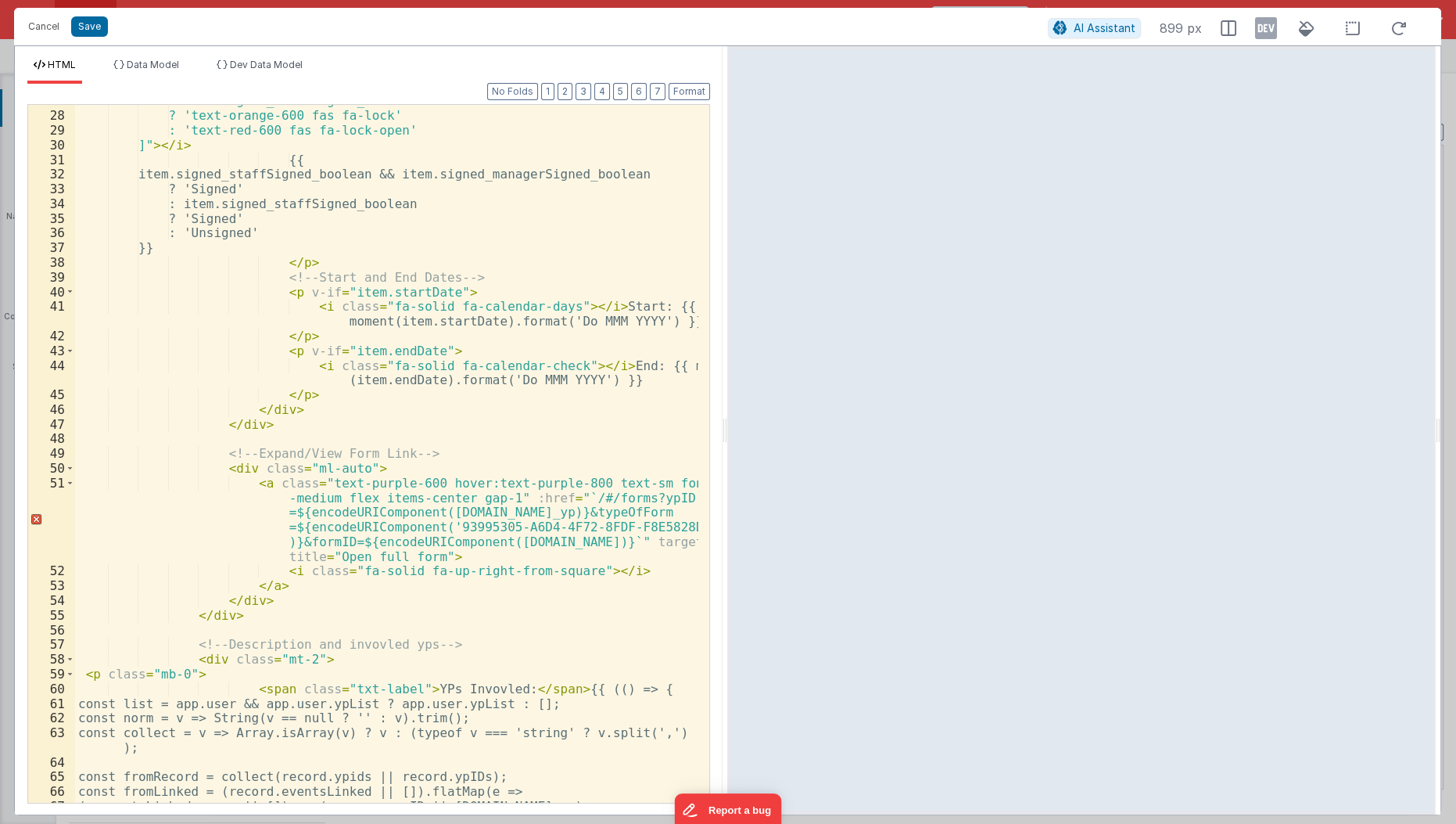
scroll to position [466, 0]
click at [338, 371] on div ": item.signed_staffSigned_boolean ? 'text-orange-600 fas fa-lock' : 'text-red-6…" at bounding box center [387, 458] width 625 height 729
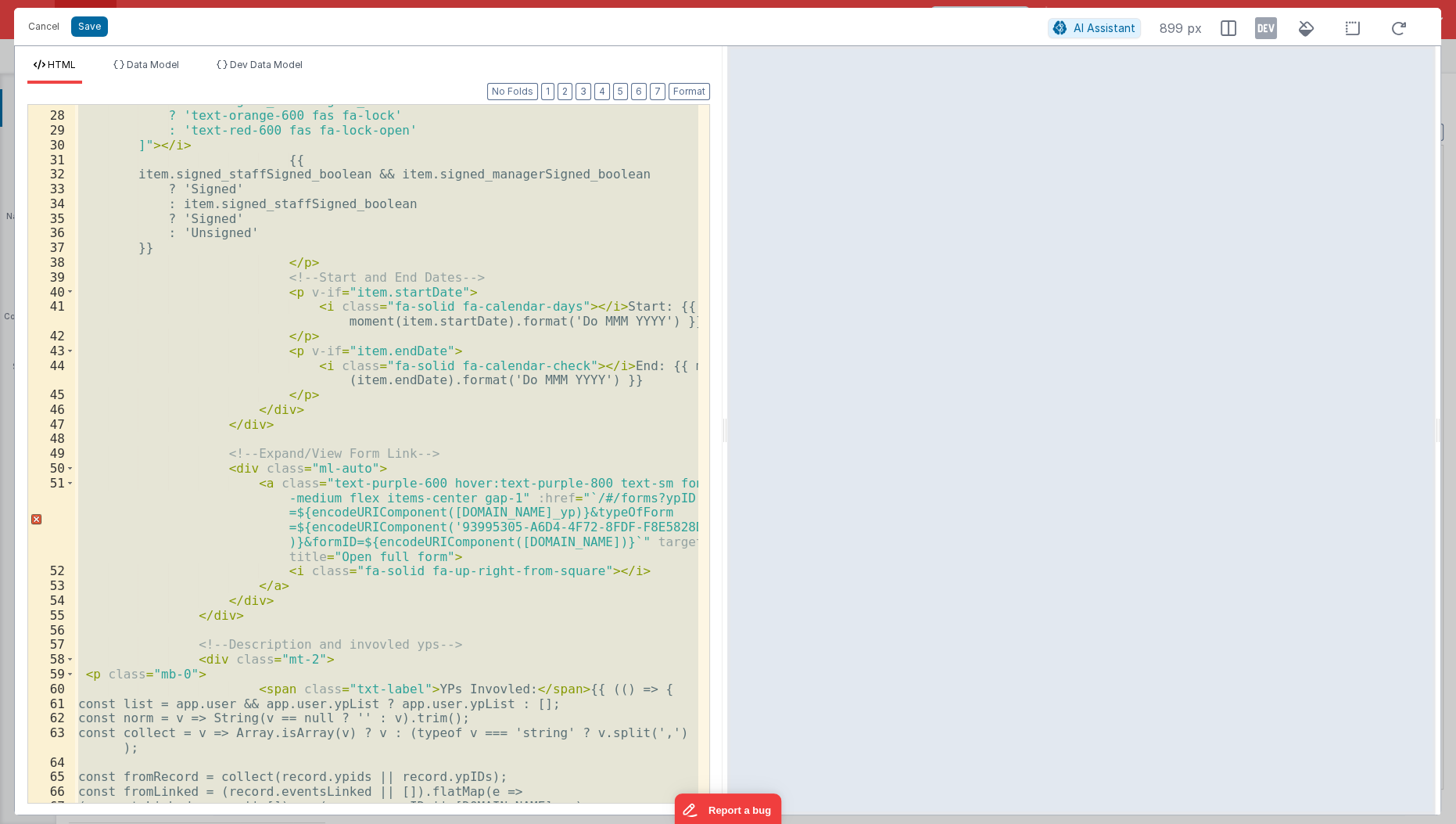
click at [217, 327] on div ": item.signed_staffSigned_boolean ? 'text-orange-600 fas fa-lock' : 'text-red-6…" at bounding box center [387, 453] width 624 height 698
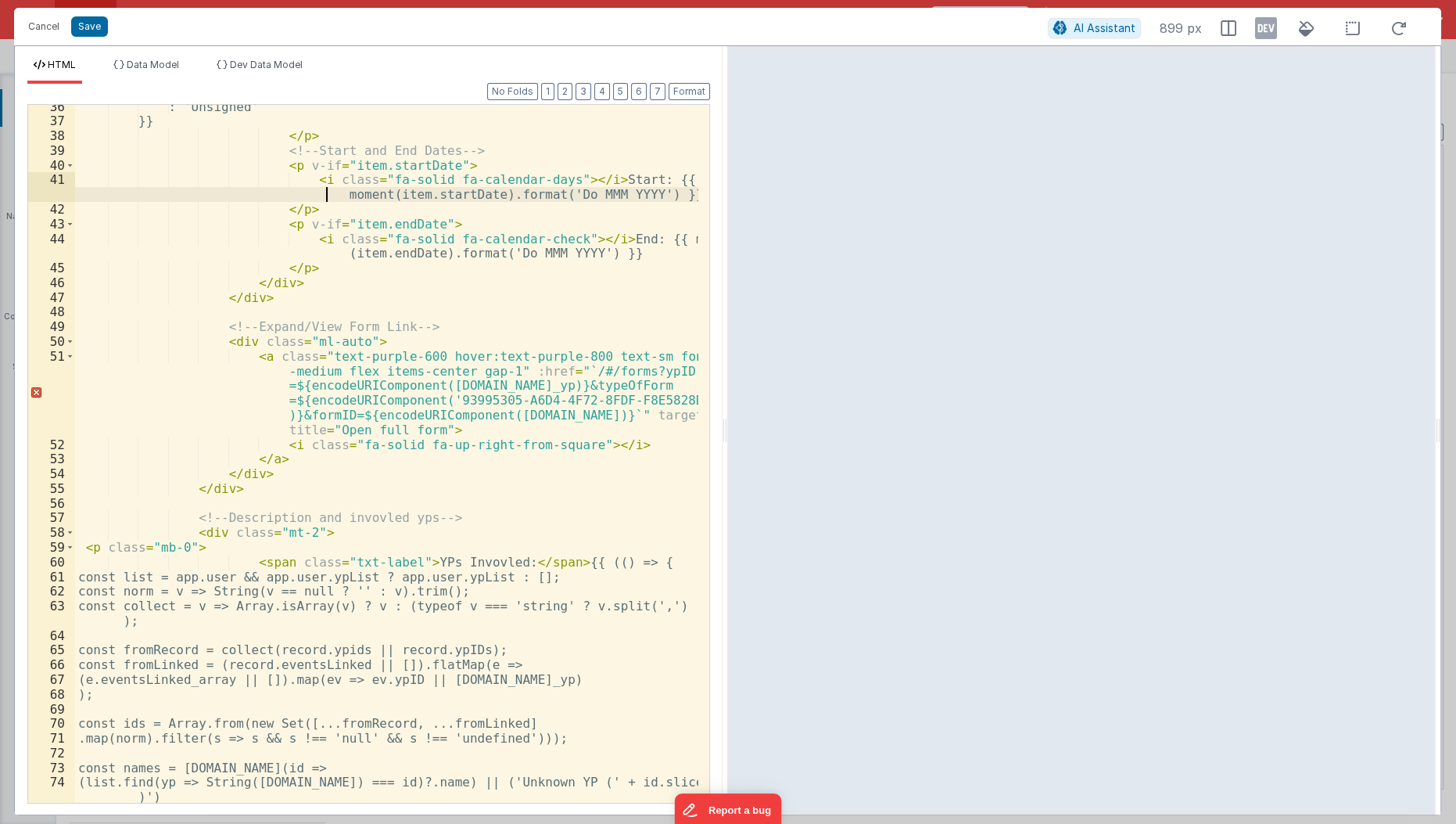
scroll to position [611, 0]
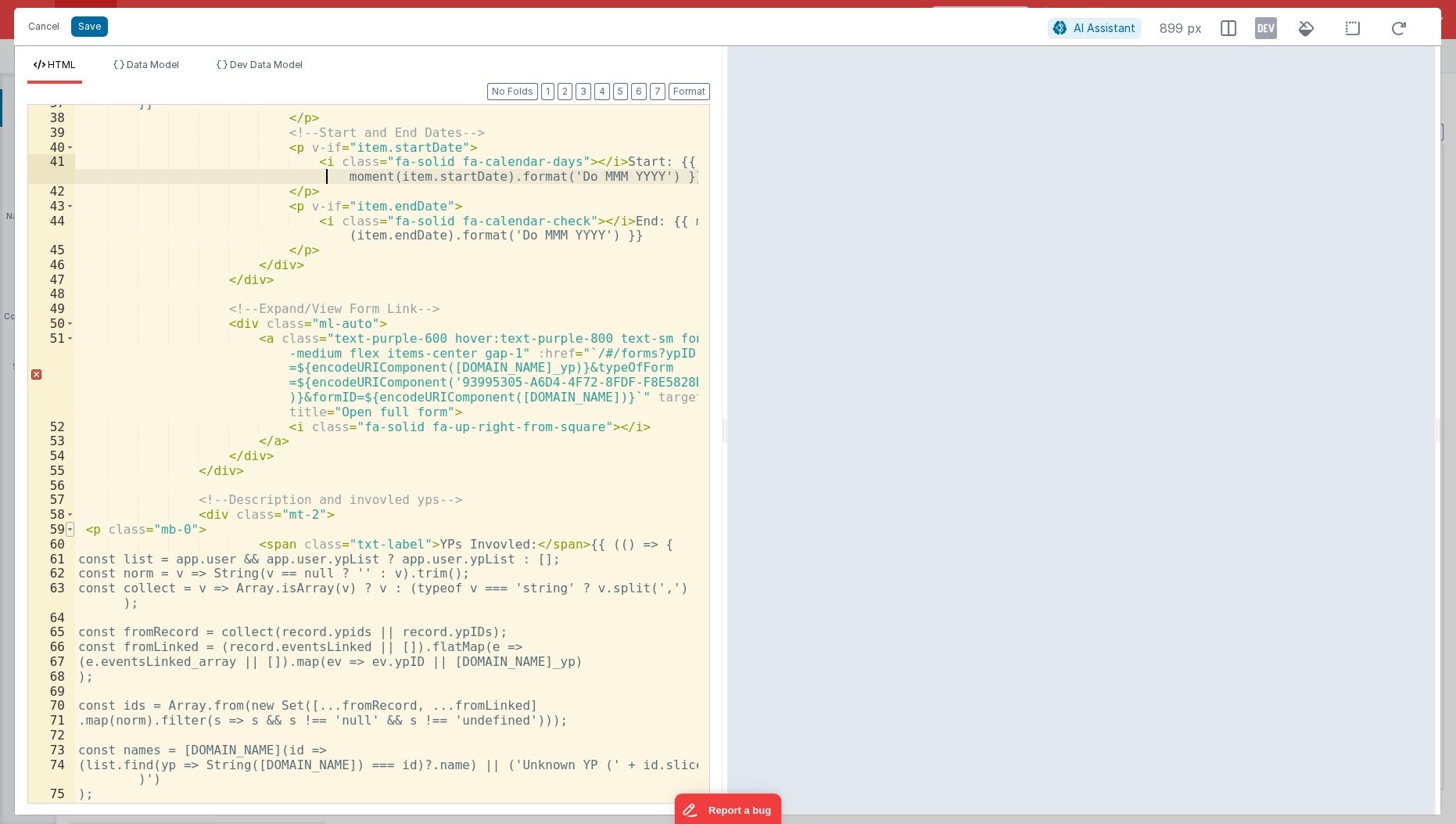
click at [67, 528] on span at bounding box center [70, 530] width 8 height 15
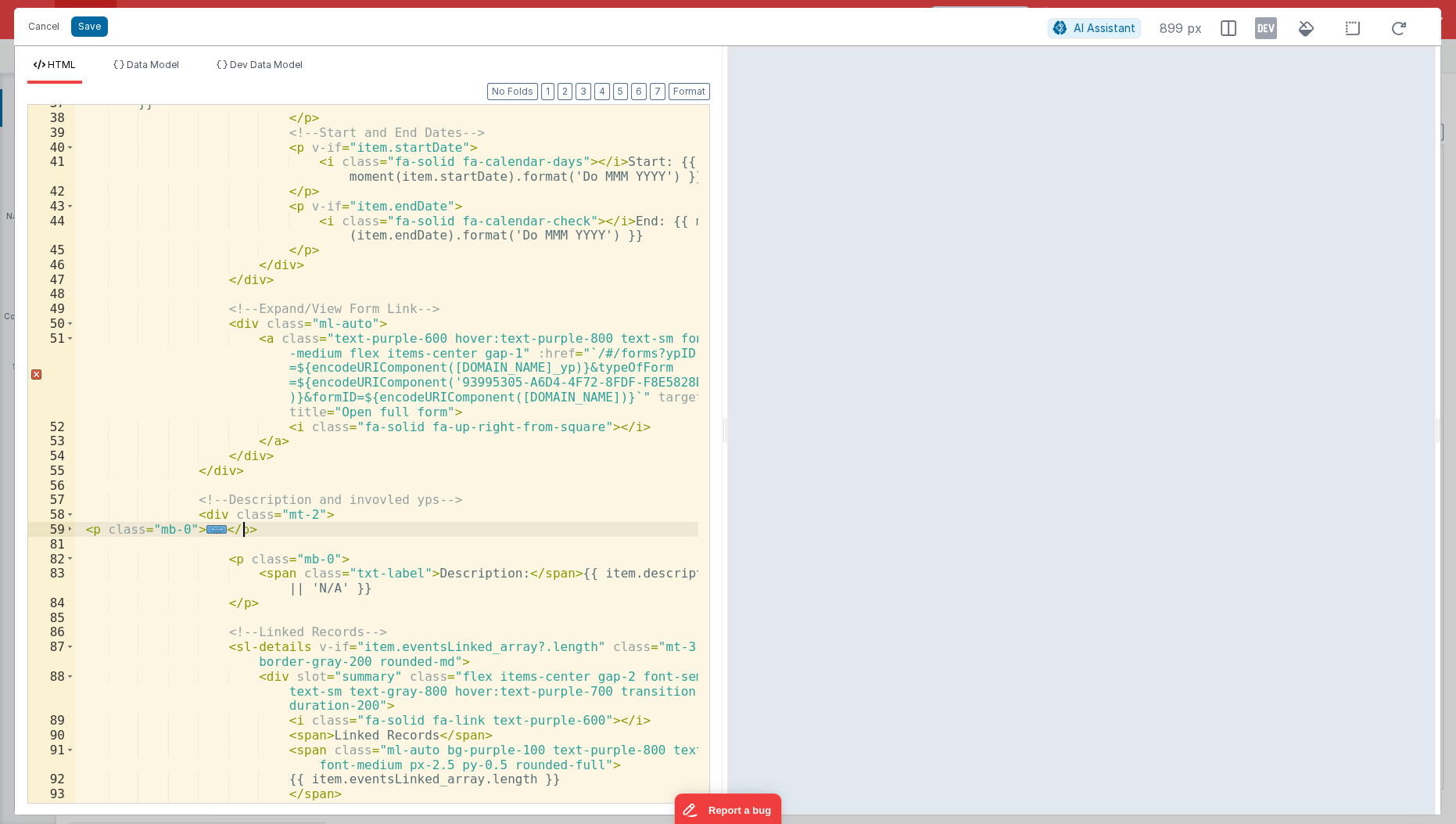
click at [286, 524] on div "}} </ p > <!-- Start and End Dates --> < p v-if = "item.startDate" > < i class …" at bounding box center [387, 460] width 625 height 729
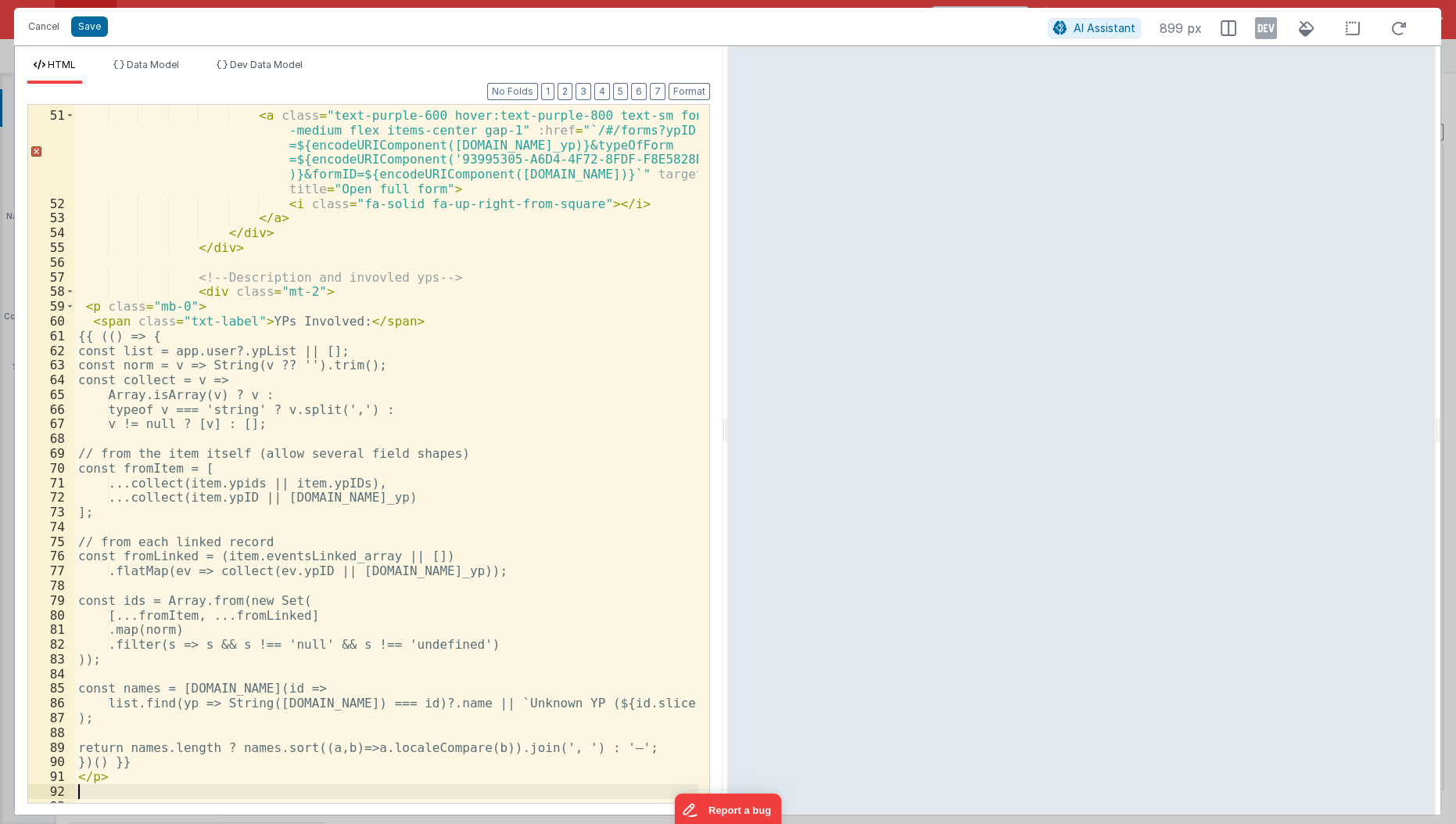
scroll to position [852, 0]
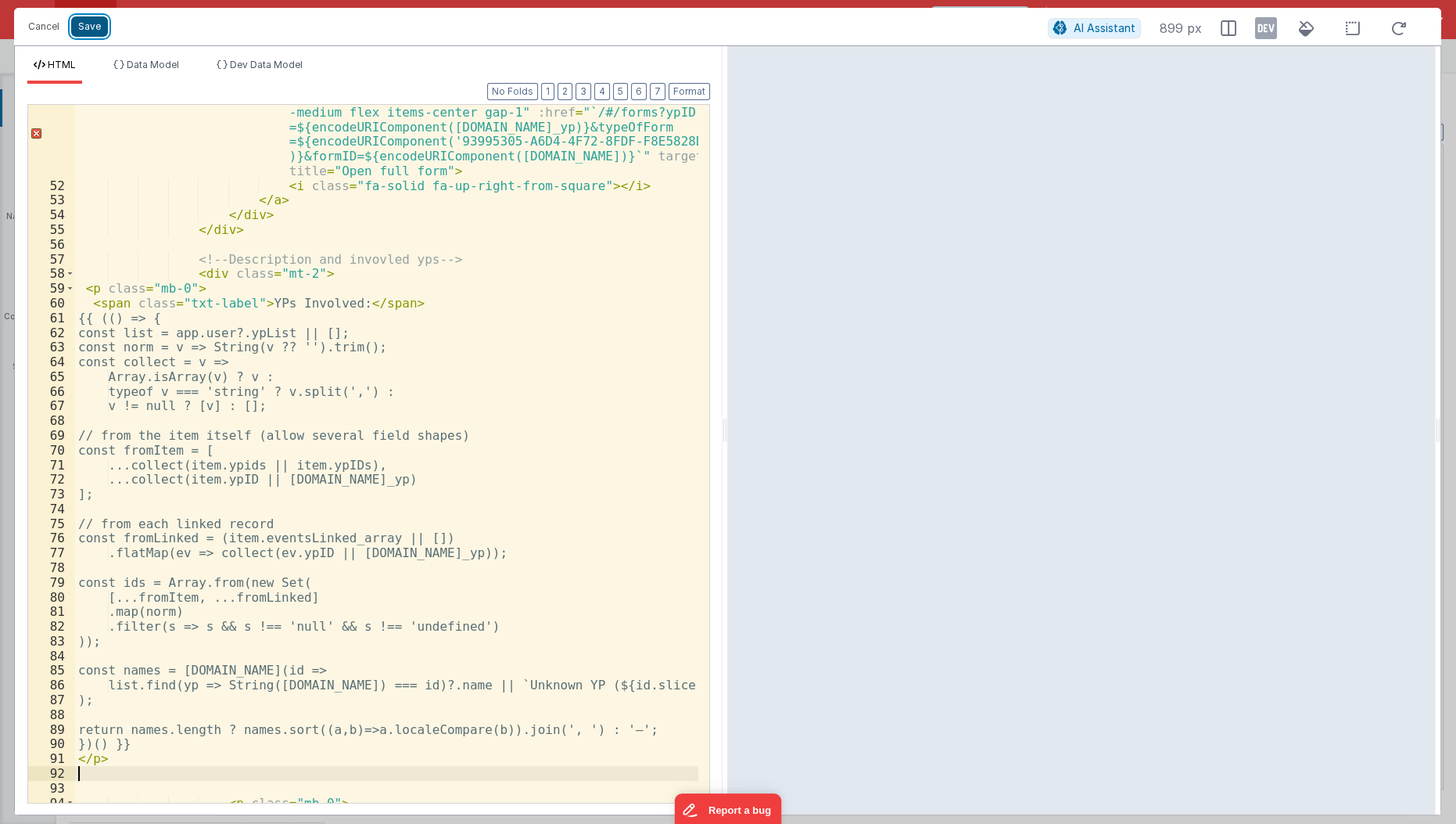
click at [94, 30] on button "Save" at bounding box center [89, 26] width 36 height 20
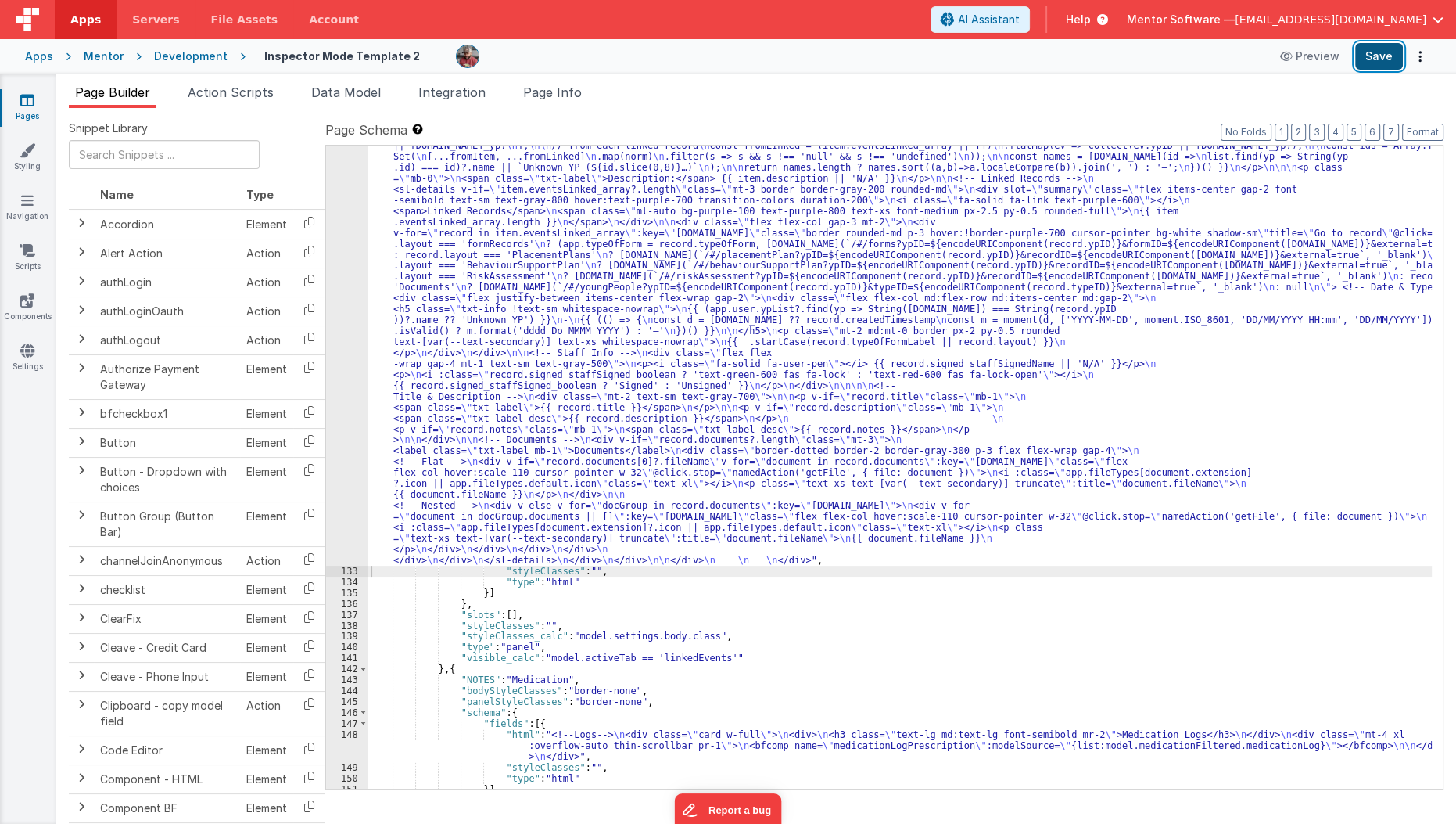
click at [1391, 49] on button "Save" at bounding box center [1379, 56] width 47 height 26
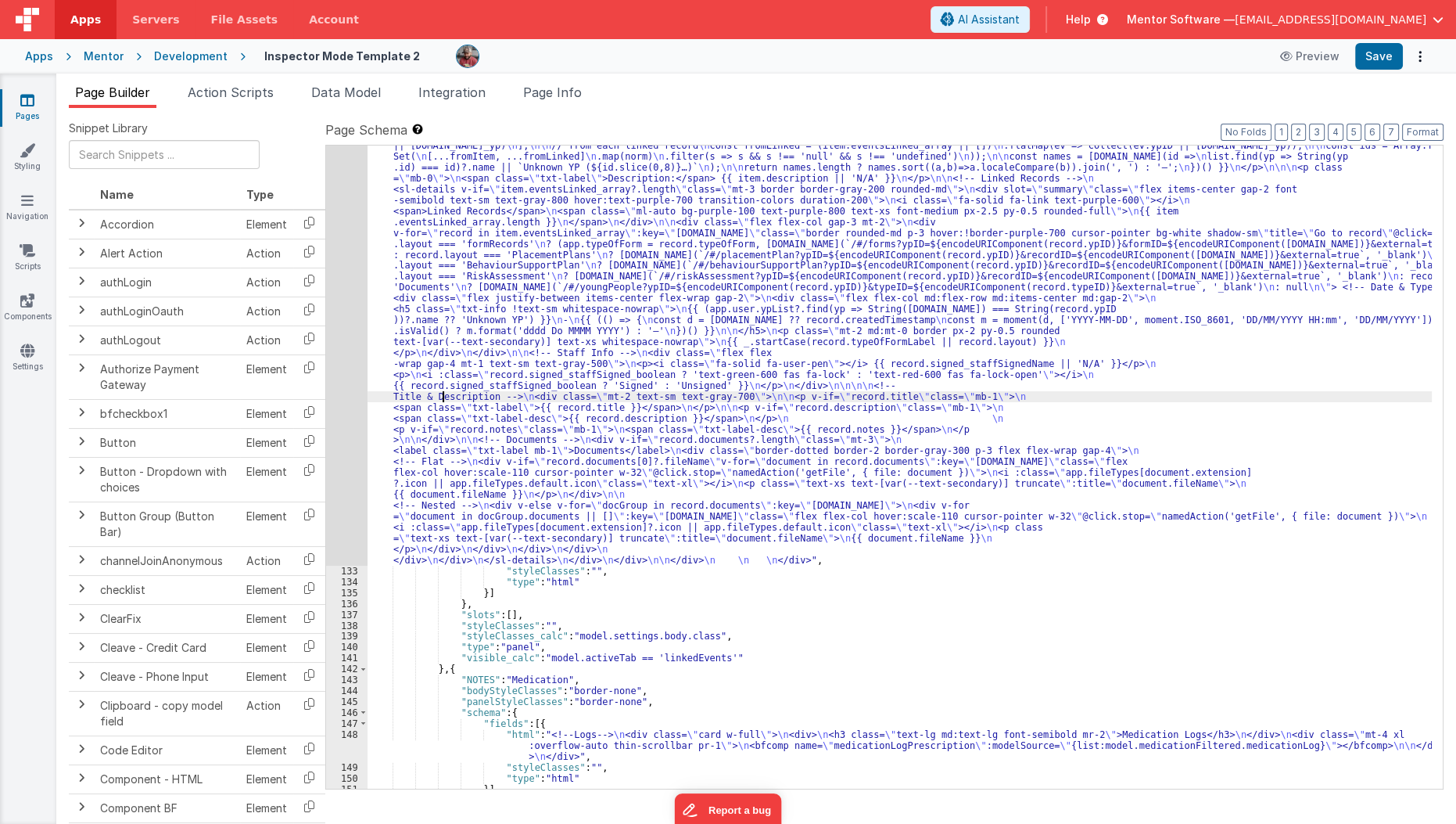
click at [442, 400] on div ""html" : "<!--Logs--> \n <div class= \" panel-white \" > \n <div> \n <h3 class=…" at bounding box center [900, 580] width 1065 height 1275
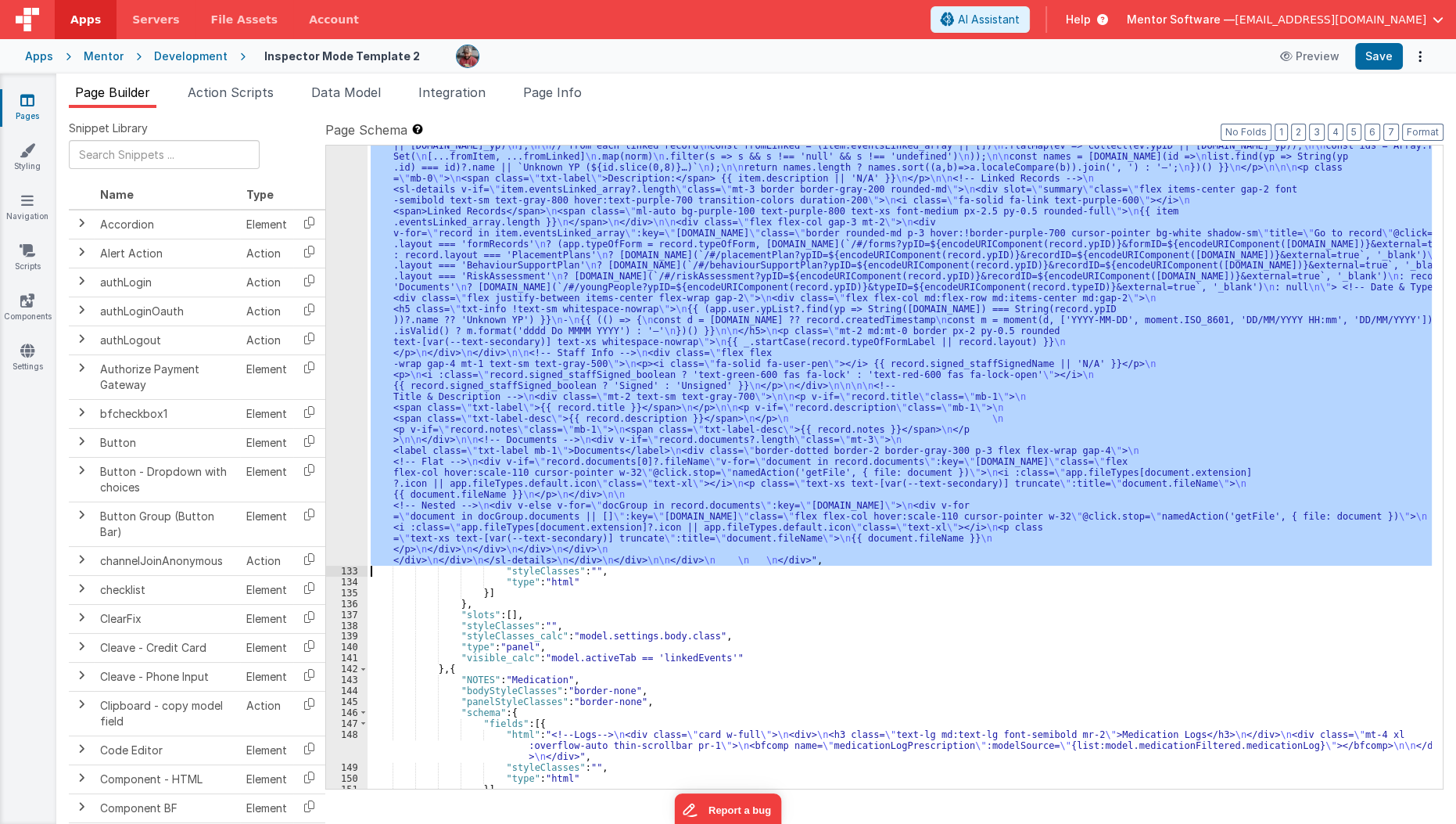
click at [349, 485] on div "132" at bounding box center [347, 254] width 41 height 622
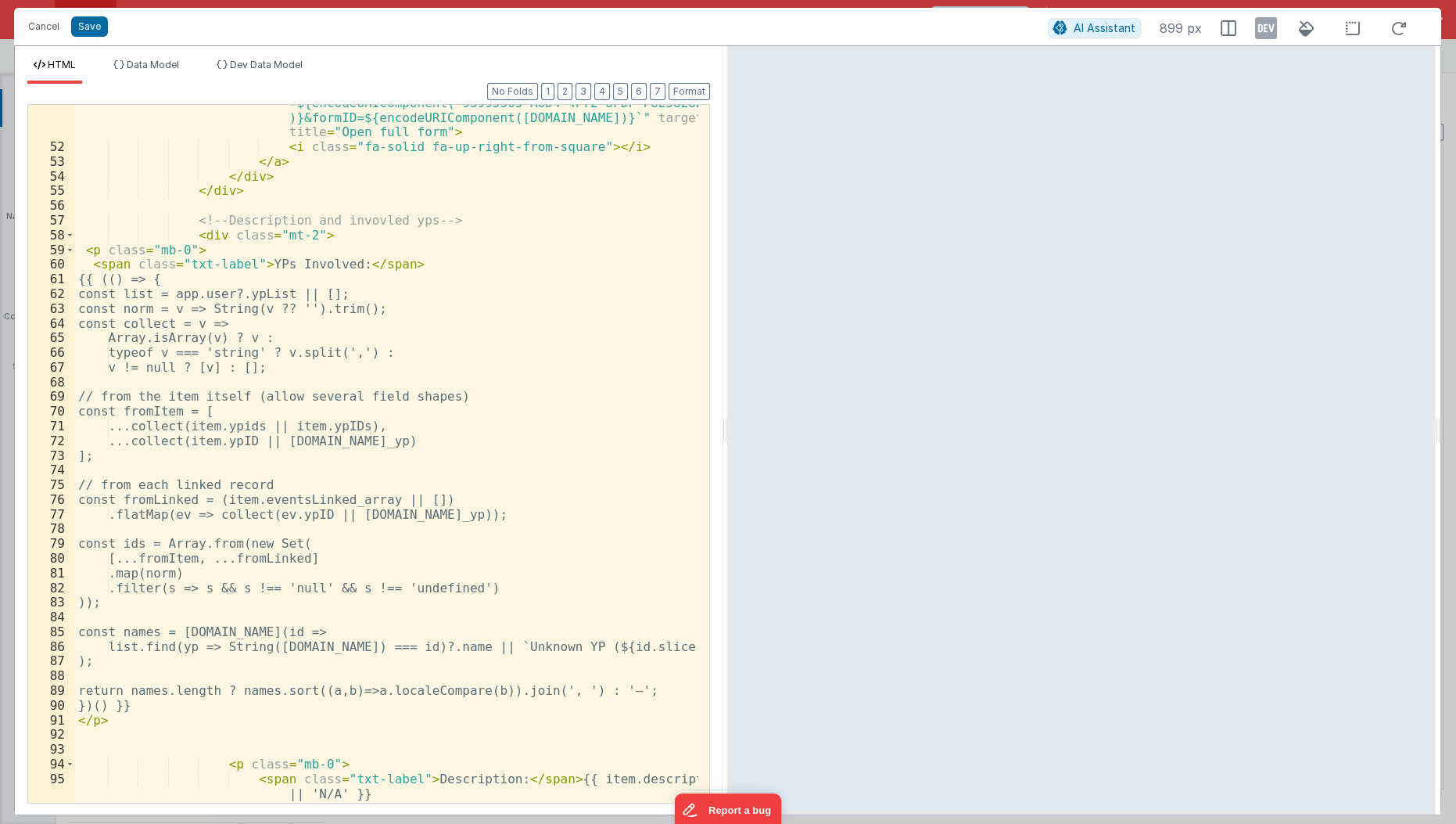
scroll to position [891, 0]
click at [455, 268] on div "< a class = "text-purple-600 hover:text-purple-800 text-sm font -medium flex it…" at bounding box center [387, 452] width 625 height 803
click at [164, 699] on div "< a class = "text-purple-600 hover:text-purple-800 text-sm font -medium flex it…" at bounding box center [387, 452] width 625 height 803
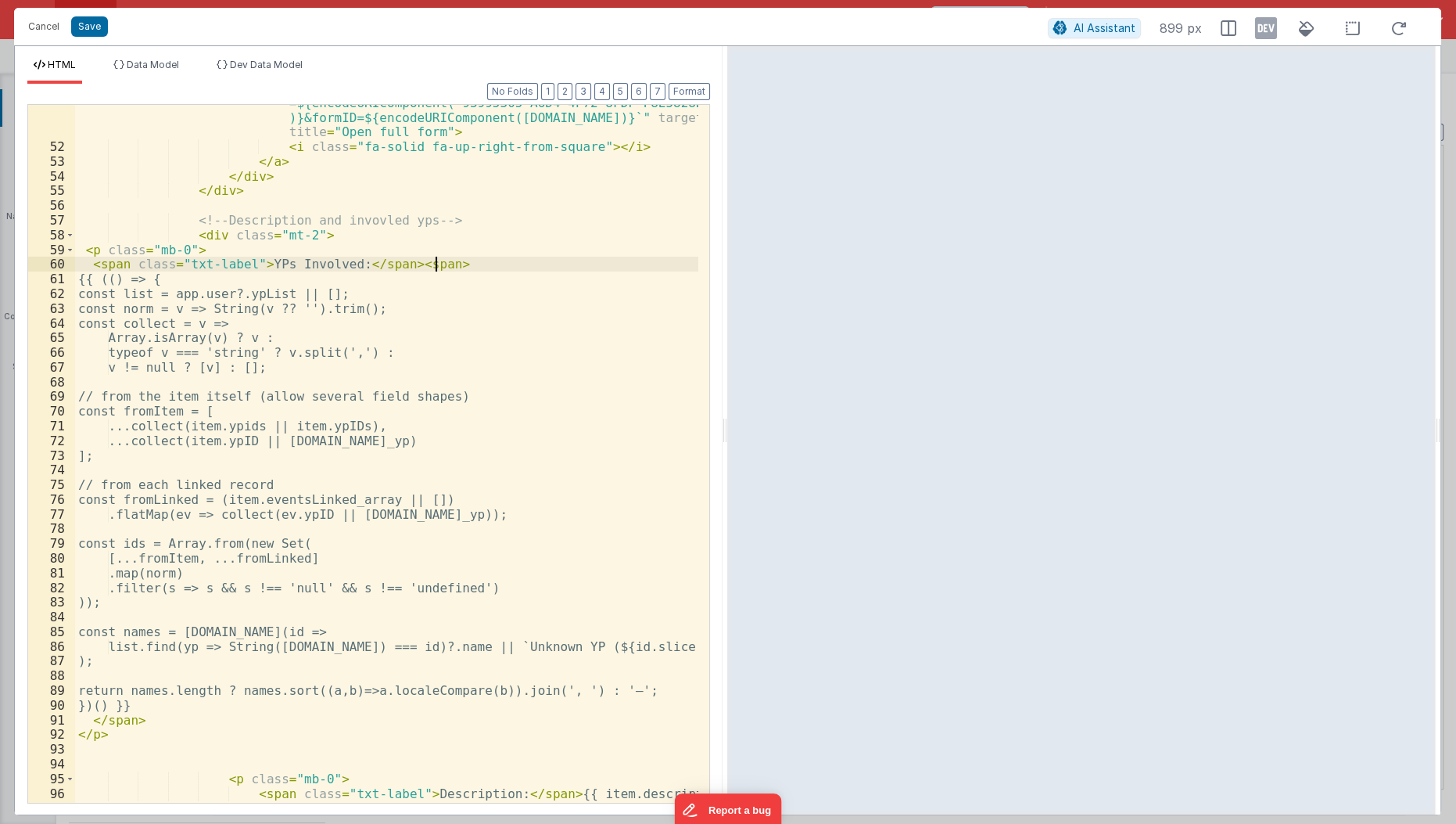
click at [434, 265] on div "< a class = "text-purple-600 hover:text-purple-800 text-sm font -medium flex it…" at bounding box center [387, 459] width 625 height 816
click at [67, 248] on span at bounding box center [70, 250] width 8 height 15
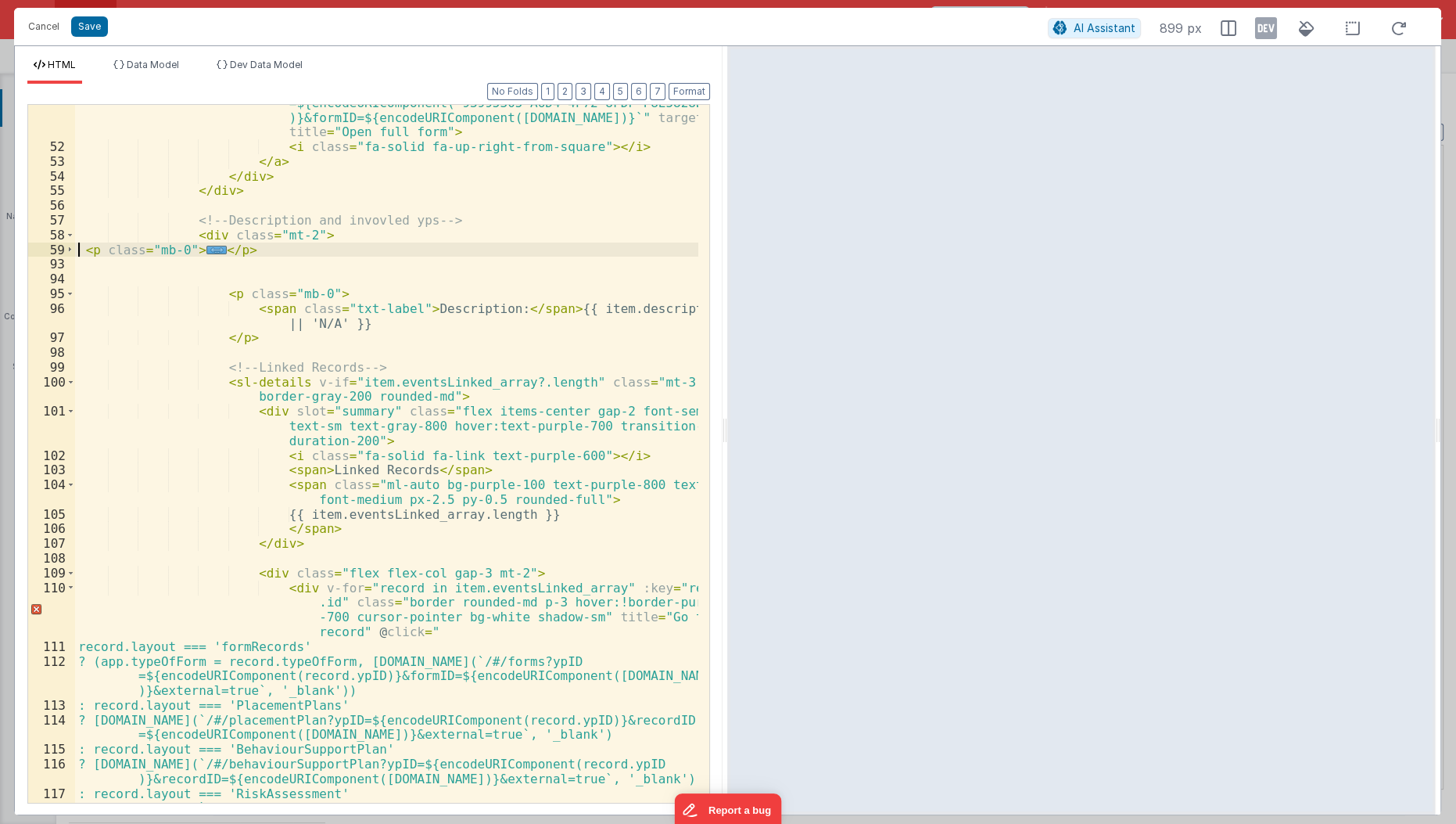
click at [79, 248] on div "< a class = "text-purple-600 hover:text-purple-800 text-sm font -medium flex it…" at bounding box center [387, 459] width 625 height 816
click at [283, 245] on div "< a class = "text-purple-600 hover:text-purple-800 text-sm font -medium flex it…" at bounding box center [387, 453] width 624 height 698
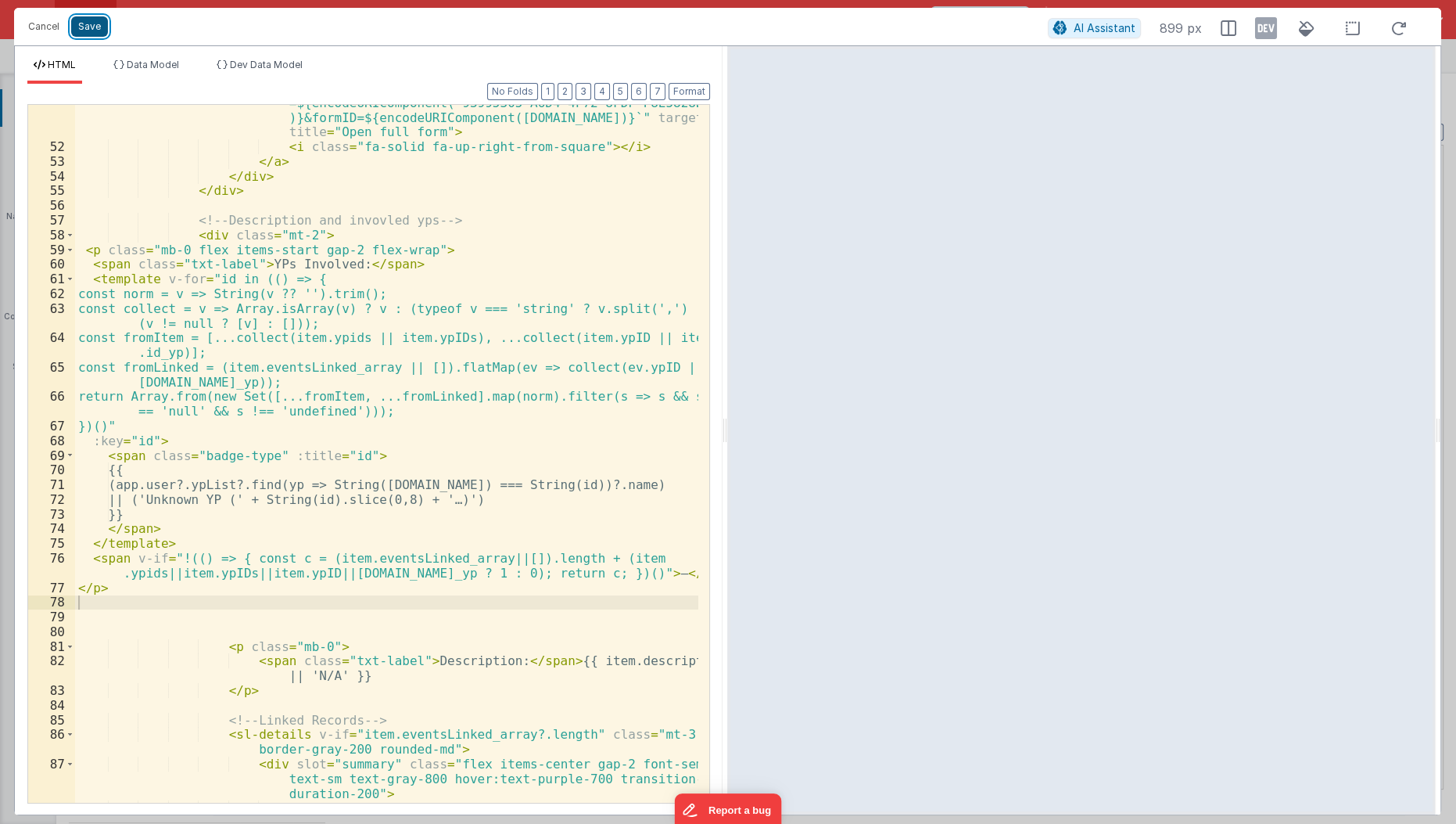
click at [86, 22] on button "Save" at bounding box center [89, 26] width 36 height 20
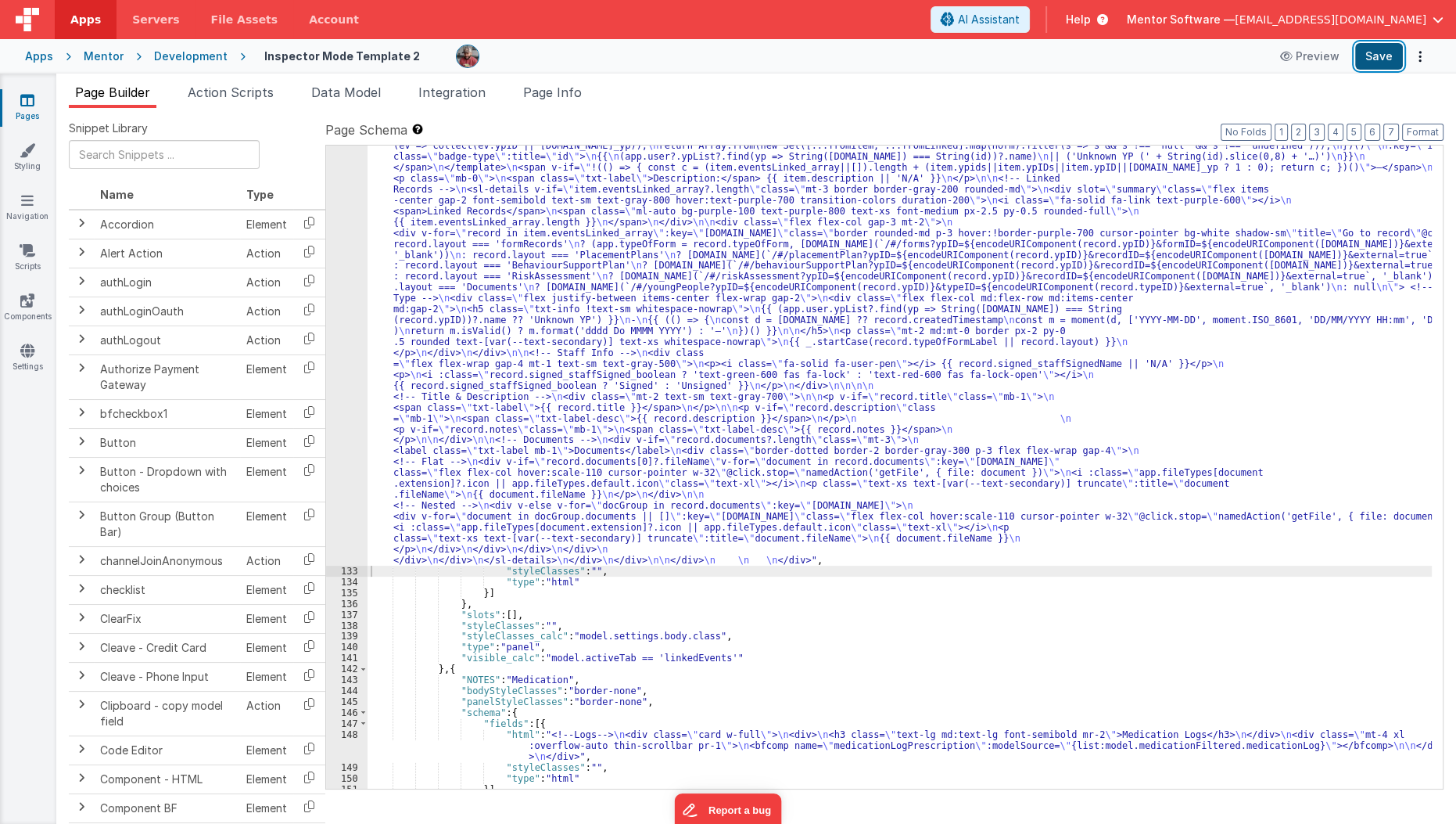
click at [1380, 54] on button "Save" at bounding box center [1379, 56] width 47 height 26
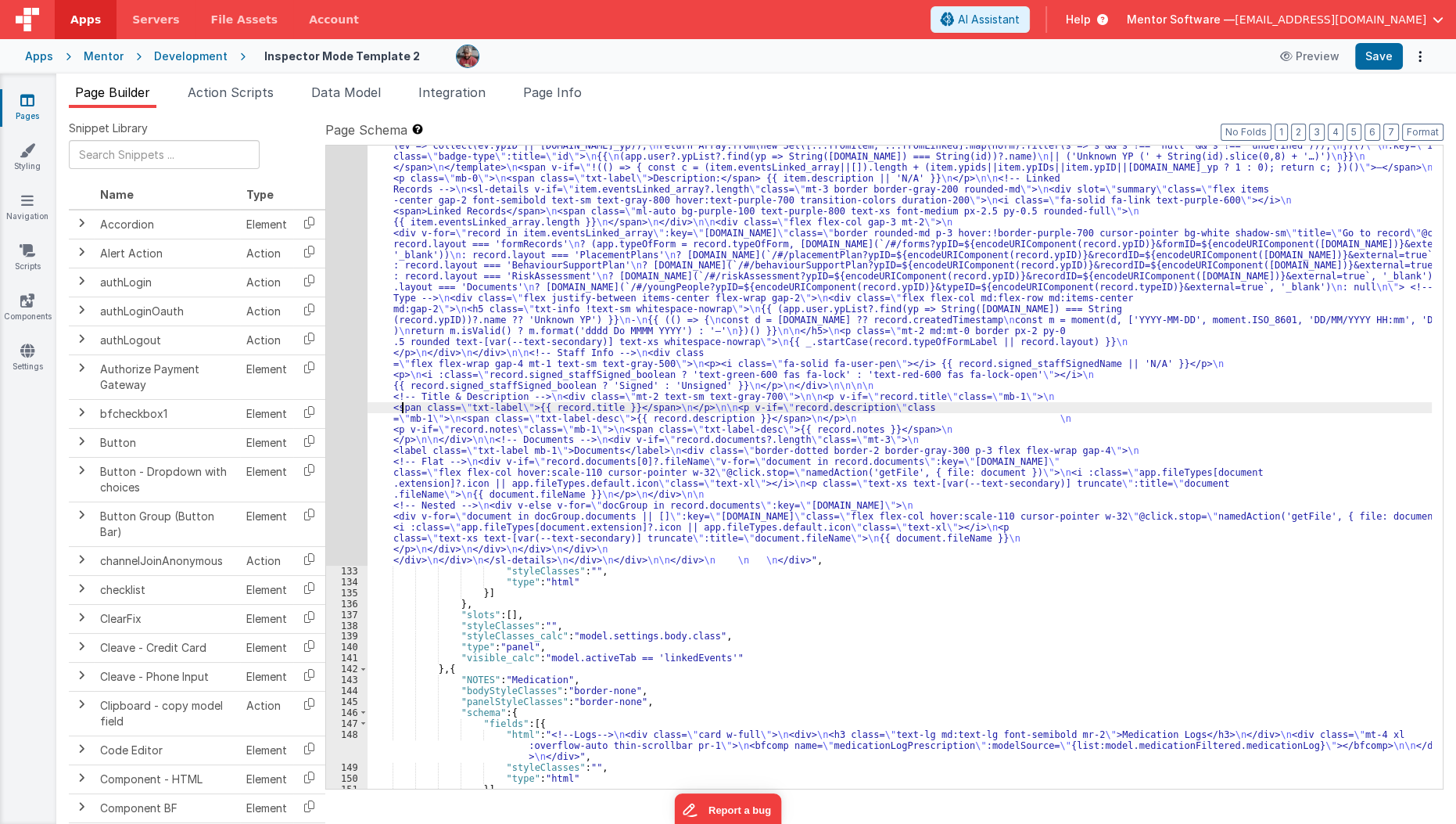
click at [404, 407] on div ""html" : "<!--Logs--> \n <div class= \" panel-white \" > \n <div> \n <h3 class=…" at bounding box center [900, 580] width 1065 height 1275
click at [343, 436] on div "132" at bounding box center [347, 254] width 41 height 622
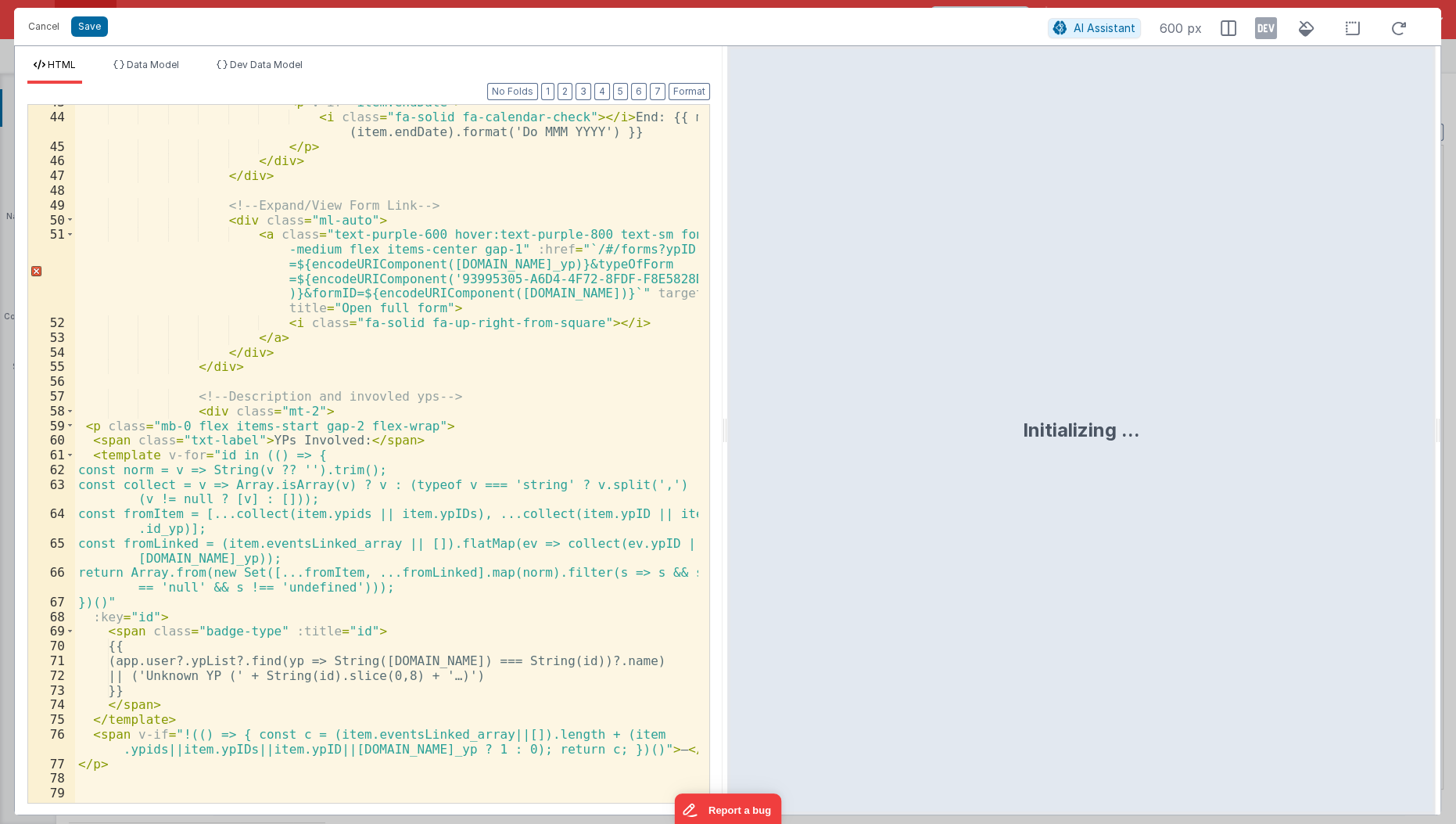
scroll to position [718, 0]
click at [215, 625] on div "< p v-if = "item.endDate" > < i class = "fa-solid fa-calendar-check" > </ i > E…" at bounding box center [387, 456] width 625 height 729
click at [206, 622] on div "< p v-if = "item.endDate" > < i class = "fa-solid fa-calendar-check" > </ i > E…" at bounding box center [387, 453] width 624 height 698
click at [206, 622] on div "< p v-if = "item.endDate" > < i class = "fa-solid fa-calendar-check" > </ i > E…" at bounding box center [387, 456] width 625 height 729
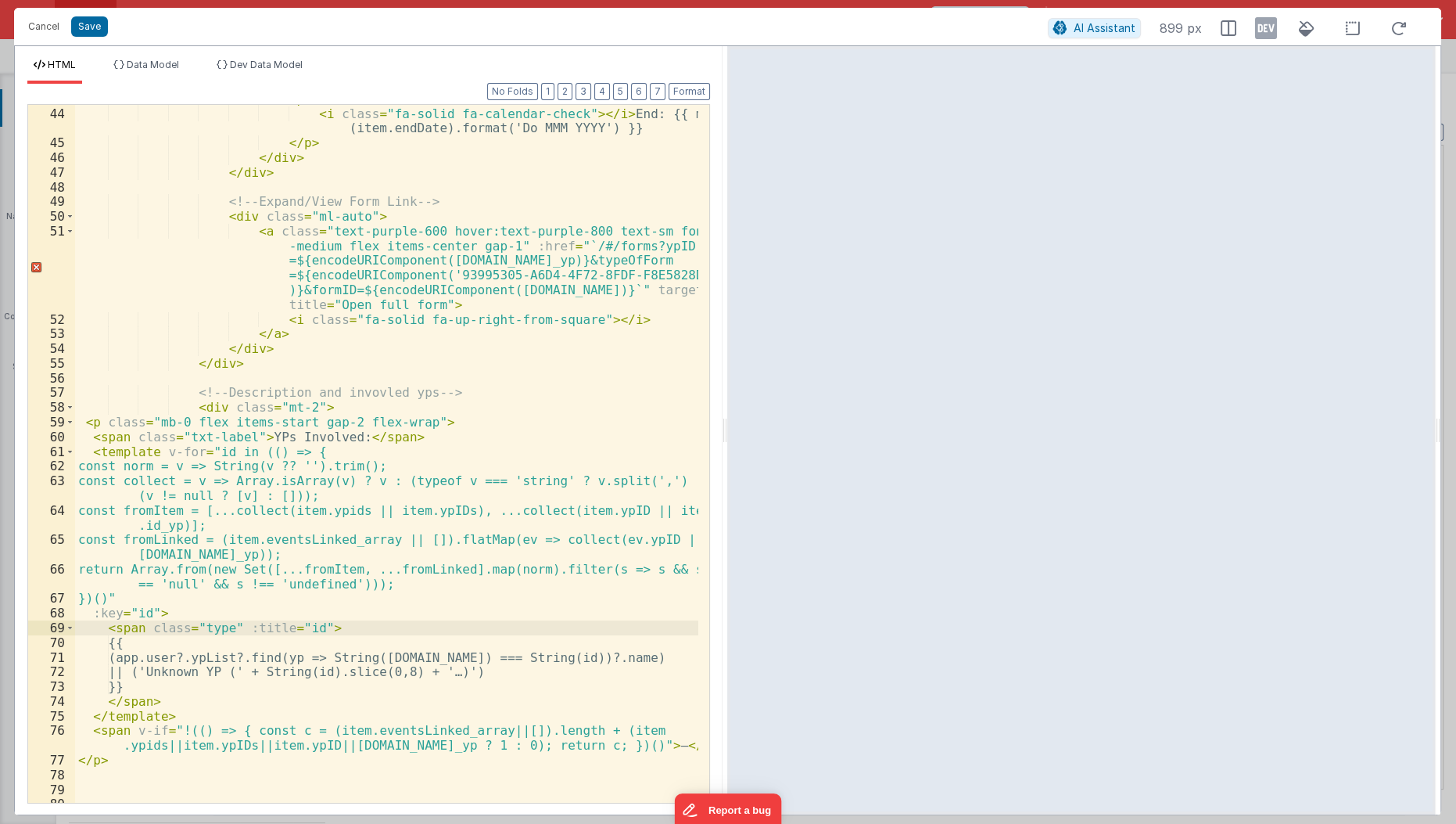
click at [219, 630] on div "< p v-if = "item.endDate" > < i class = "fa-solid fa-calendar-check" > </ i > E…" at bounding box center [387, 456] width 625 height 729
click at [95, 29] on button "Save" at bounding box center [89, 26] width 36 height 20
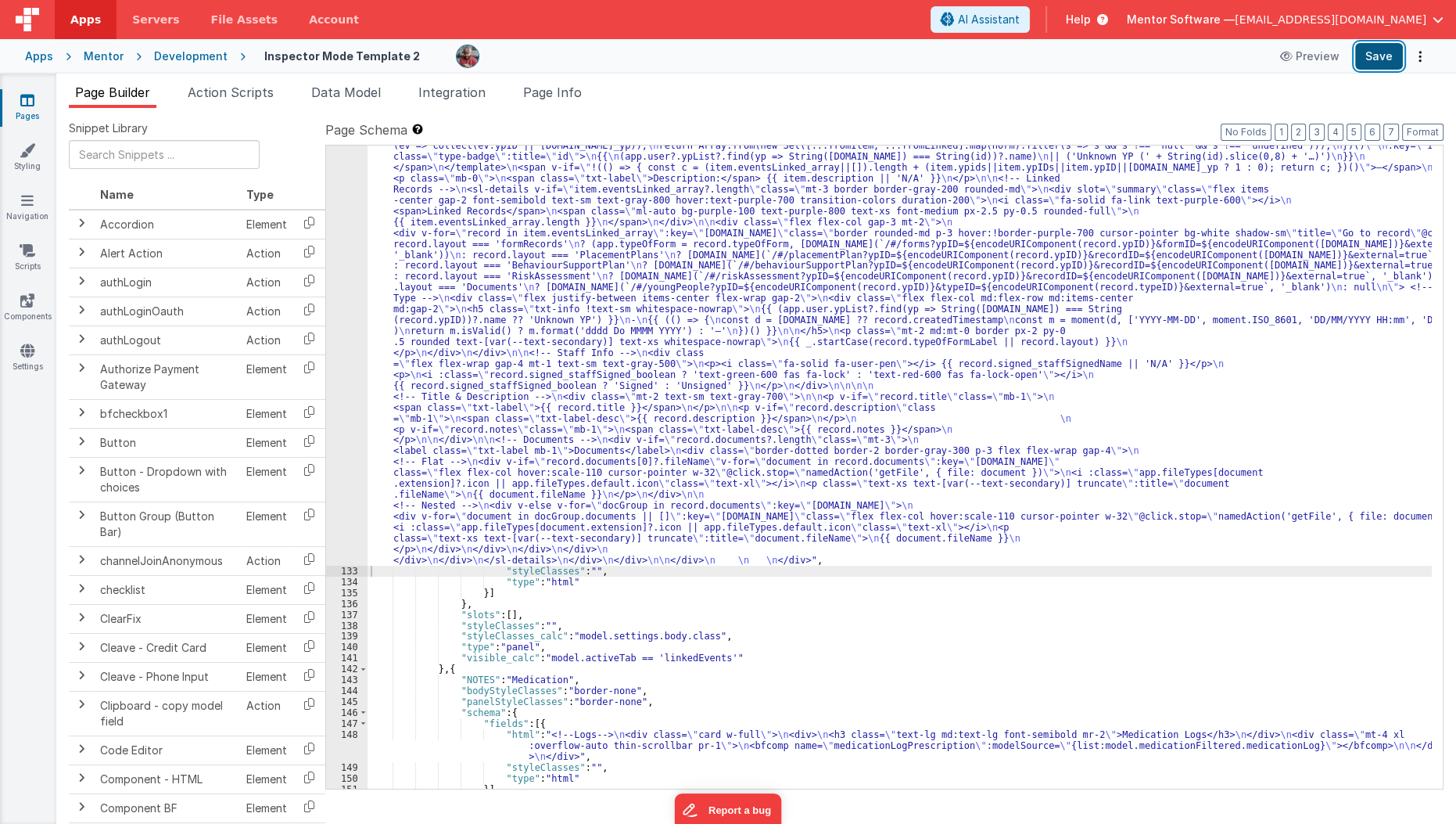
click at [1376, 58] on button "Save" at bounding box center [1379, 56] width 47 height 26
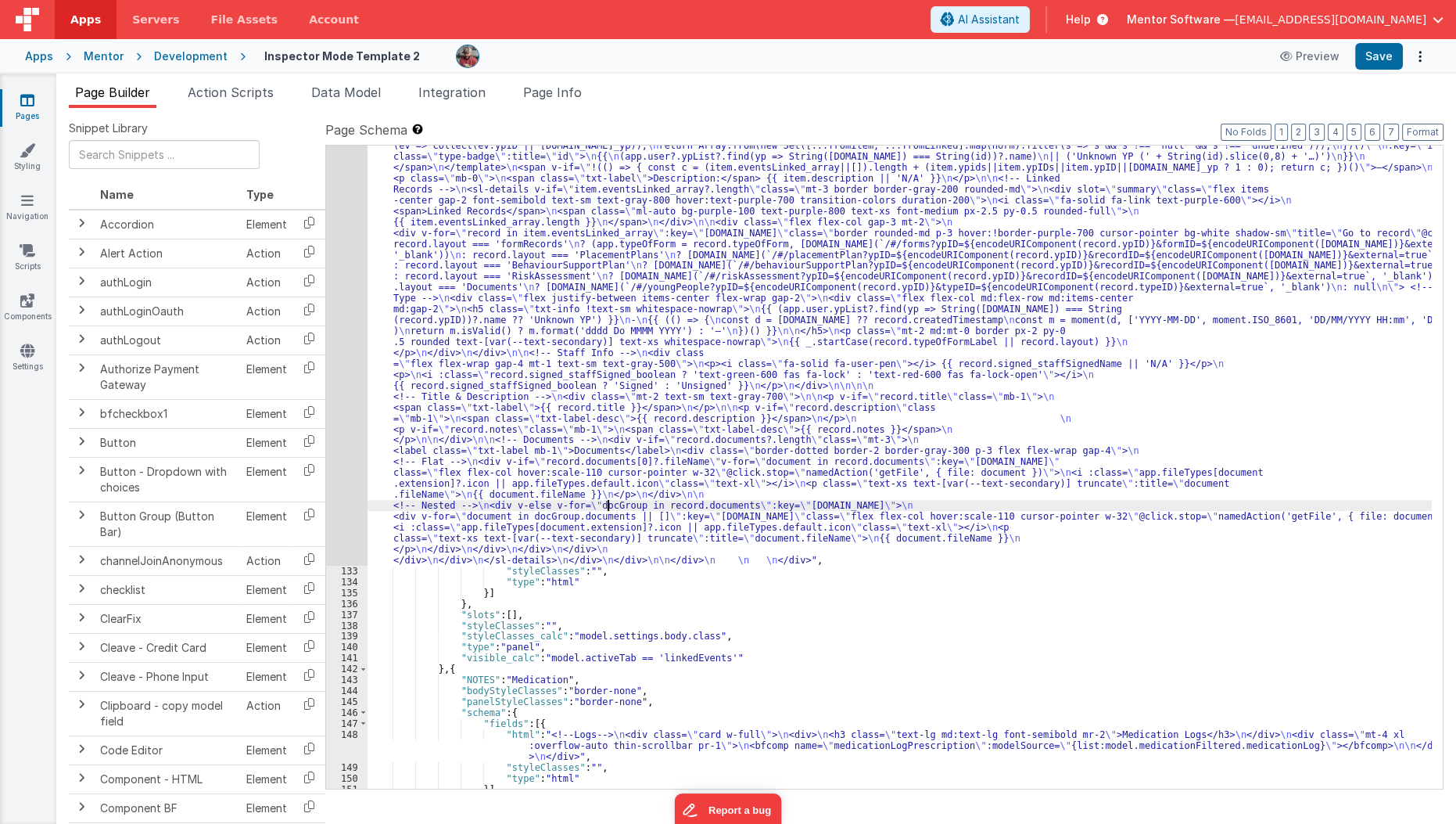
click at [607, 509] on div ""html" : "<!--Logs--> \n <div class= \" panel-white \" > \n <div> \n <h3 class=…" at bounding box center [900, 580] width 1065 height 1275
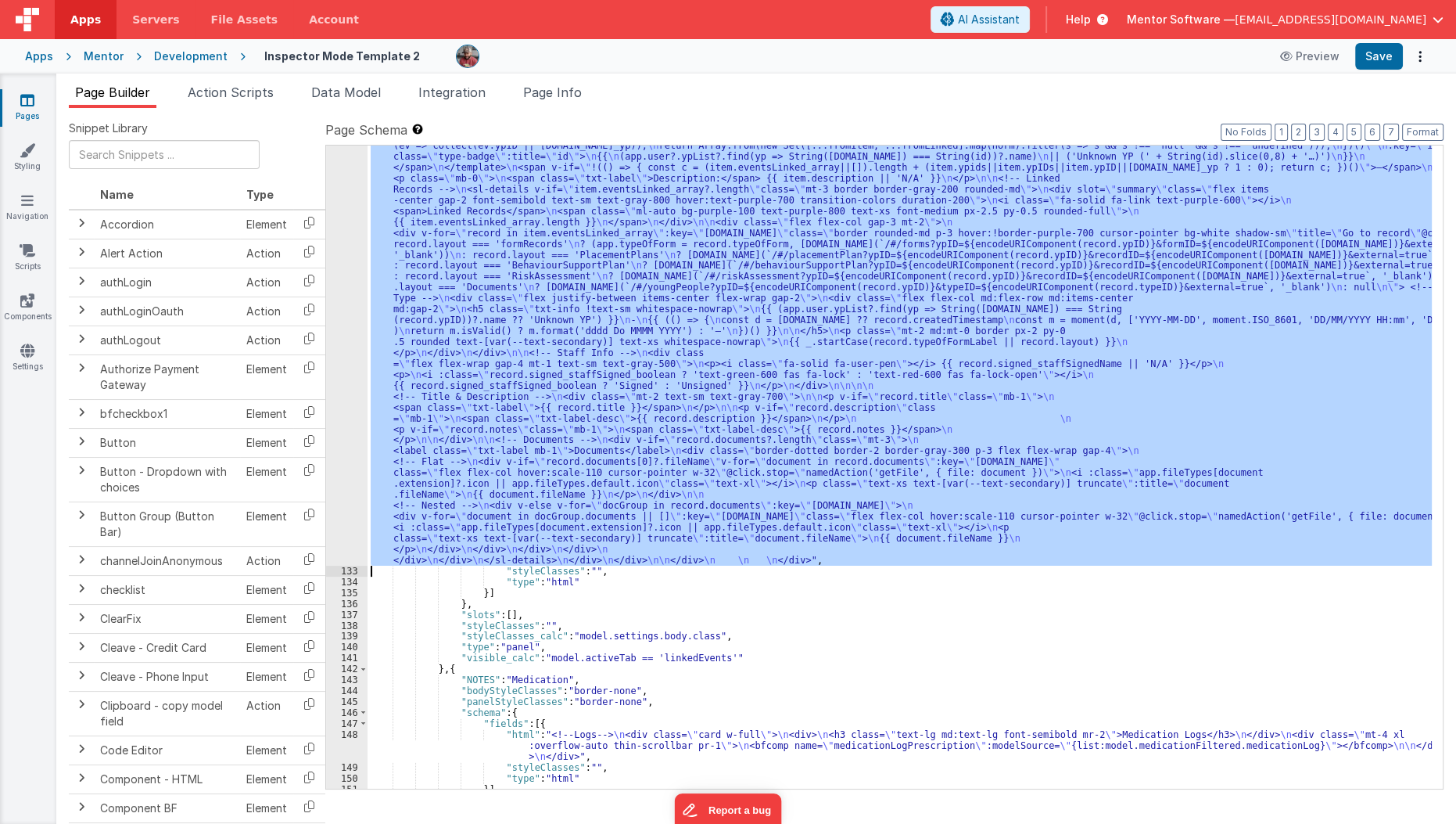
click at [343, 534] on div "132" at bounding box center [347, 254] width 41 height 622
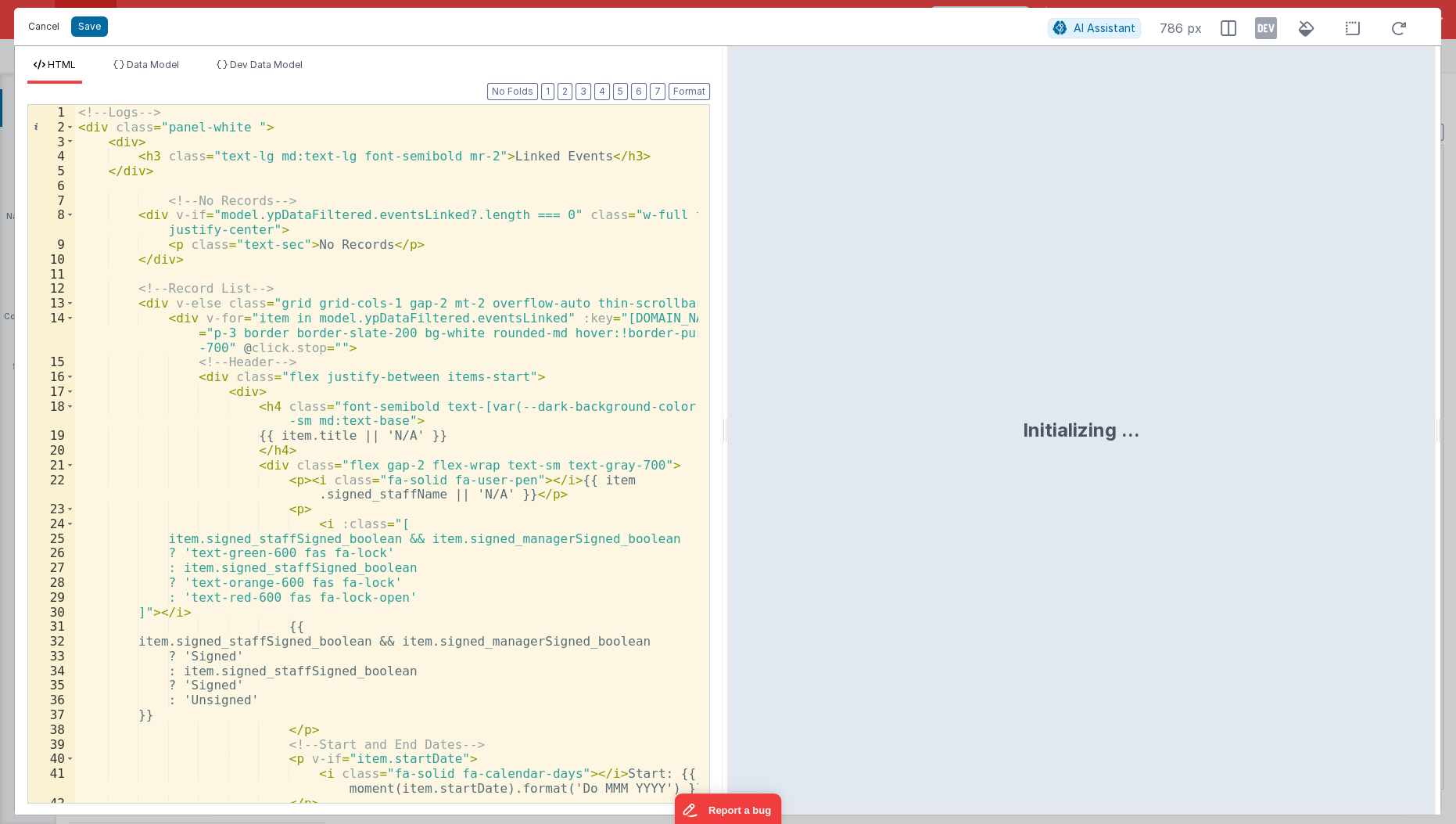
click at [44, 33] on button "Cancel" at bounding box center [43, 26] width 47 height 22
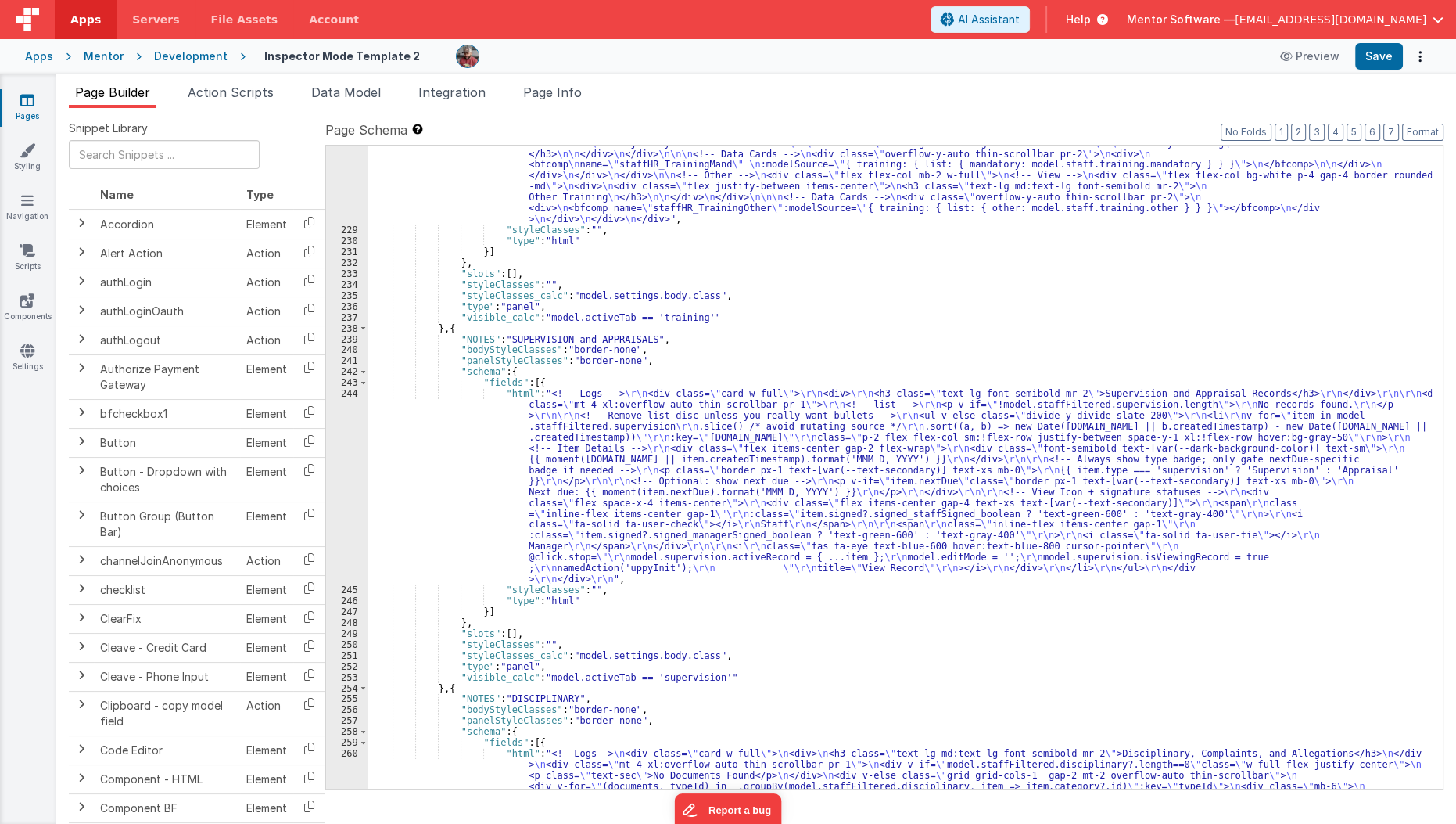
scroll to position [4973, 0]
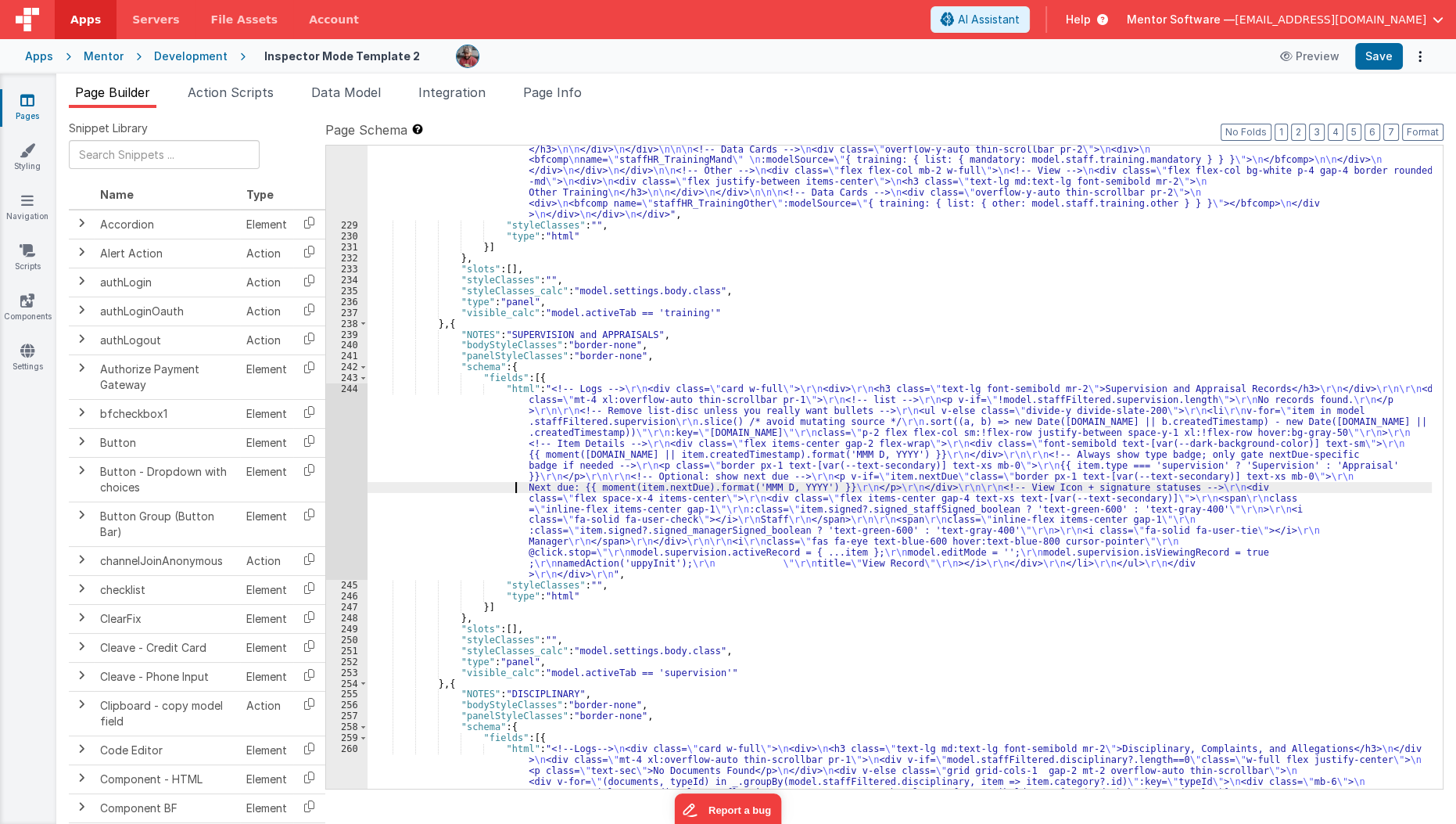
click at [468, 482] on div ""html" : "<!-- Mandatory --> \n <div class= \" flex flex-col mb-2 w-full \" > \…" at bounding box center [900, 645] width 1065 height 1046
click at [336, 495] on div "244" at bounding box center [347, 481] width 41 height 196
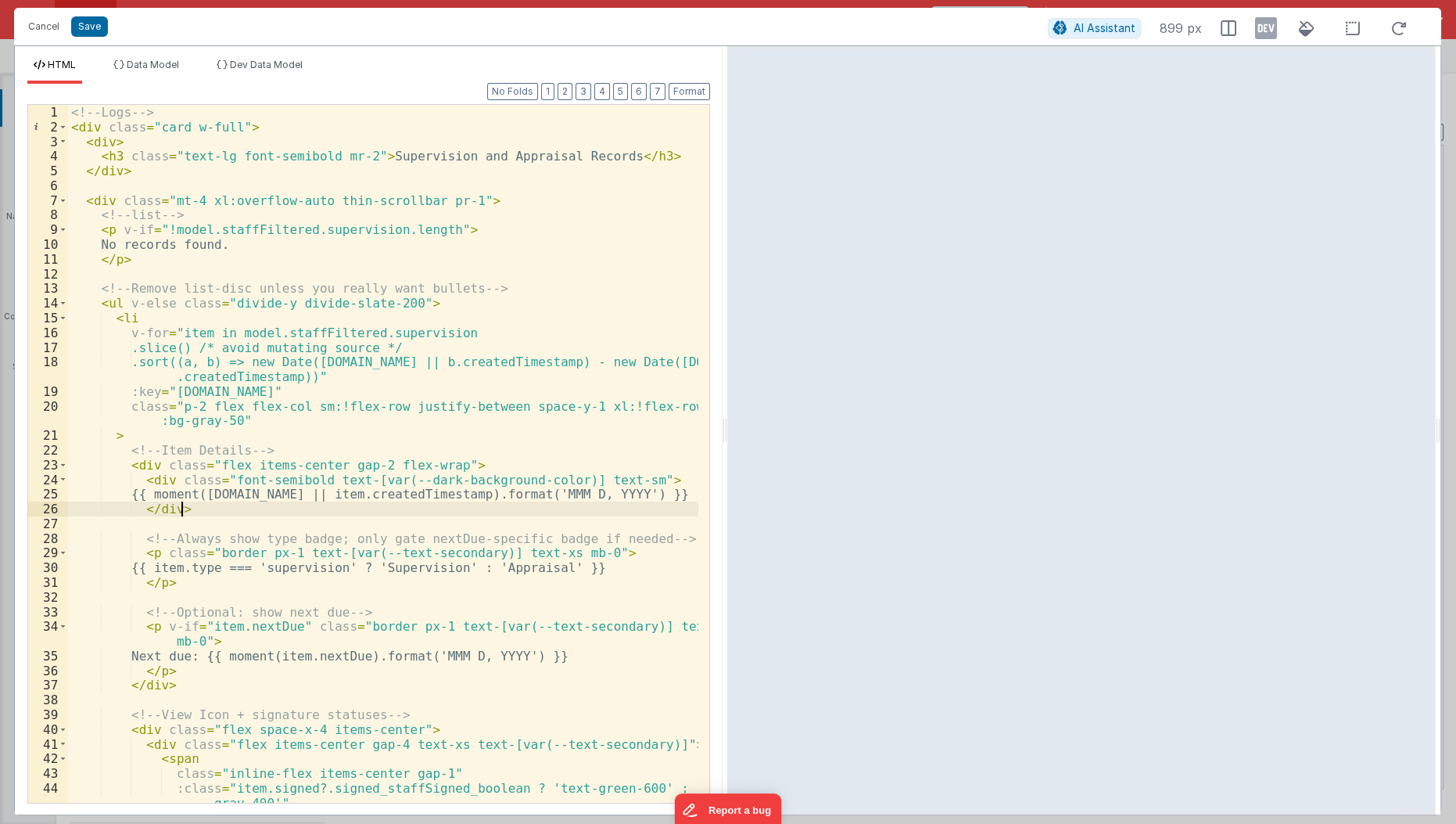
click at [337, 504] on div "<!-- Logs --> < div class = "card w-full" > < div > < h3 class = "text-lg font-…" at bounding box center [383, 470] width 632 height 729
click at [669, 492] on div "<!-- Logs --> < div class = "card w-full" > < div > < h3 class = "text-lg font-…" at bounding box center [383, 470] width 632 height 729
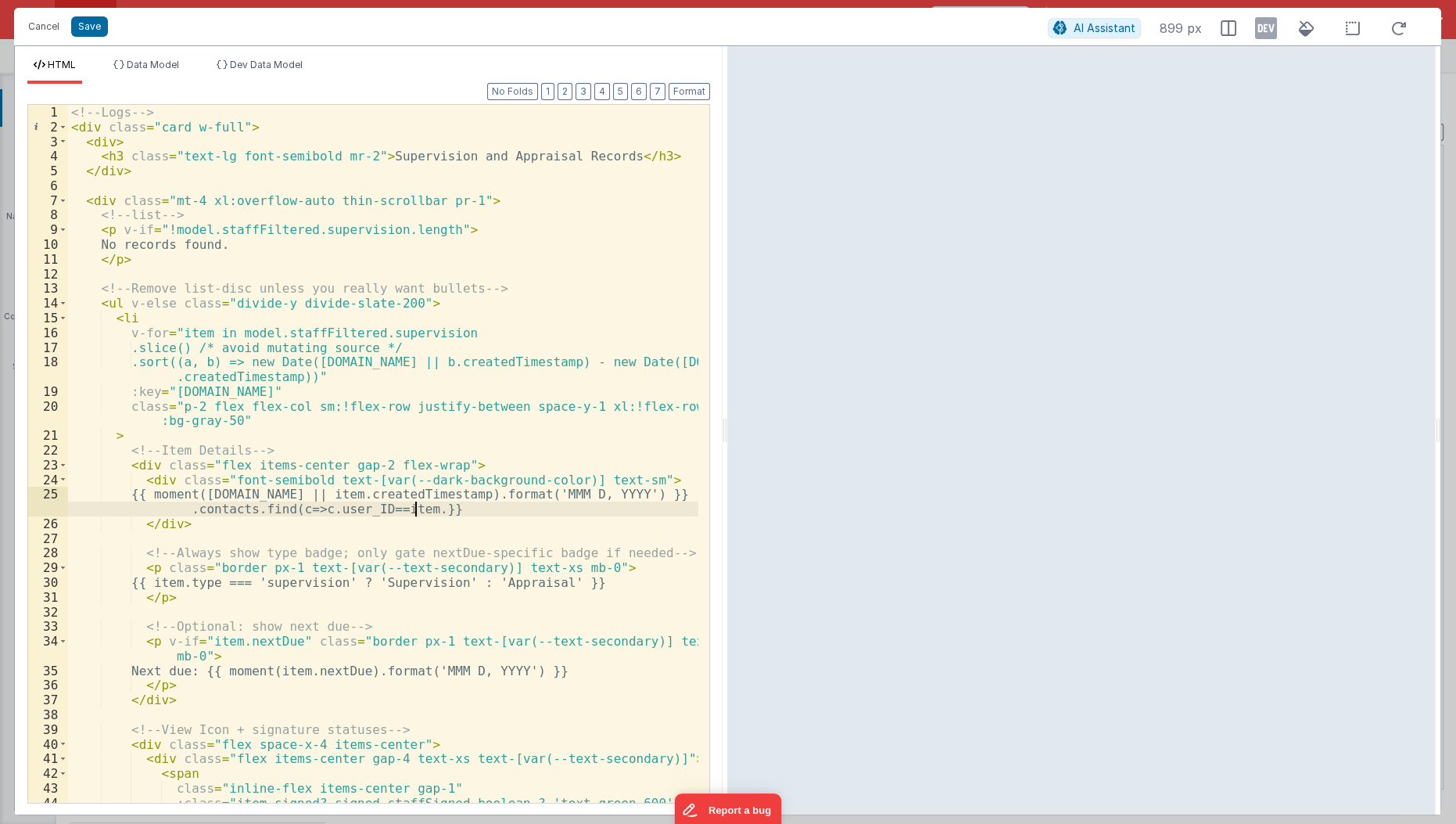
paste textarea
click at [91, 31] on button "Save" at bounding box center [89, 26] width 36 height 20
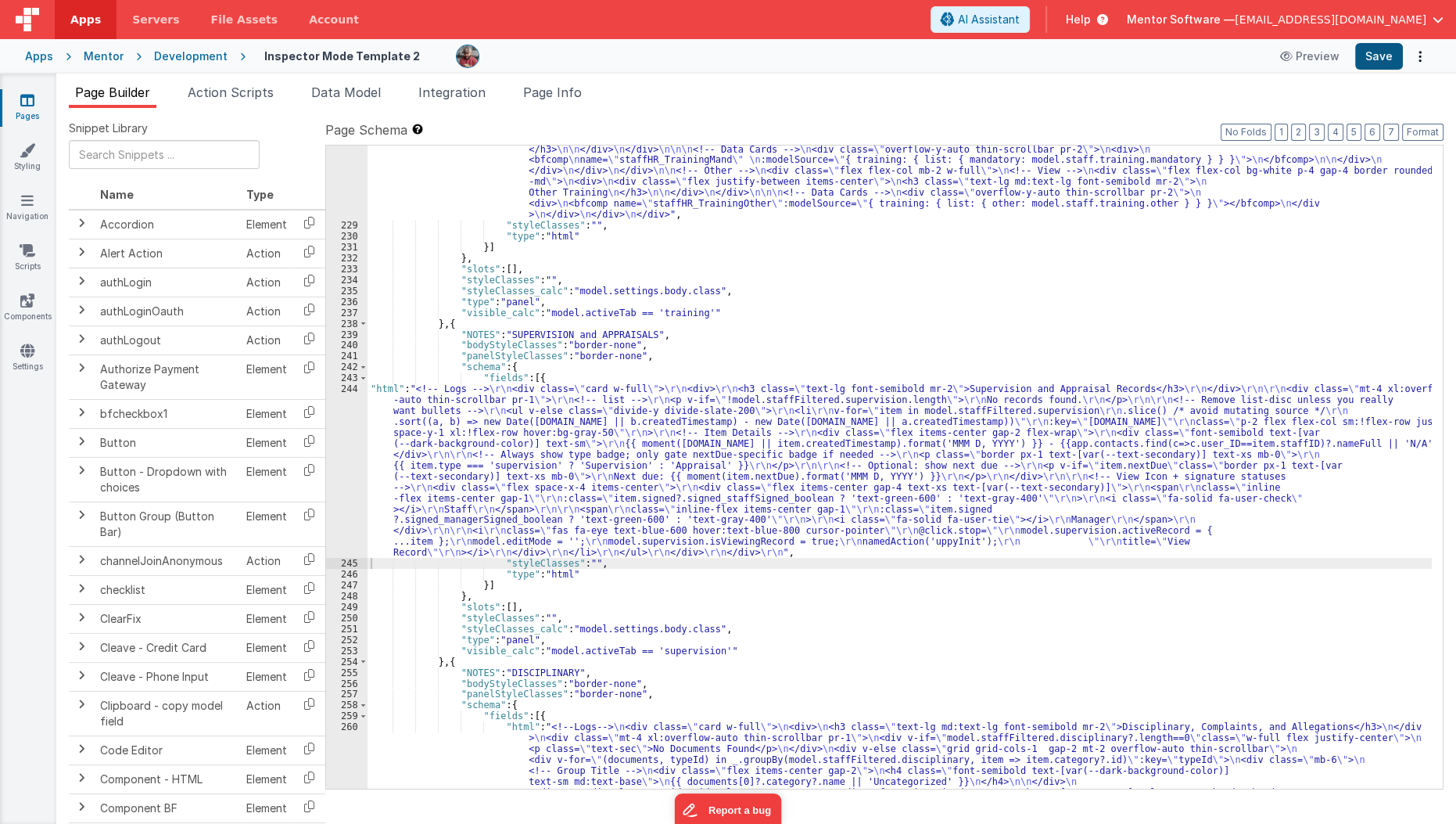
click at [1365, 69] on div "Apps Mentor Development Inspector Mode Template 2 Preview Save" at bounding box center [728, 56] width 1456 height 35
click at [1212, 116] on div "Snippet Library Name Type Accordion Element Alert Action Action authLogin Actio…" at bounding box center [756, 479] width 1400 height 741
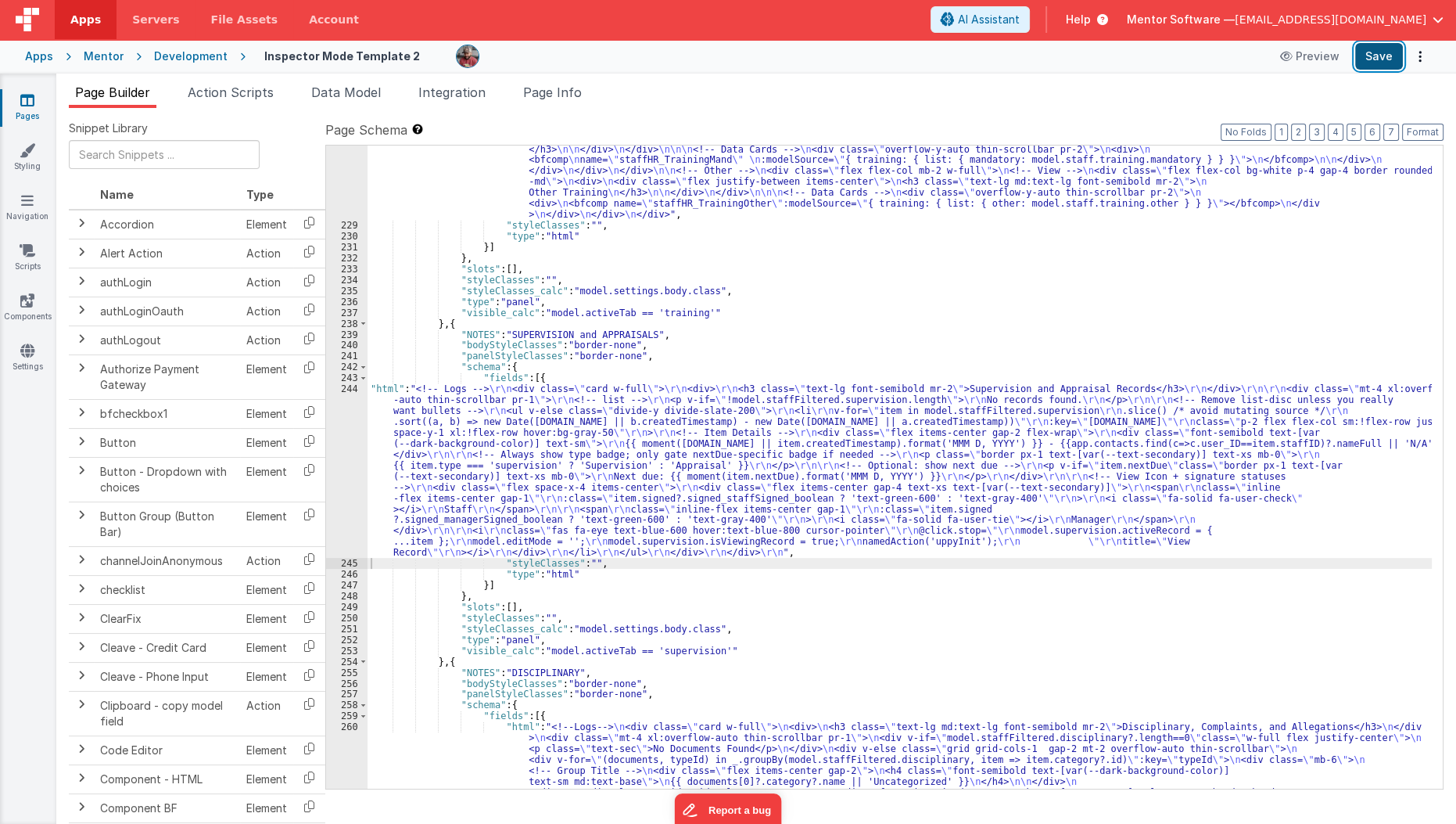
click at [1401, 59] on button "Save" at bounding box center [1379, 56] width 47 height 26
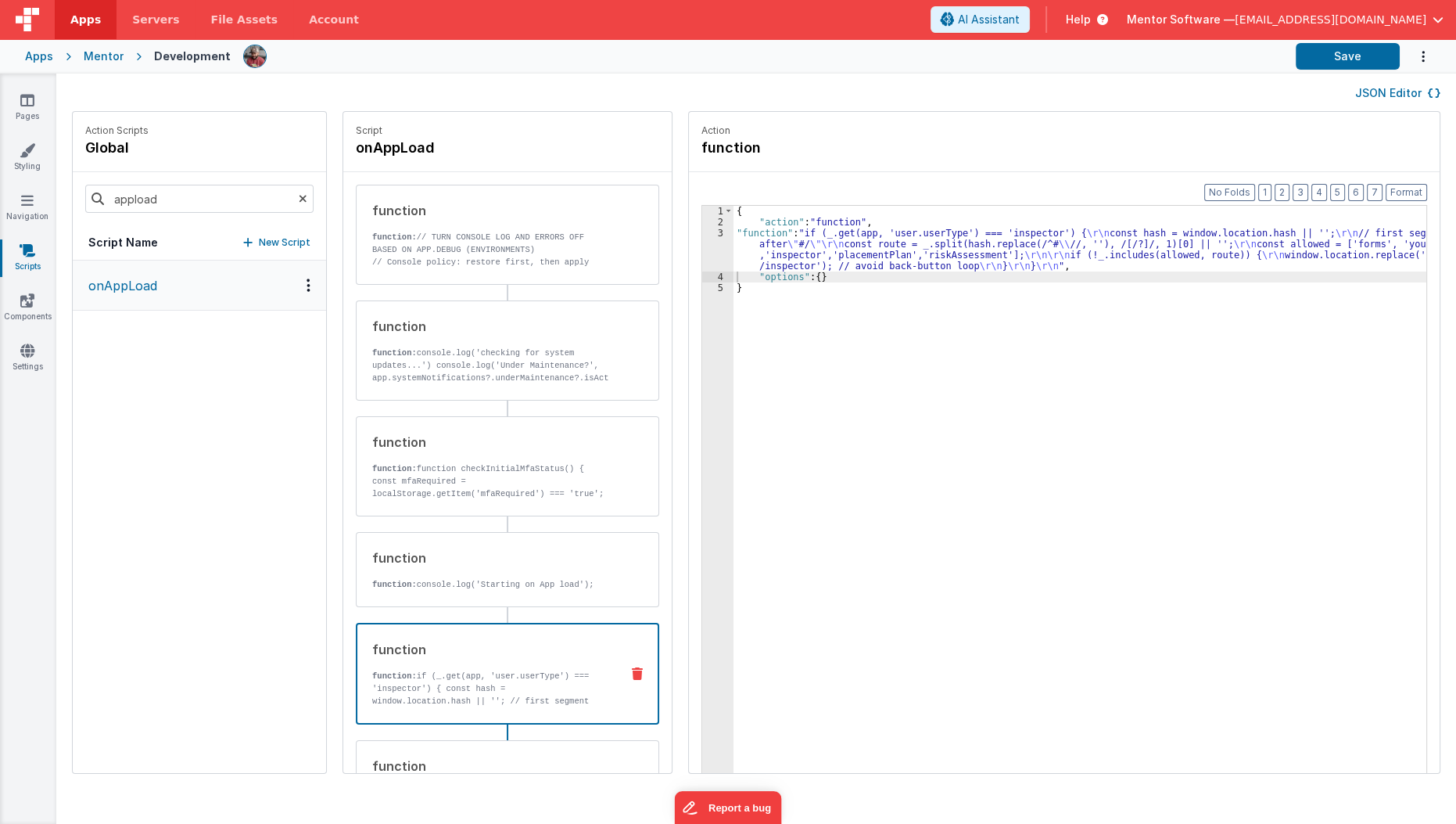
scroll to position [93, 0]
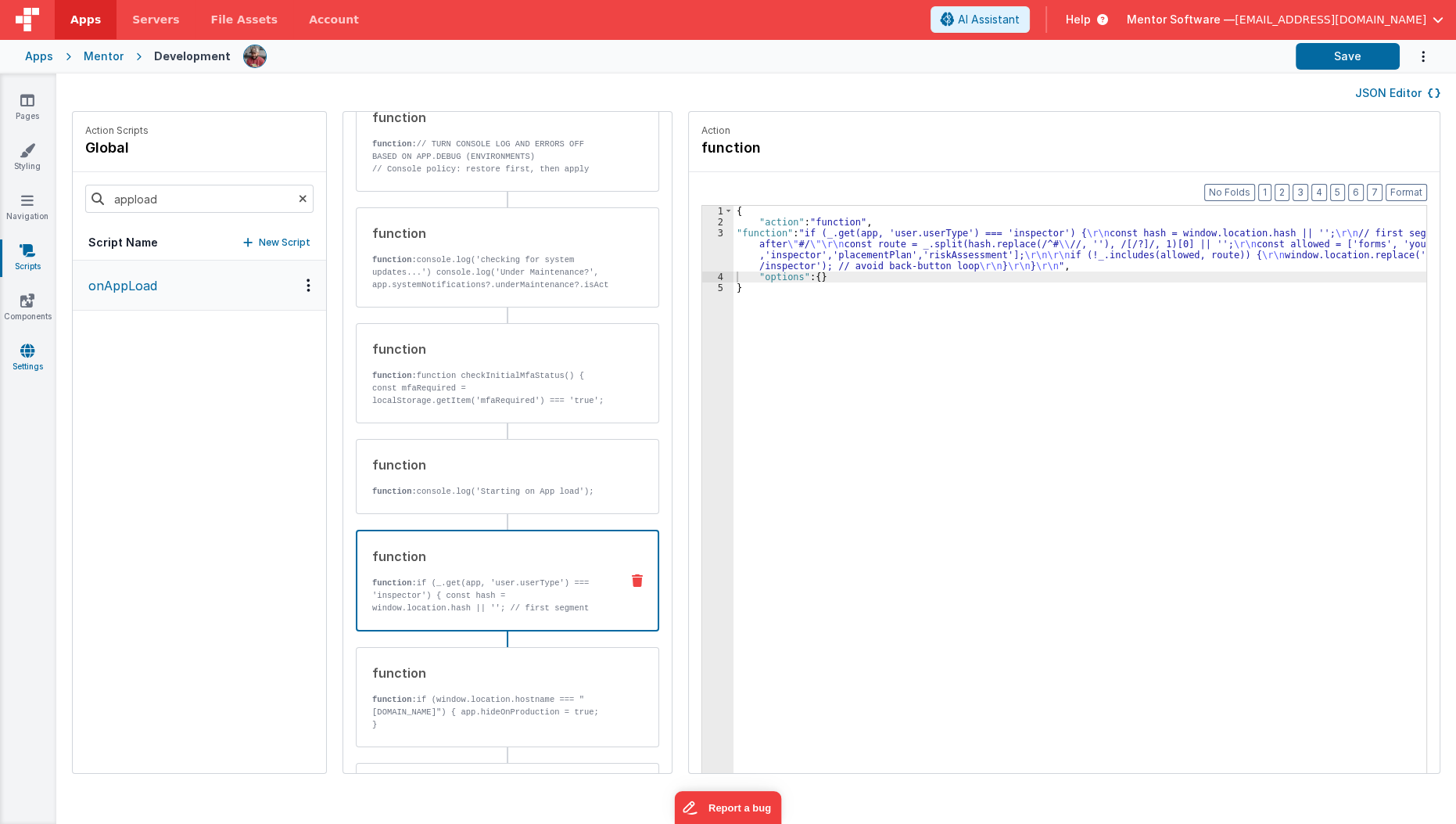
click at [15, 343] on link "Settings" at bounding box center [27, 358] width 57 height 31
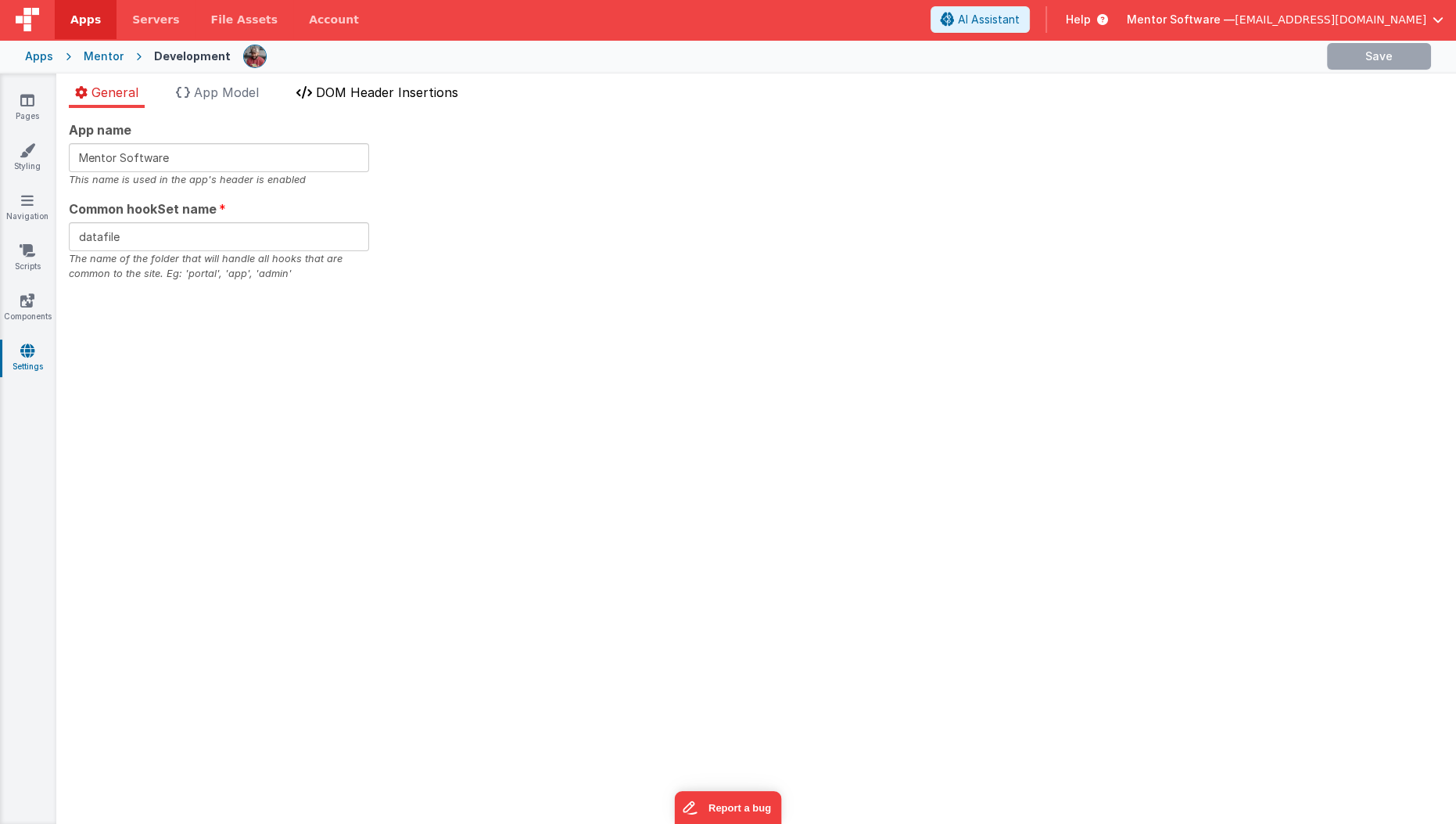
click at [365, 94] on span "DOM Header Insertions" at bounding box center [387, 92] width 142 height 15
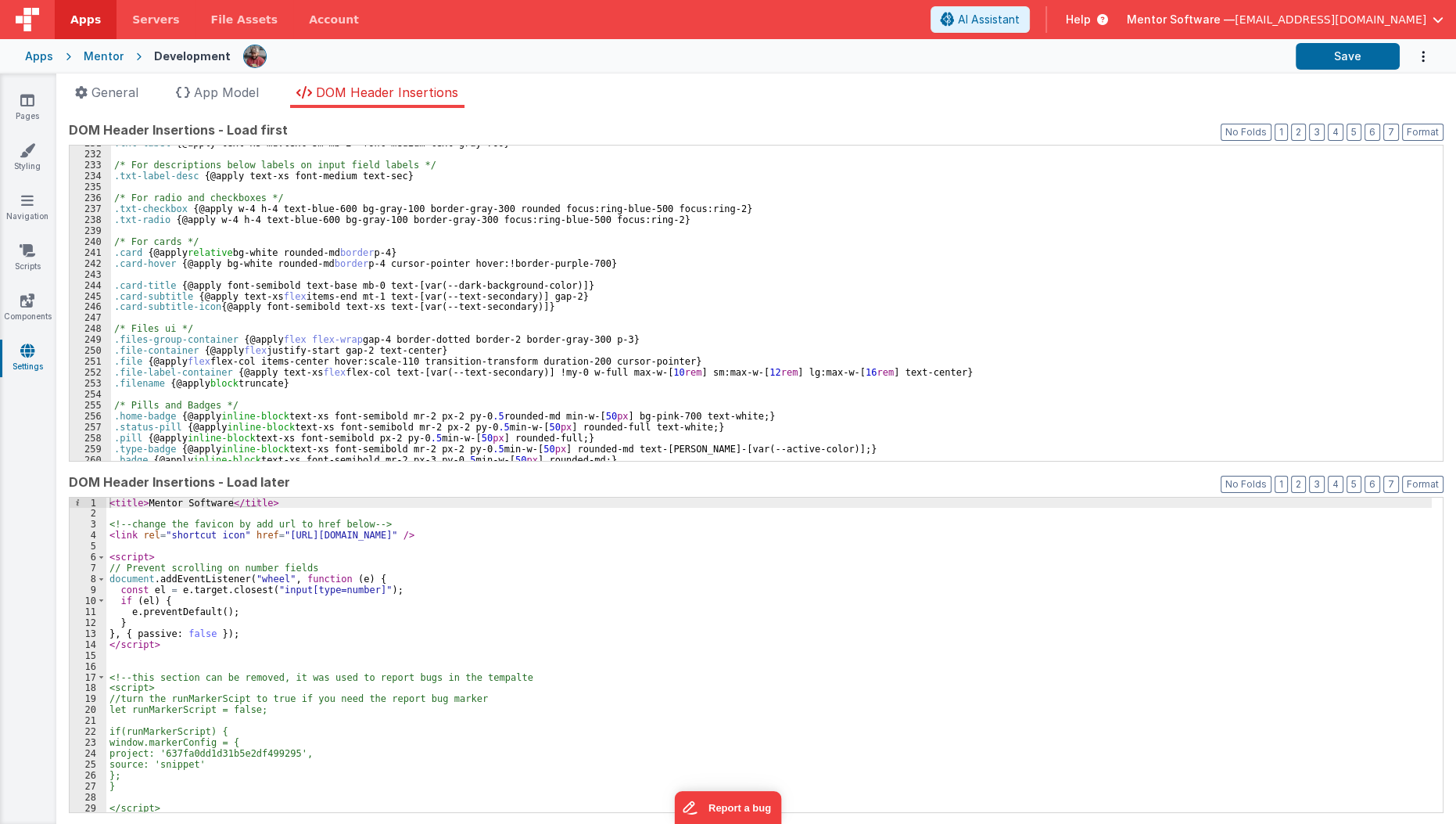
scroll to position [2548, 0]
